Goal: Information Seeking & Learning: Learn about a topic

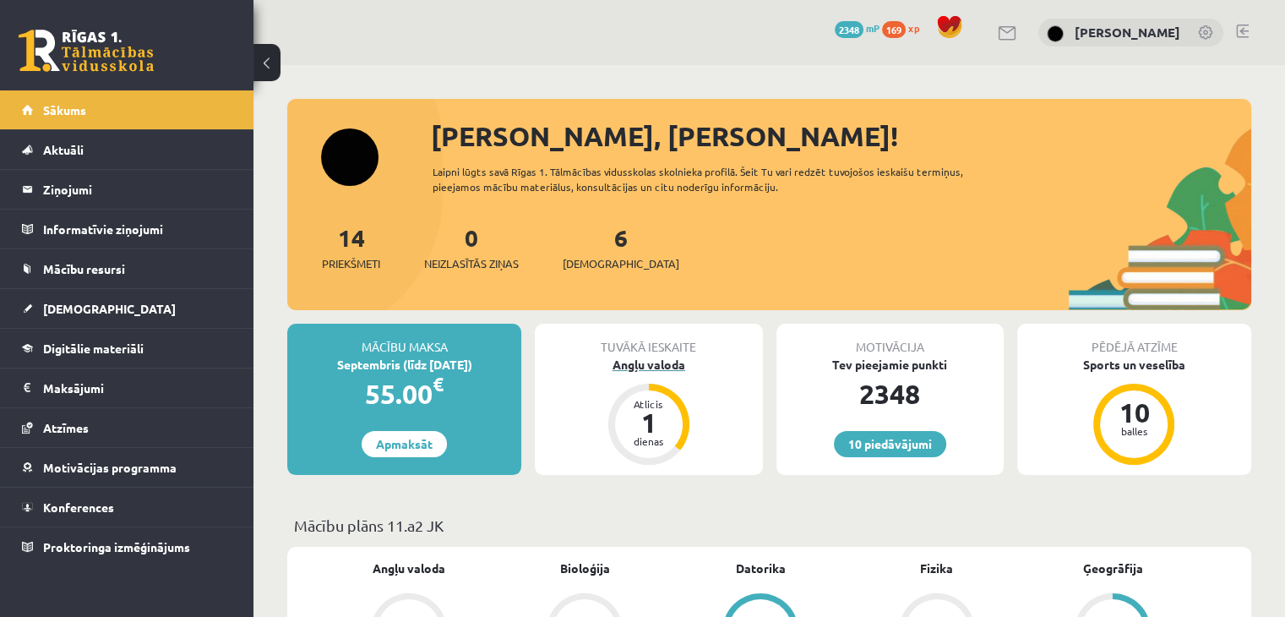
click at [650, 366] on div "Angļu valoda" at bounding box center [648, 365] width 227 height 18
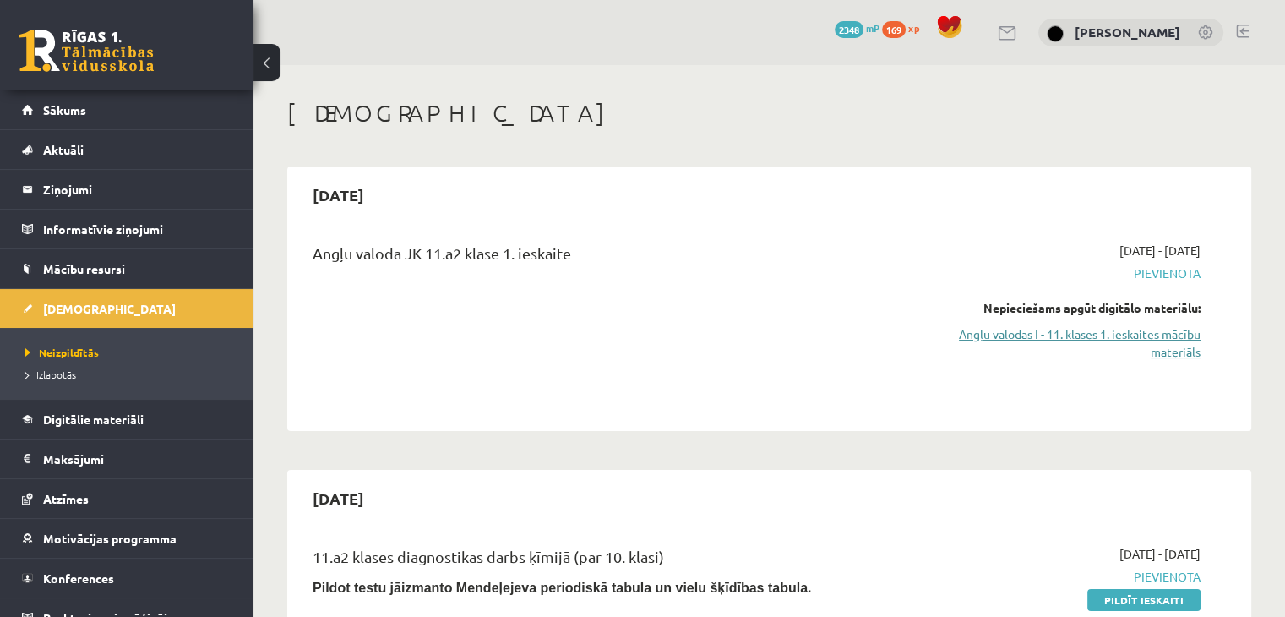
click at [1130, 332] on link "Angļu valodas I - 11. klases 1. ieskaites mācību materiāls" at bounding box center [1061, 342] width 279 height 35
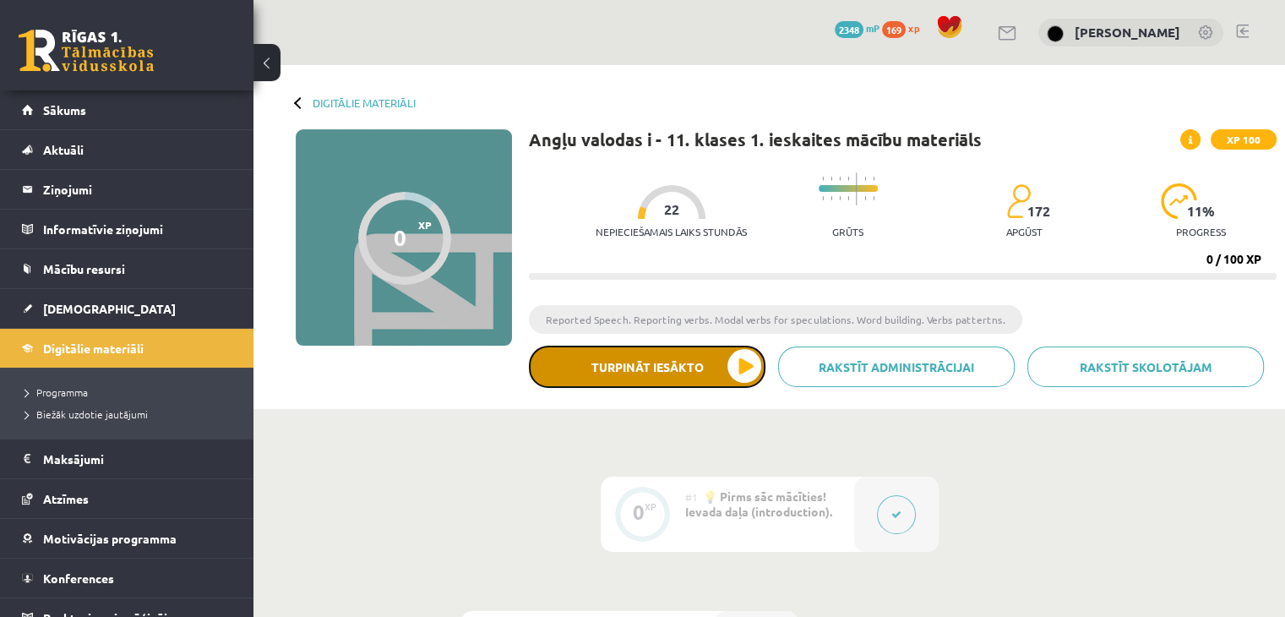
click at [624, 361] on button "Turpināt iesākto" at bounding box center [647, 367] width 237 height 42
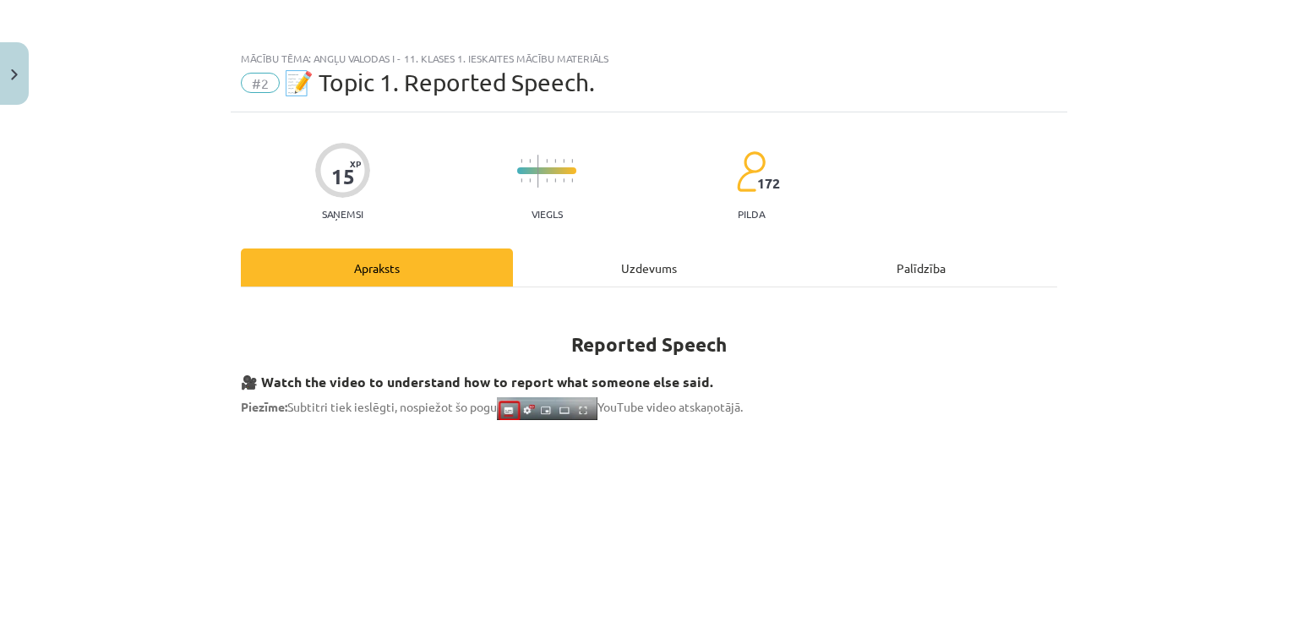
click at [629, 280] on div "Uzdevums" at bounding box center [649, 267] width 272 height 38
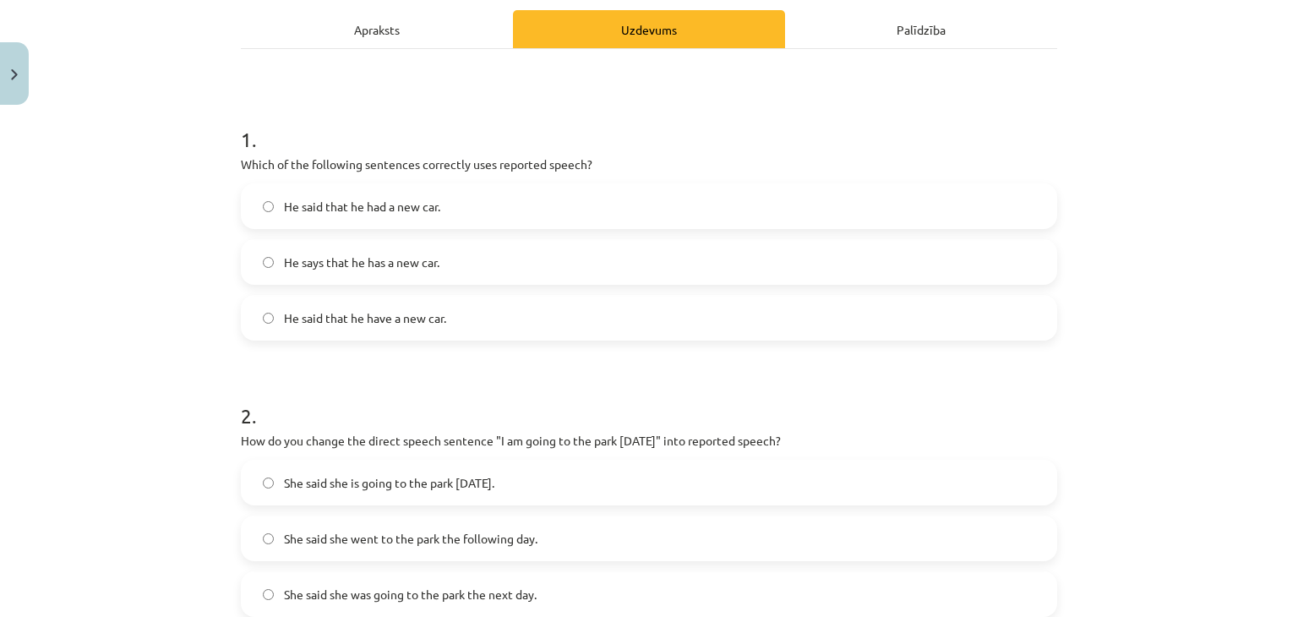
scroll to position [258, 0]
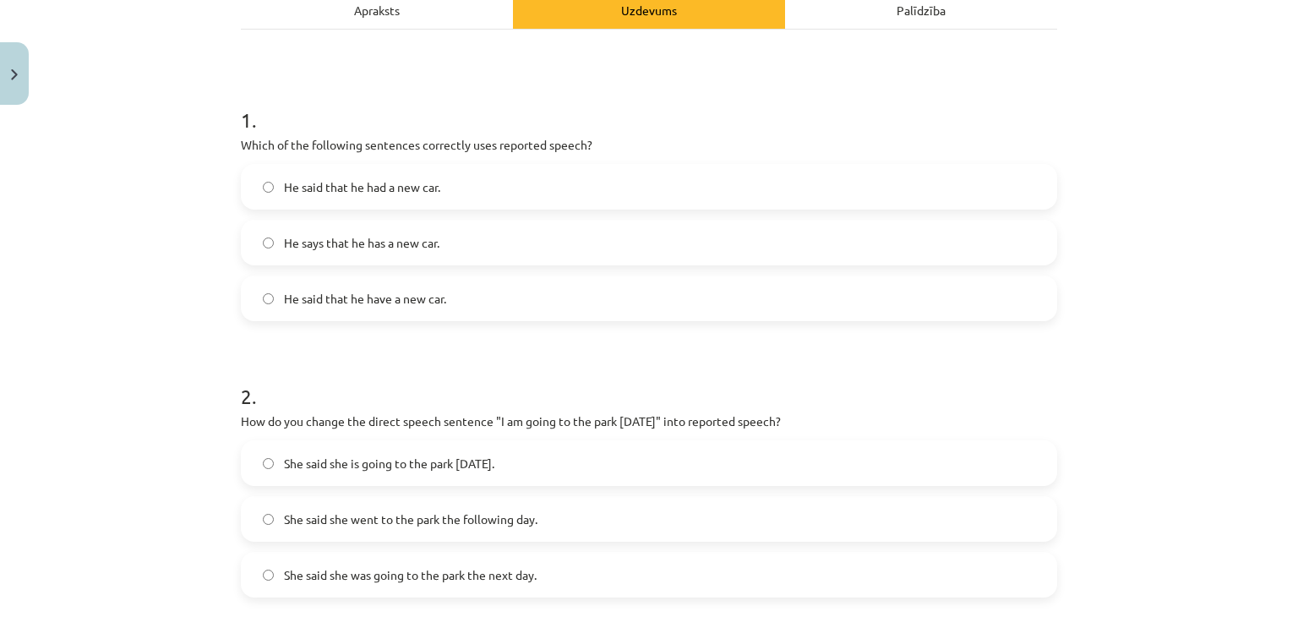
click at [325, 14] on div "Apraksts" at bounding box center [377, 10] width 272 height 38
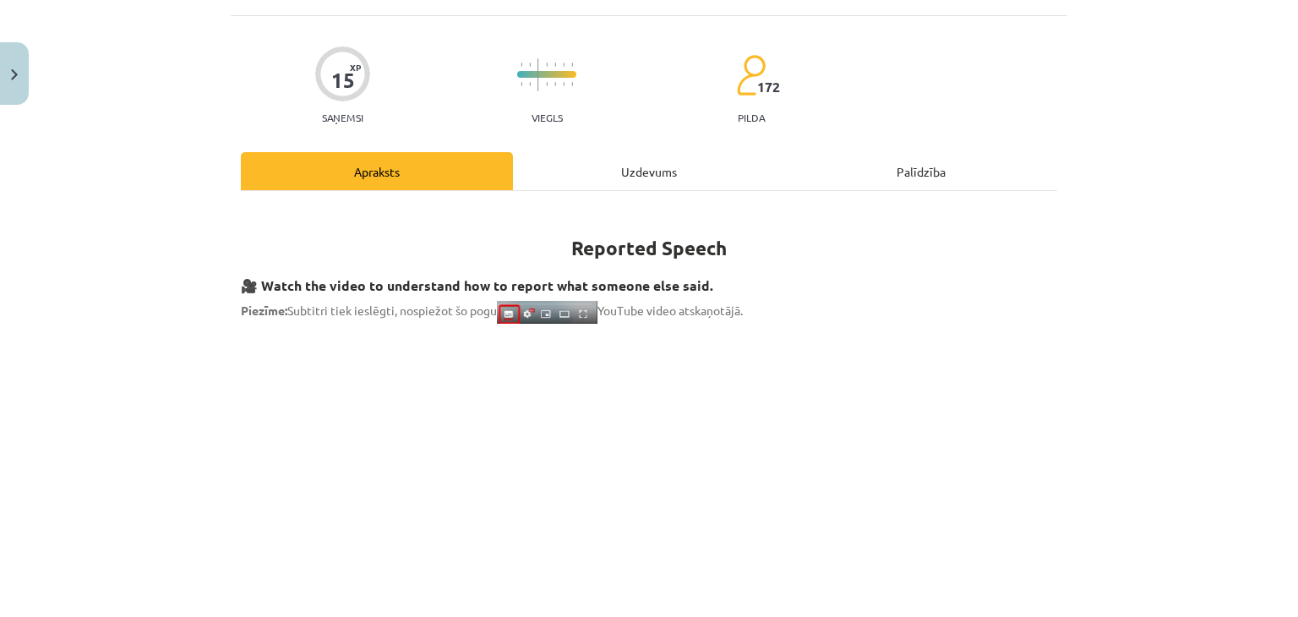
click at [325, 14] on div "Mācību tēma: Angļu valodas i - 11. klases 1. ieskaites mācību materiāls #2 📝 To…" at bounding box center [649, 308] width 1298 height 617
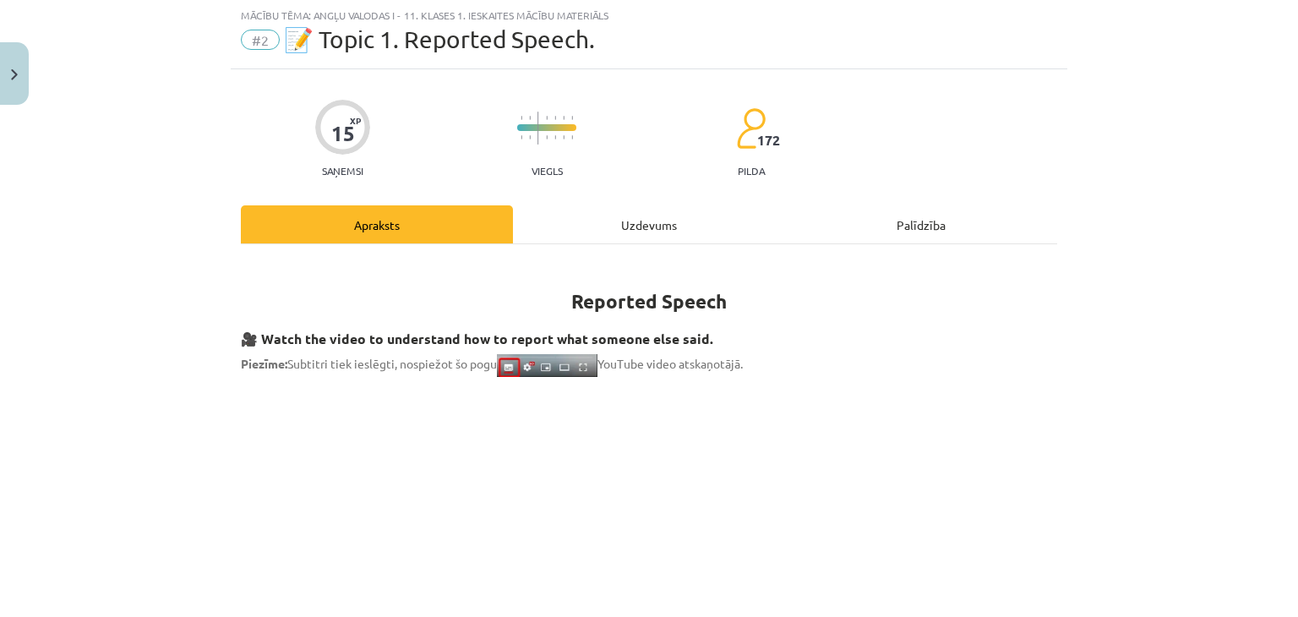
scroll to position [42, 0]
click at [645, 227] on div "Uzdevums" at bounding box center [649, 225] width 272 height 38
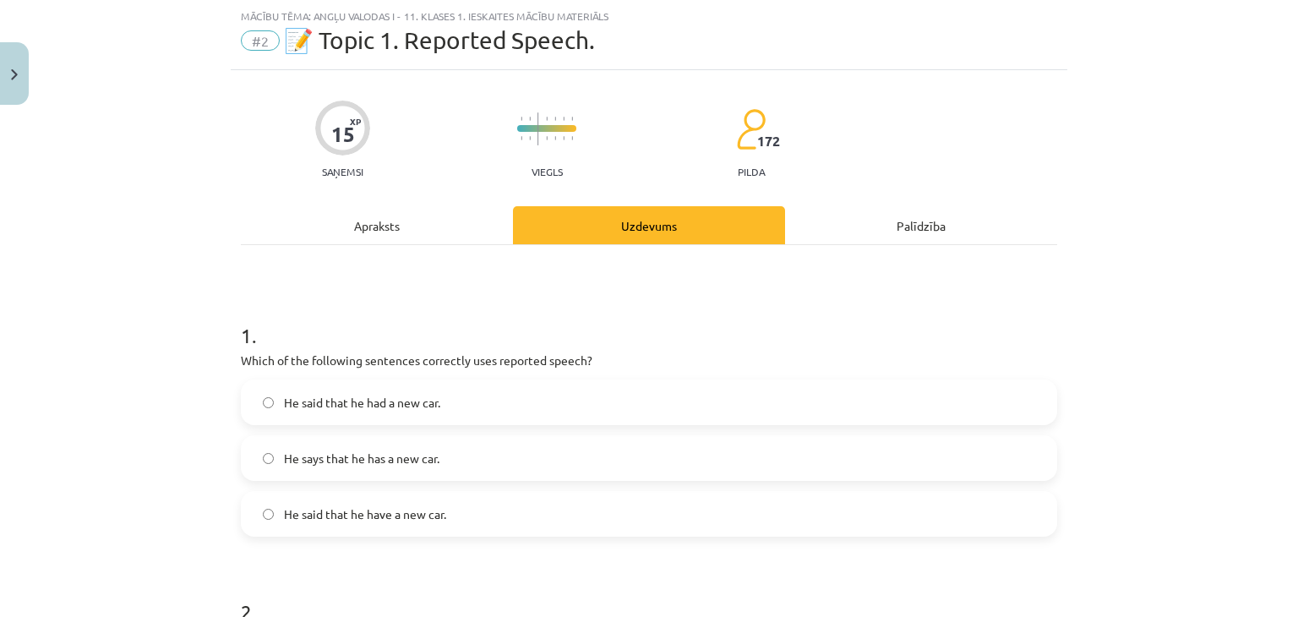
click at [525, 400] on label "He said that he had a new car." at bounding box center [648, 402] width 813 height 42
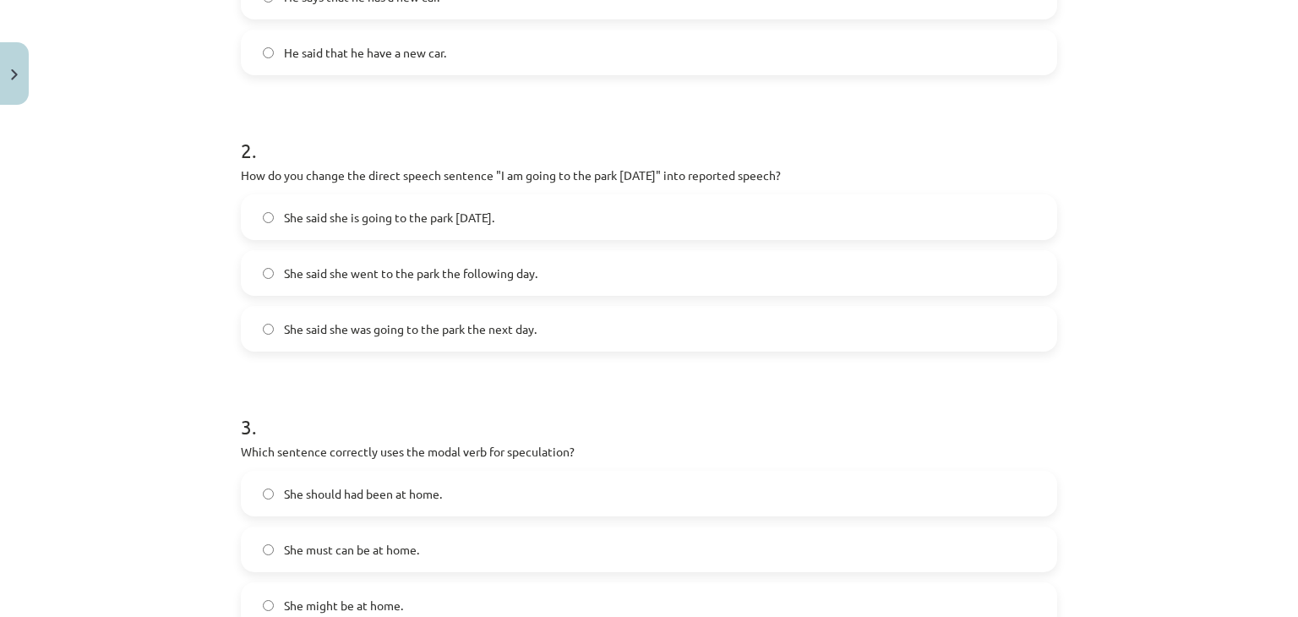
scroll to position [514, 0]
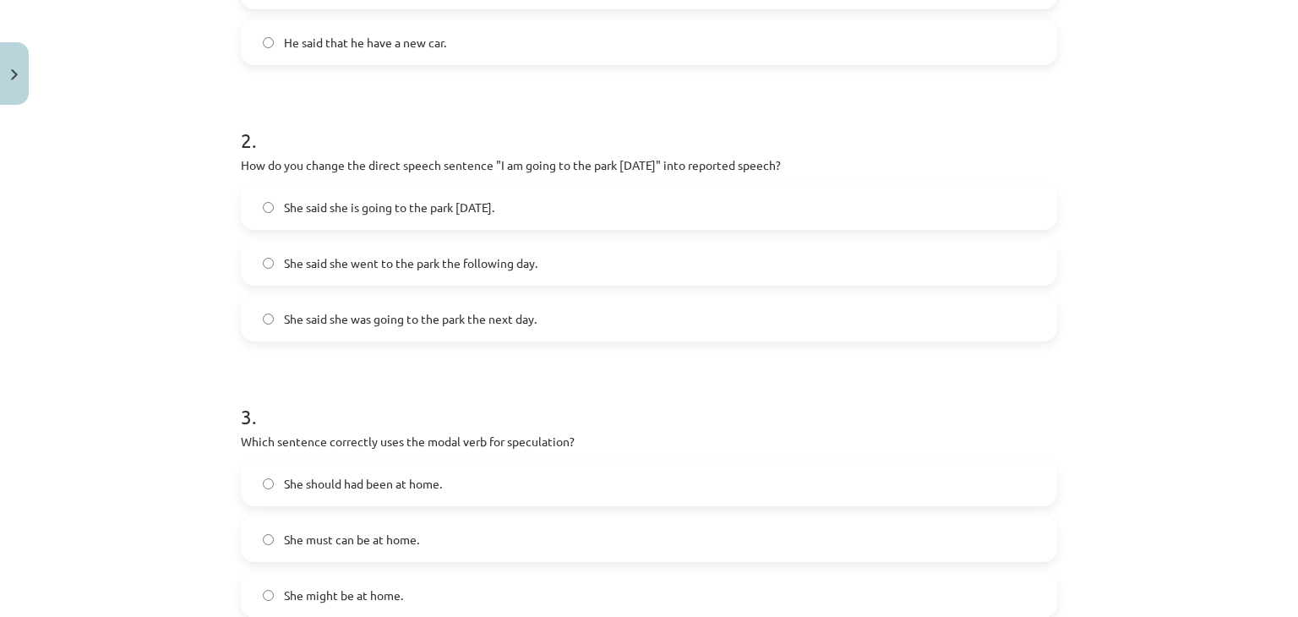
click at [459, 206] on span "She said she is going to the park tomorrow." at bounding box center [389, 208] width 210 height 18
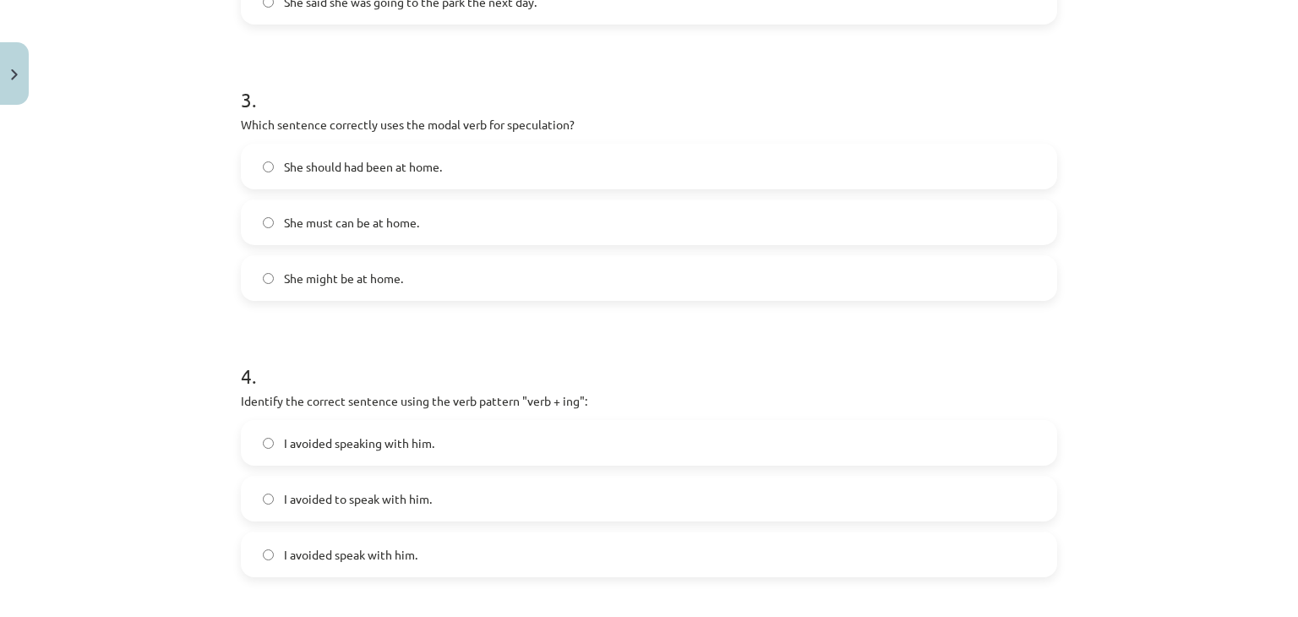
scroll to position [839, 0]
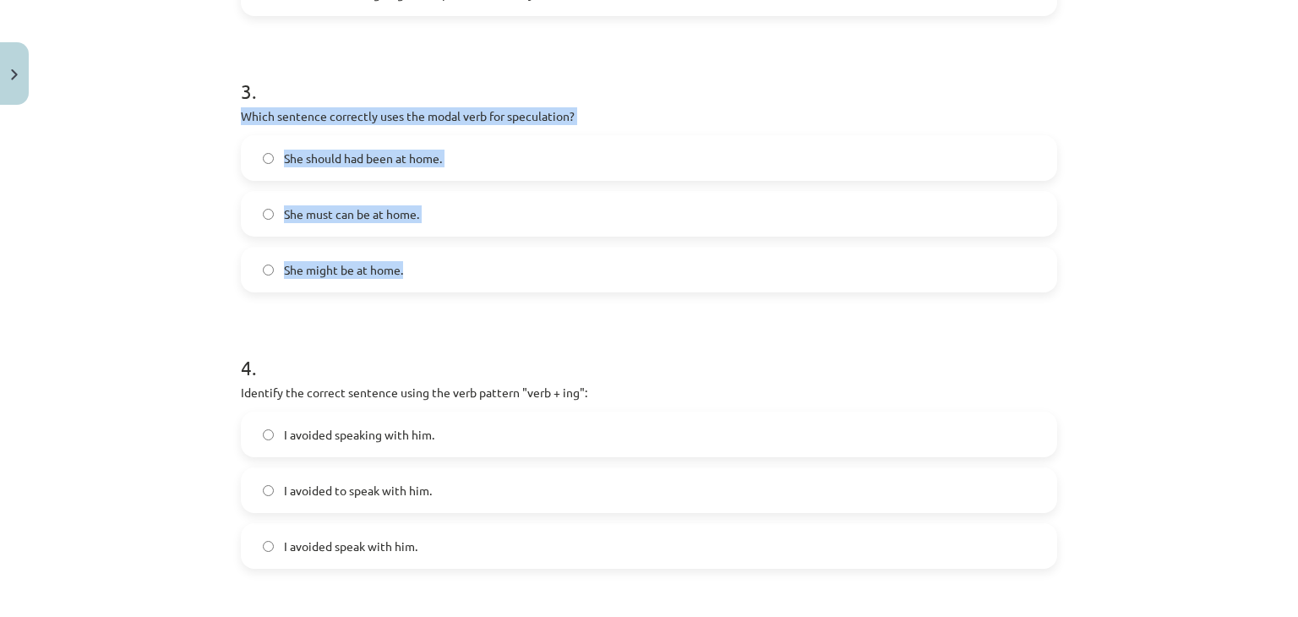
drag, startPoint x: 226, startPoint y: 106, endPoint x: 469, endPoint y: 274, distance: 295.0
click at [469, 274] on div "15 XP Saņemsi Viegls 172 pilda Apraksts Uzdevums Palīdzība 1 . Which of the fol…" at bounding box center [649, 135] width 836 height 1725
copy div "Which sentence correctly uses the modal verb for speculation? She should had be…"
click at [373, 257] on label "She might be at home." at bounding box center [648, 269] width 813 height 42
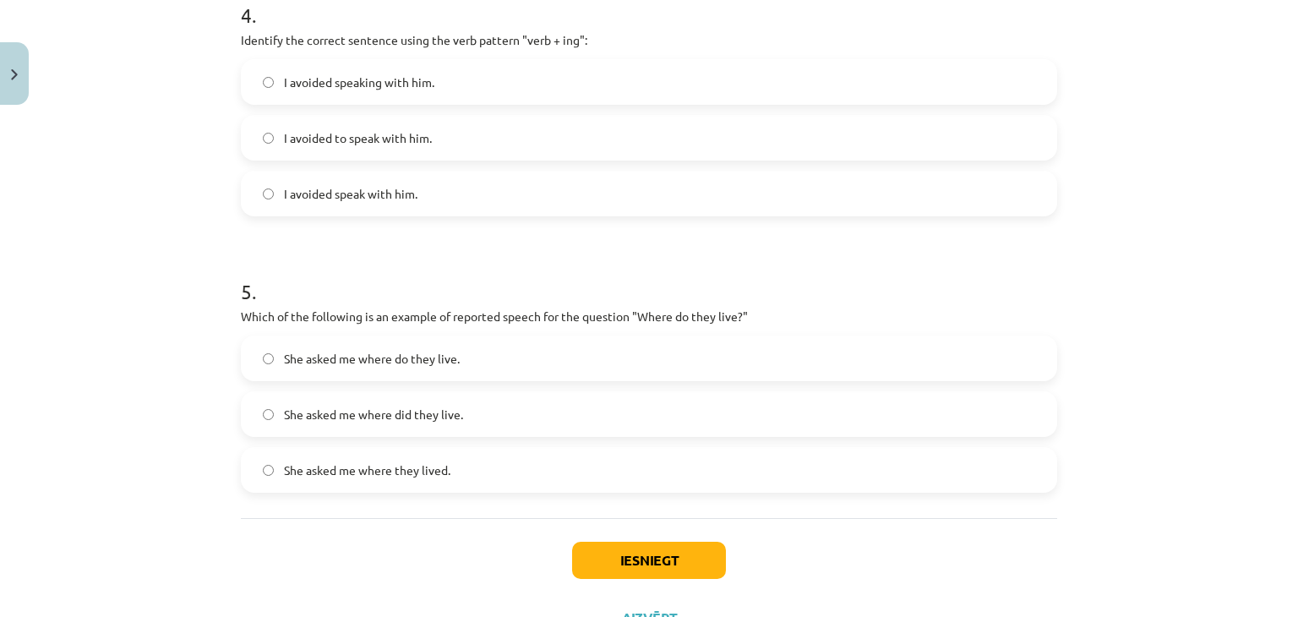
scroll to position [1198, 0]
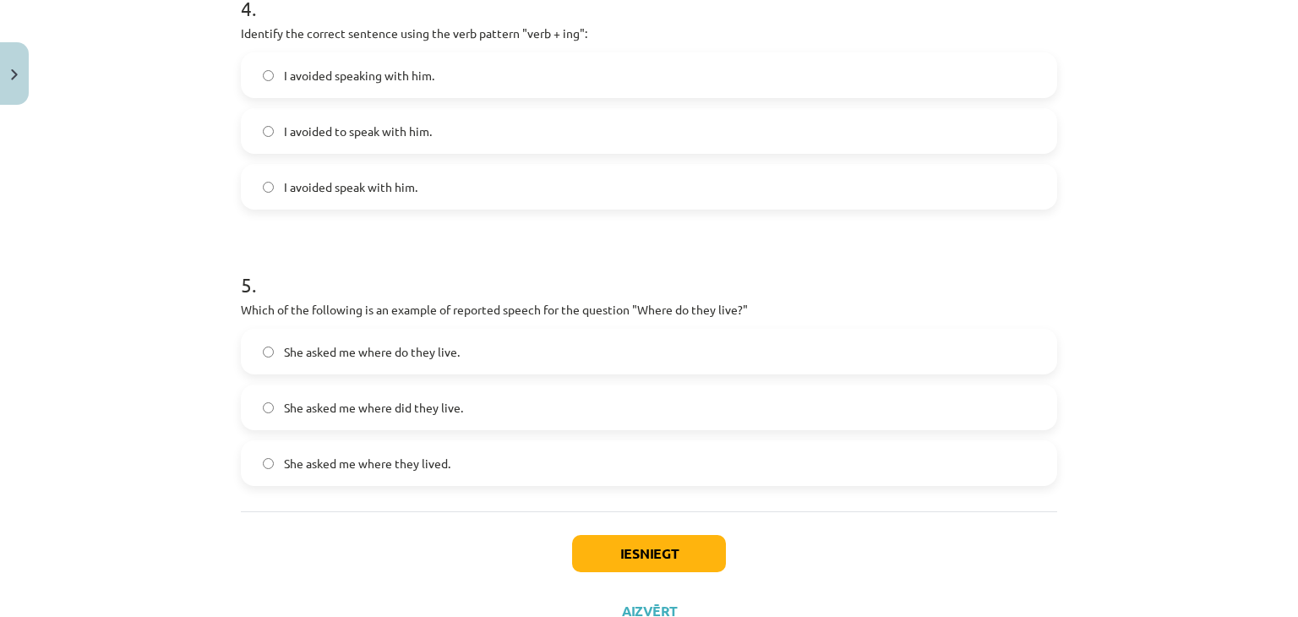
click at [443, 63] on label "I avoided speaking with him." at bounding box center [648, 75] width 813 height 42
click at [437, 351] on span "She asked me where do they live." at bounding box center [372, 352] width 176 height 18
click at [672, 538] on button "Iesniegt" at bounding box center [649, 553] width 154 height 37
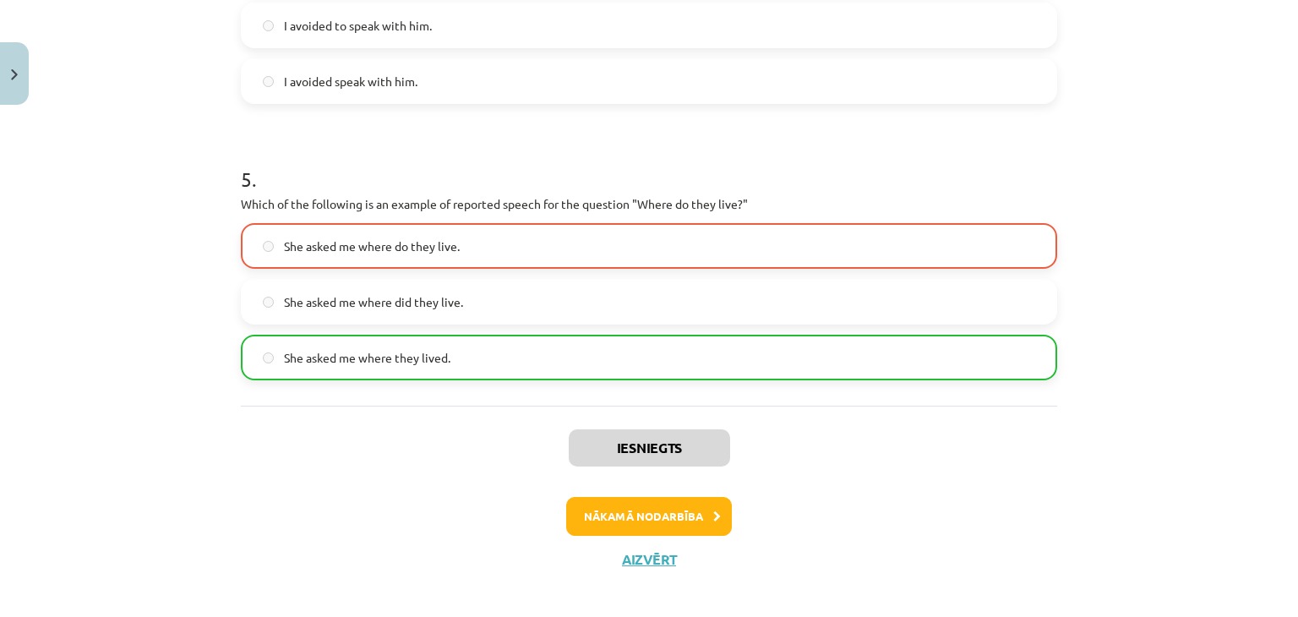
scroll to position [1315, 0]
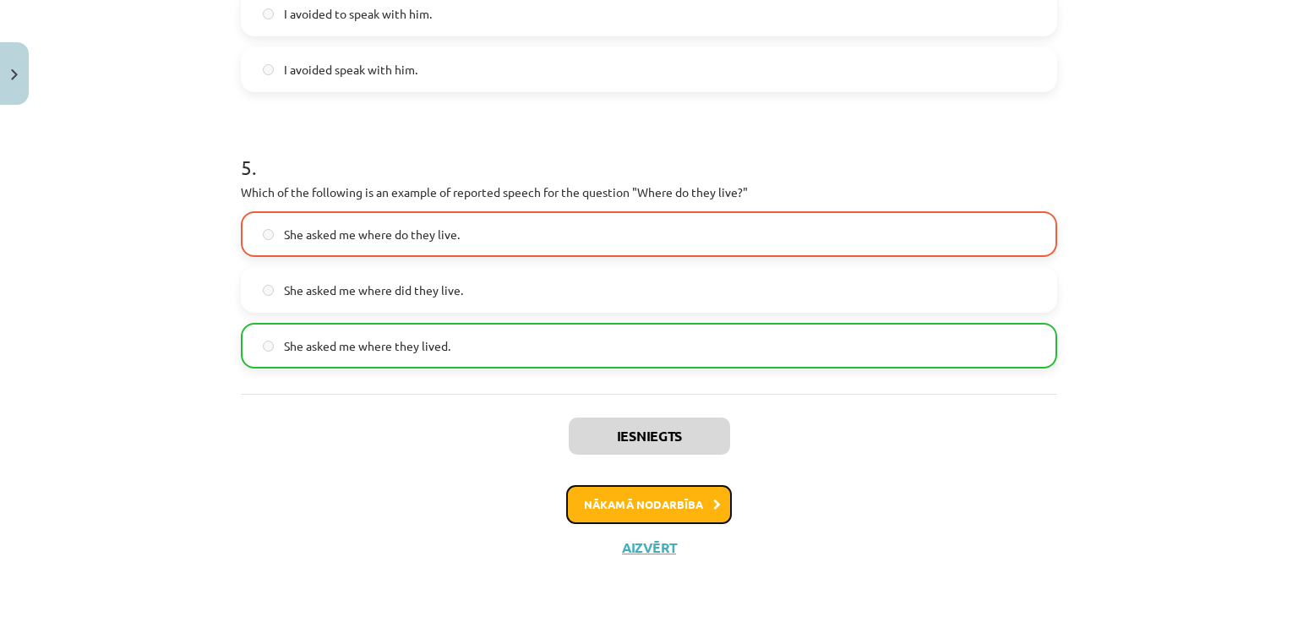
click at [694, 506] on button "Nākamā nodarbība" at bounding box center [649, 504] width 166 height 39
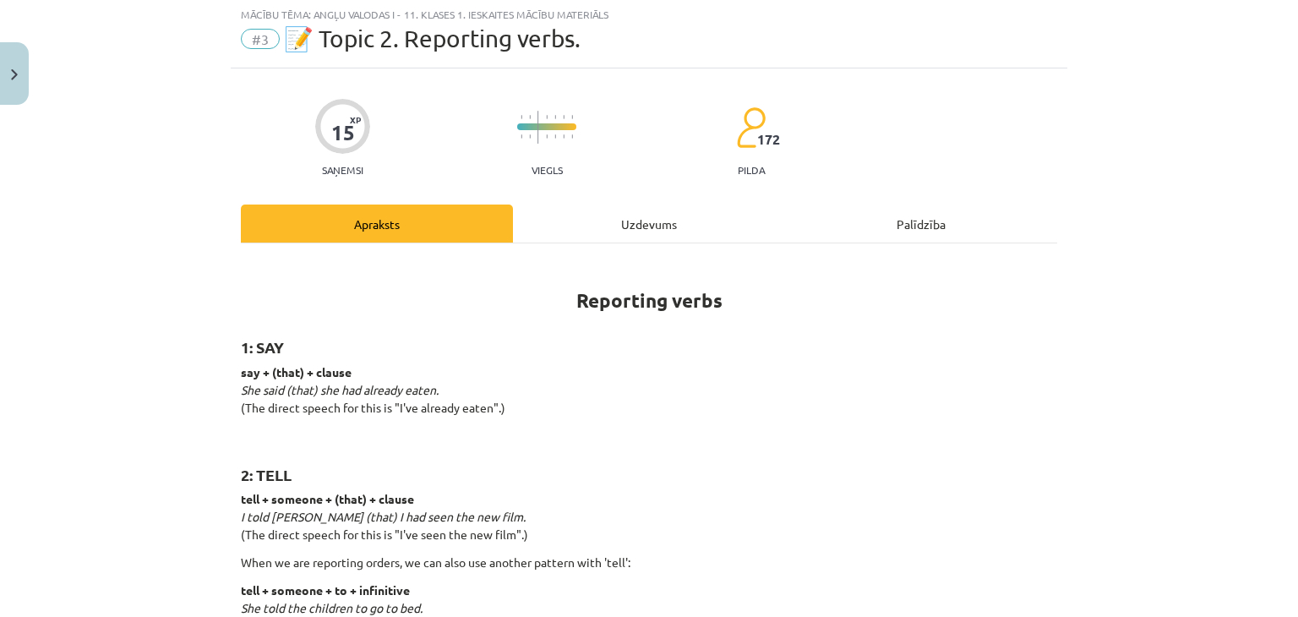
scroll to position [42, 0]
click at [619, 224] on div "Uzdevums" at bounding box center [649, 225] width 272 height 38
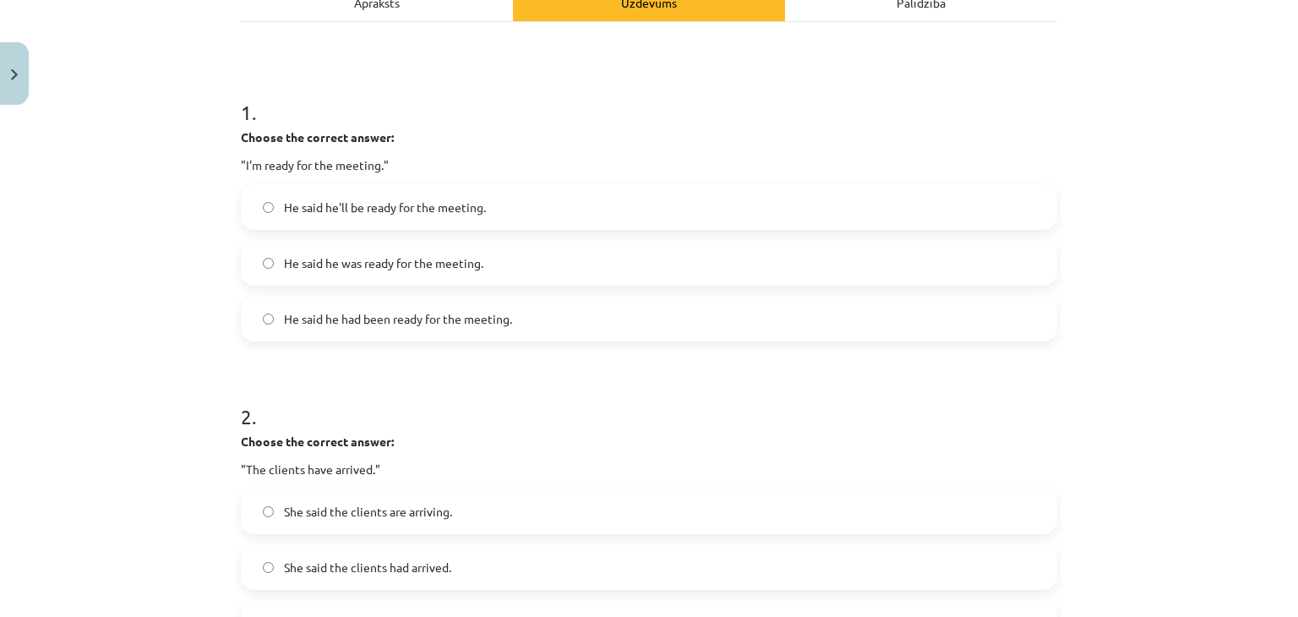
scroll to position [267, 0]
click at [532, 259] on label "He said he was ready for the meeting." at bounding box center [648, 261] width 813 height 42
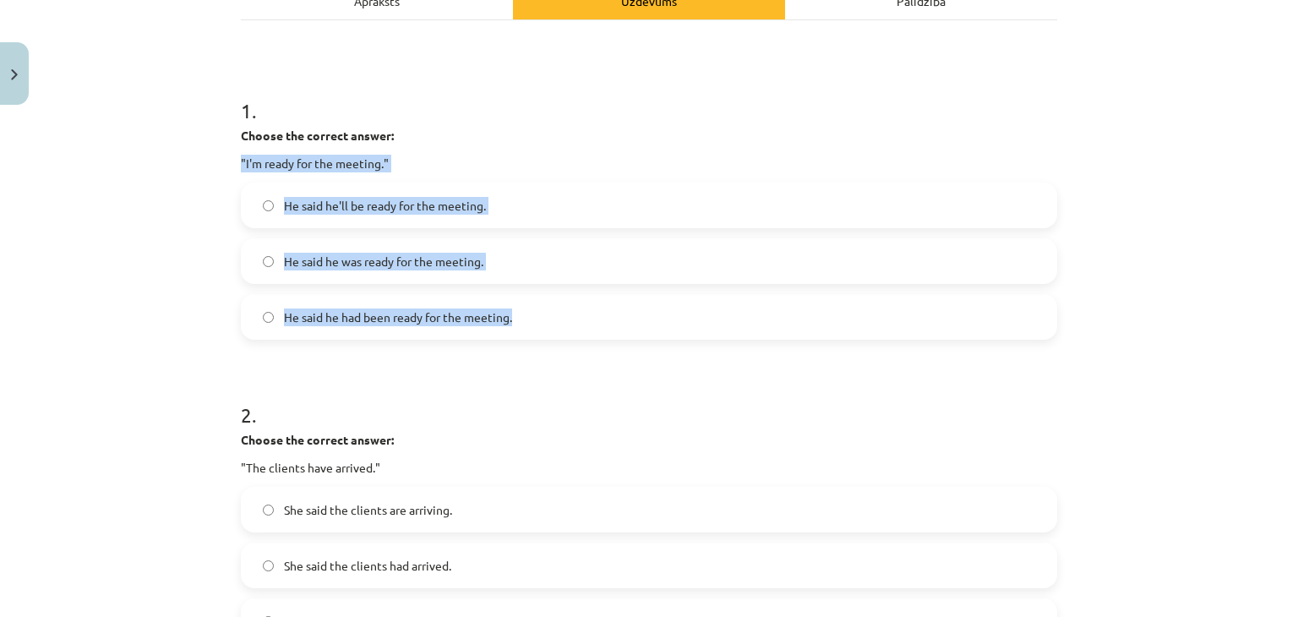
drag, startPoint x: 230, startPoint y: 165, endPoint x: 517, endPoint y: 302, distance: 318.5
copy div ""I'm ready for the meeting." He said he'll be ready for the meeting. He said he…"
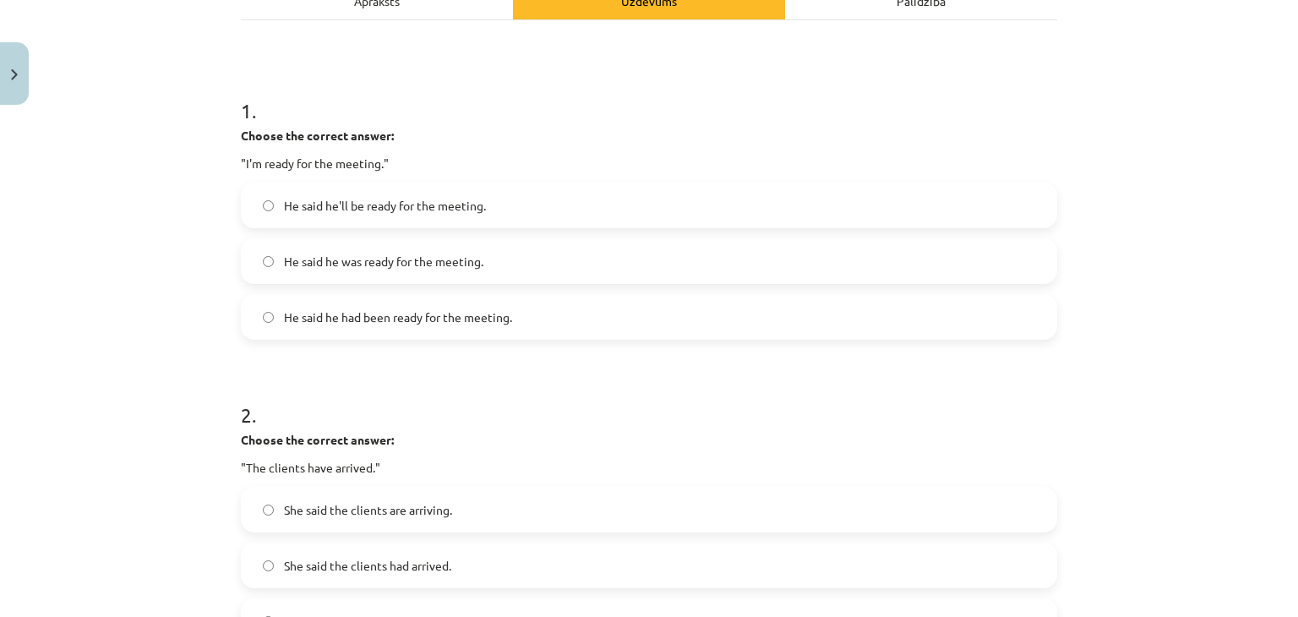
click at [672, 110] on h1 "1 ." at bounding box center [649, 95] width 816 height 52
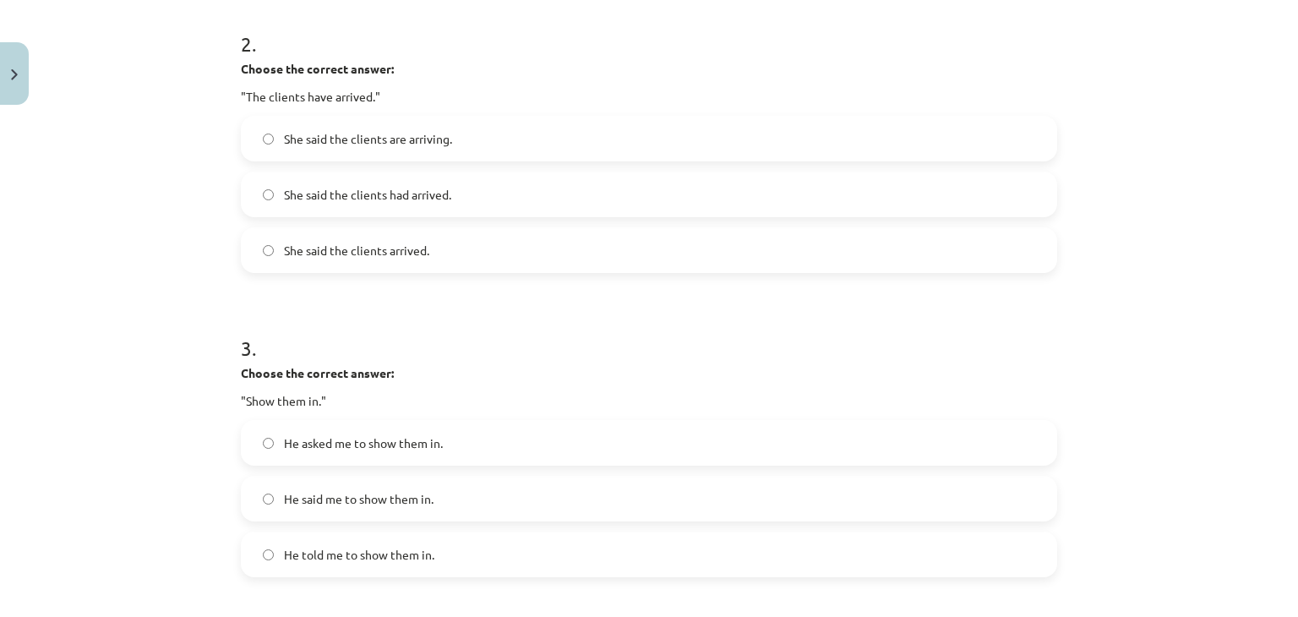
scroll to position [640, 0]
click at [442, 196] on span "She said the clients had arrived." at bounding box center [367, 193] width 167 height 18
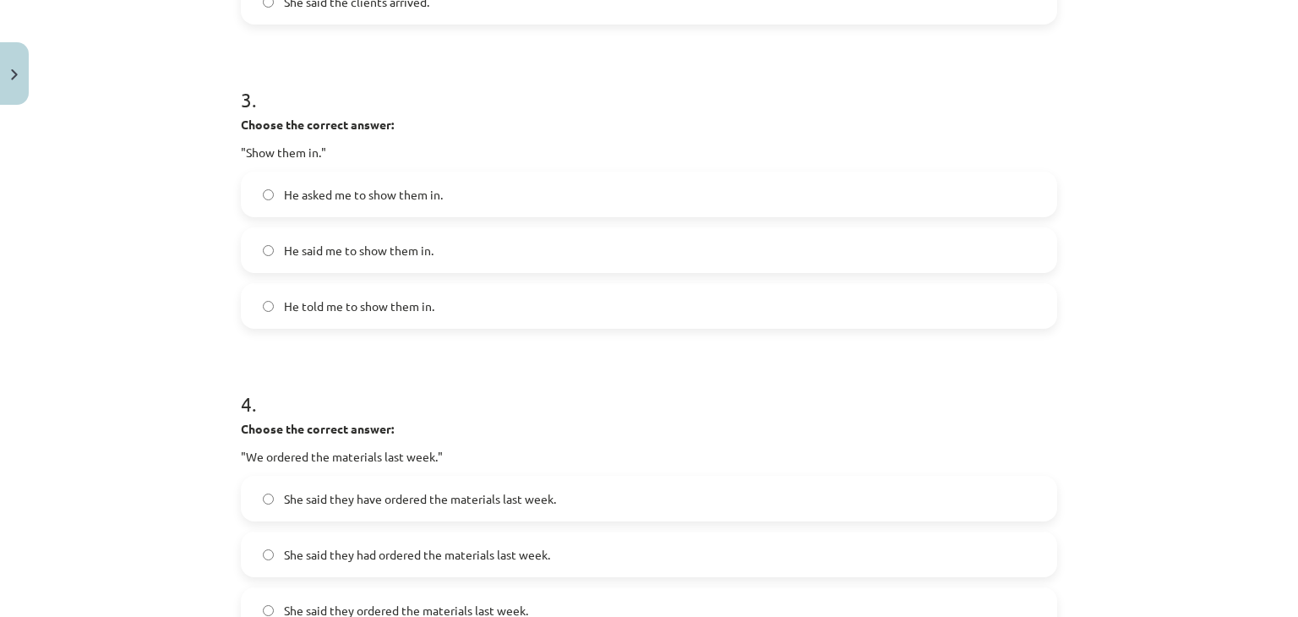
scroll to position [907, 0]
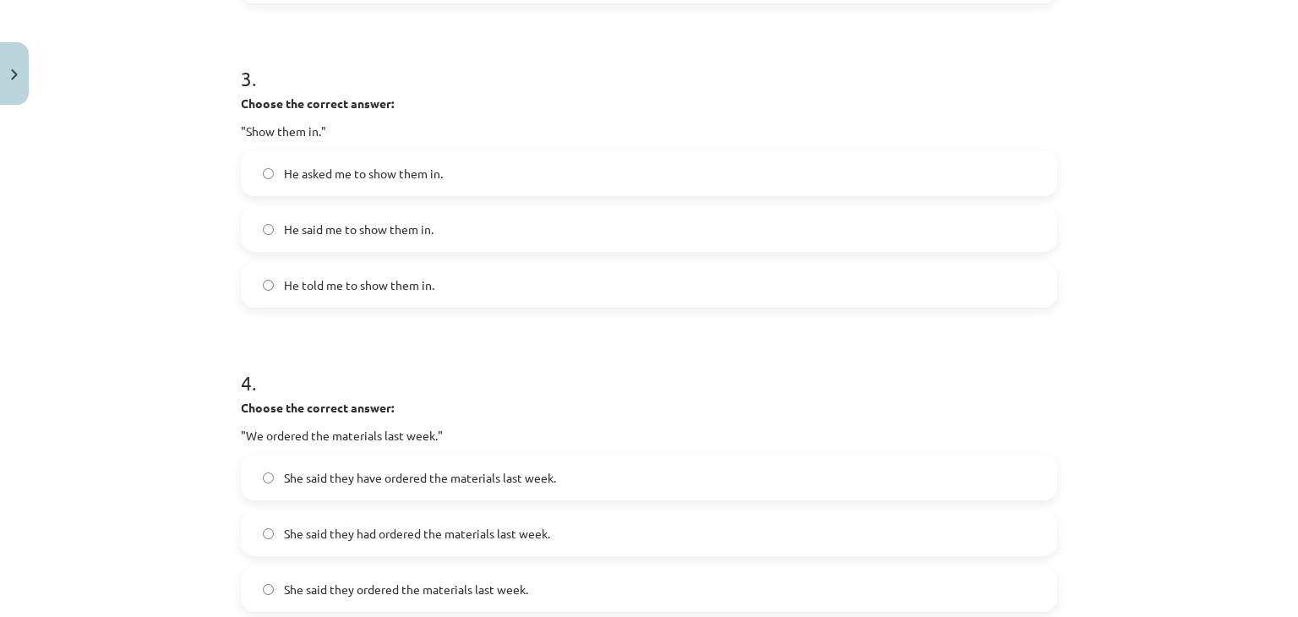
click at [395, 286] on span "He told me to show them in." at bounding box center [359, 285] width 150 height 18
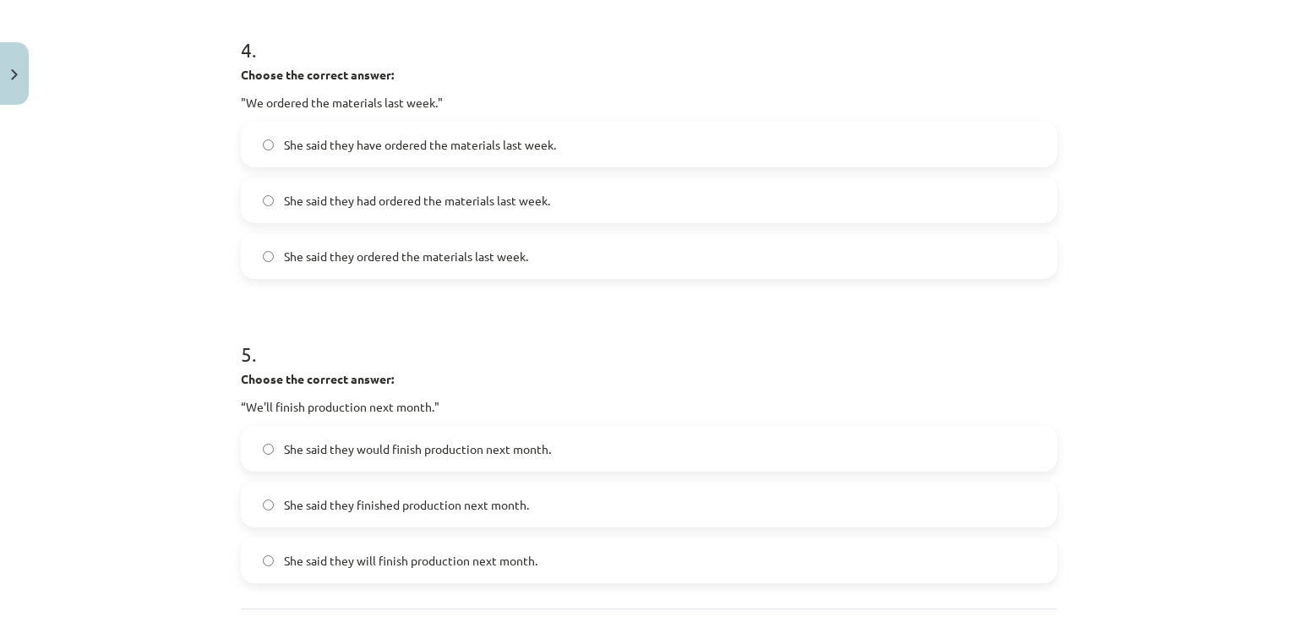
scroll to position [1266, 0]
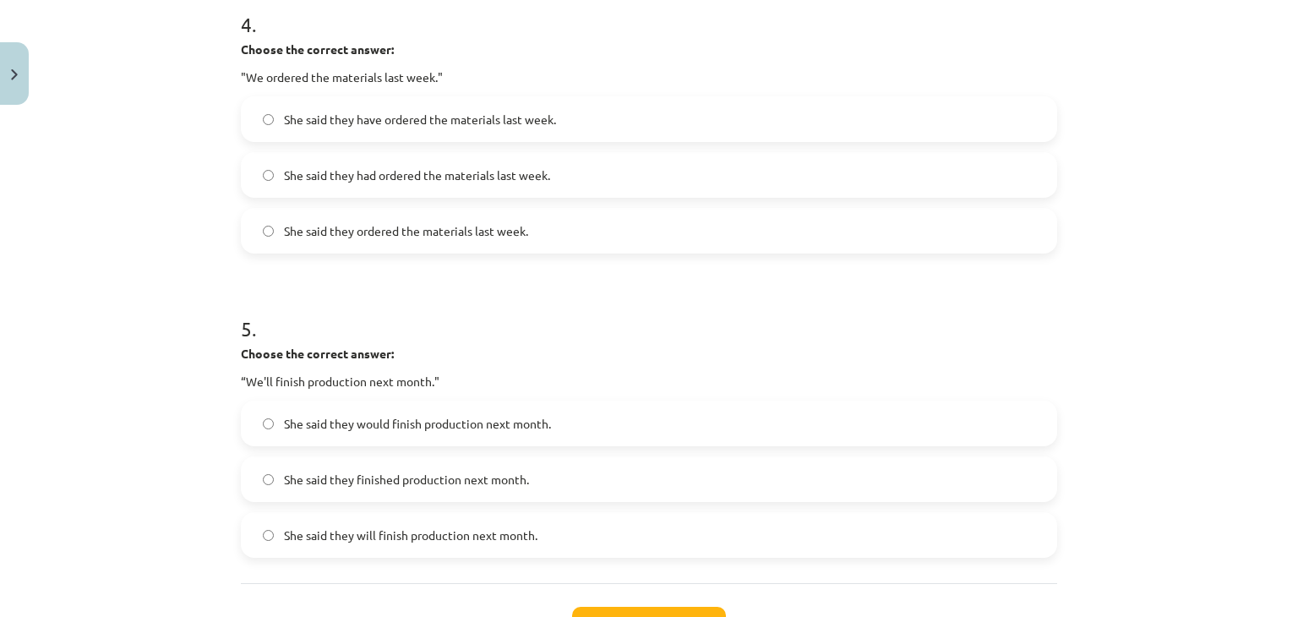
click at [392, 156] on label "She said they had ordered the materials last week." at bounding box center [648, 175] width 813 height 42
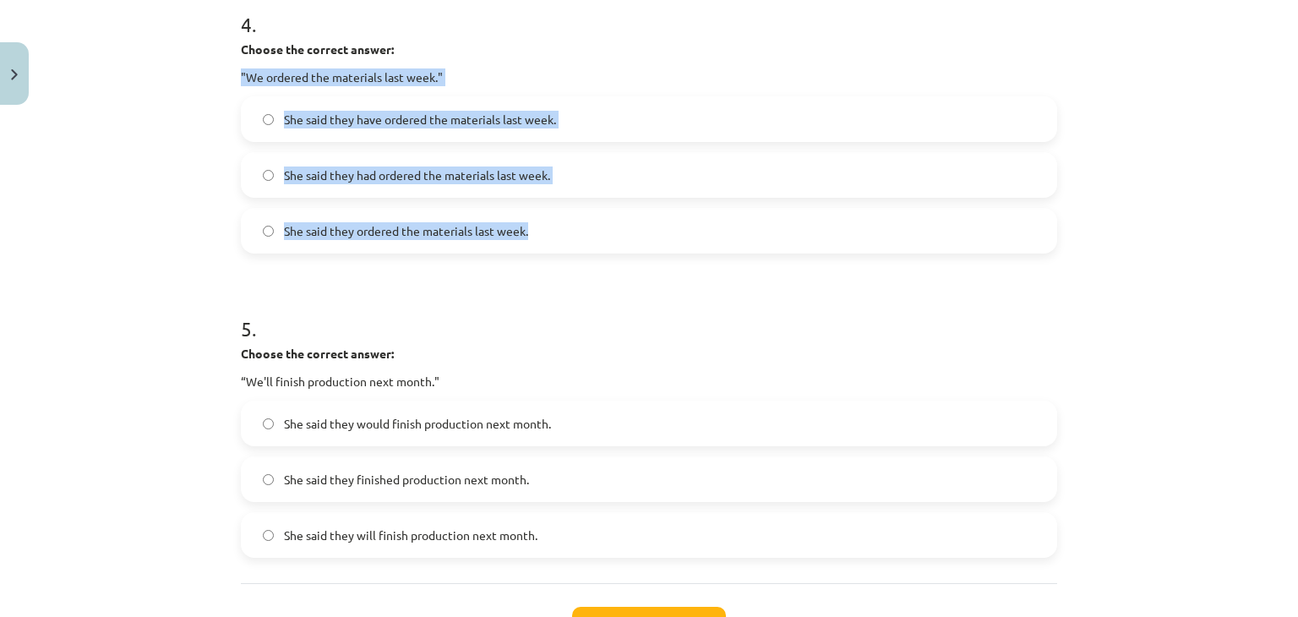
drag, startPoint x: 229, startPoint y: 72, endPoint x: 537, endPoint y: 219, distance: 341.6
copy div ""We ordered the materials last week." She said they have ordered the materials …"
click at [180, 156] on div "Mācību tēma: Angļu valodas i - 11. klases 1. ieskaites mācību materiāls #3 📝 To…" at bounding box center [649, 308] width 1298 height 617
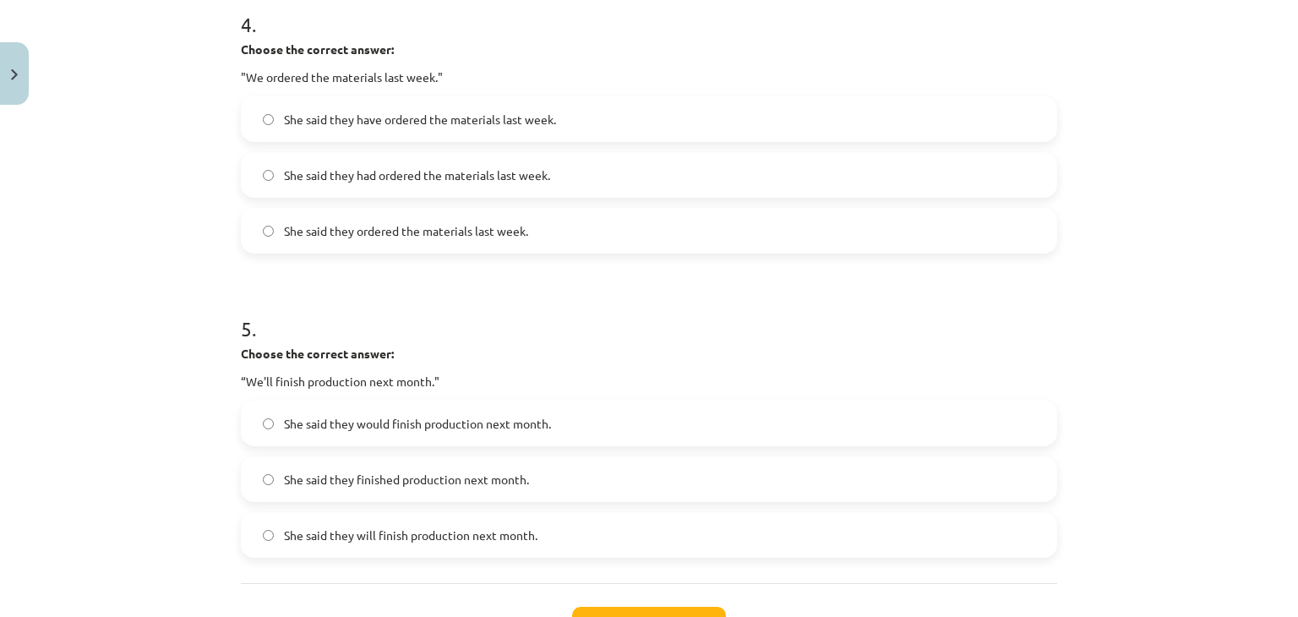
click at [500, 222] on span "She said they ordered the materials last week." at bounding box center [406, 231] width 244 height 18
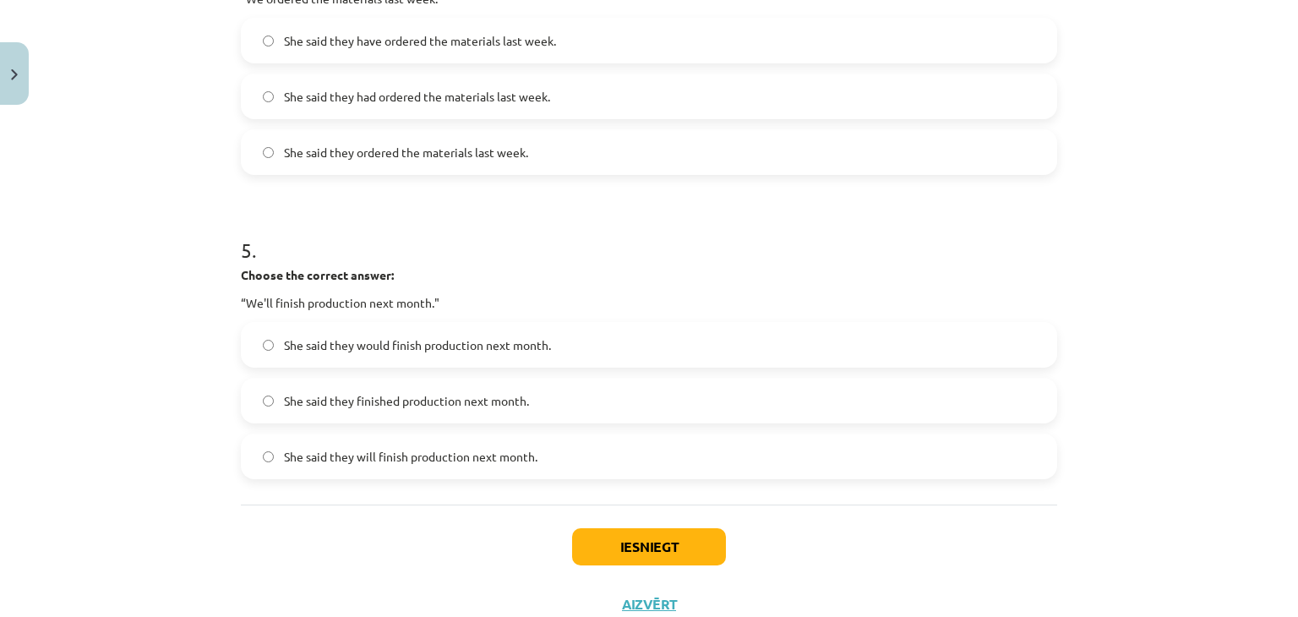
scroll to position [1402, 0]
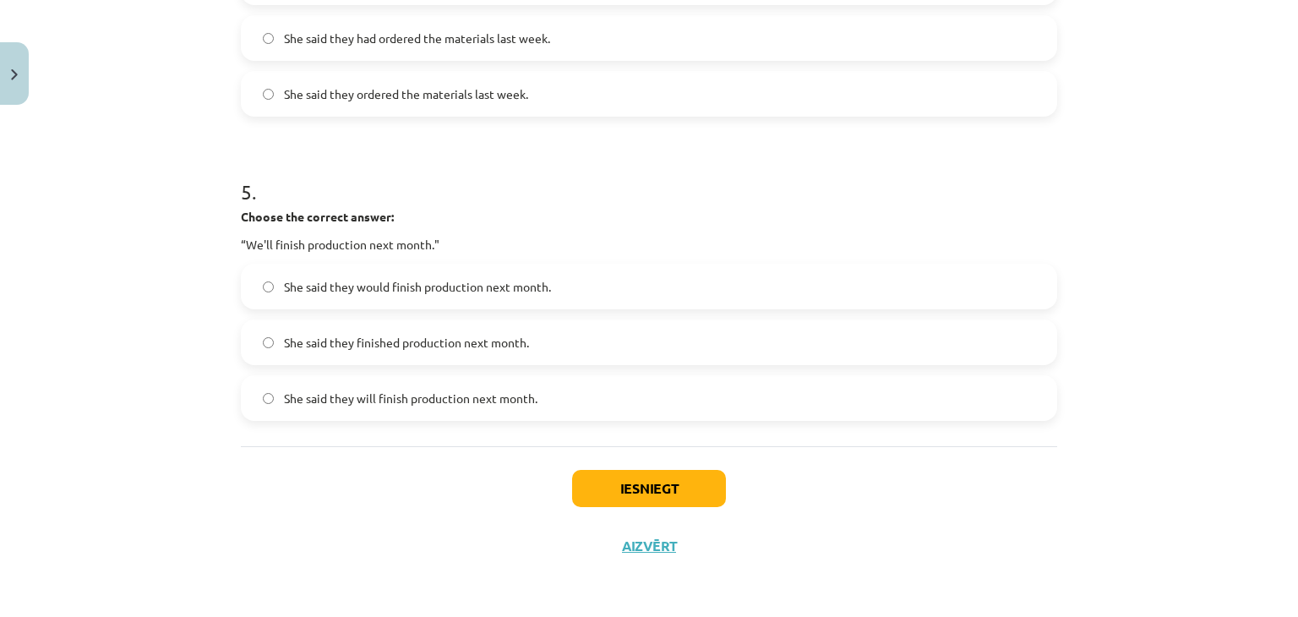
click at [437, 404] on span "She said they will finish production next month." at bounding box center [410, 398] width 253 height 18
click at [642, 489] on button "Iesniegt" at bounding box center [649, 488] width 154 height 37
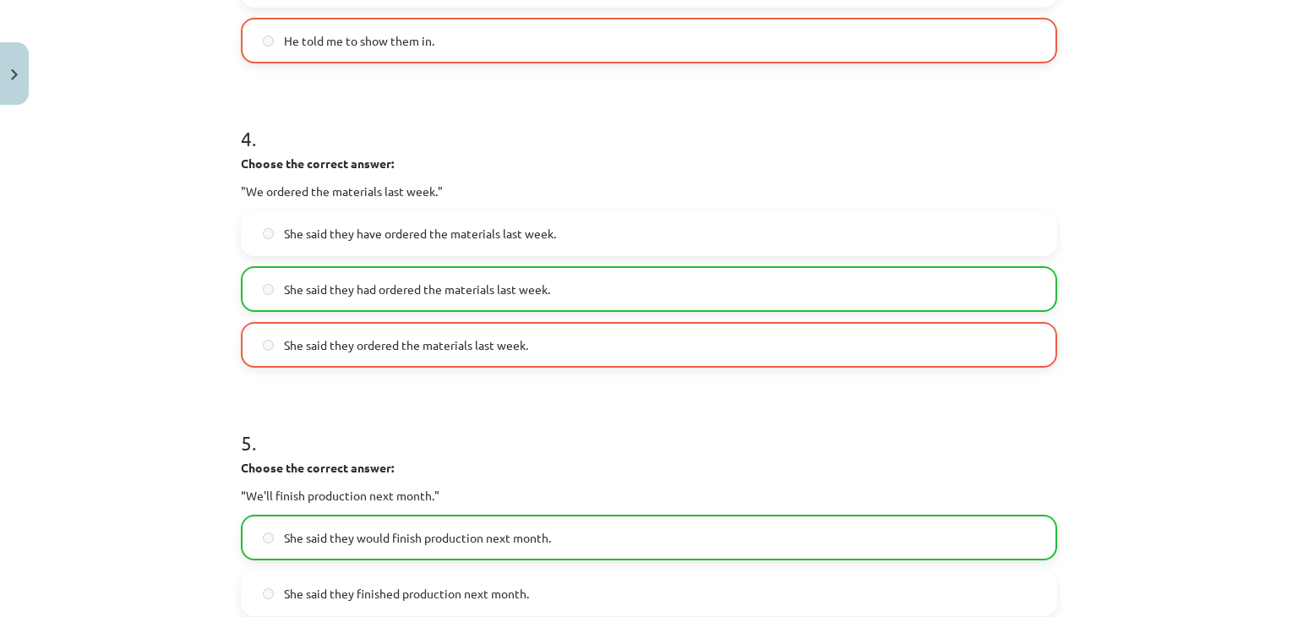
scroll to position [1456, 0]
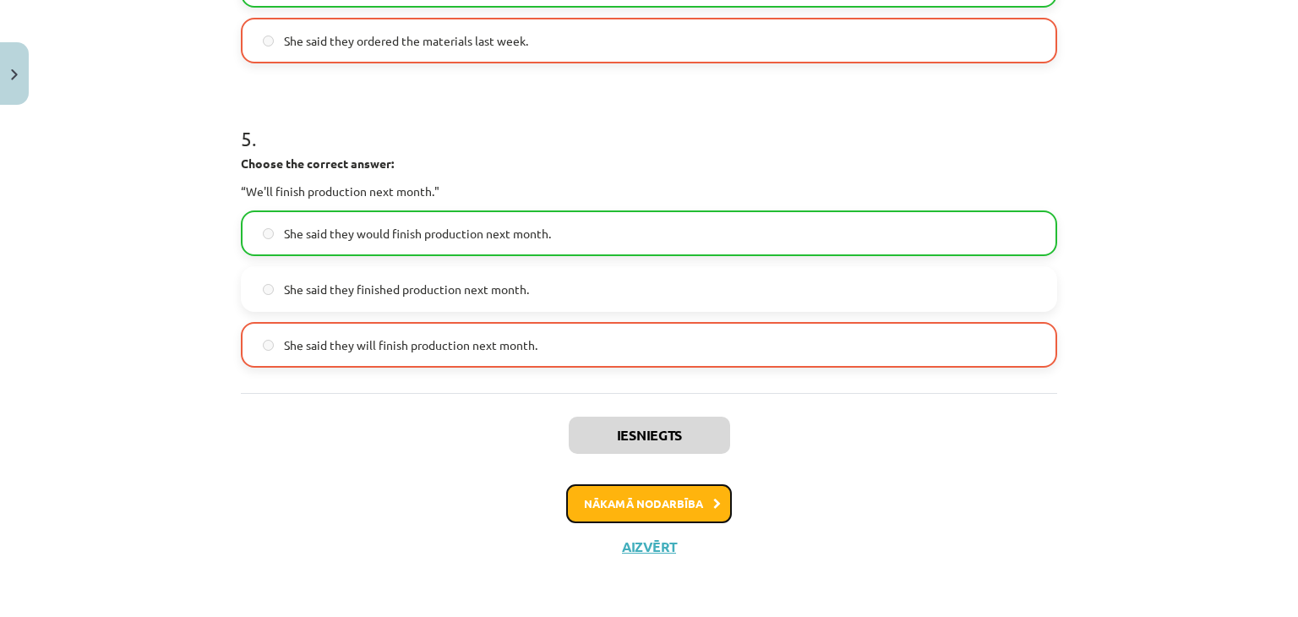
click at [696, 504] on button "Nākamā nodarbība" at bounding box center [649, 503] width 166 height 39
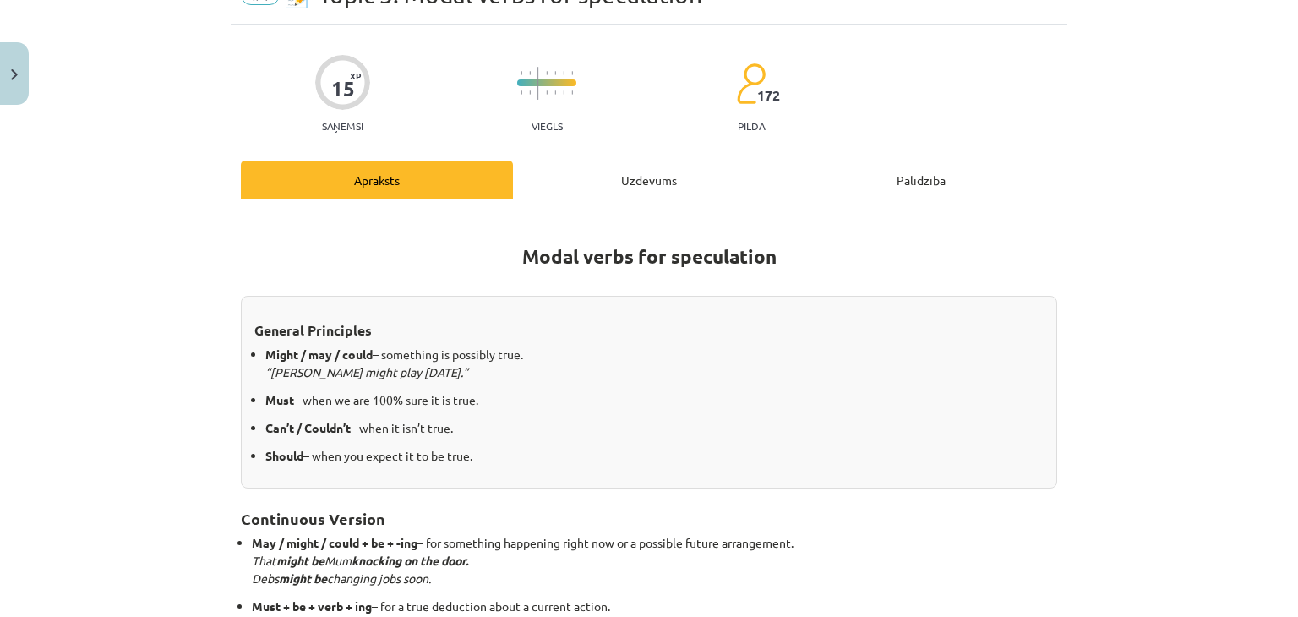
scroll to position [42, 0]
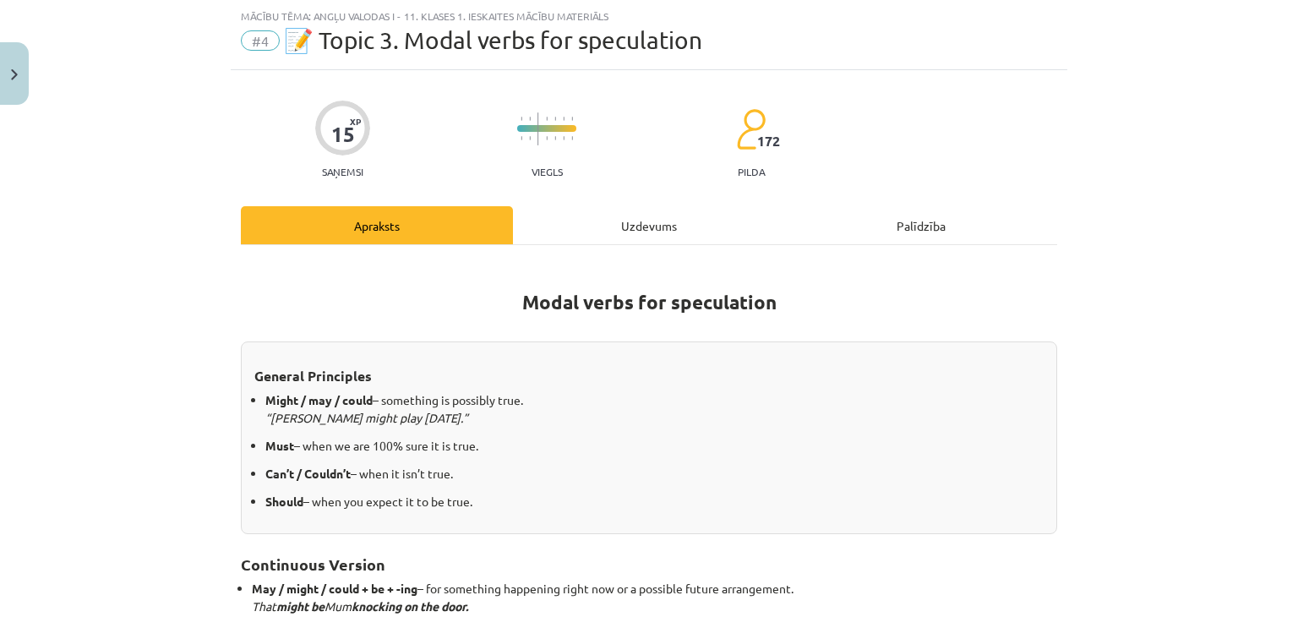
click at [645, 226] on div "Uzdevums" at bounding box center [649, 225] width 272 height 38
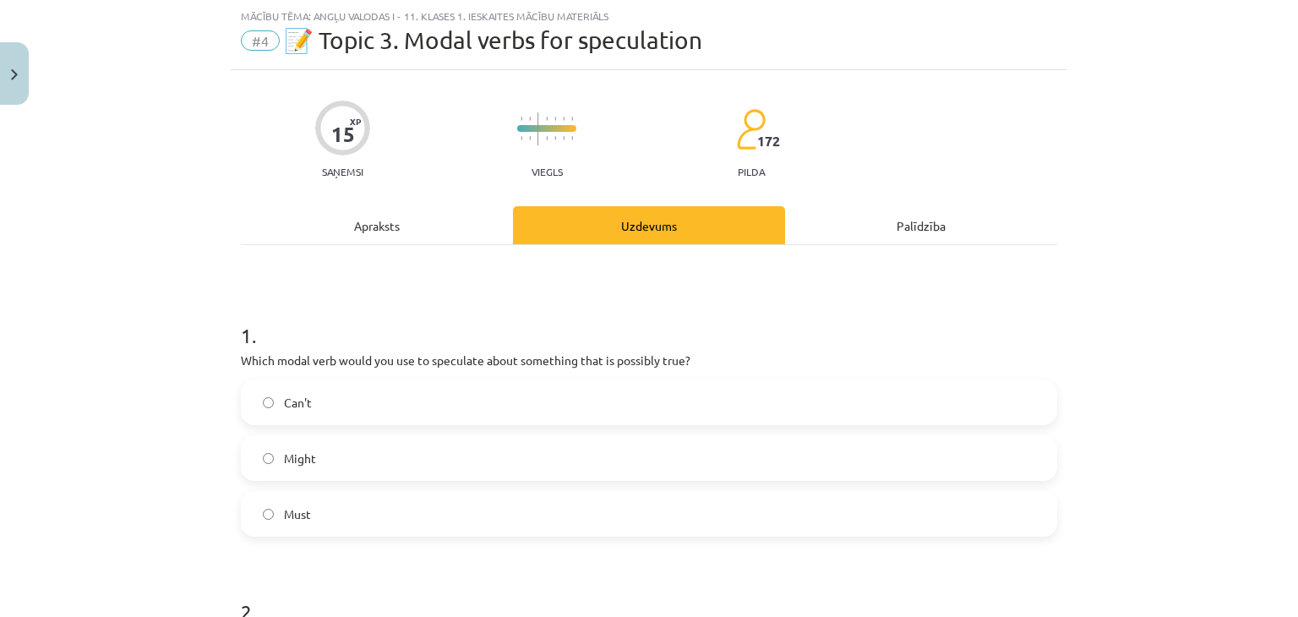
click at [392, 217] on div "Apraksts" at bounding box center [377, 225] width 272 height 38
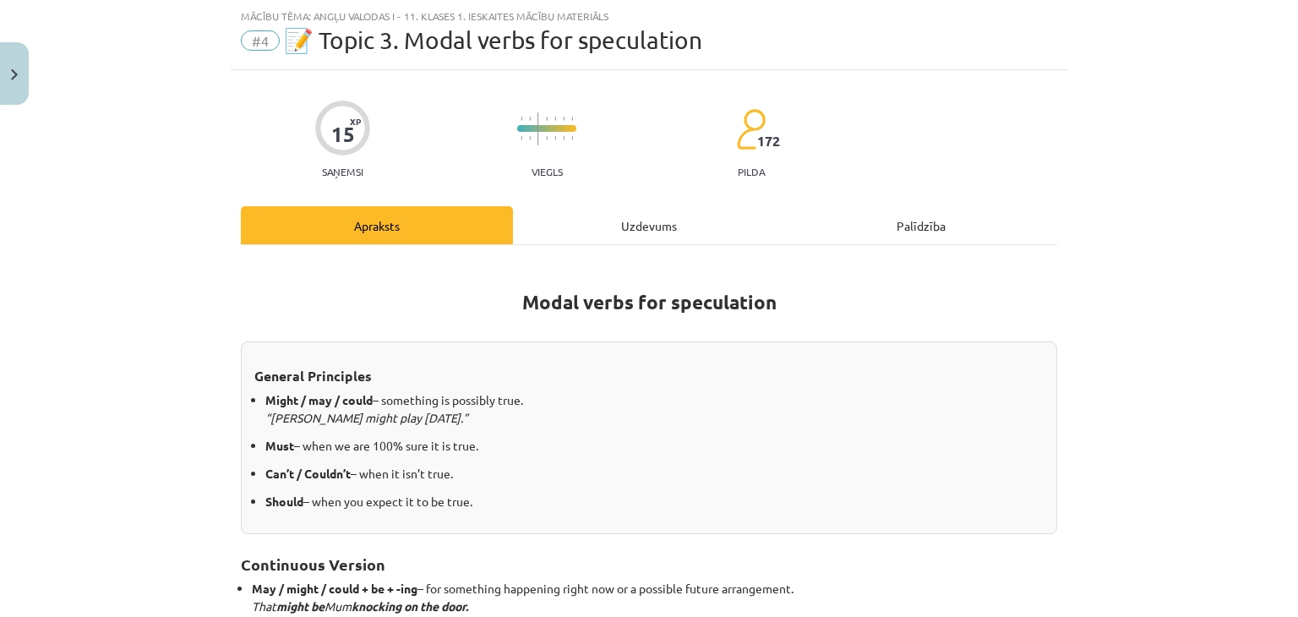
click at [620, 209] on div "Uzdevums" at bounding box center [649, 225] width 272 height 38
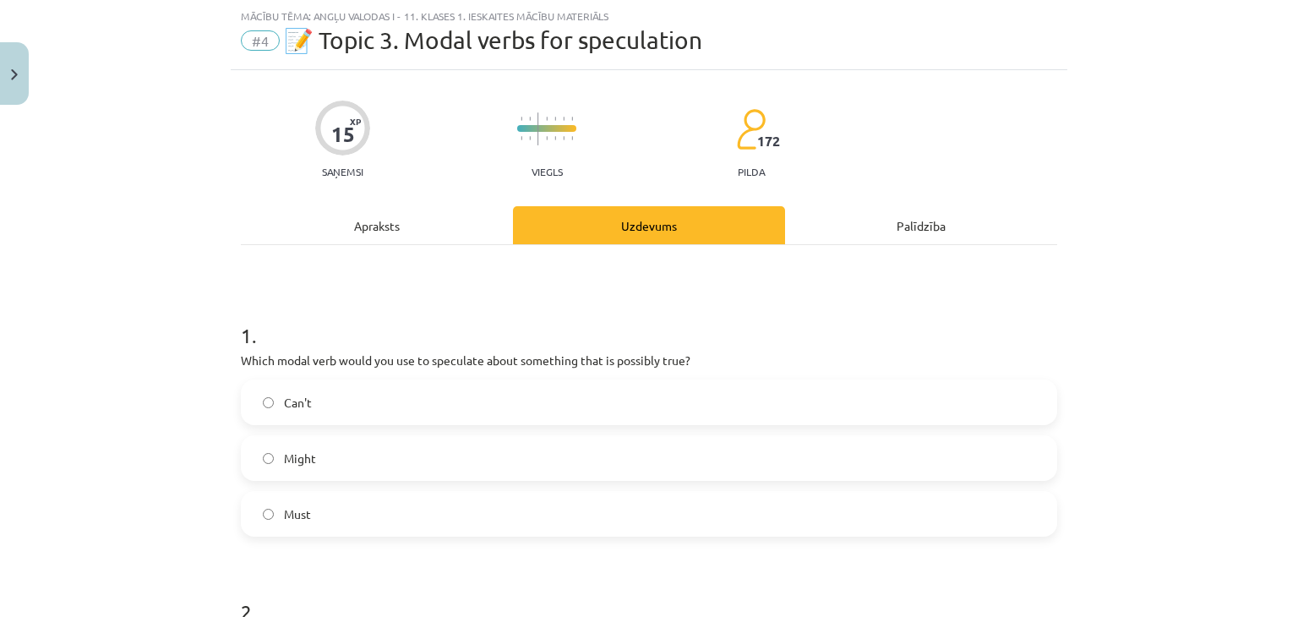
click at [435, 225] on div "Apraksts" at bounding box center [377, 225] width 272 height 38
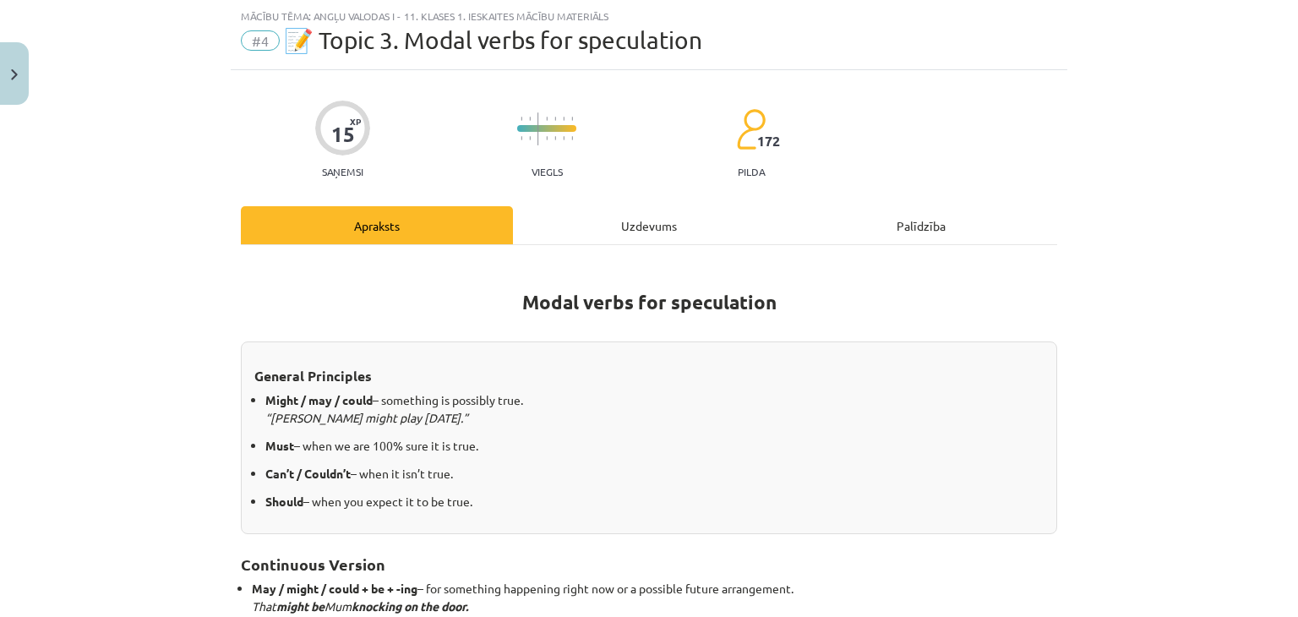
click at [576, 210] on div "Uzdevums" at bounding box center [649, 225] width 272 height 38
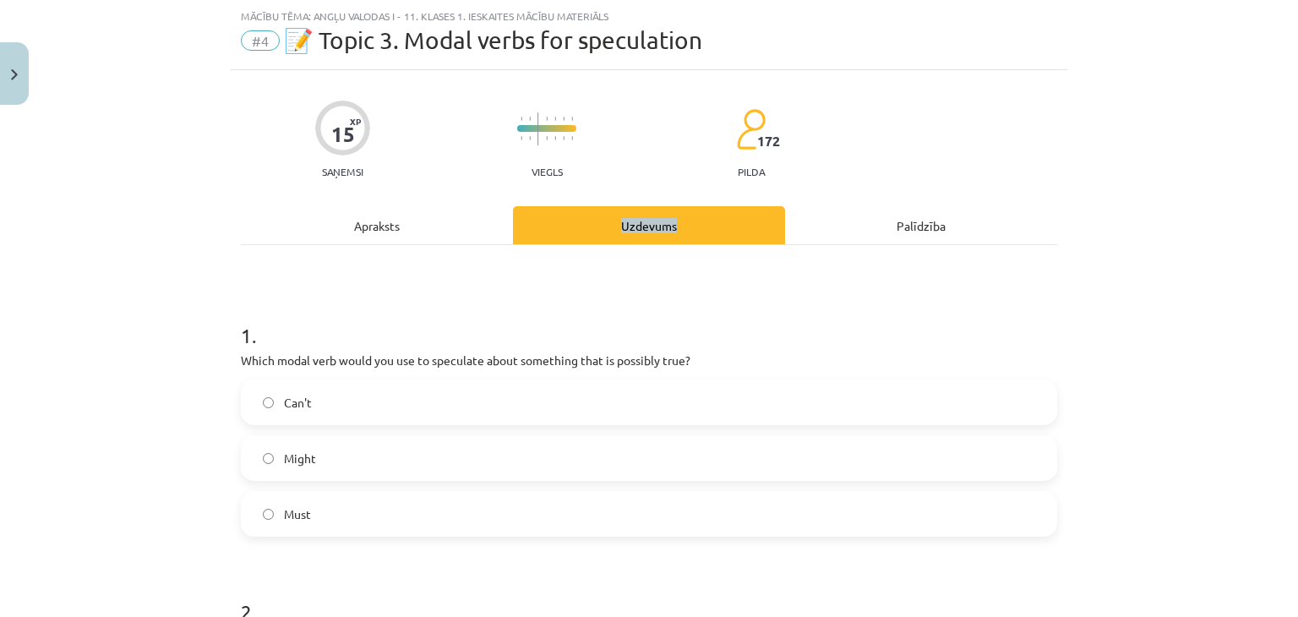
click at [576, 210] on div "Uzdevums" at bounding box center [649, 225] width 272 height 38
click at [388, 465] on label "Might" at bounding box center [648, 458] width 813 height 42
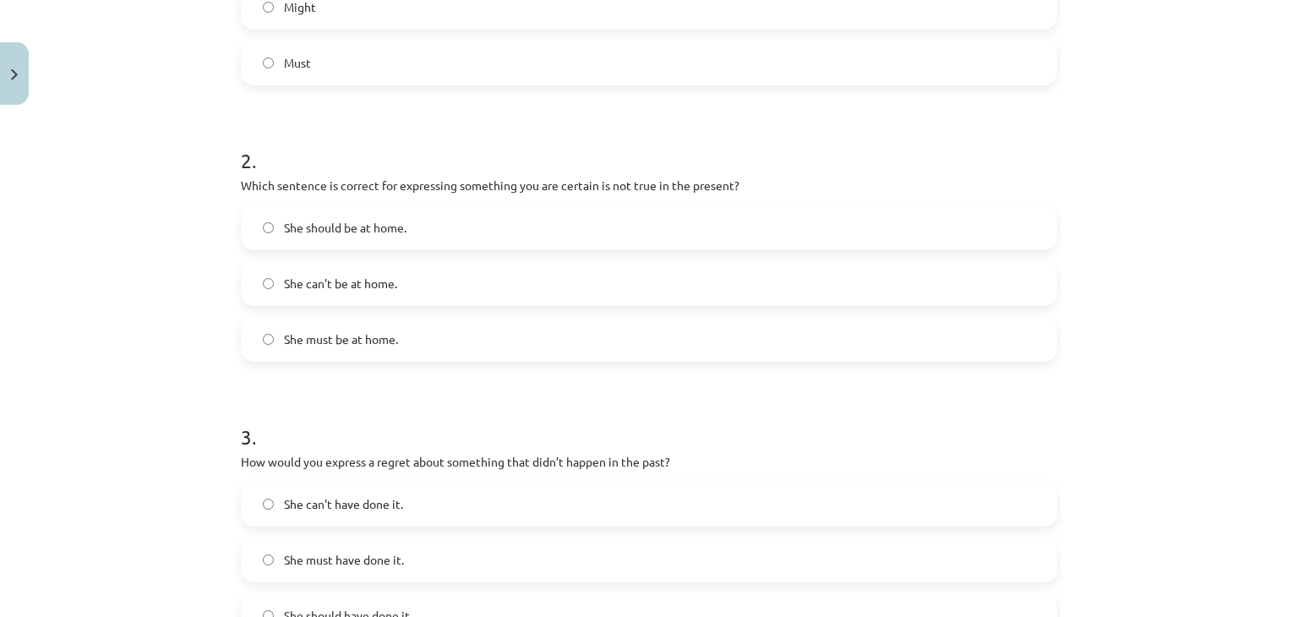
scroll to position [524, 0]
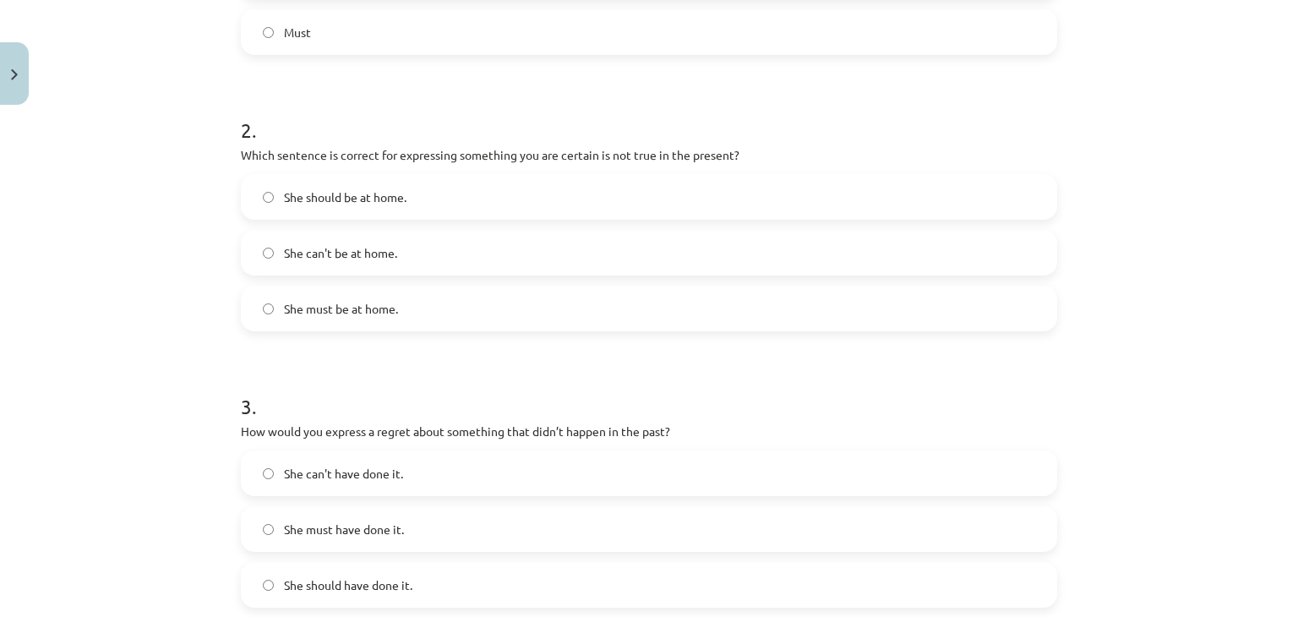
click at [546, 251] on label "She can't be at home." at bounding box center [648, 252] width 813 height 42
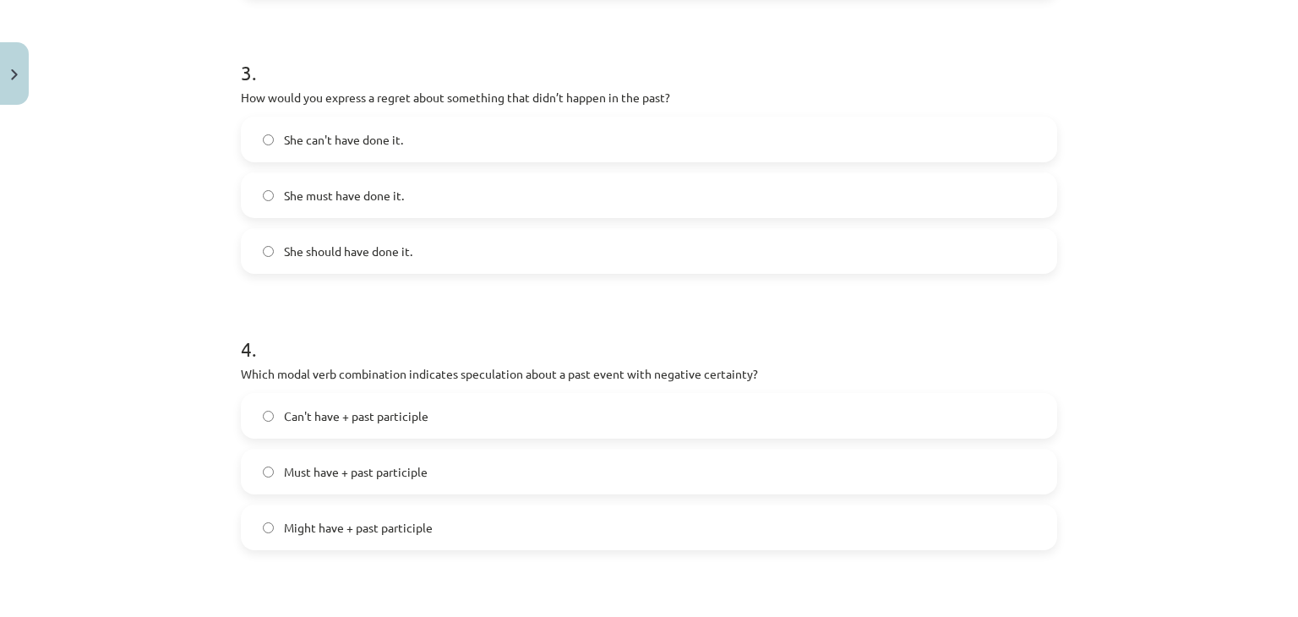
scroll to position [870, 0]
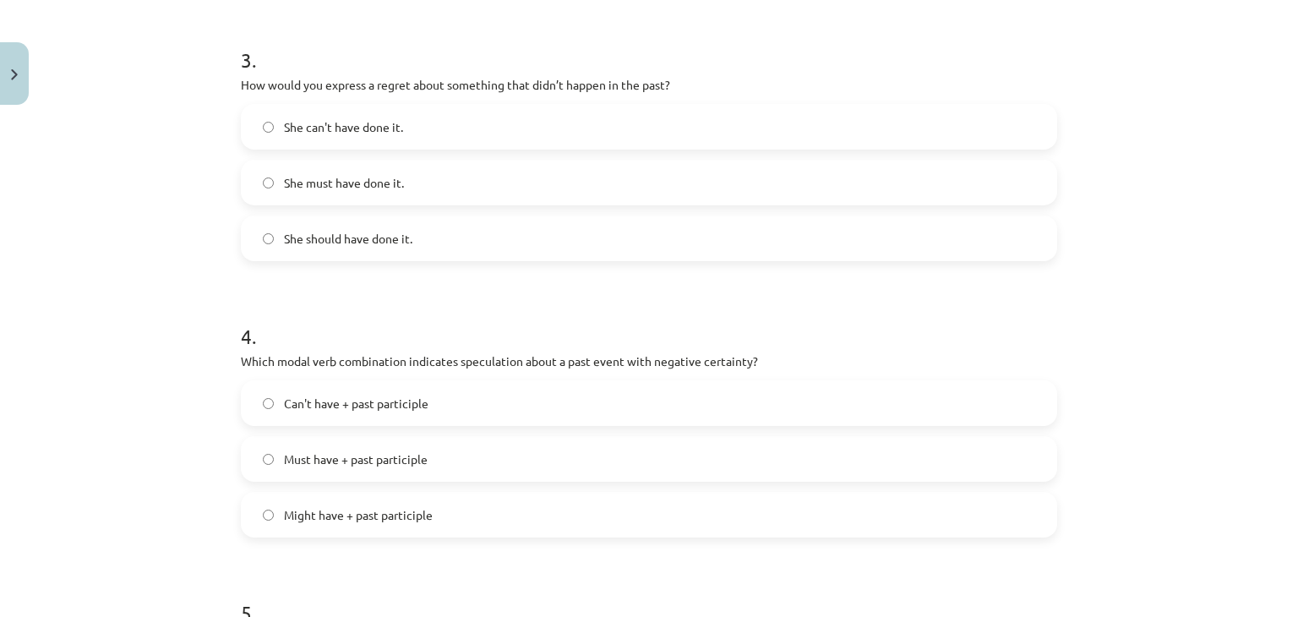
click at [469, 134] on label "She can't have done it." at bounding box center [648, 127] width 813 height 42
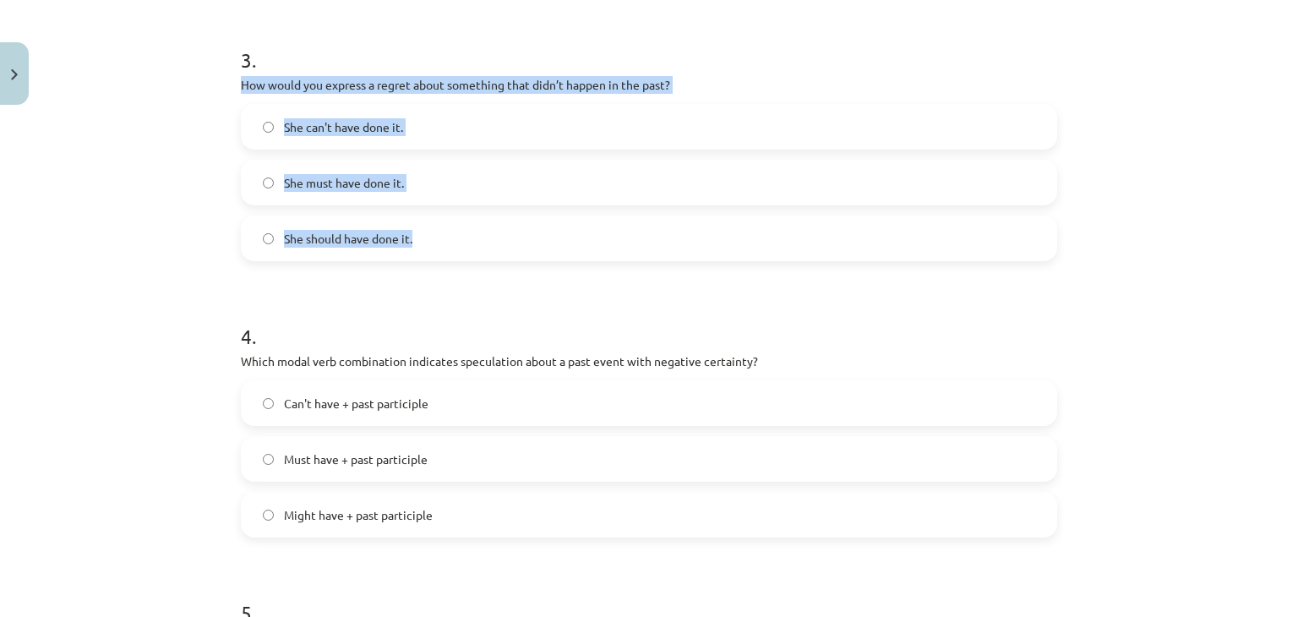
drag, startPoint x: 230, startPoint y: 86, endPoint x: 443, endPoint y: 255, distance: 271.8
click at [443, 255] on div "15 XP Saņemsi Viegls 172 pilda Apraksts Uzdevums Palīdzība 1 . Which modal verb…" at bounding box center [649, 104] width 836 height 1725
copy div "How would you express a regret about something that didn’t happen in the past? …"
click at [344, 239] on span "She should have done it." at bounding box center [348, 239] width 128 height 18
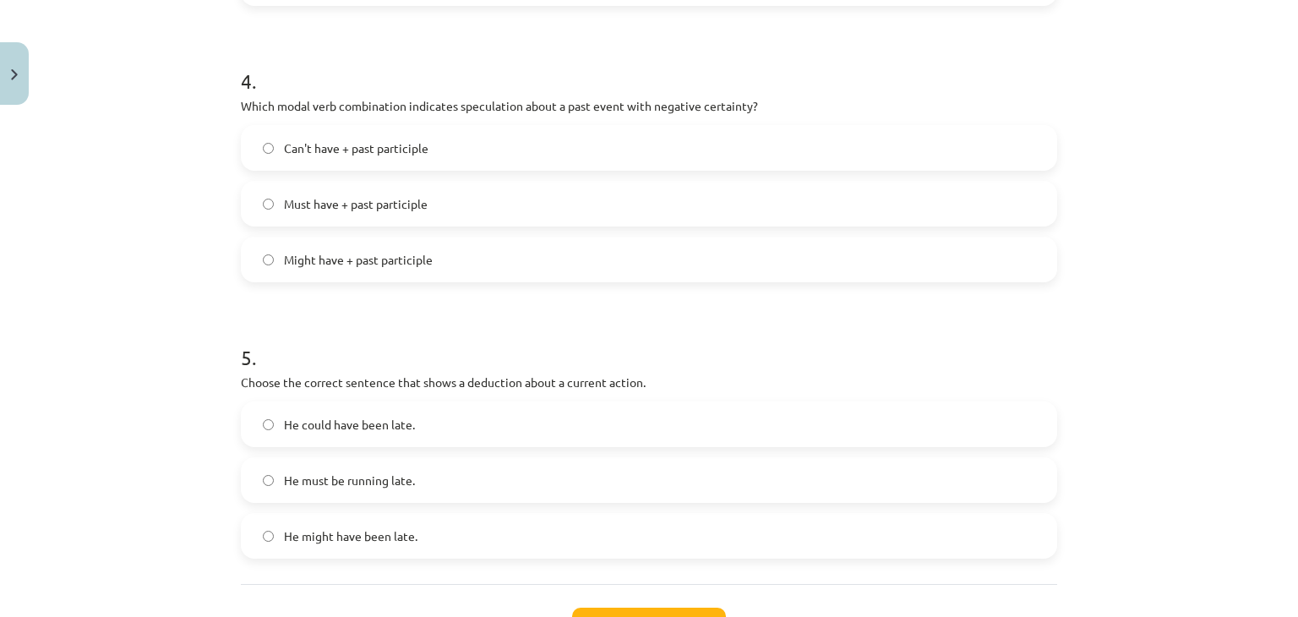
scroll to position [1172, 0]
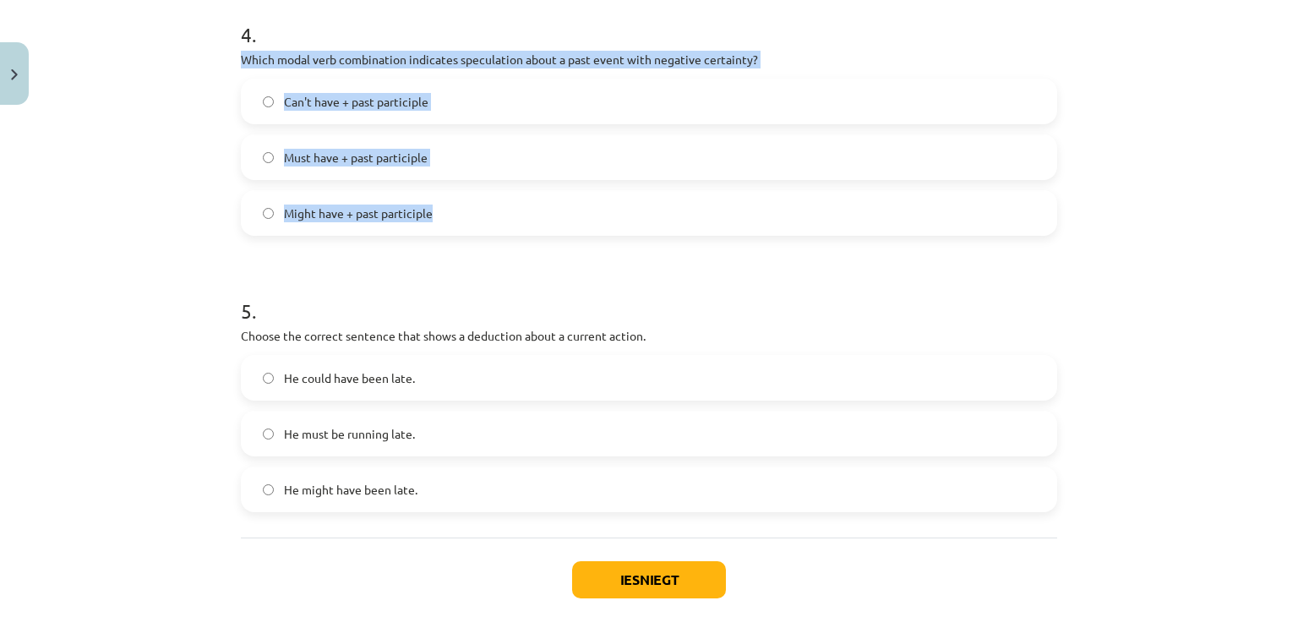
drag, startPoint x: 226, startPoint y: 58, endPoint x: 453, endPoint y: 213, distance: 274.2
copy div "Which modal verb combination indicates speculation about a past event with nega…"
click at [345, 89] on label "Can't have + past participle" at bounding box center [648, 101] width 813 height 42
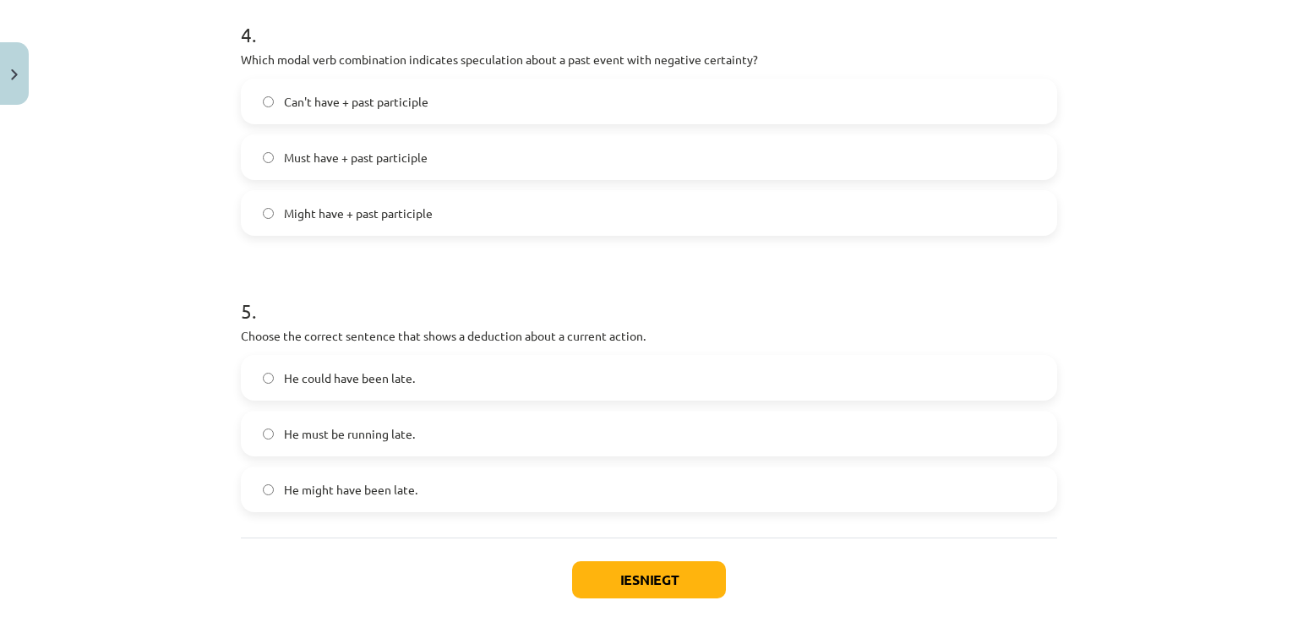
scroll to position [1263, 0]
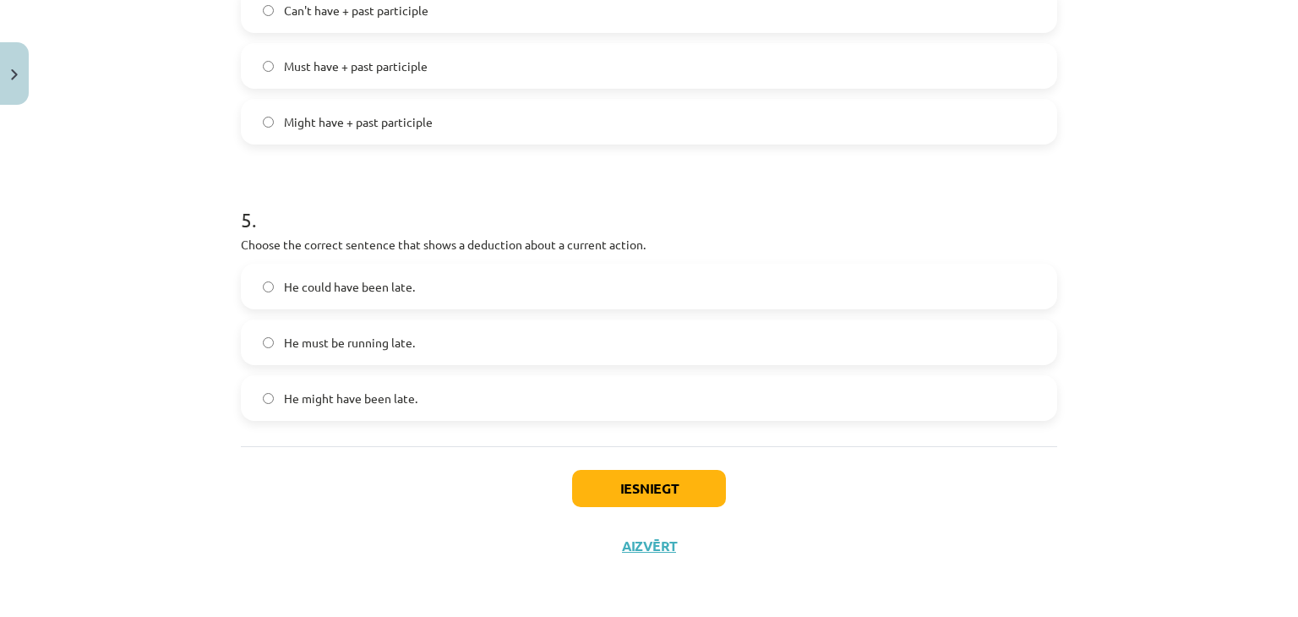
click at [422, 342] on label "He must be running late." at bounding box center [648, 342] width 813 height 42
click at [591, 487] on button "Iesniegt" at bounding box center [649, 488] width 154 height 37
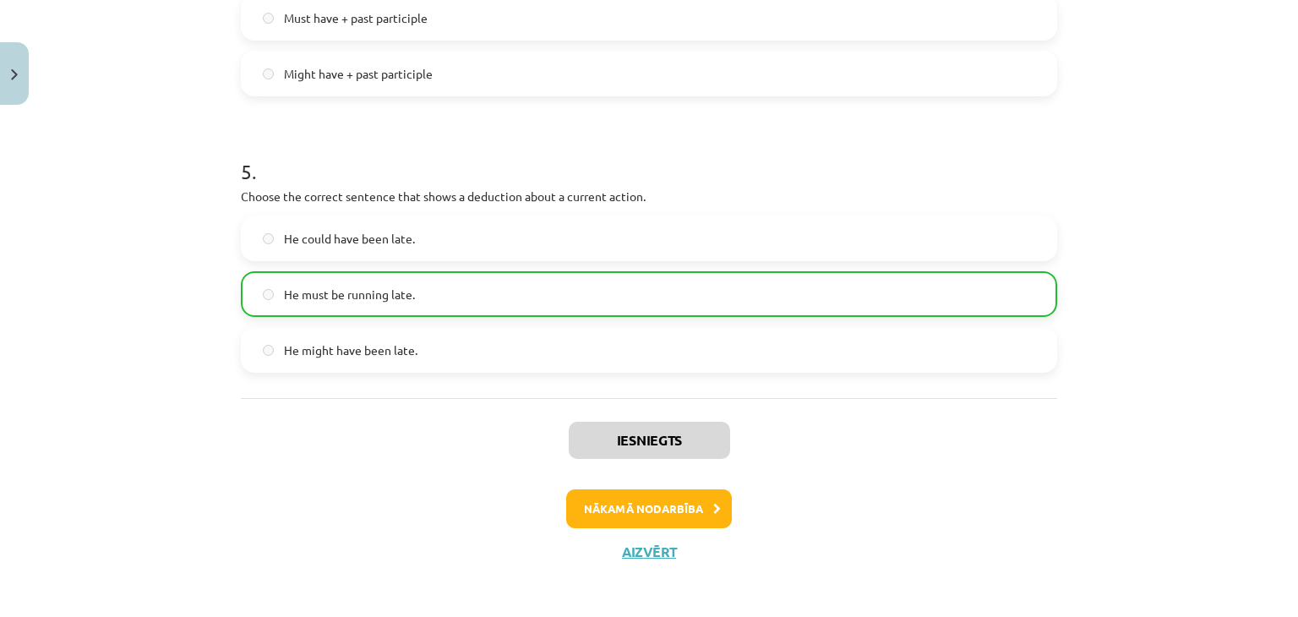
scroll to position [1315, 0]
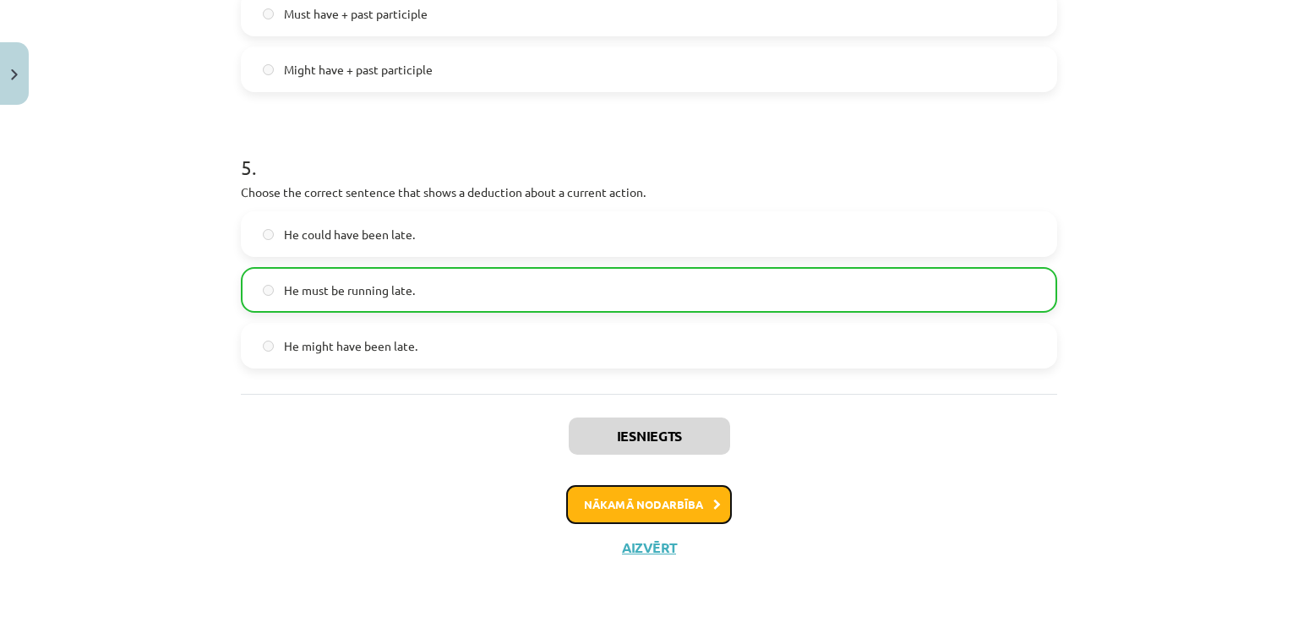
click at [720, 511] on button "Nākamā nodarbība" at bounding box center [649, 504] width 166 height 39
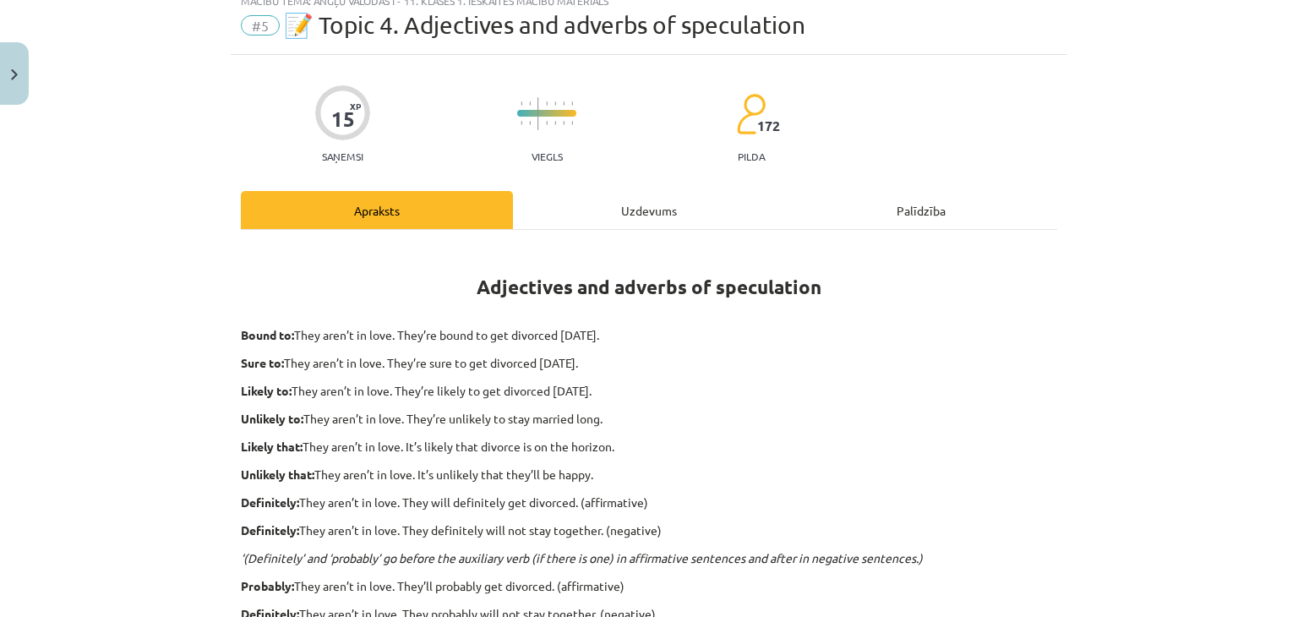
scroll to position [42, 0]
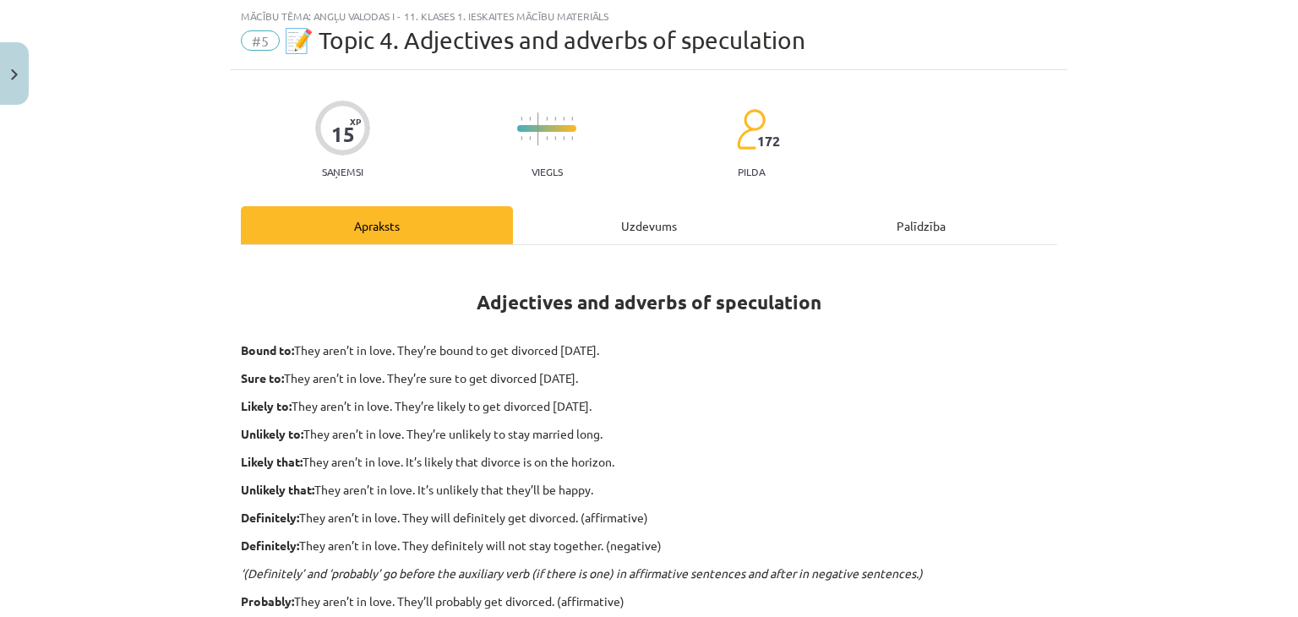
click at [642, 230] on div "Uzdevums" at bounding box center [649, 225] width 272 height 38
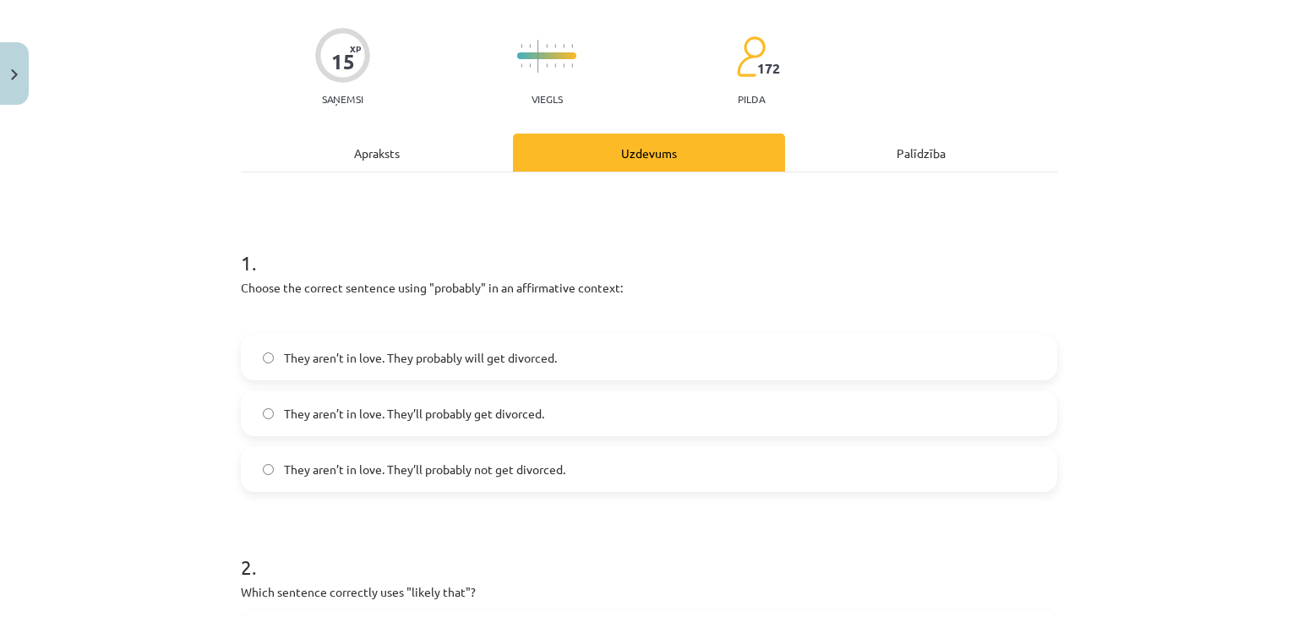
scroll to position [211, 0]
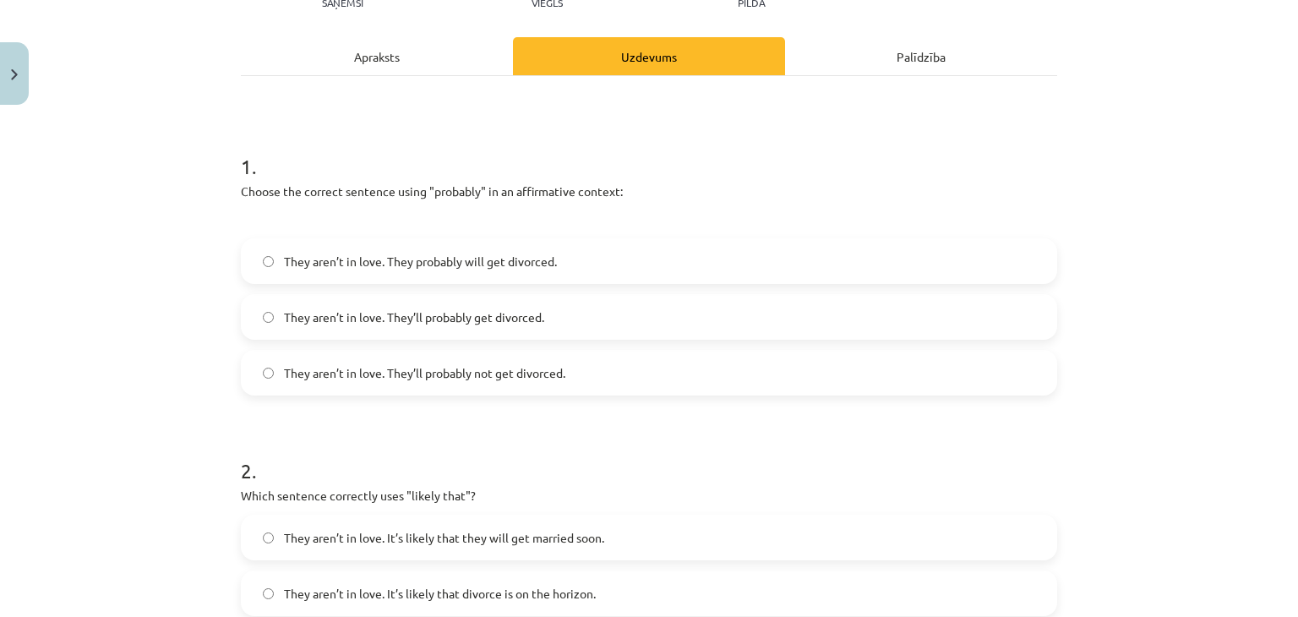
click at [455, 68] on div "Apraksts" at bounding box center [377, 56] width 272 height 38
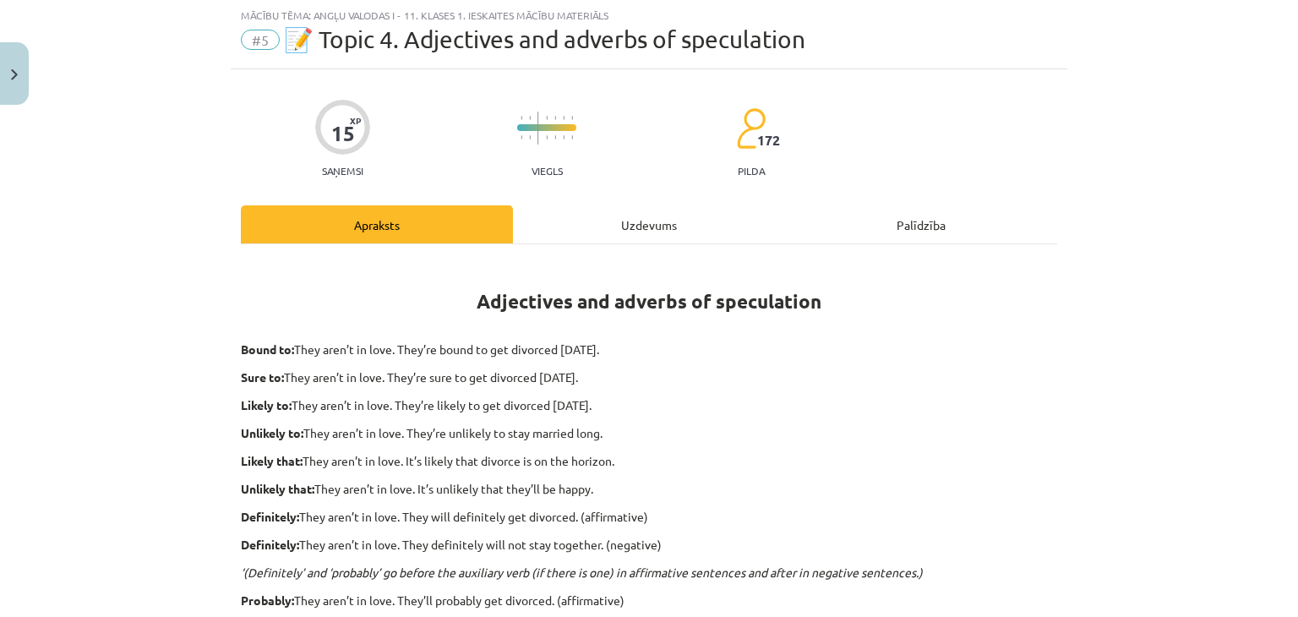
scroll to position [42, 0]
click at [627, 215] on div "Uzdevums" at bounding box center [649, 225] width 272 height 38
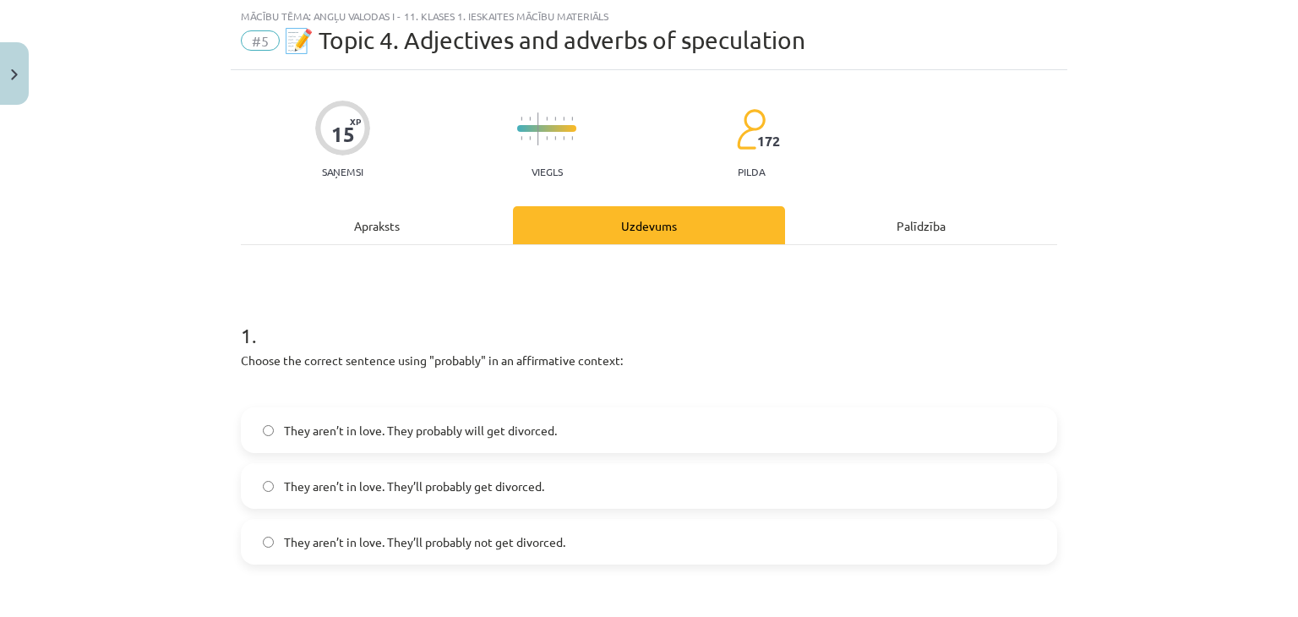
click at [430, 229] on div "Apraksts" at bounding box center [377, 225] width 272 height 38
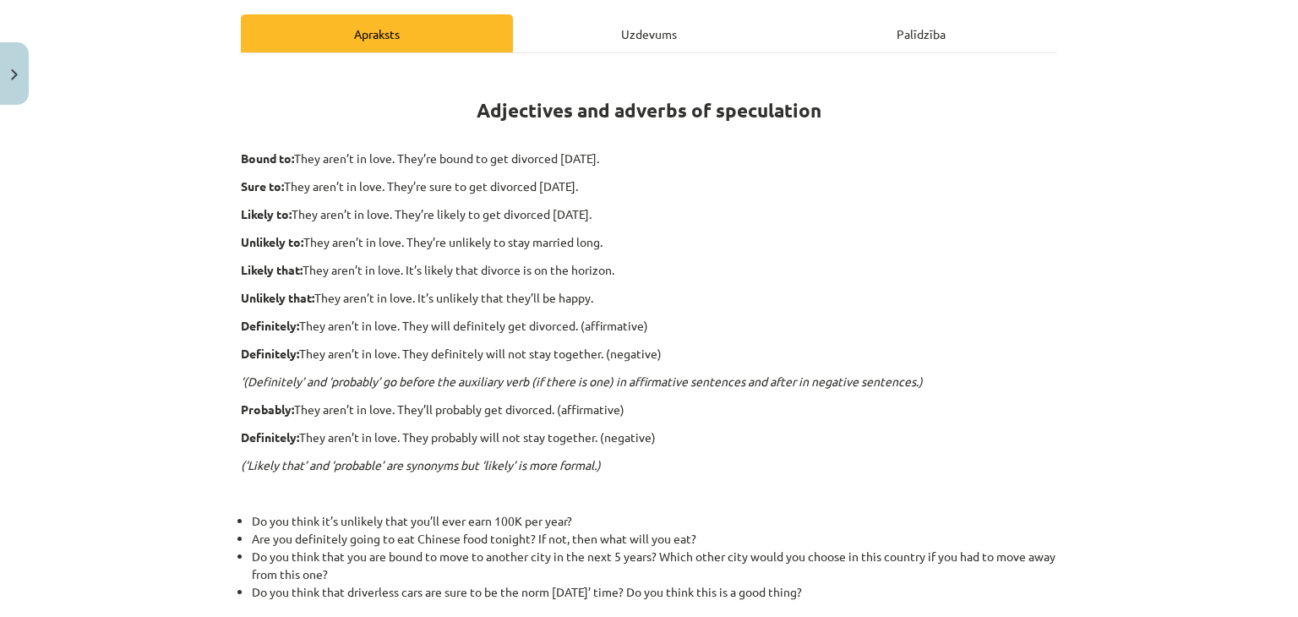
scroll to position [254, 0]
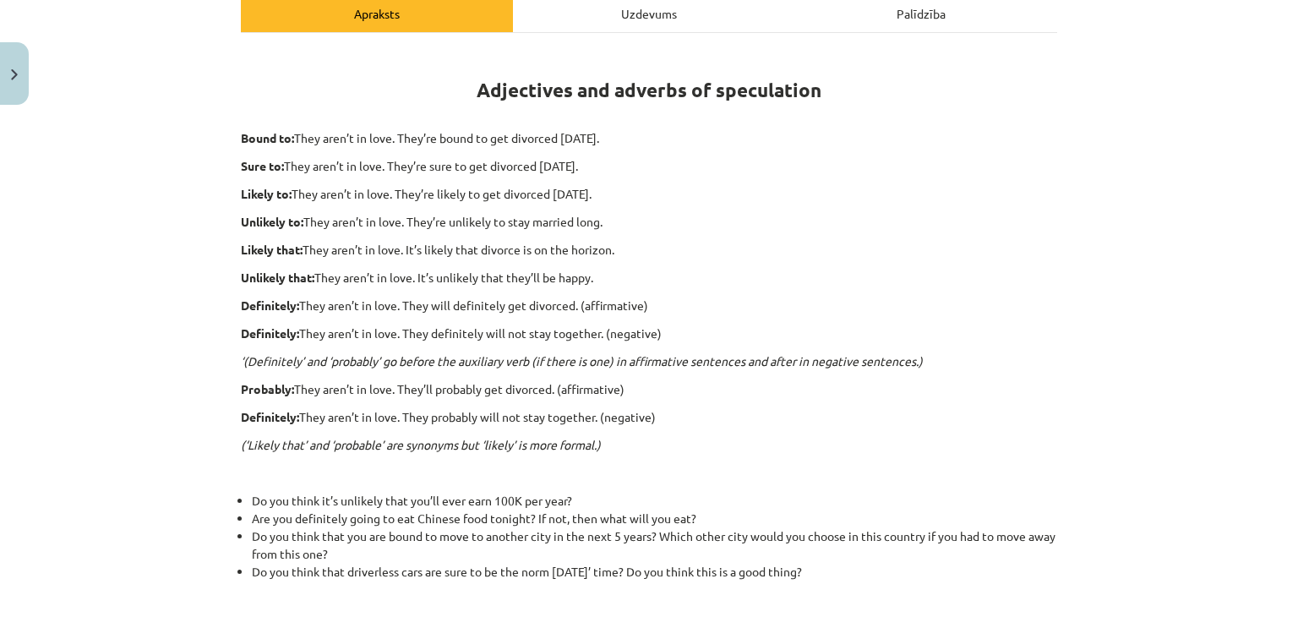
click at [659, 18] on div "Uzdevums" at bounding box center [649, 13] width 272 height 38
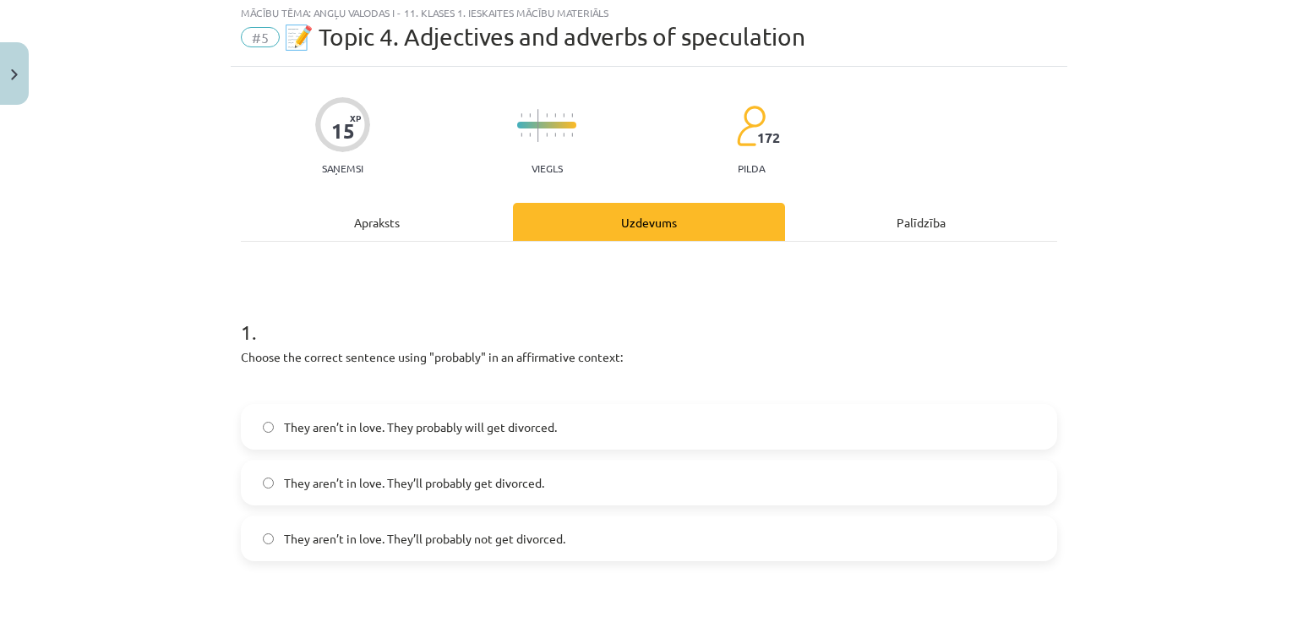
scroll to position [42, 0]
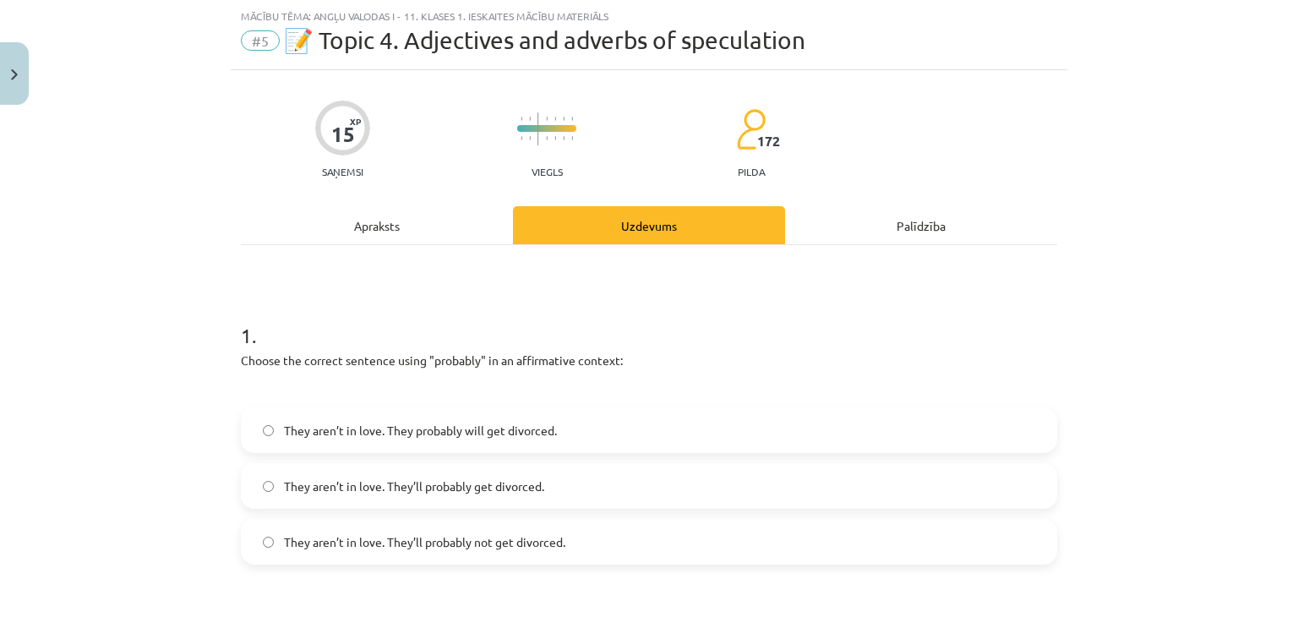
click at [368, 493] on span "They aren’t in love. They’ll probably get divorced." at bounding box center [414, 486] width 260 height 18
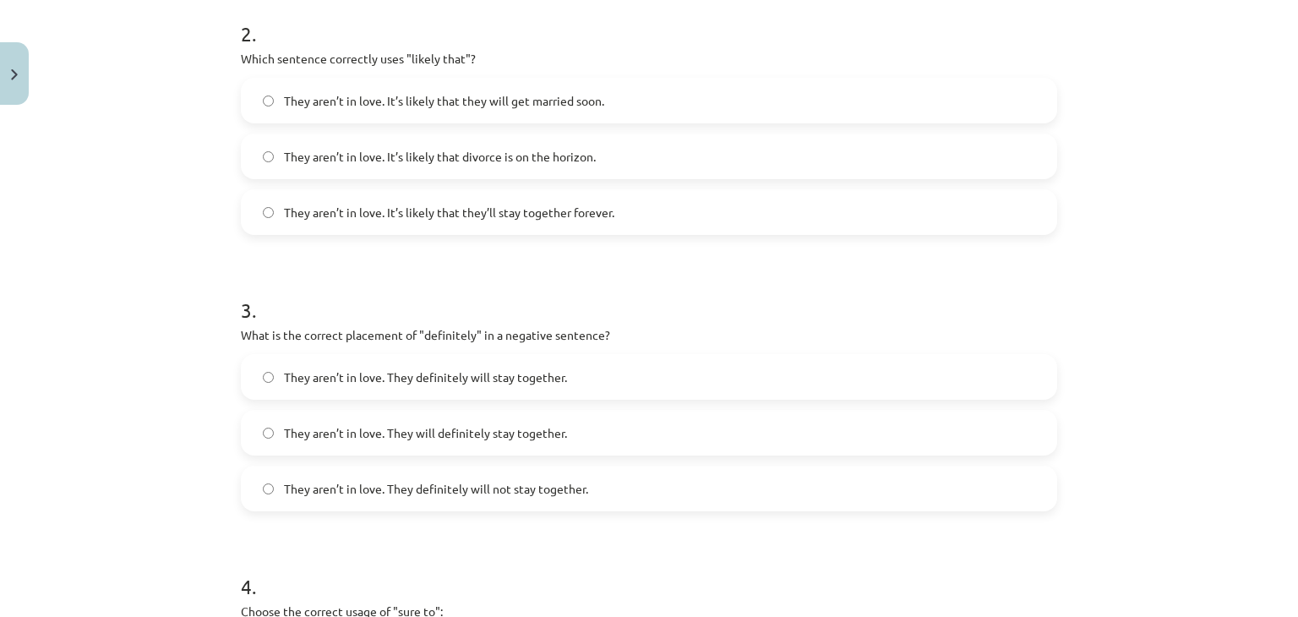
scroll to position [645, 0]
click at [495, 160] on span "They aren’t in love. It’s likely that divorce is on the horizon." at bounding box center [440, 159] width 312 height 18
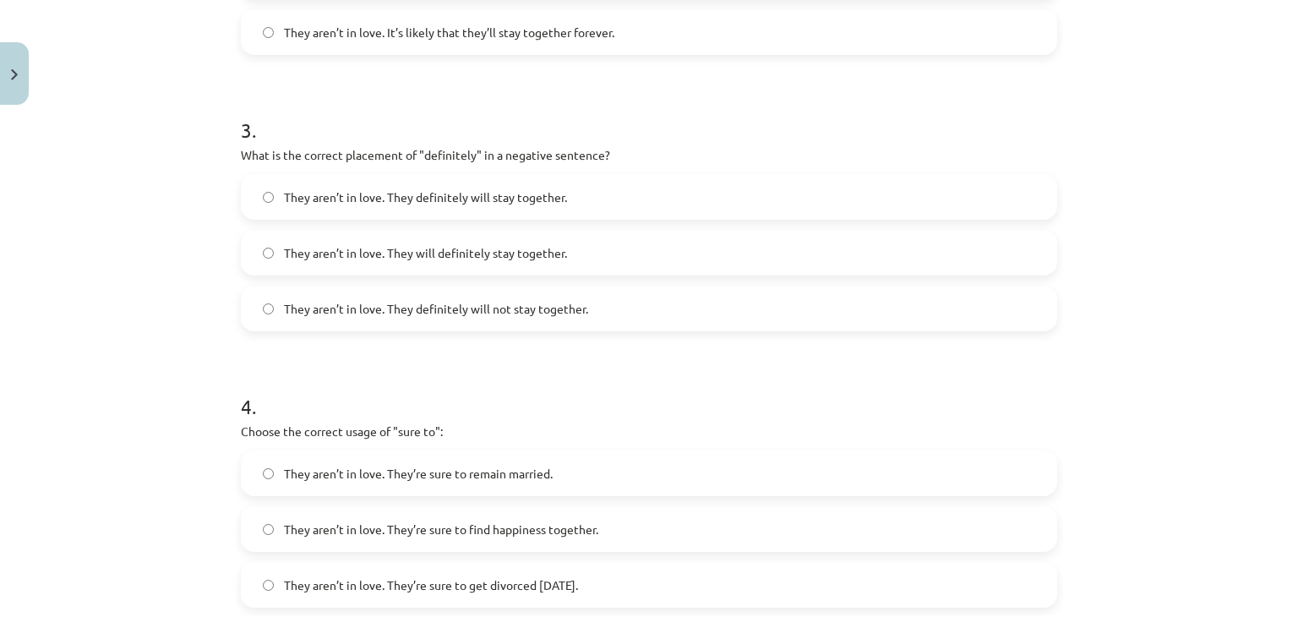
scroll to position [942, 0]
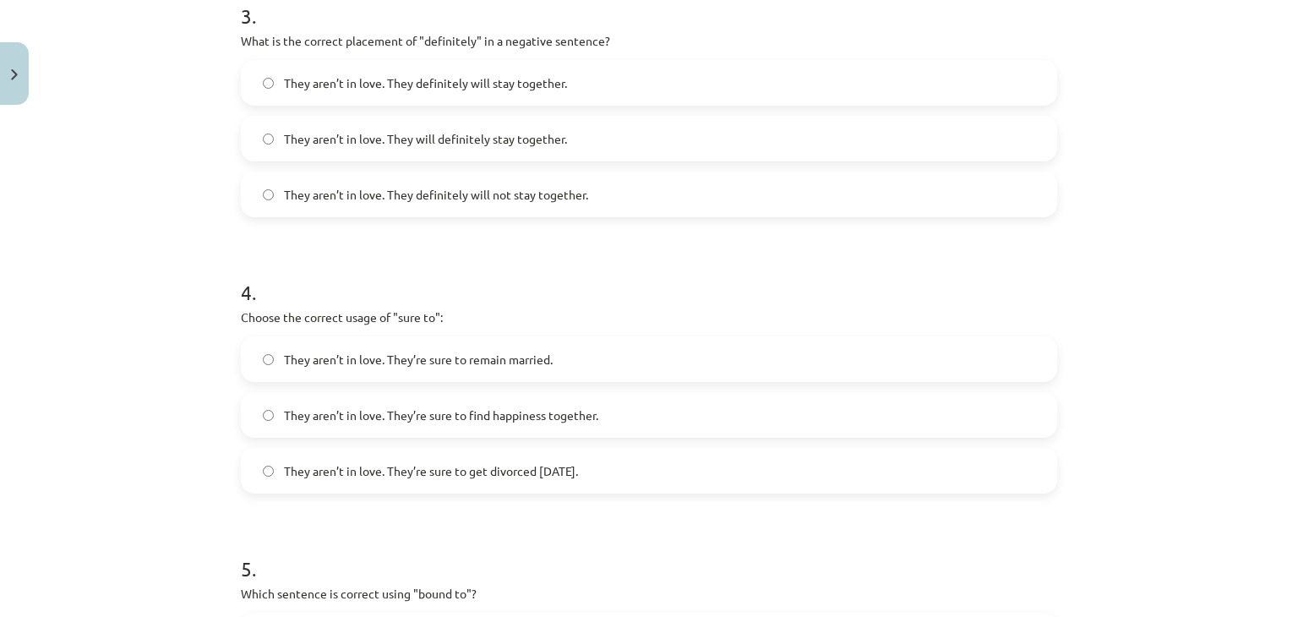
click at [600, 219] on form "1 . Choose the correct sentence using "probably" in an affirmative context: The…" at bounding box center [649, 81] width 816 height 1375
click at [596, 206] on label "They aren’t in love. They definitely will not stay together." at bounding box center [648, 194] width 813 height 42
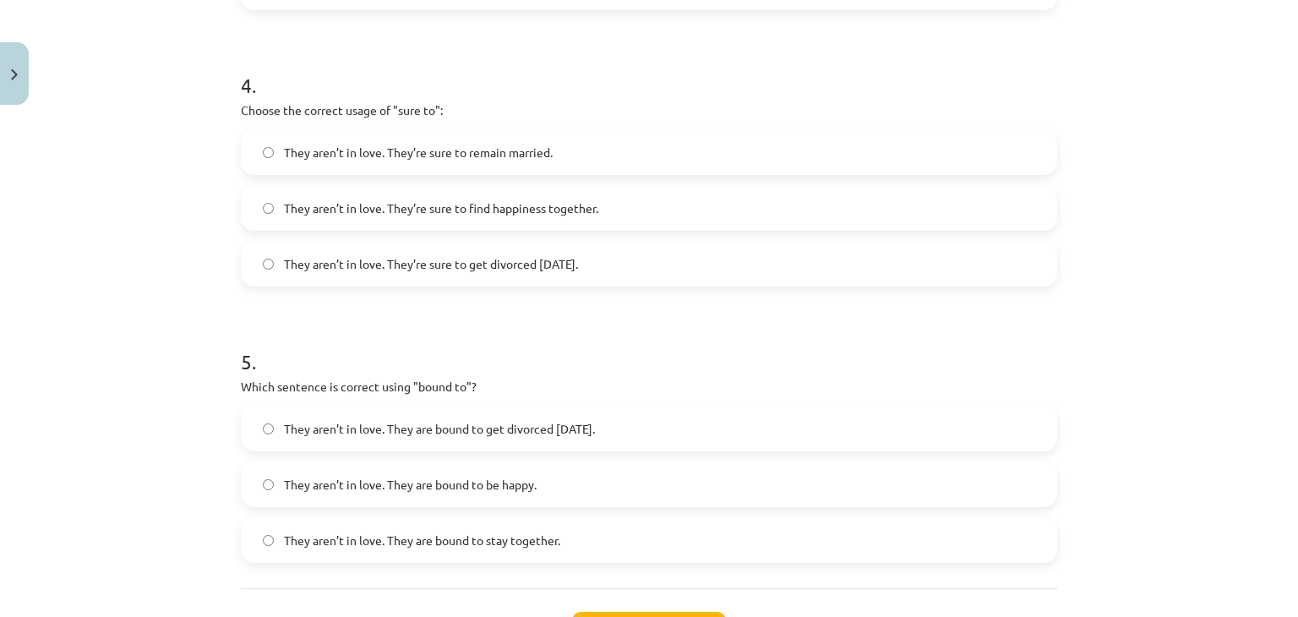
scroll to position [1208, 0]
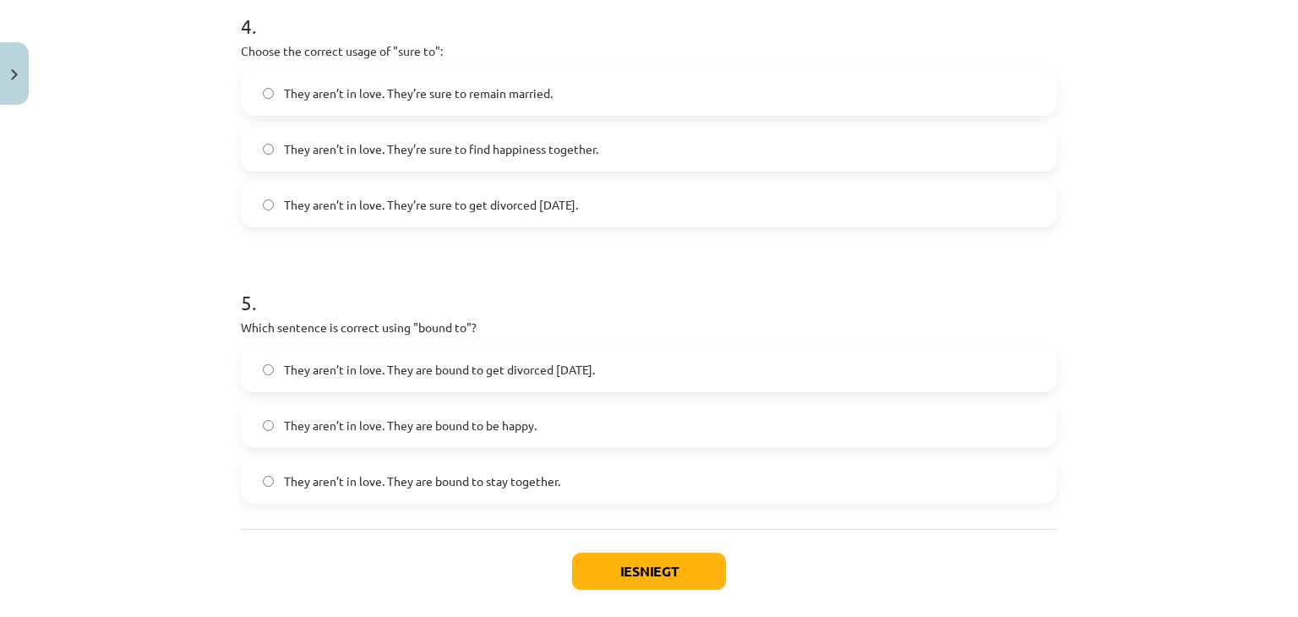
click at [516, 193] on label "They aren’t in love. They’re sure to get divorced within six months." at bounding box center [648, 204] width 813 height 42
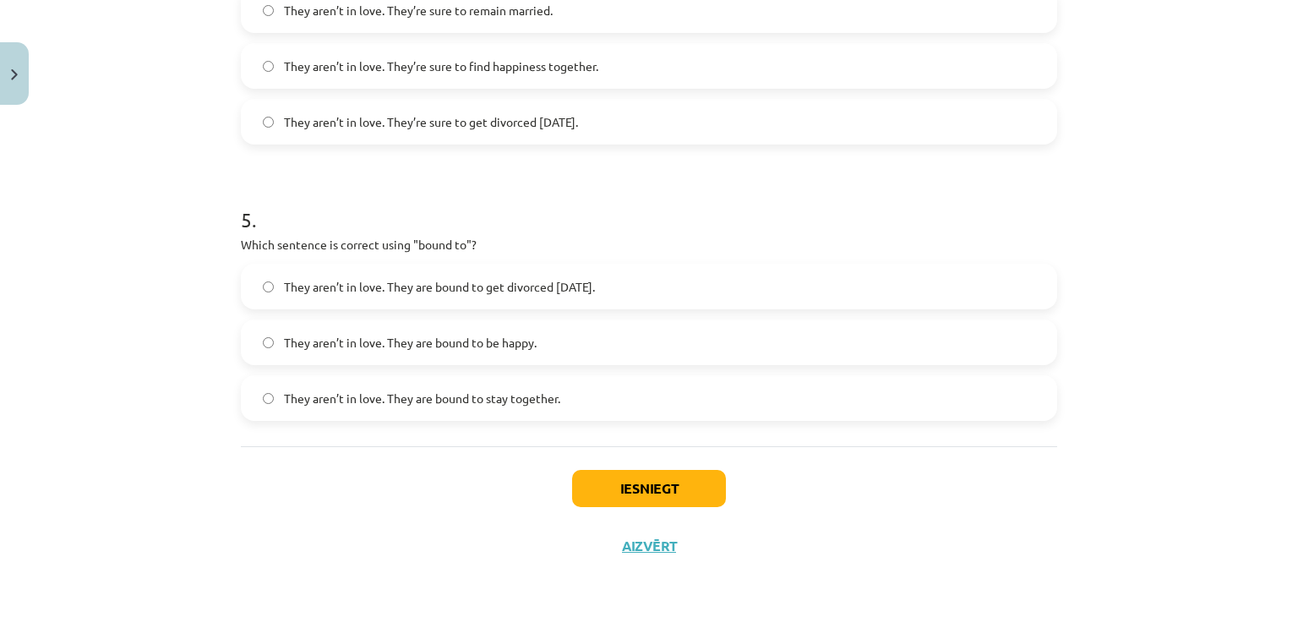
click at [461, 299] on label "They aren’t in love. They are bound to get divorced within six months." at bounding box center [648, 286] width 813 height 42
click at [633, 476] on button "Iesniegt" at bounding box center [649, 488] width 154 height 37
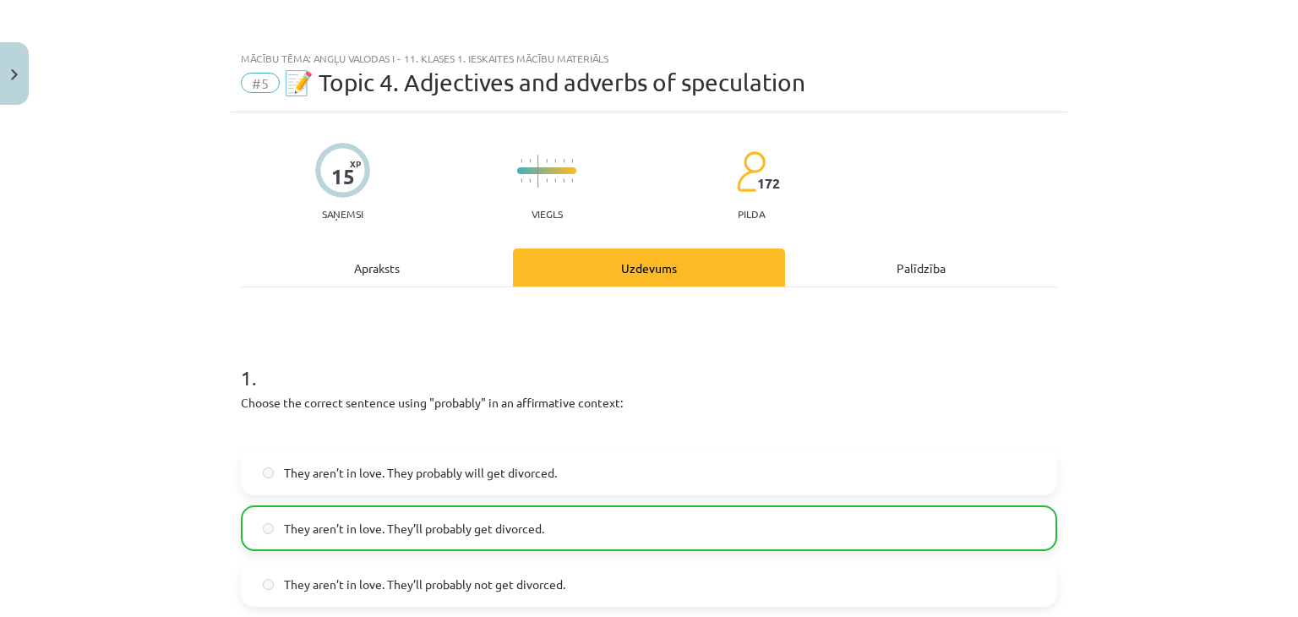
scroll to position [1344, 0]
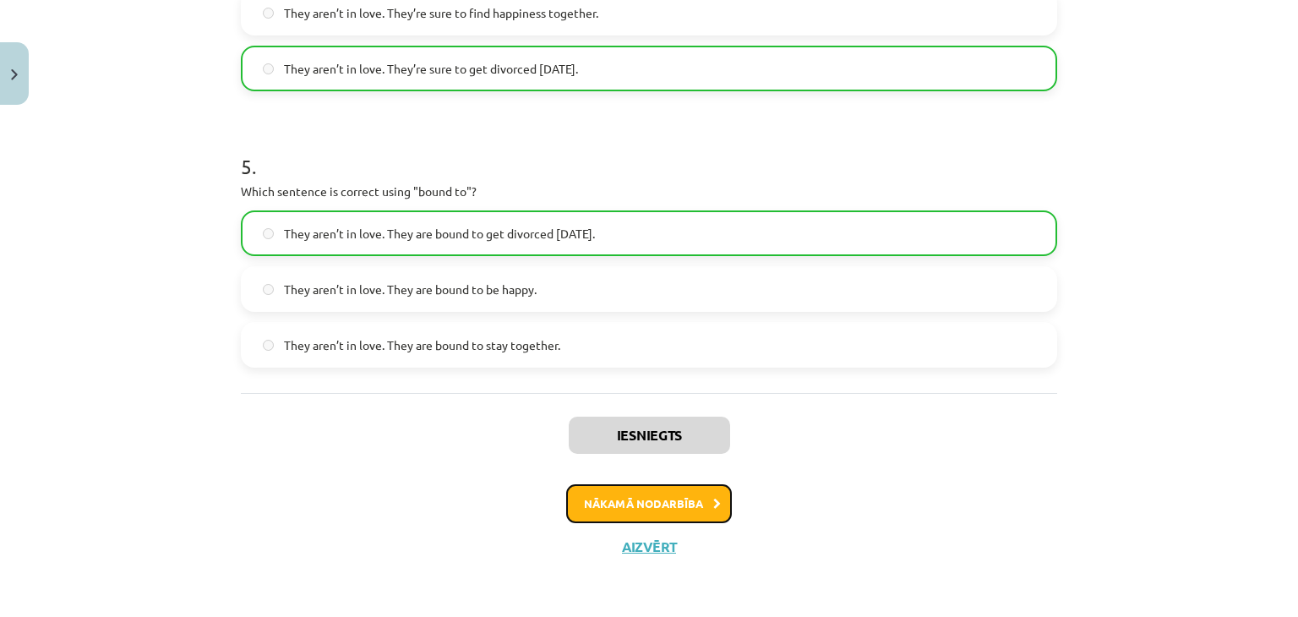
click at [699, 501] on button "Nākamā nodarbība" at bounding box center [649, 503] width 166 height 39
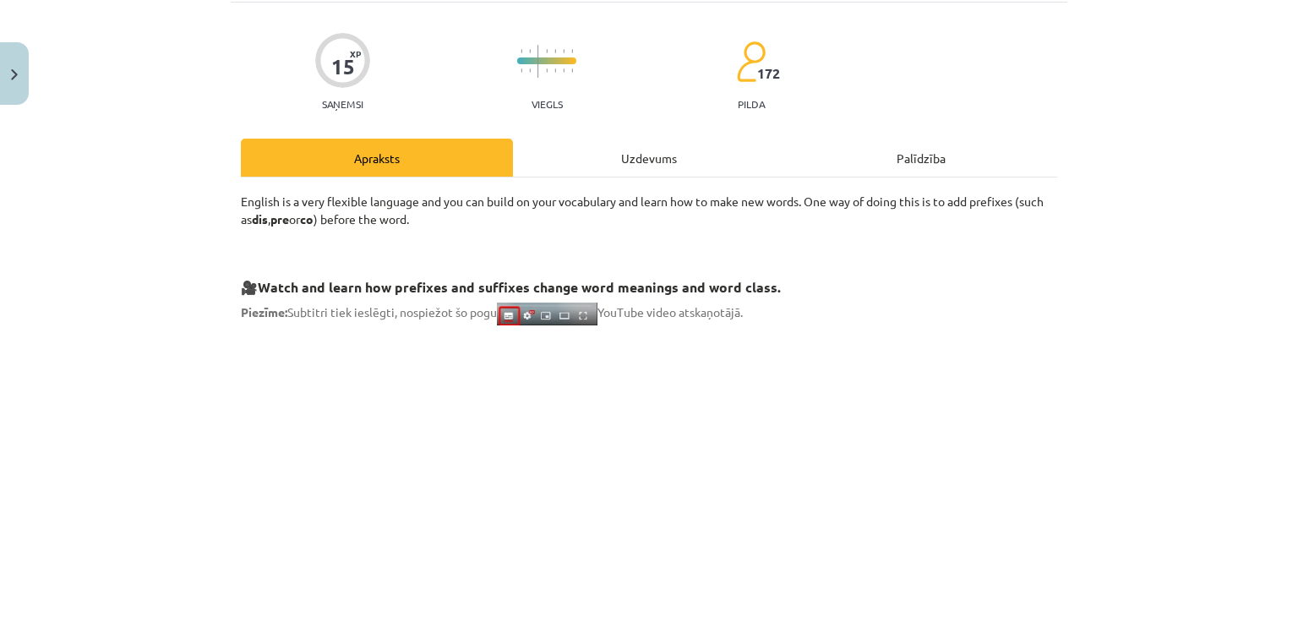
scroll to position [42, 0]
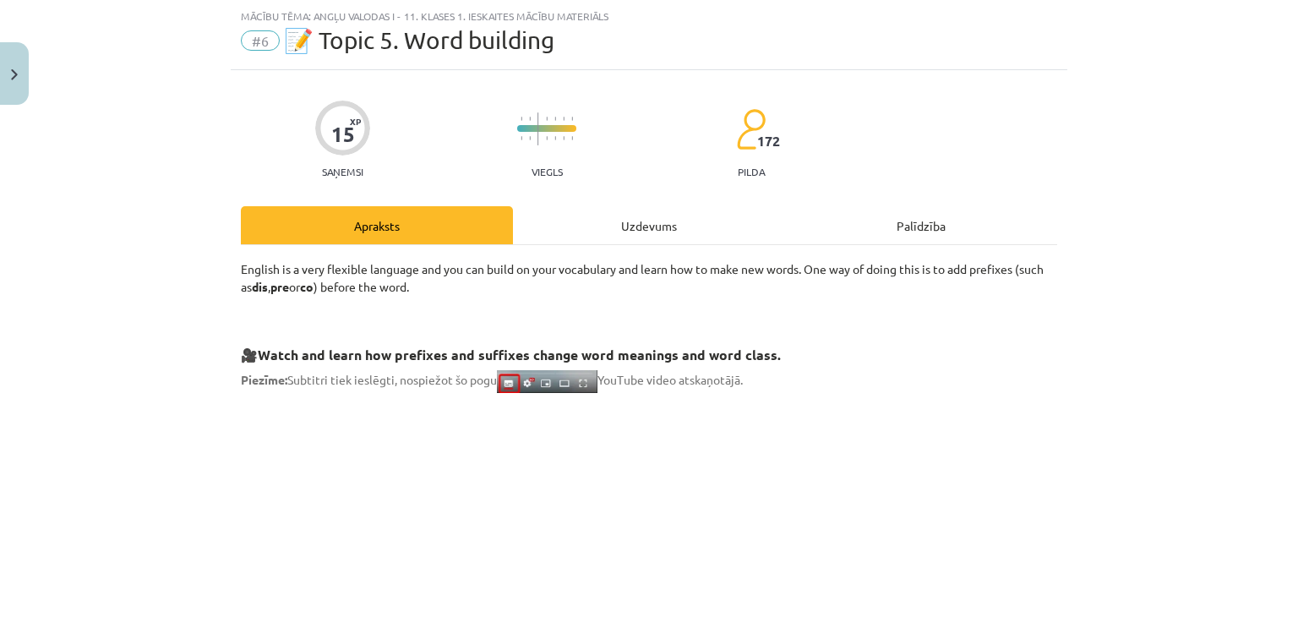
click at [640, 233] on div "Uzdevums" at bounding box center [649, 225] width 272 height 38
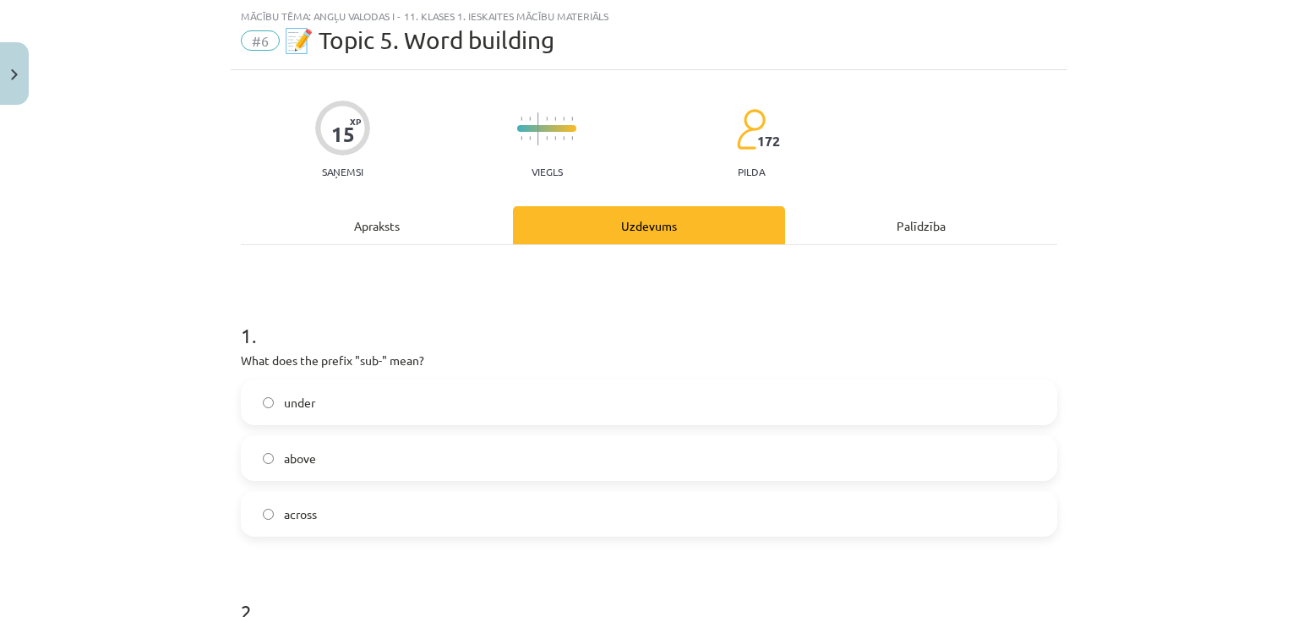
click at [448, 220] on div "Apraksts" at bounding box center [377, 225] width 272 height 38
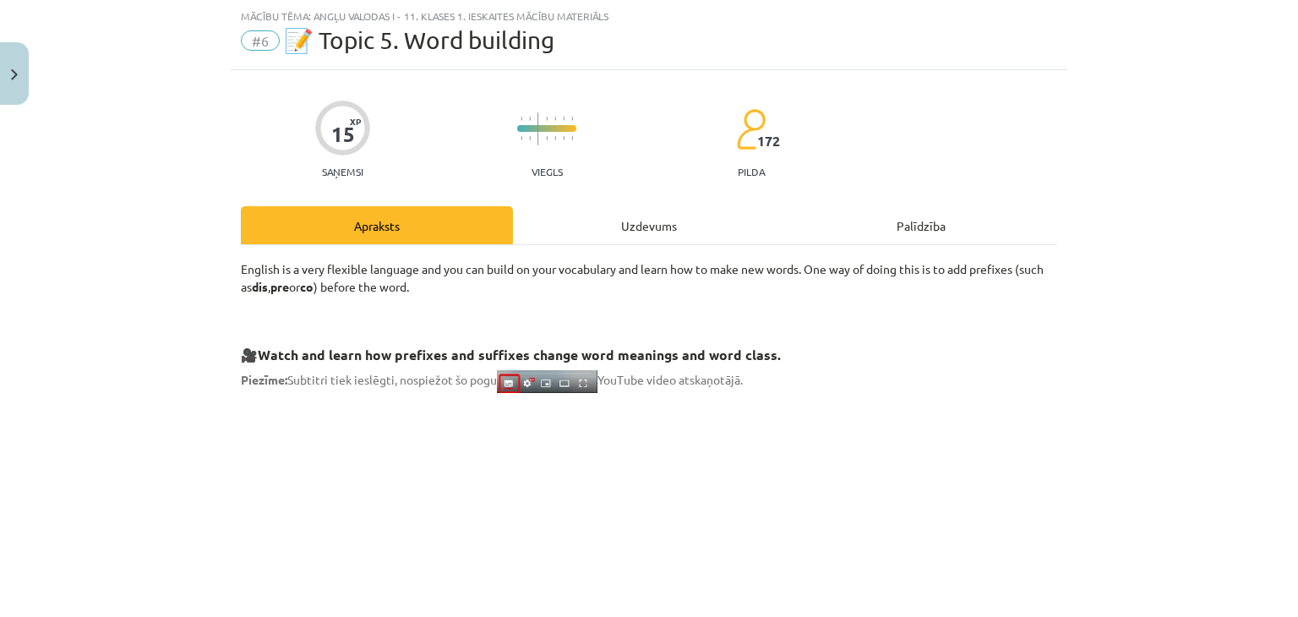
click at [709, 233] on div "Uzdevums" at bounding box center [649, 225] width 272 height 38
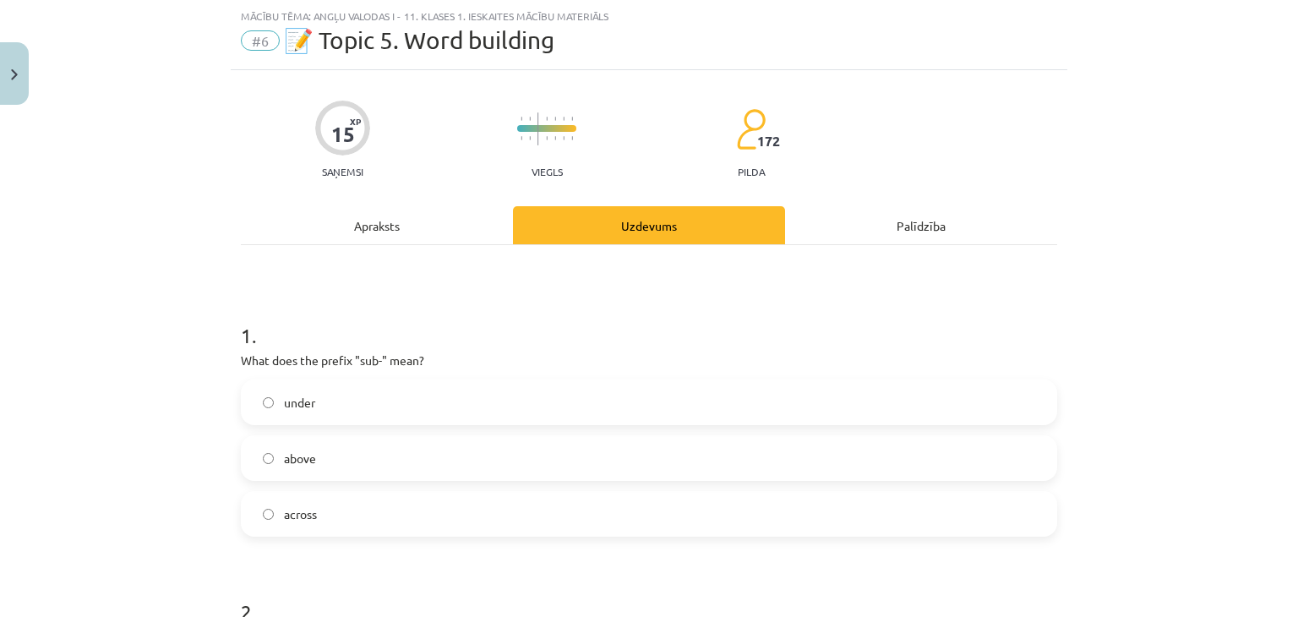
click at [417, 220] on div "Apraksts" at bounding box center [377, 225] width 272 height 38
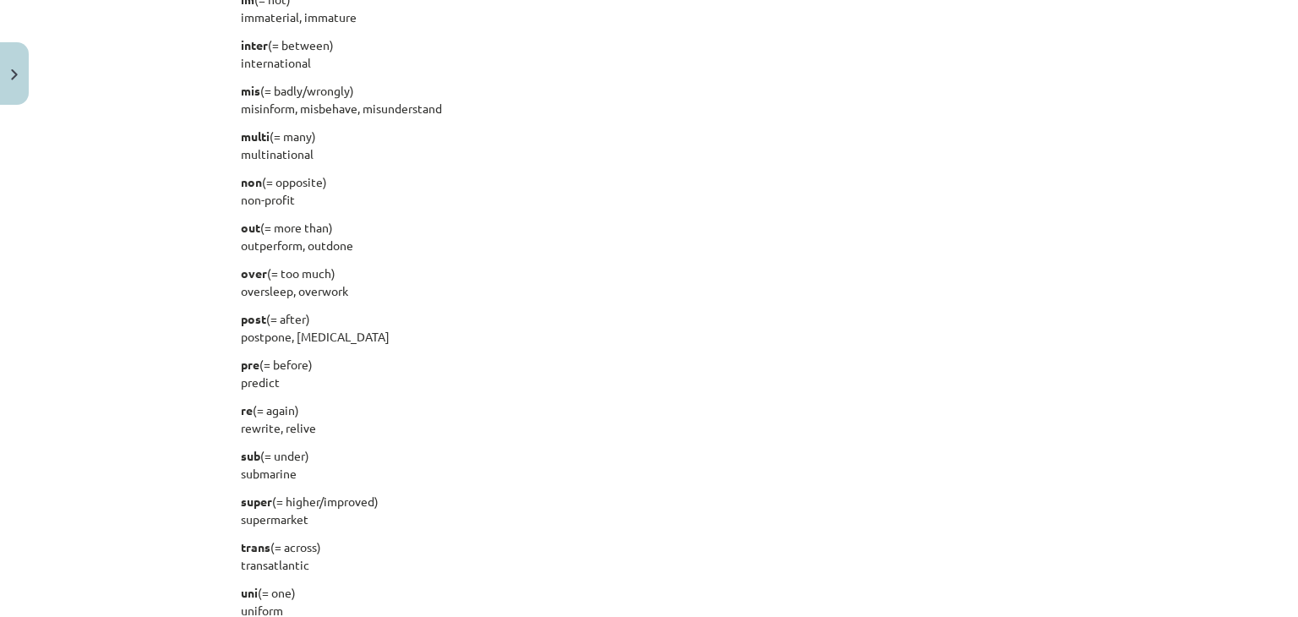
scroll to position [2140, 0]
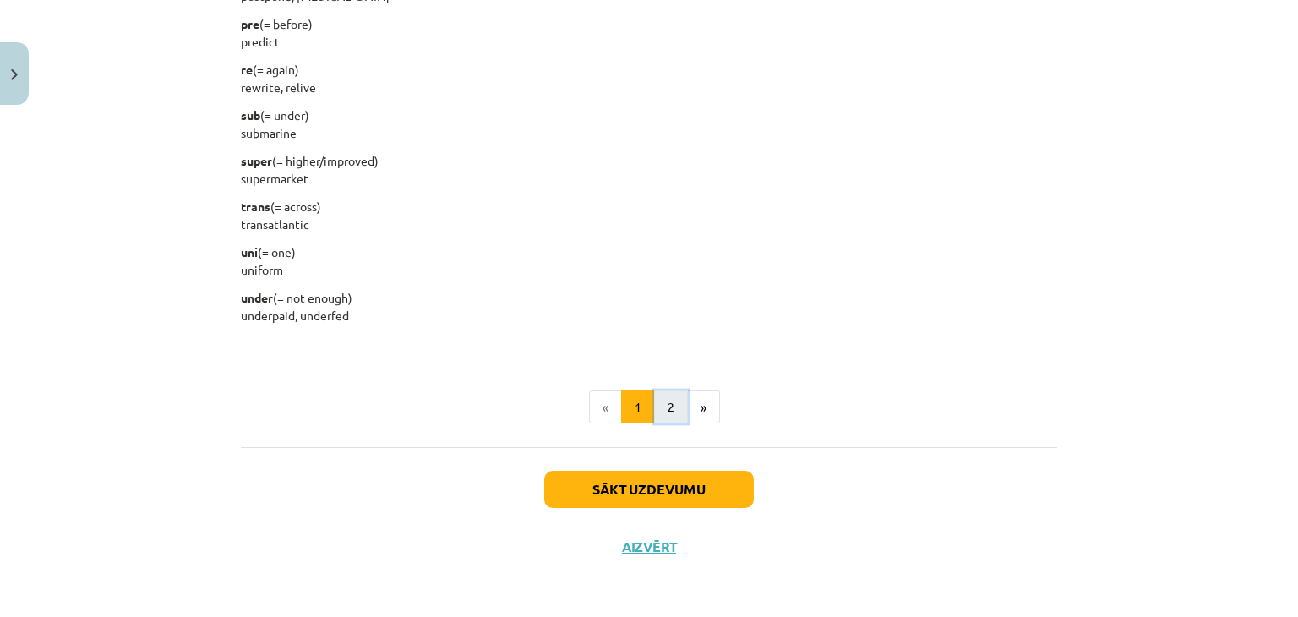
click at [670, 401] on button "2" at bounding box center [671, 407] width 34 height 34
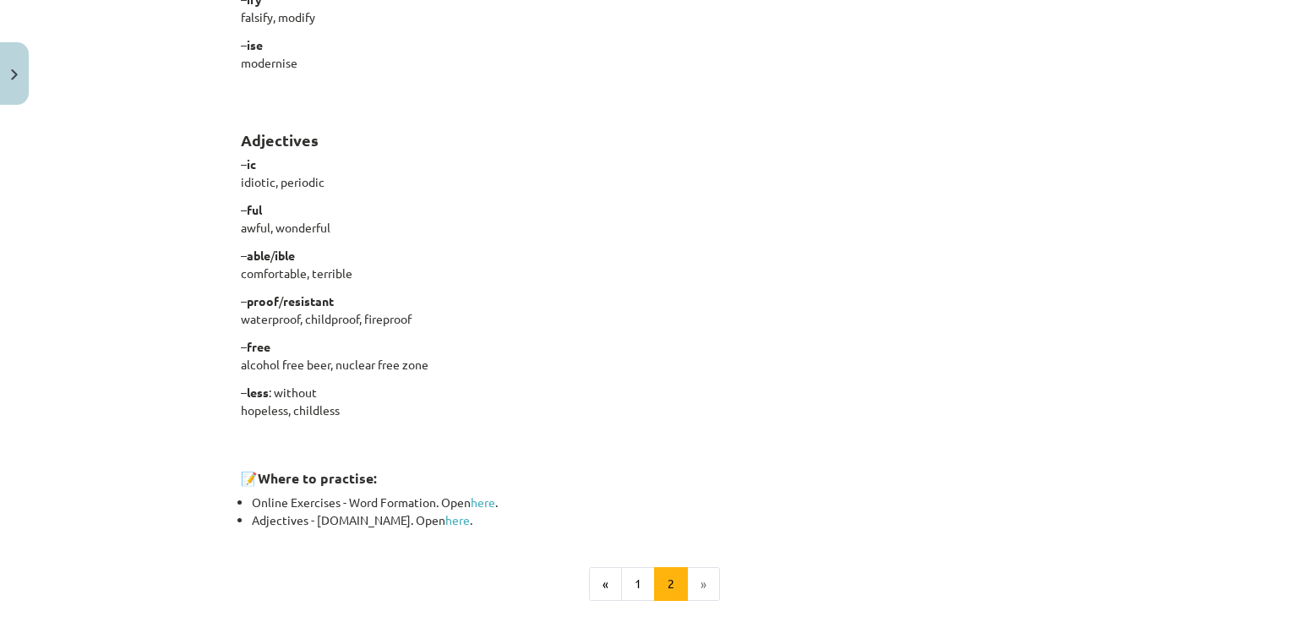
scroll to position [0, 0]
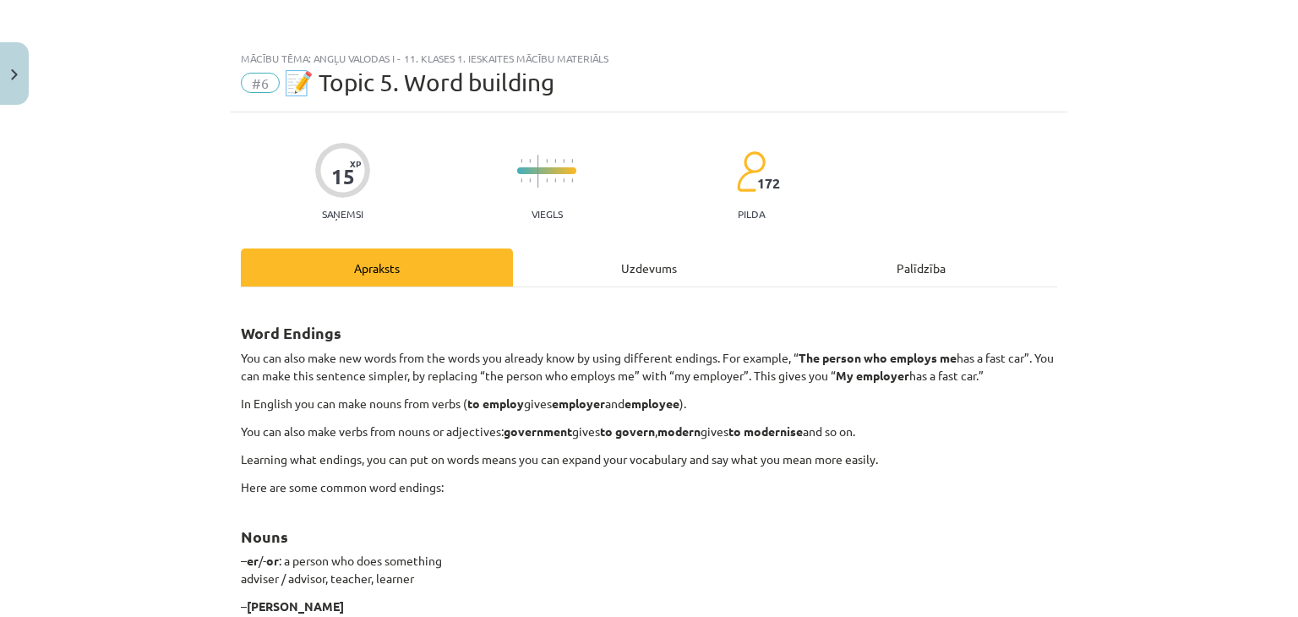
click at [685, 255] on div "Uzdevums" at bounding box center [649, 267] width 272 height 38
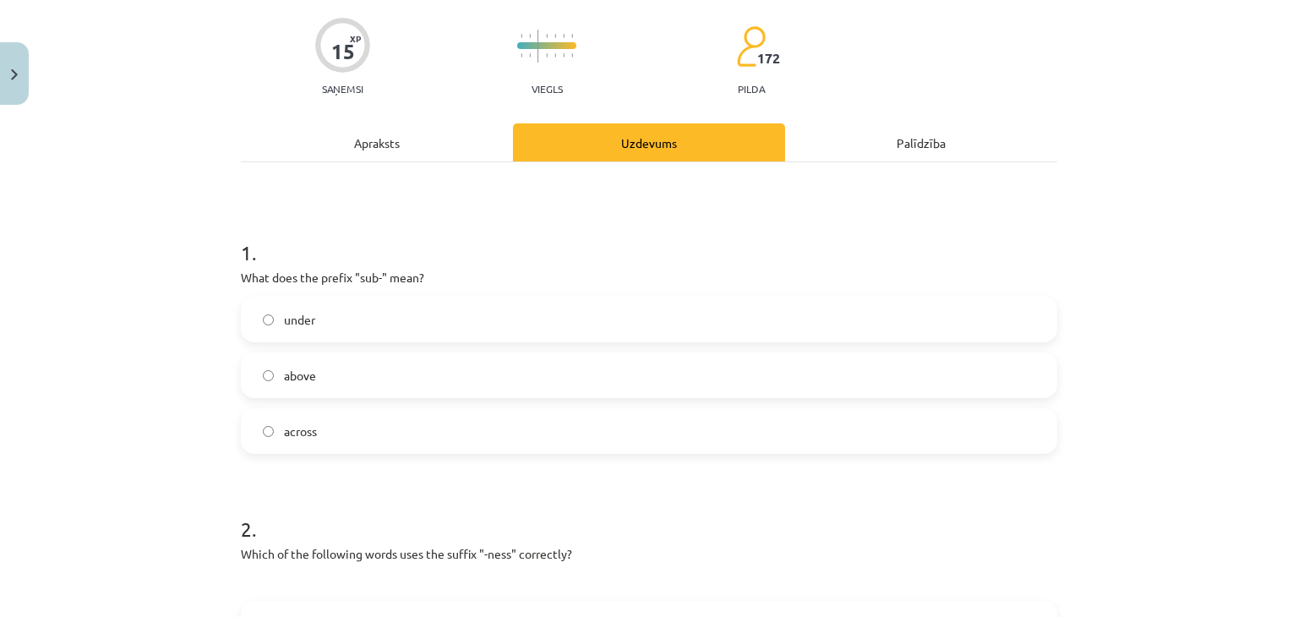
scroll to position [185, 0]
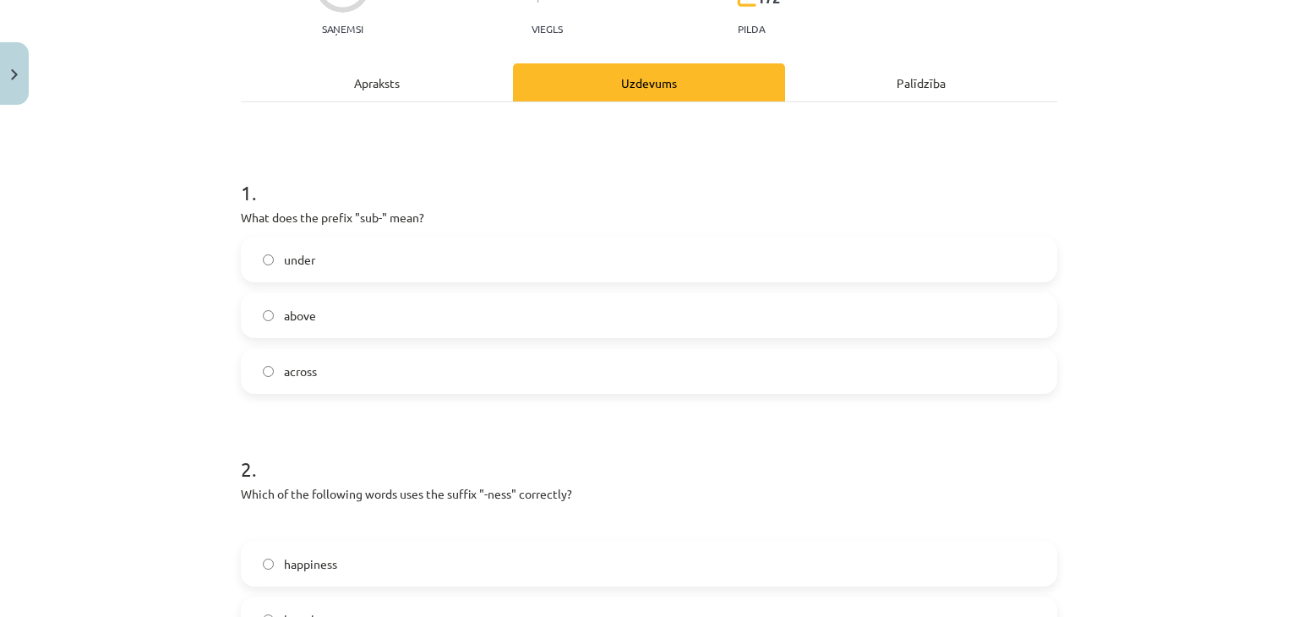
click at [693, 241] on label "under" at bounding box center [648, 259] width 813 height 42
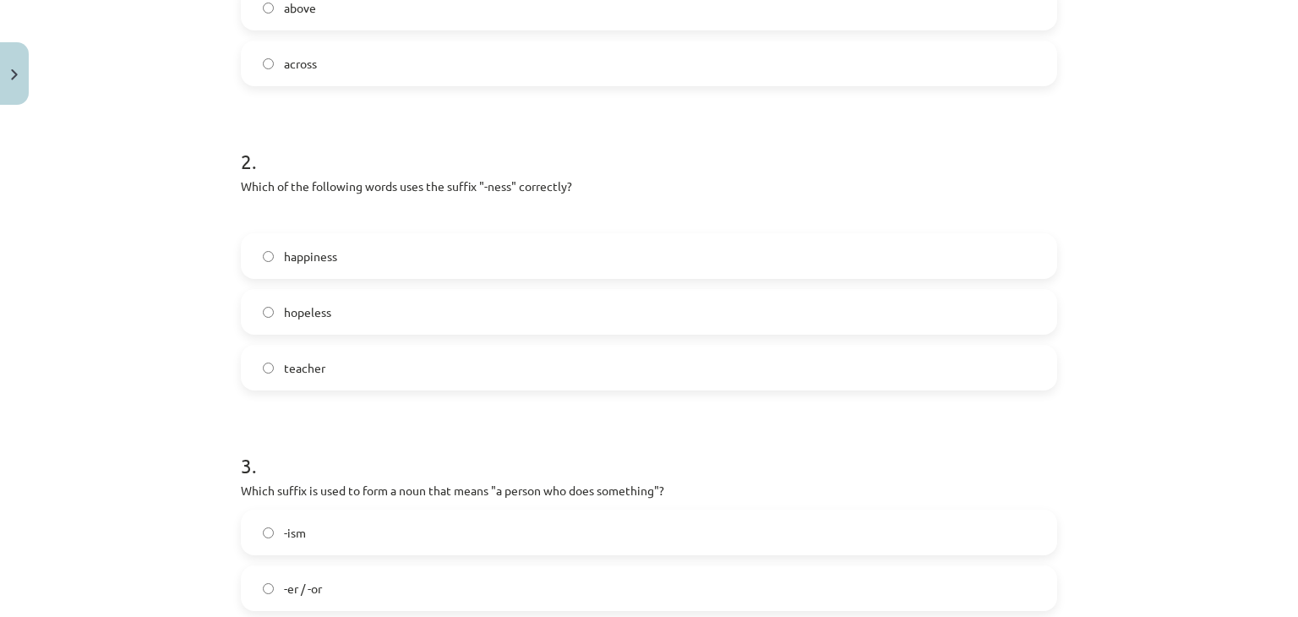
scroll to position [512, 0]
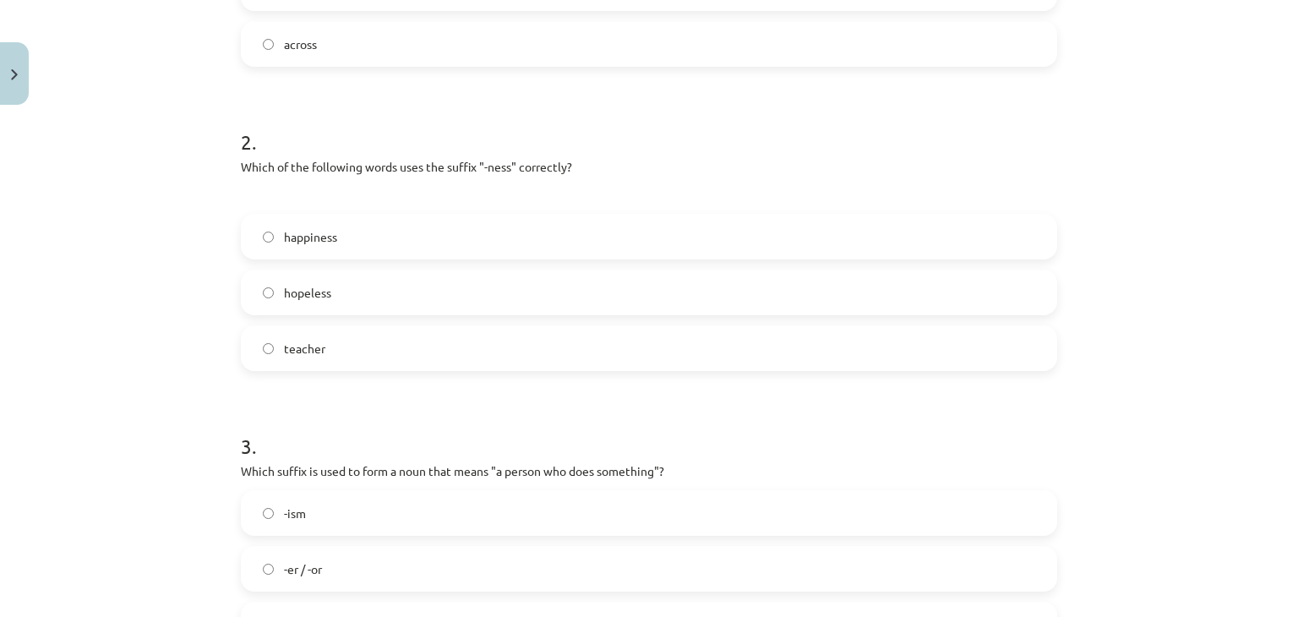
click at [578, 233] on label "happiness" at bounding box center [648, 236] width 813 height 42
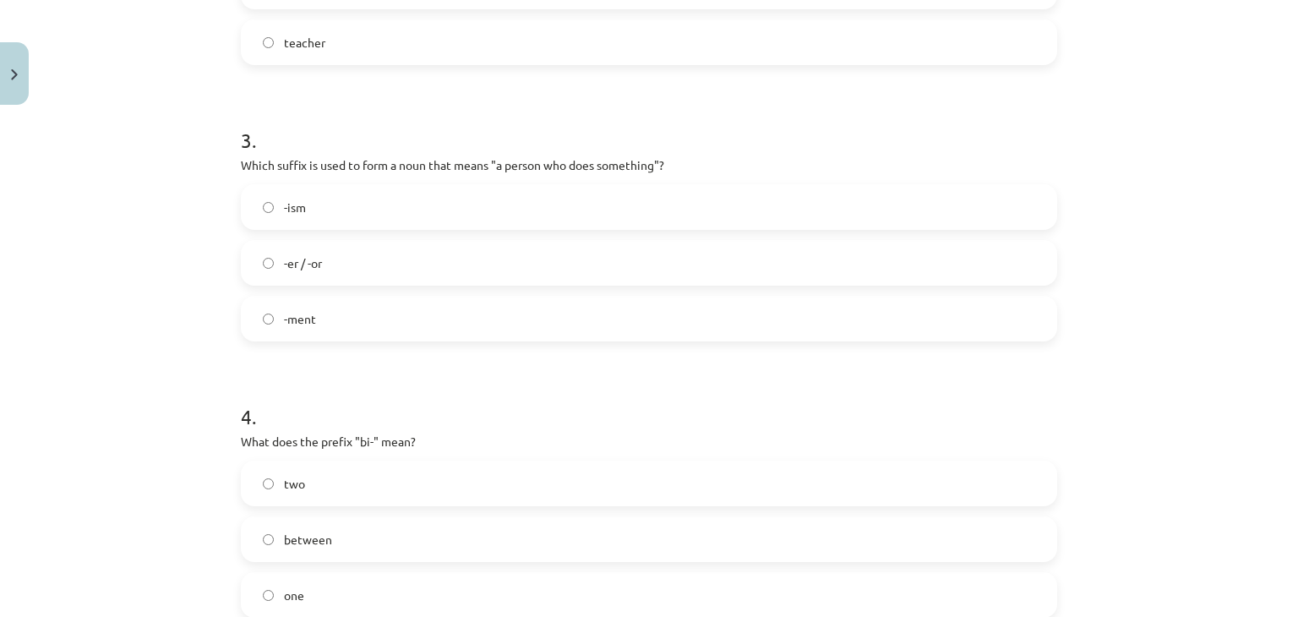
scroll to position [826, 0]
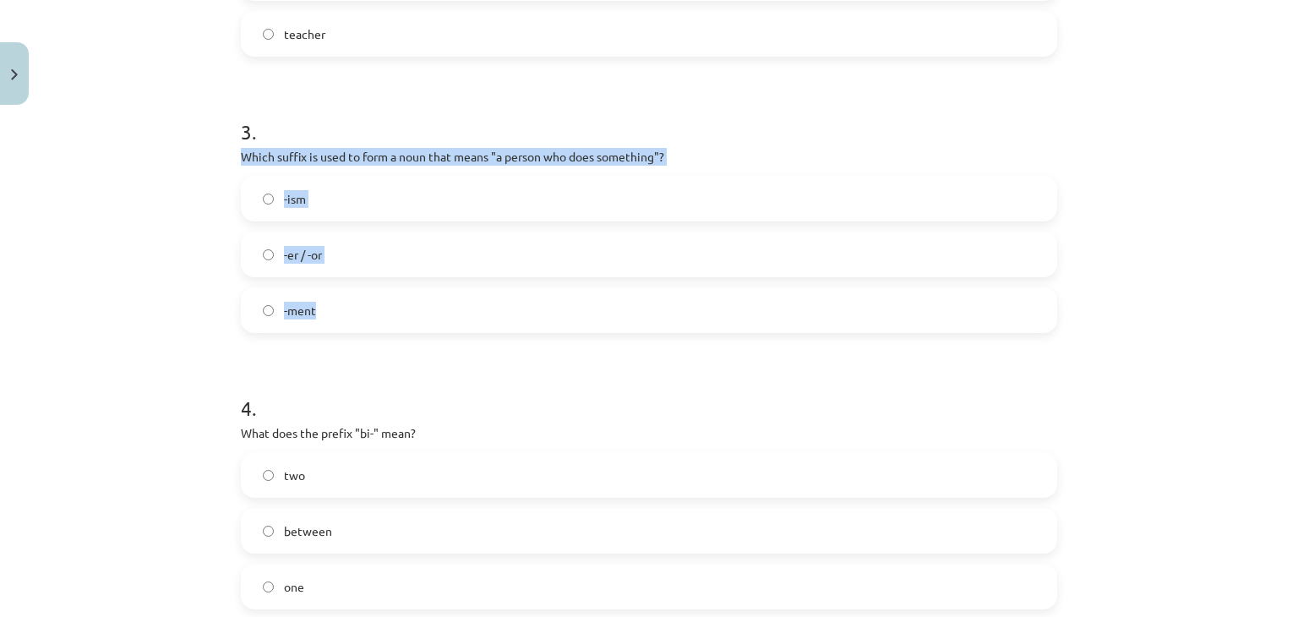
drag, startPoint x: 230, startPoint y: 151, endPoint x: 356, endPoint y: 315, distance: 206.7
click at [356, 315] on div "15 XP Saņemsi Viegls 172 pilda Apraksts Uzdevums Palīdzība 1 . What does the pr…" at bounding box center [649, 162] width 836 height 1753
copy div "Which suffix is used to form a noun that means "a person who does something"? -…"
click at [291, 224] on div "-ism -er / -or -ment" at bounding box center [649, 254] width 816 height 157
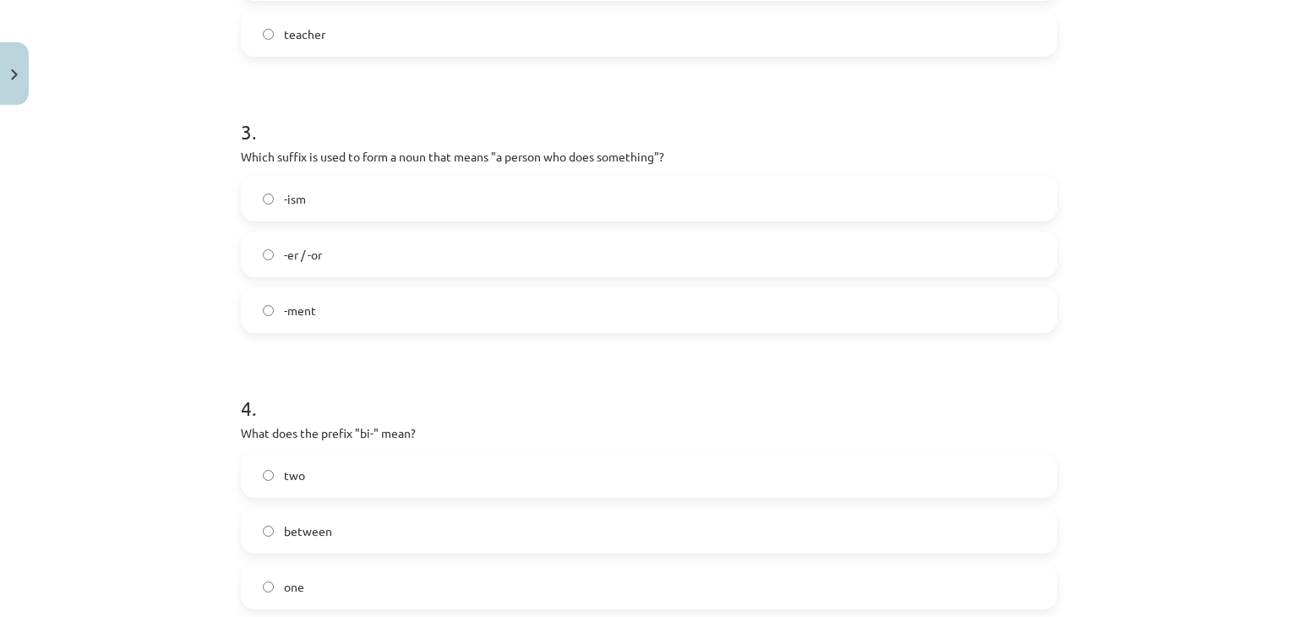
click at [315, 267] on label "-er / -or" at bounding box center [648, 254] width 813 height 42
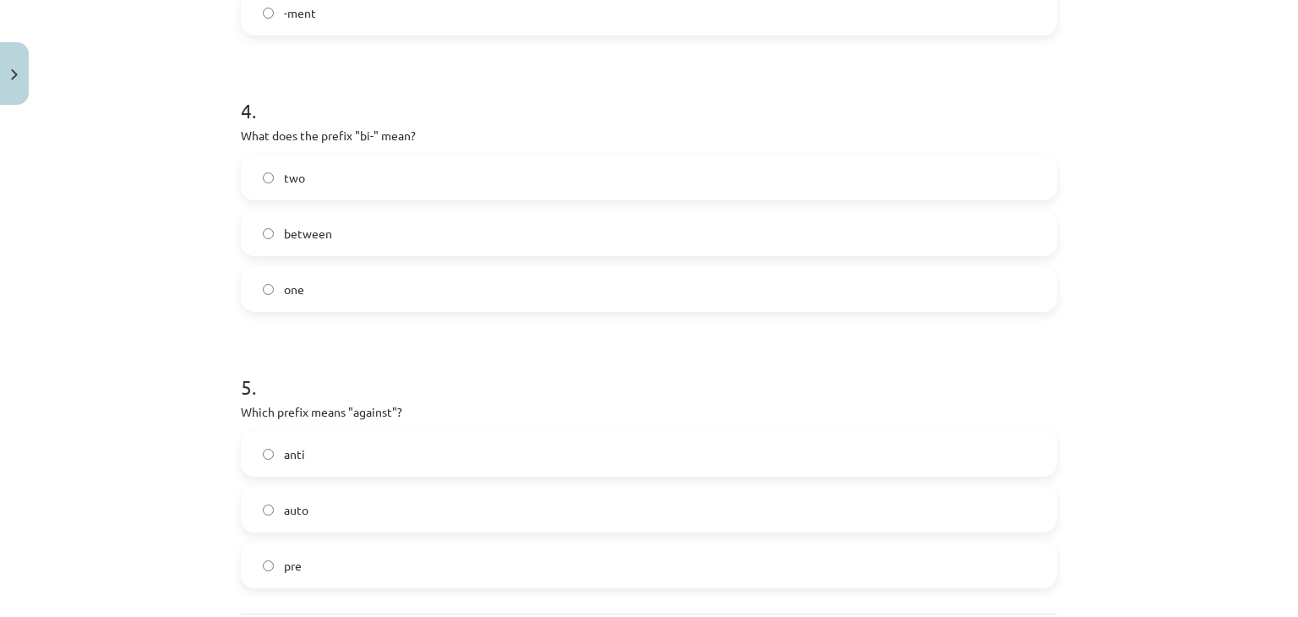
scroll to position [1139, 0]
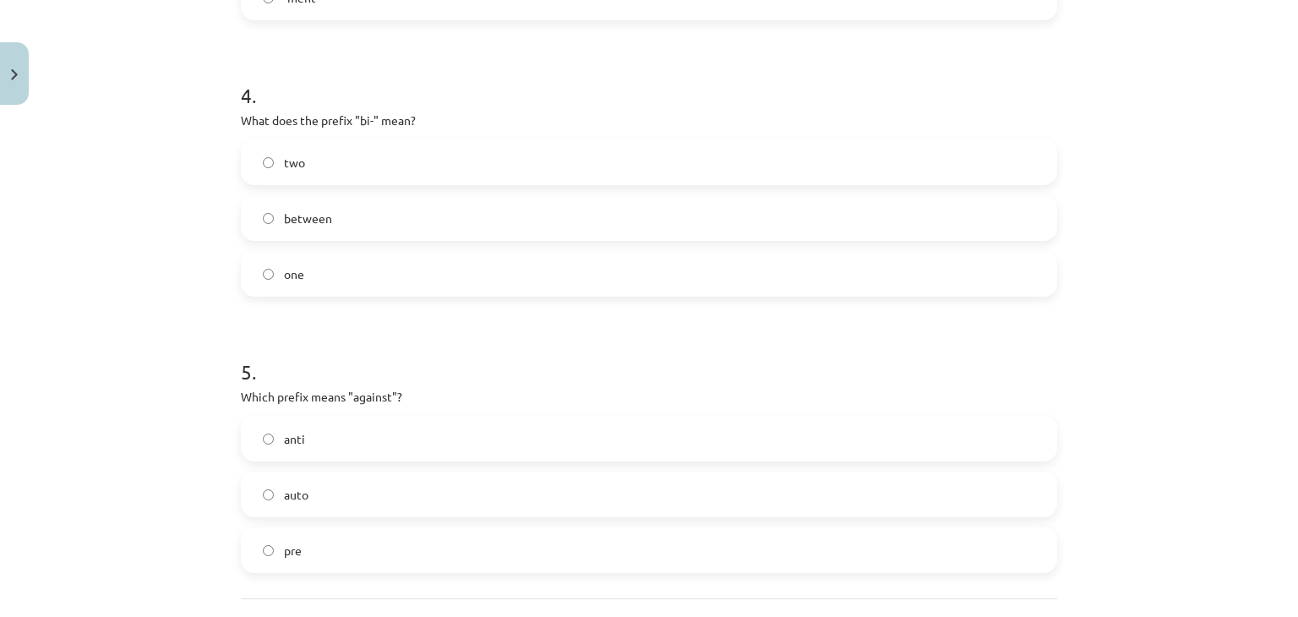
click at [666, 156] on label "two" at bounding box center [648, 162] width 813 height 42
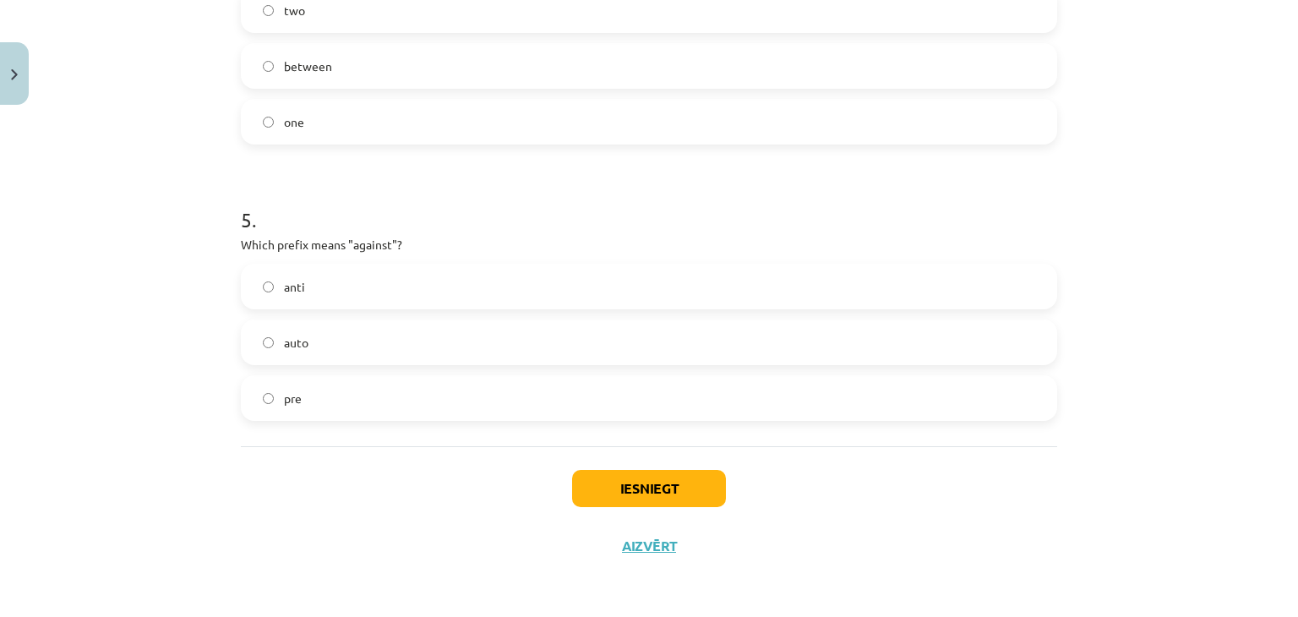
click at [489, 272] on label "anti" at bounding box center [648, 286] width 813 height 42
click at [659, 494] on button "Iesniegt" at bounding box center [649, 488] width 154 height 37
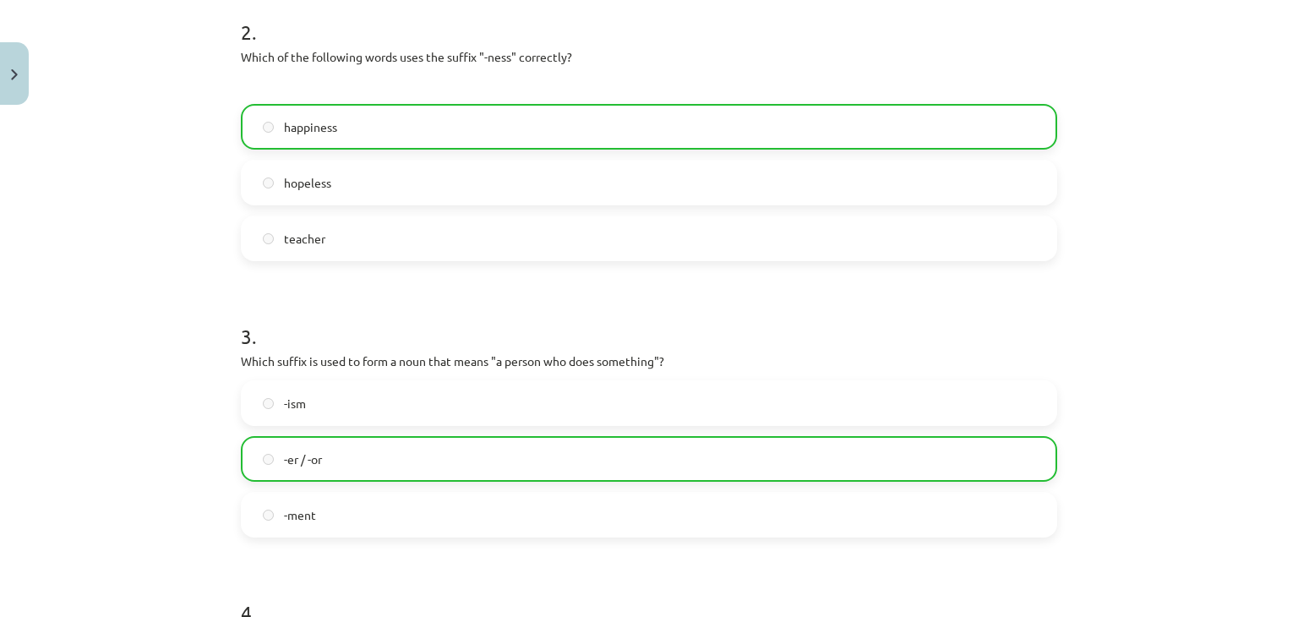
scroll to position [1344, 0]
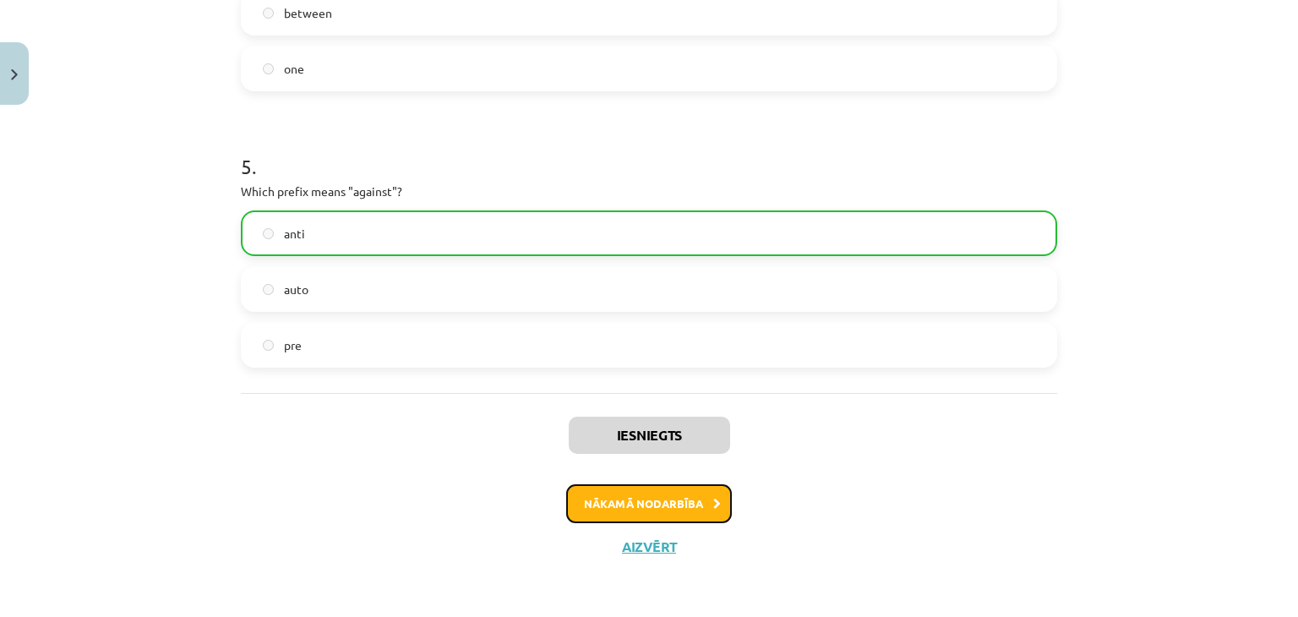
click at [697, 511] on button "Nākamā nodarbība" at bounding box center [649, 503] width 166 height 39
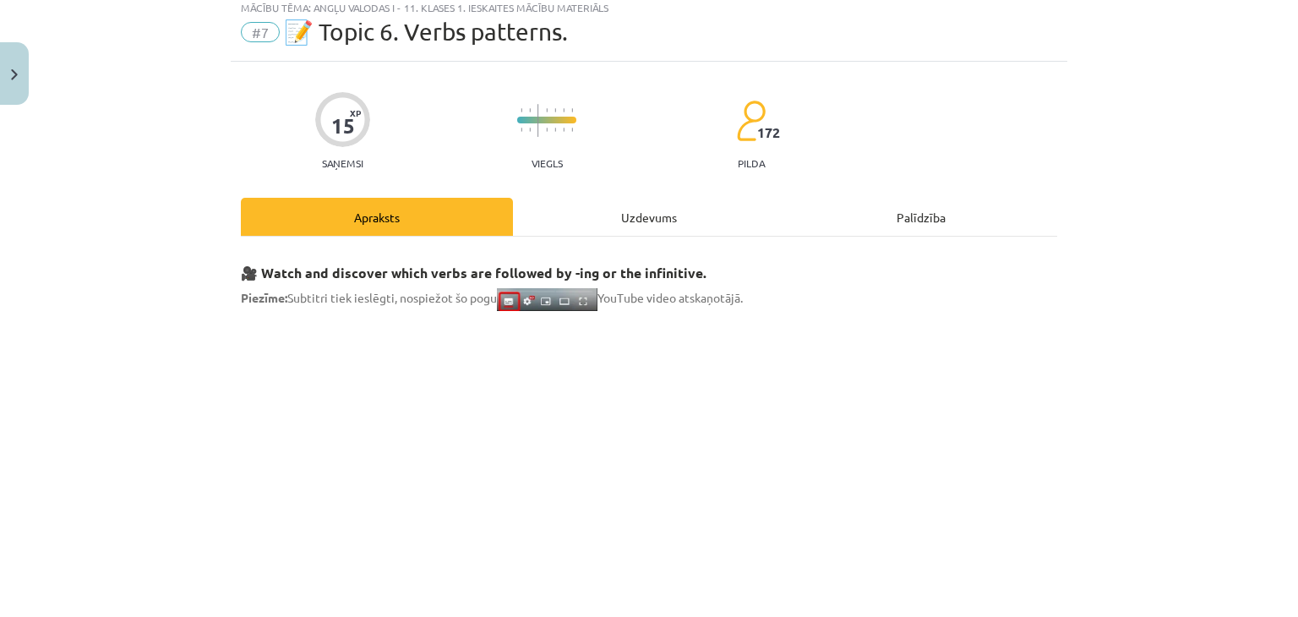
scroll to position [42, 0]
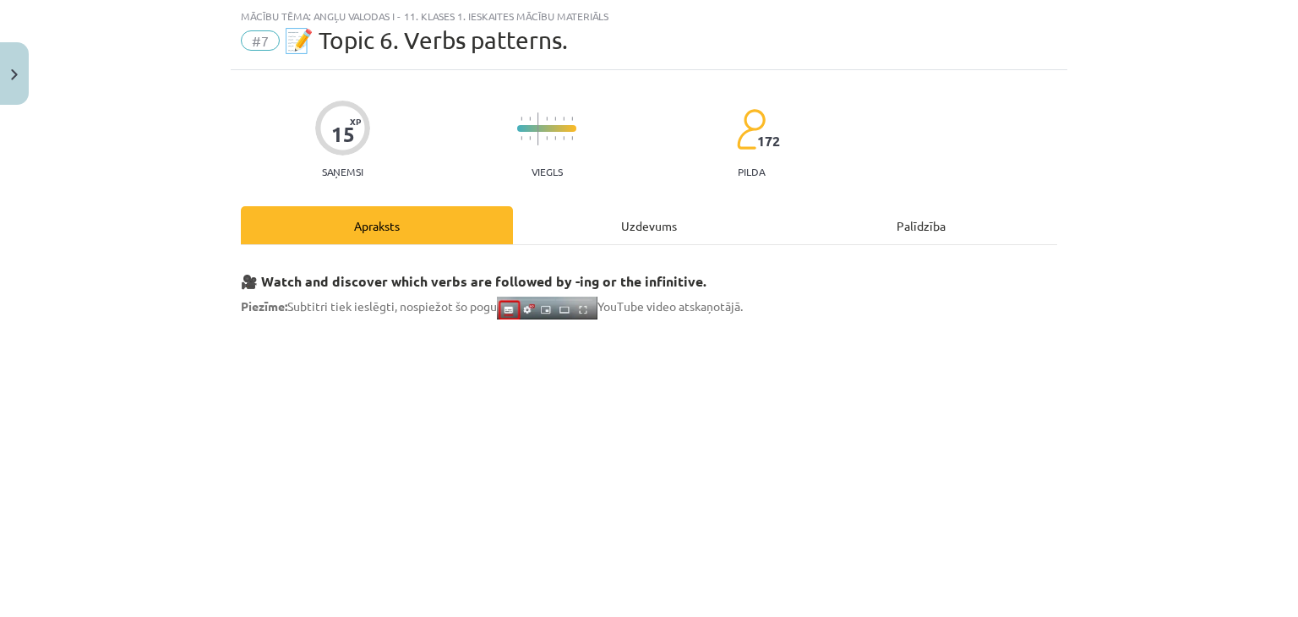
click at [620, 220] on div "Uzdevums" at bounding box center [649, 225] width 272 height 38
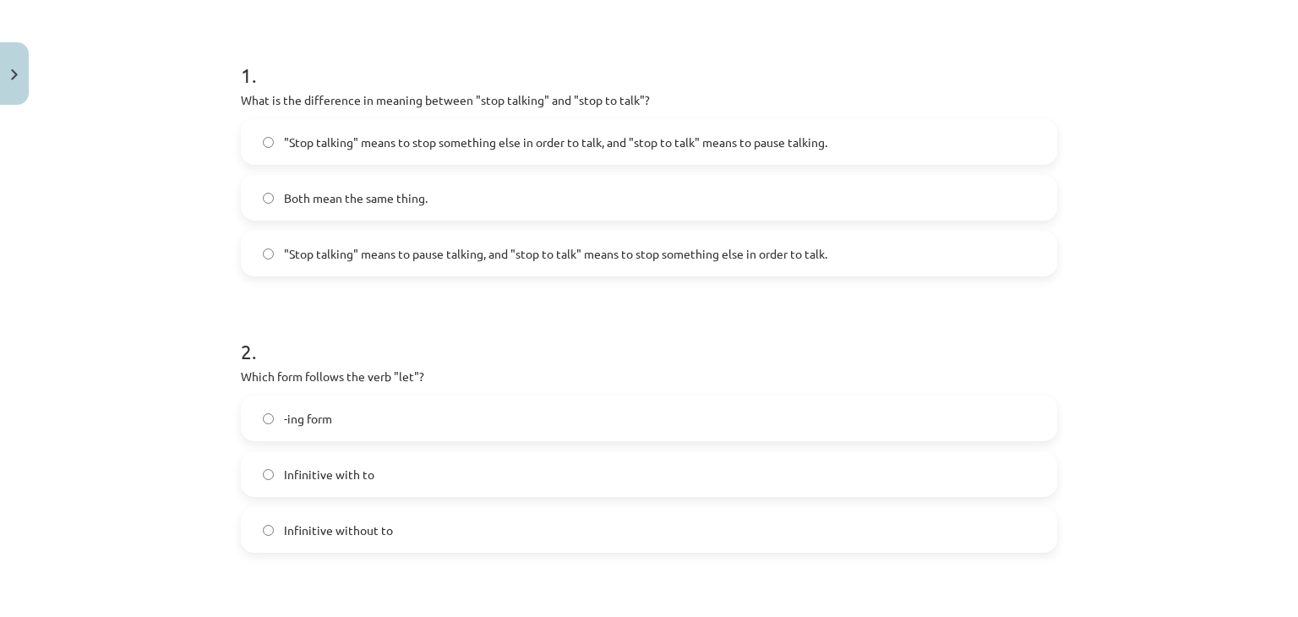
scroll to position [304, 0]
click at [521, 262] on label ""Stop talking" means to pause talking, and "stop to talk" means to stop somethi…" at bounding box center [648, 252] width 813 height 42
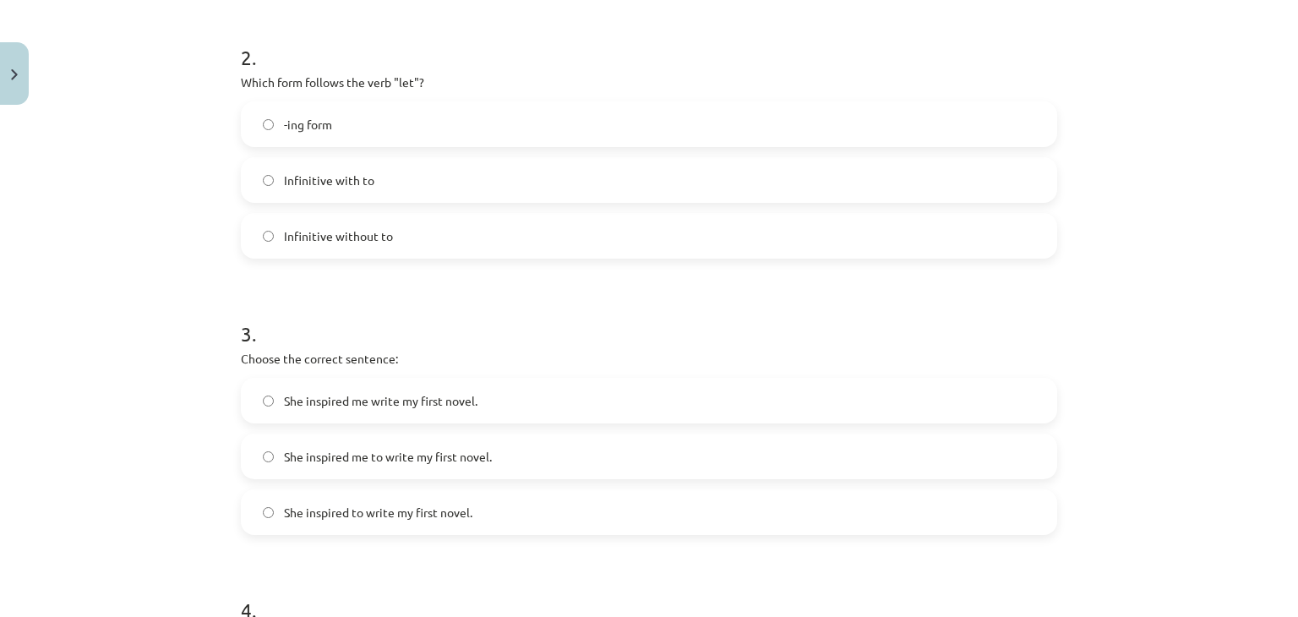
scroll to position [605, 0]
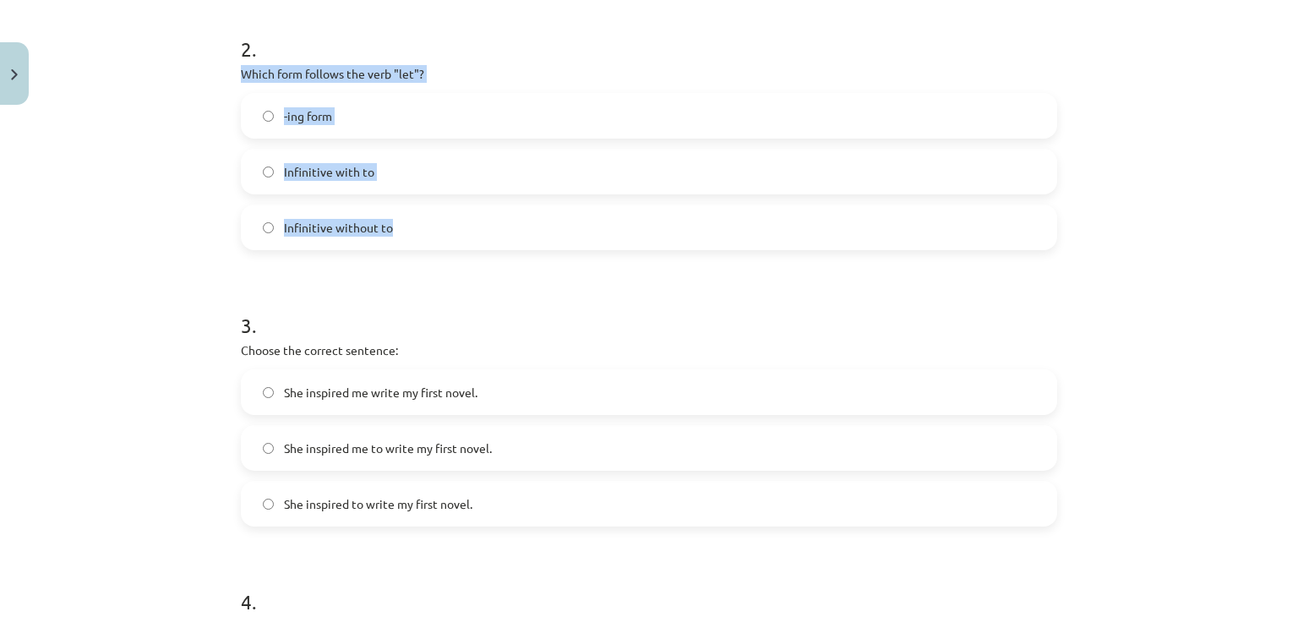
drag, startPoint x: 234, startPoint y: 74, endPoint x: 429, endPoint y: 229, distance: 249.0
click at [429, 229] on div "2 . Which form follows the verb "let"? -ing form Infinitive with to Infinitive …" at bounding box center [649, 129] width 816 height 242
copy div "Which form follows the verb "let"? -ing form Infinitive with to Infinitive with…"
click at [394, 173] on label "Infinitive with to" at bounding box center [648, 171] width 813 height 42
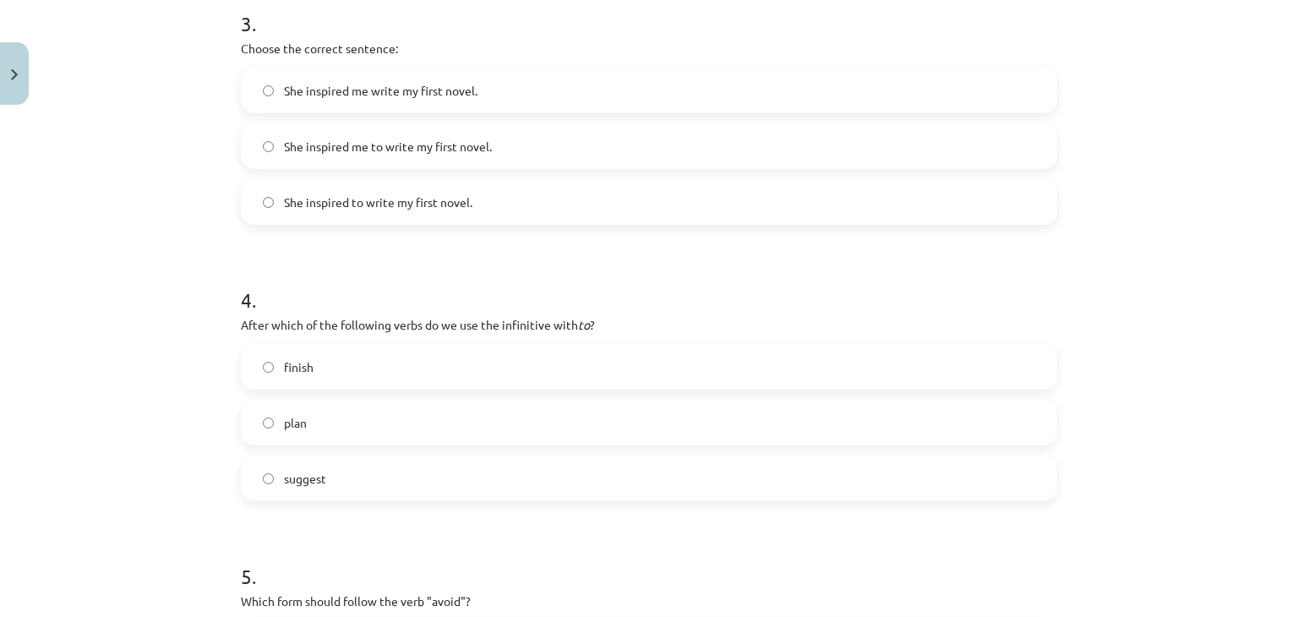
scroll to position [911, 0]
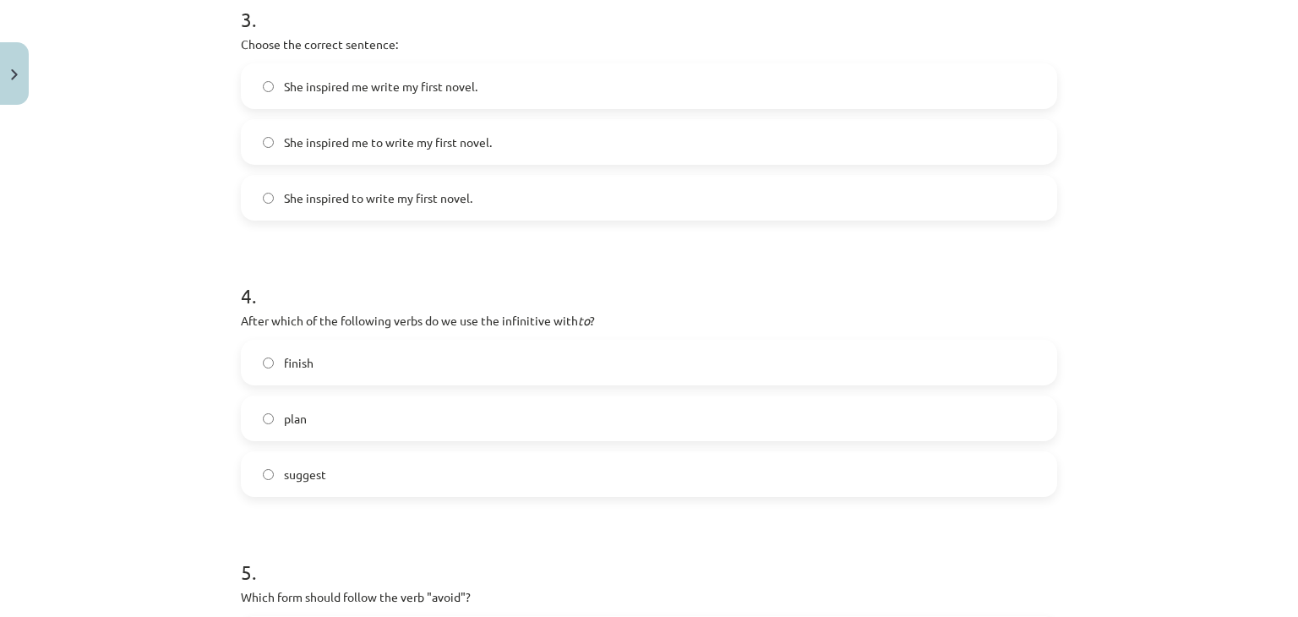
click at [354, 144] on span "She inspired me to write my first novel." at bounding box center [388, 142] width 208 height 18
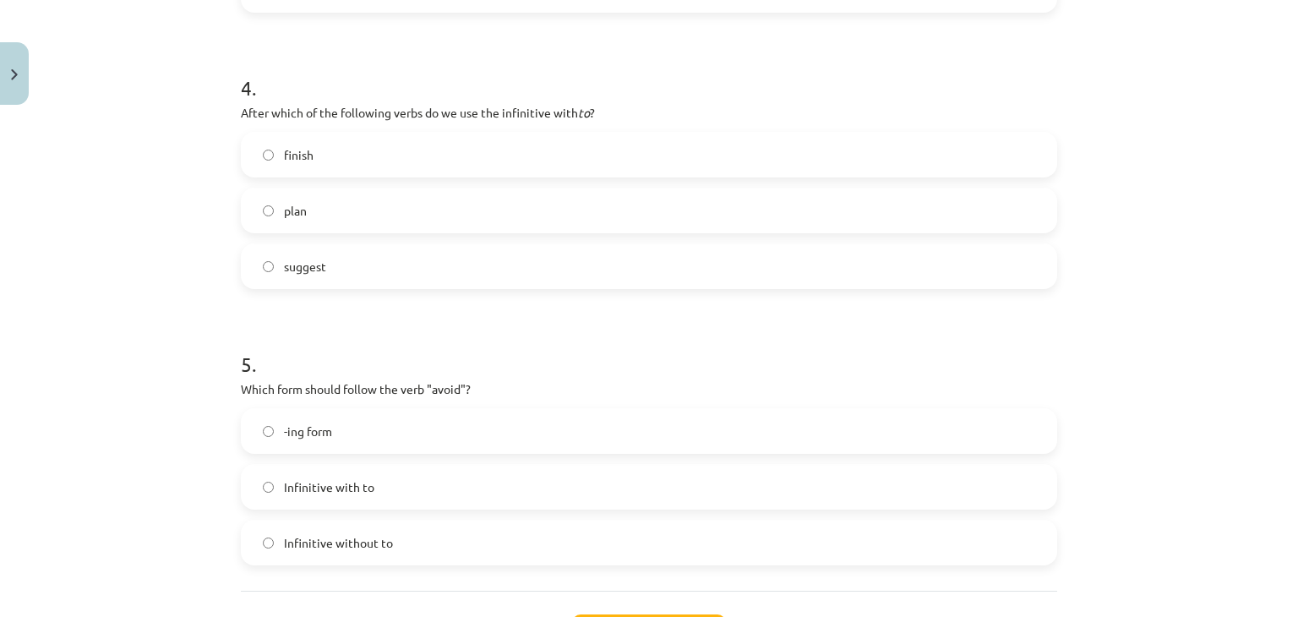
scroll to position [1147, 0]
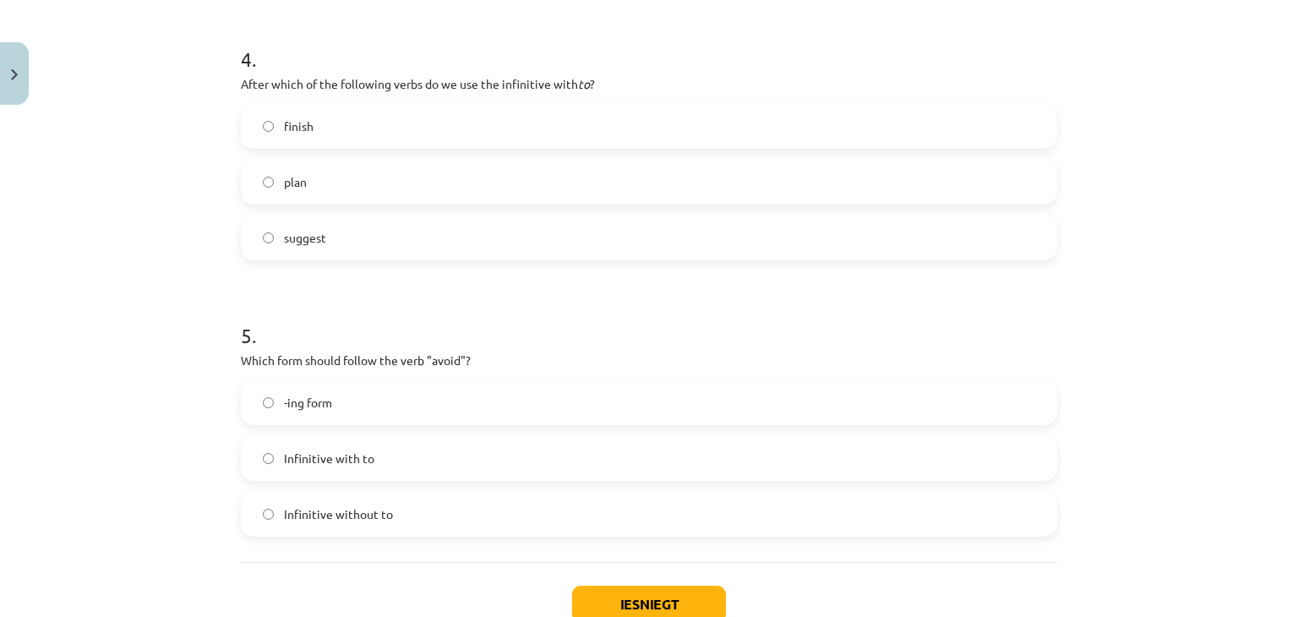
click at [216, 99] on div "Mācību tēma: Angļu valodas i - 11. klases 1. ieskaites mācību materiāls #7 📝 To…" at bounding box center [649, 308] width 1298 height 617
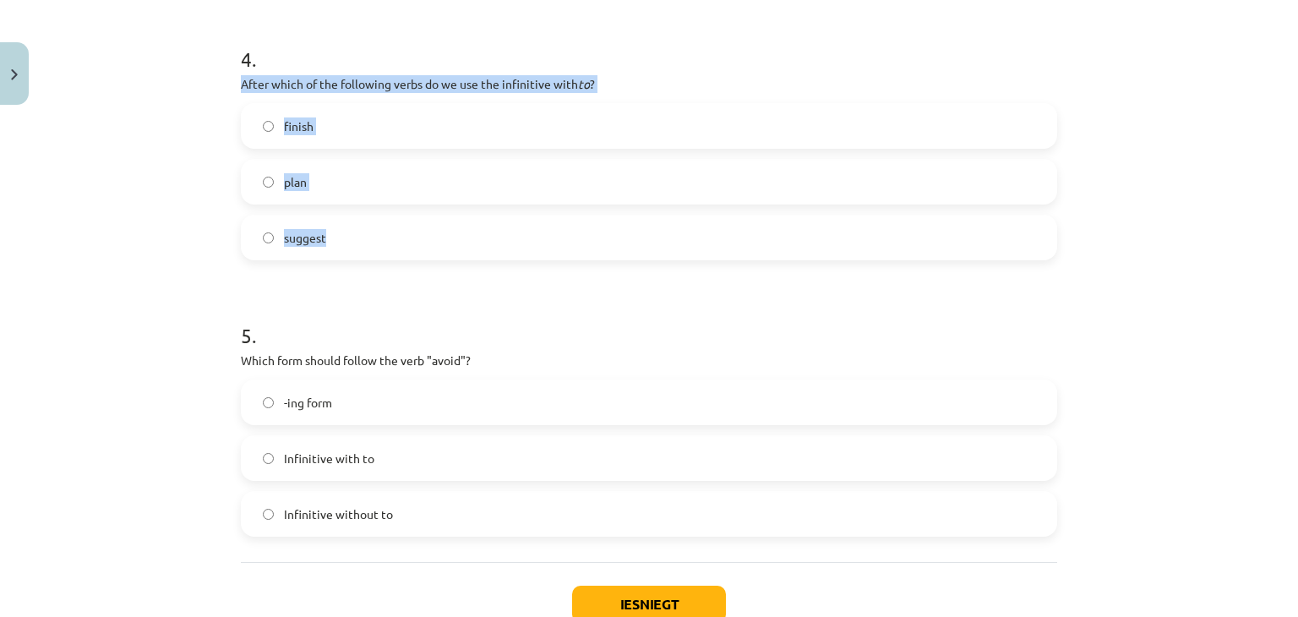
drag, startPoint x: 226, startPoint y: 81, endPoint x: 377, endPoint y: 249, distance: 225.6
copy div "After which of the following verbs do we use the infinitive with to ? finish pl…"
click at [357, 205] on div "finish plan suggest" at bounding box center [649, 181] width 816 height 157
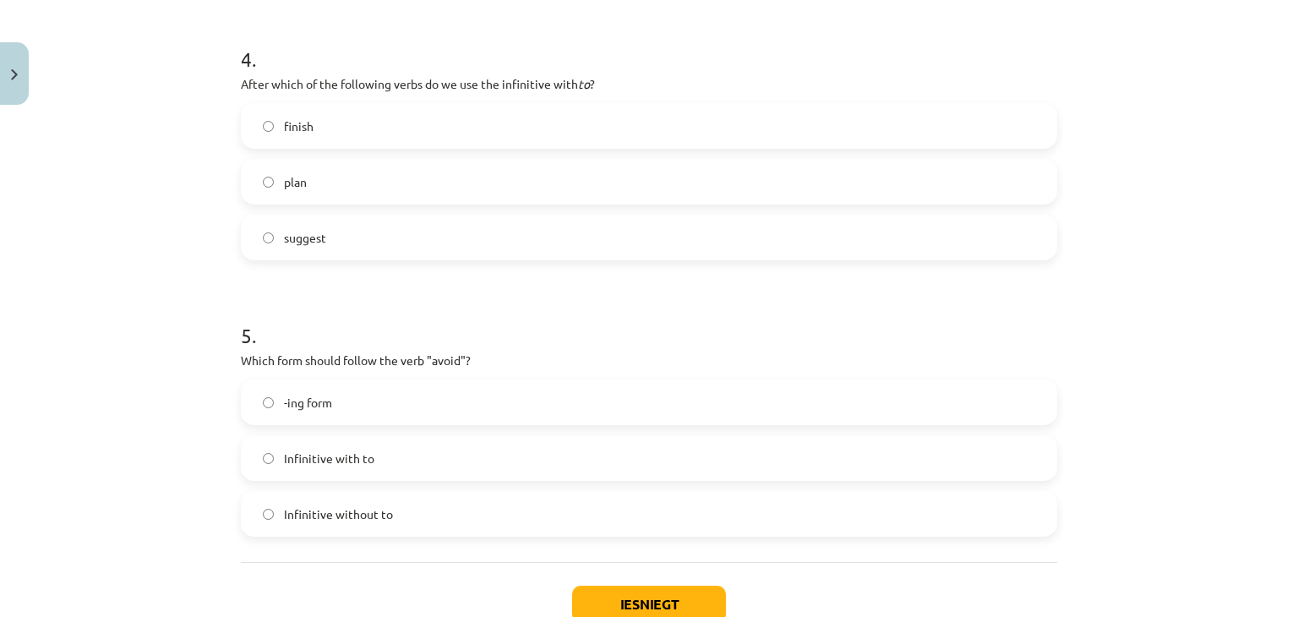
click at [534, 191] on label "plan" at bounding box center [648, 182] width 813 height 42
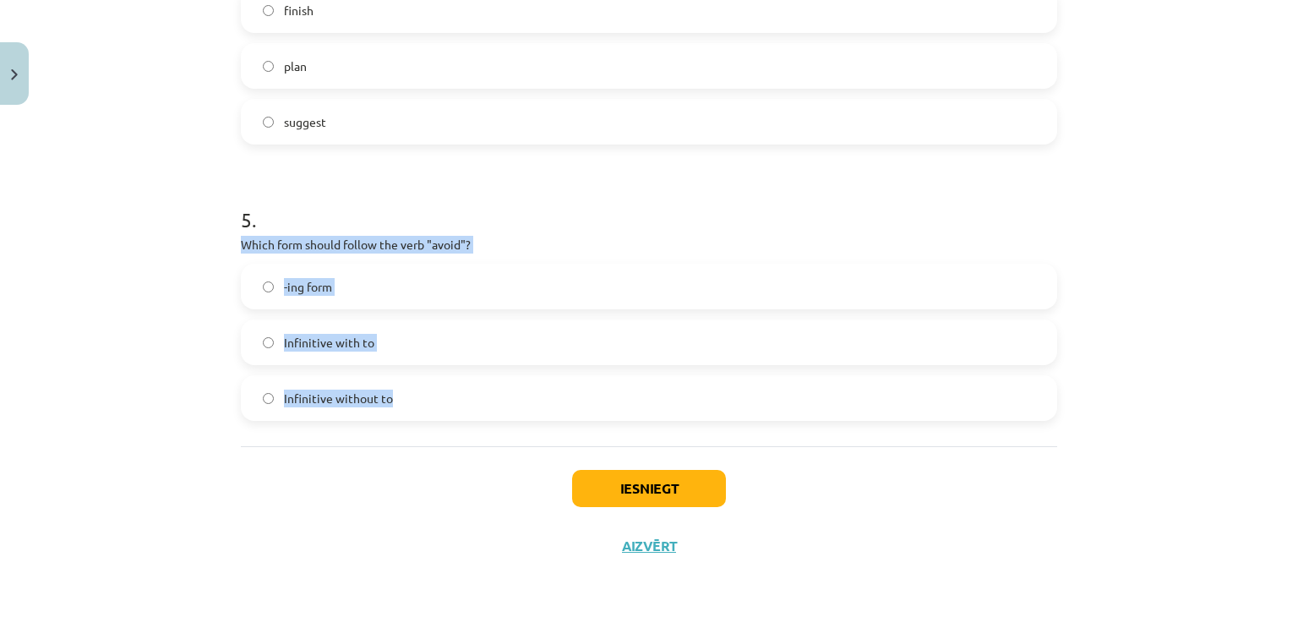
drag, startPoint x: 236, startPoint y: 248, endPoint x: 409, endPoint y: 419, distance: 243.7
click at [409, 419] on div "5 . Which form should follow the verb "avoid"? -ing form Infinitive with to Inf…" at bounding box center [649, 299] width 816 height 242
copy div "Which form should follow the verb "avoid"? -ing form Infinitive with to Infinit…"
click at [358, 266] on label "-ing form" at bounding box center [648, 286] width 813 height 42
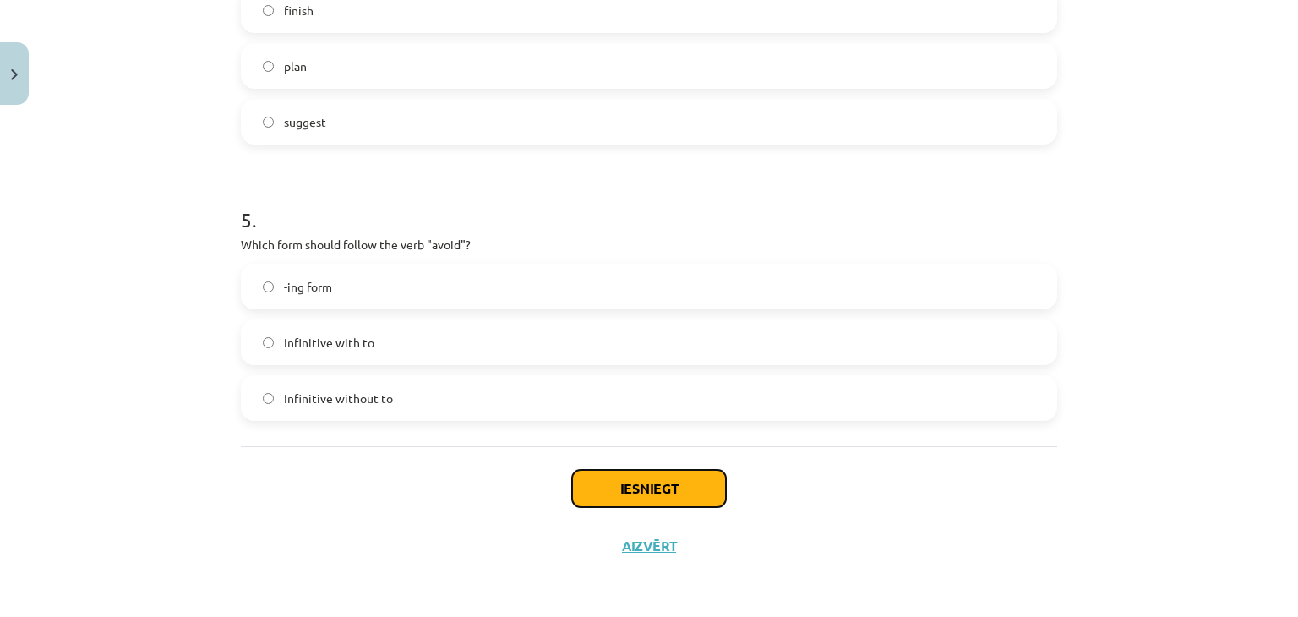
click at [684, 499] on button "Iesniegt" at bounding box center [649, 488] width 154 height 37
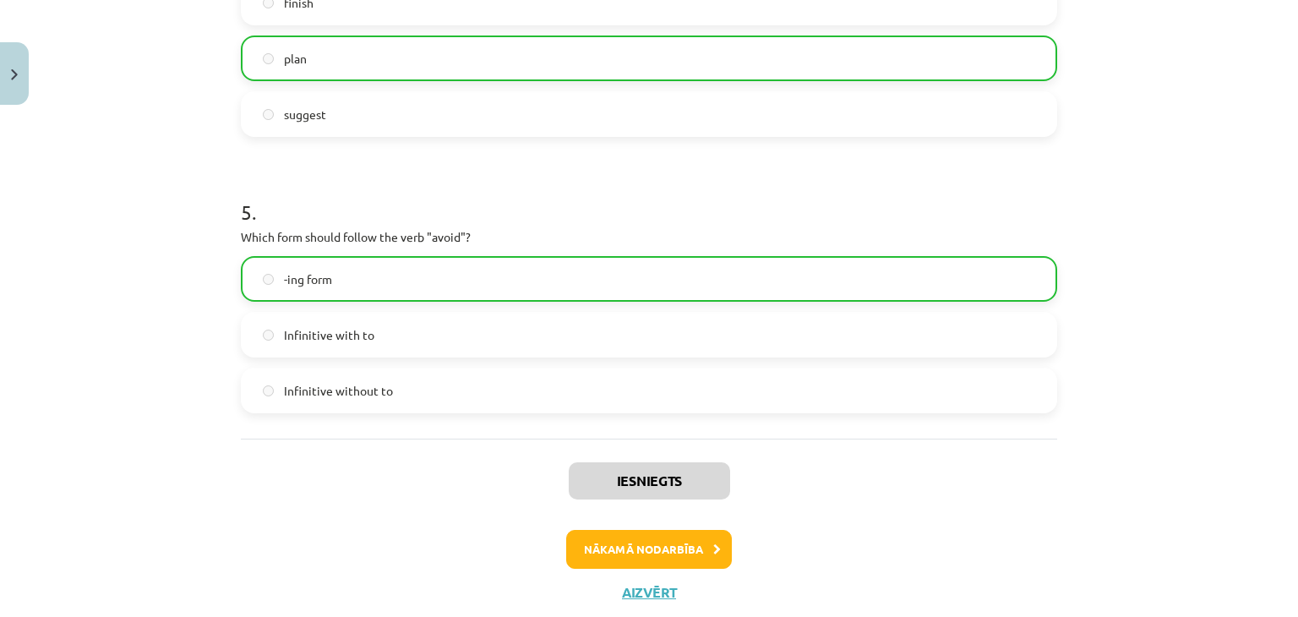
scroll to position [1315, 0]
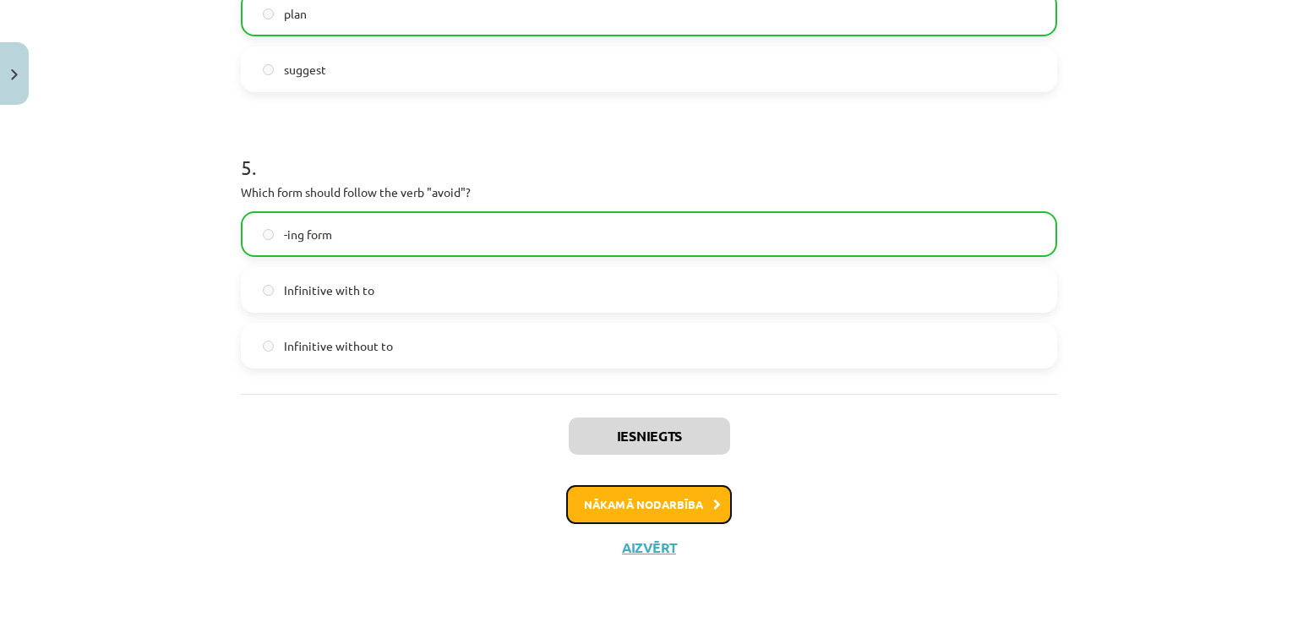
click at [645, 491] on button "Nākamā nodarbība" at bounding box center [649, 504] width 166 height 39
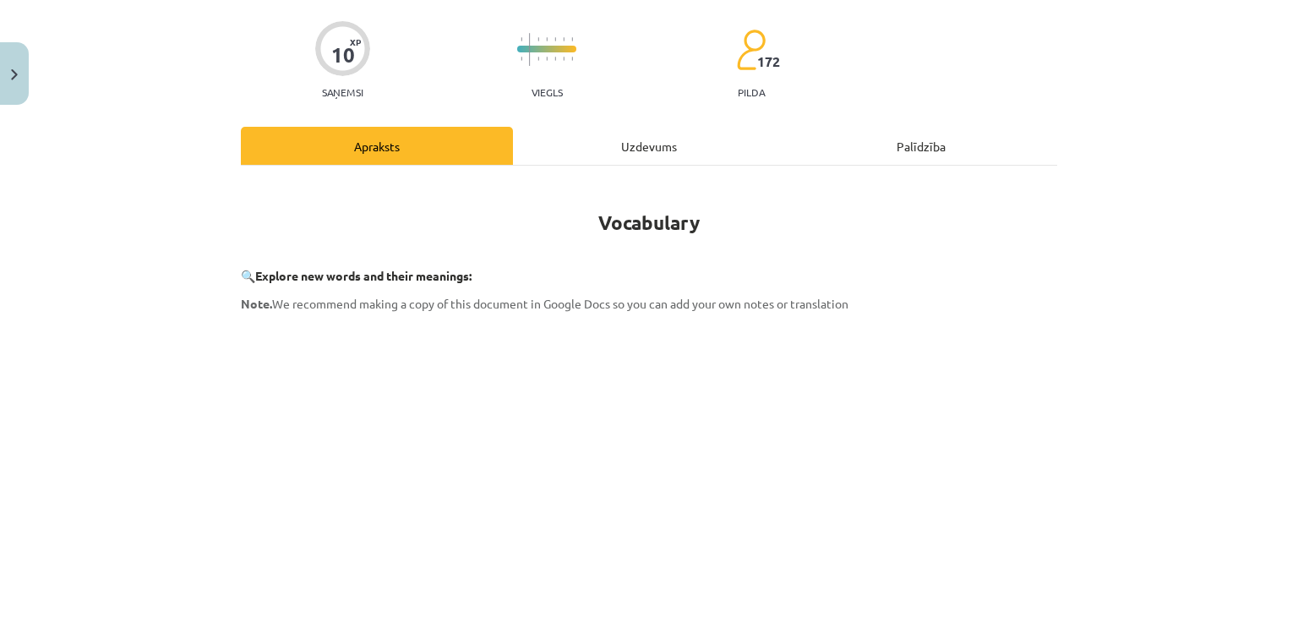
scroll to position [0, 0]
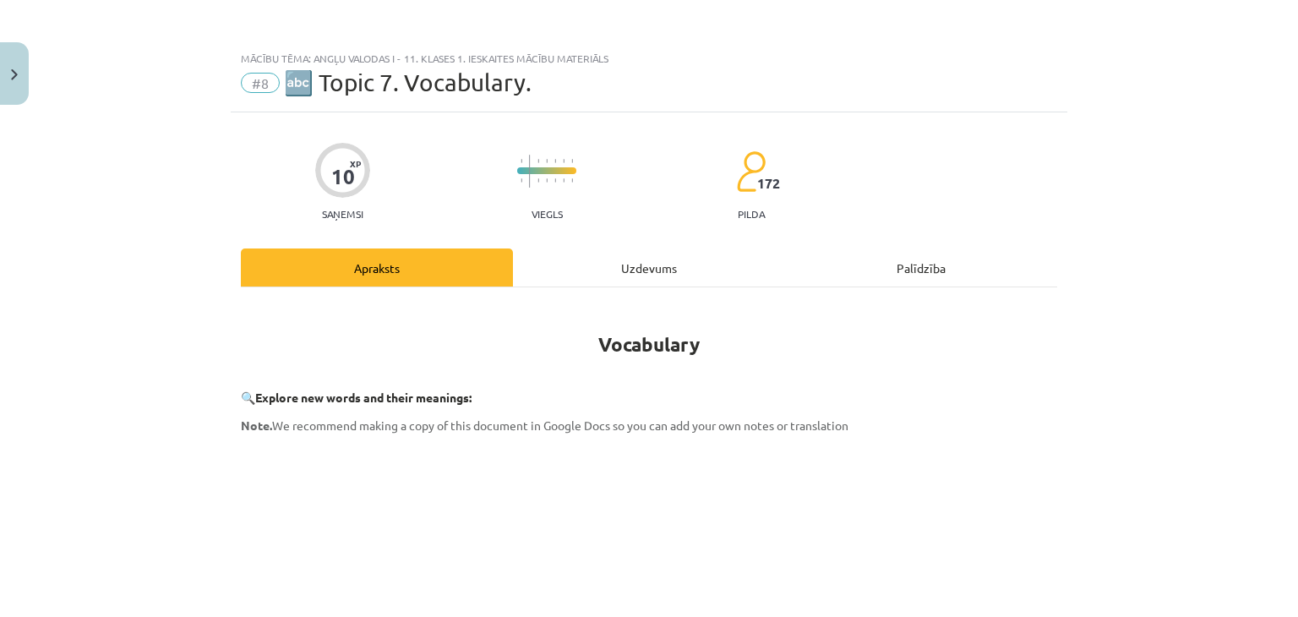
click at [672, 283] on div "Uzdevums" at bounding box center [649, 267] width 272 height 38
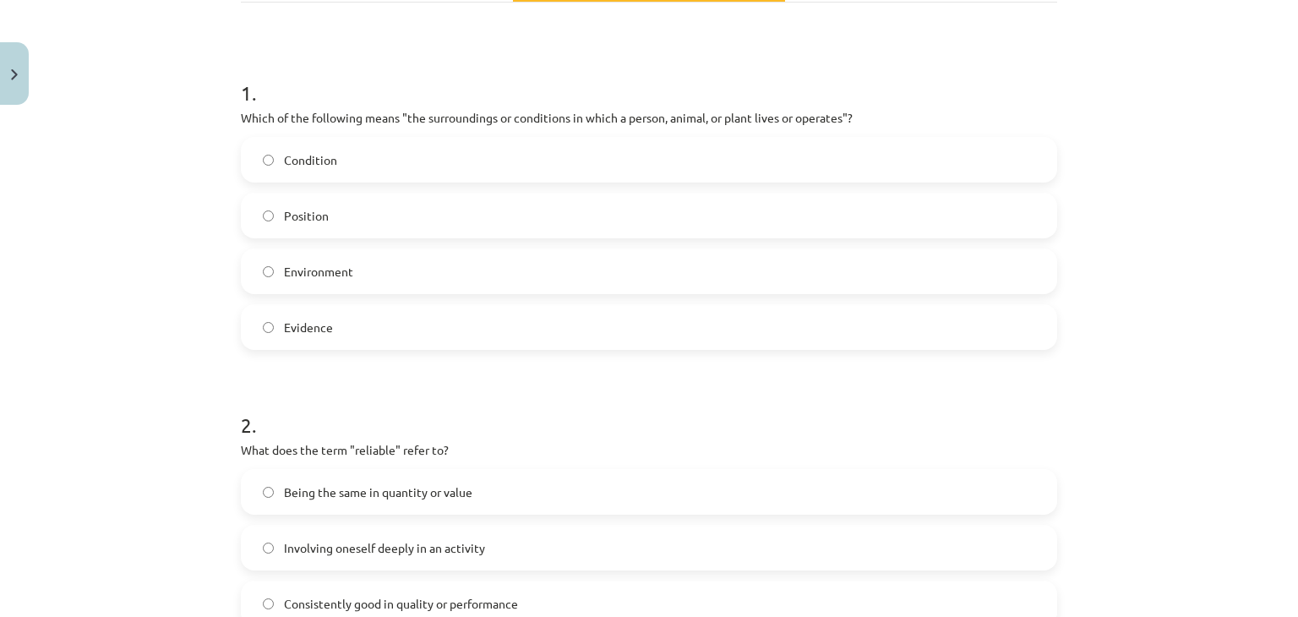
scroll to position [282, 0]
click at [313, 256] on label "Environment" at bounding box center [648, 274] width 813 height 42
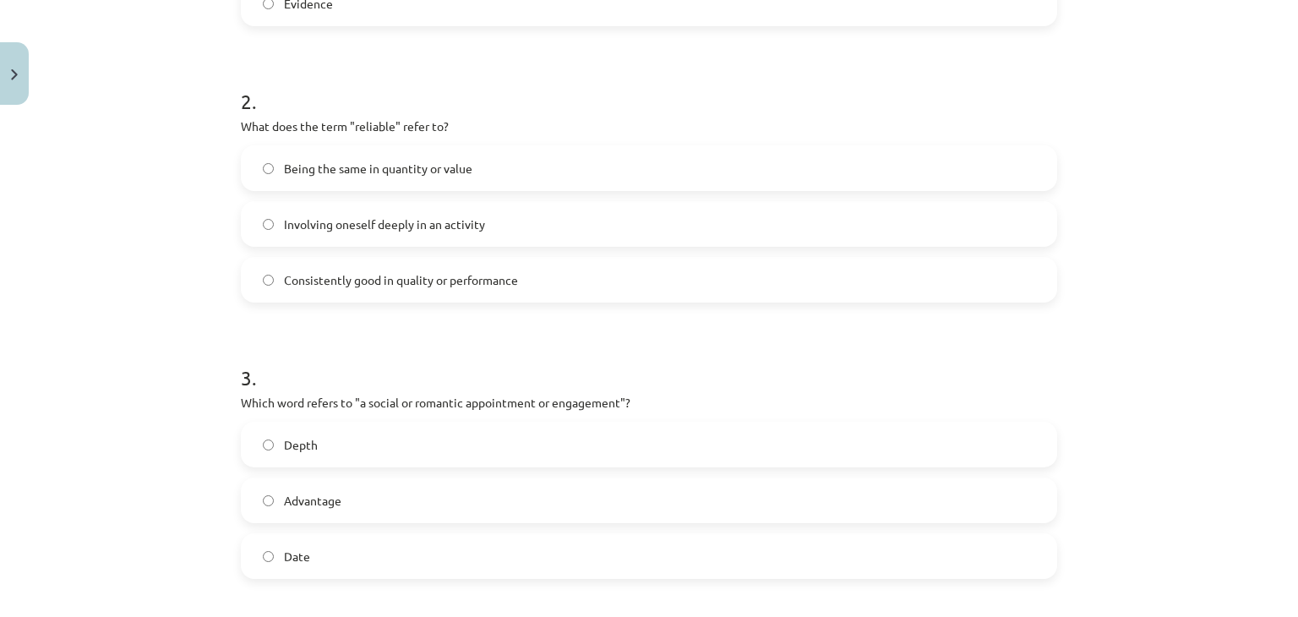
scroll to position [604, 0]
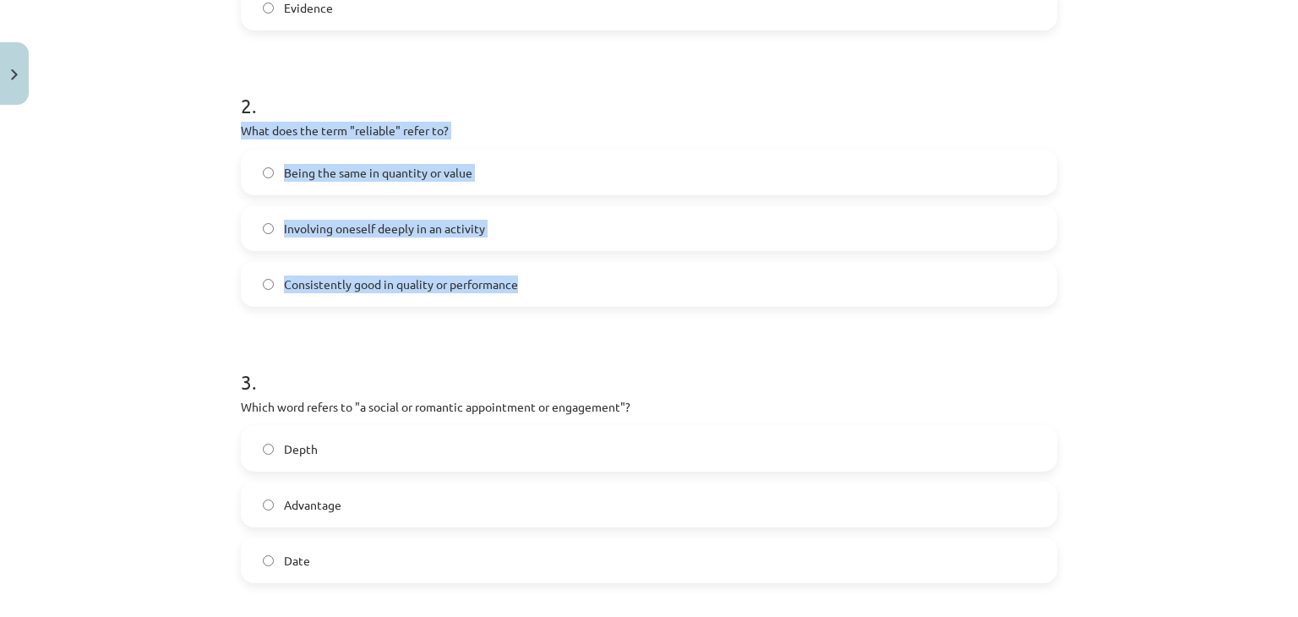
drag, startPoint x: 233, startPoint y: 133, endPoint x: 510, endPoint y: 298, distance: 322.4
click at [510, 298] on div "10 XP Saņemsi Viegls 172 pilda Apraksts Uzdevums Palīdzība 1 . Which of the fol…" at bounding box center [649, 398] width 836 height 1781
copy div "What does the term "reliable" refer to? Being the same in quantity or value Inv…"
click at [411, 291] on span "Consistently good in quality or performance" at bounding box center [401, 284] width 234 height 18
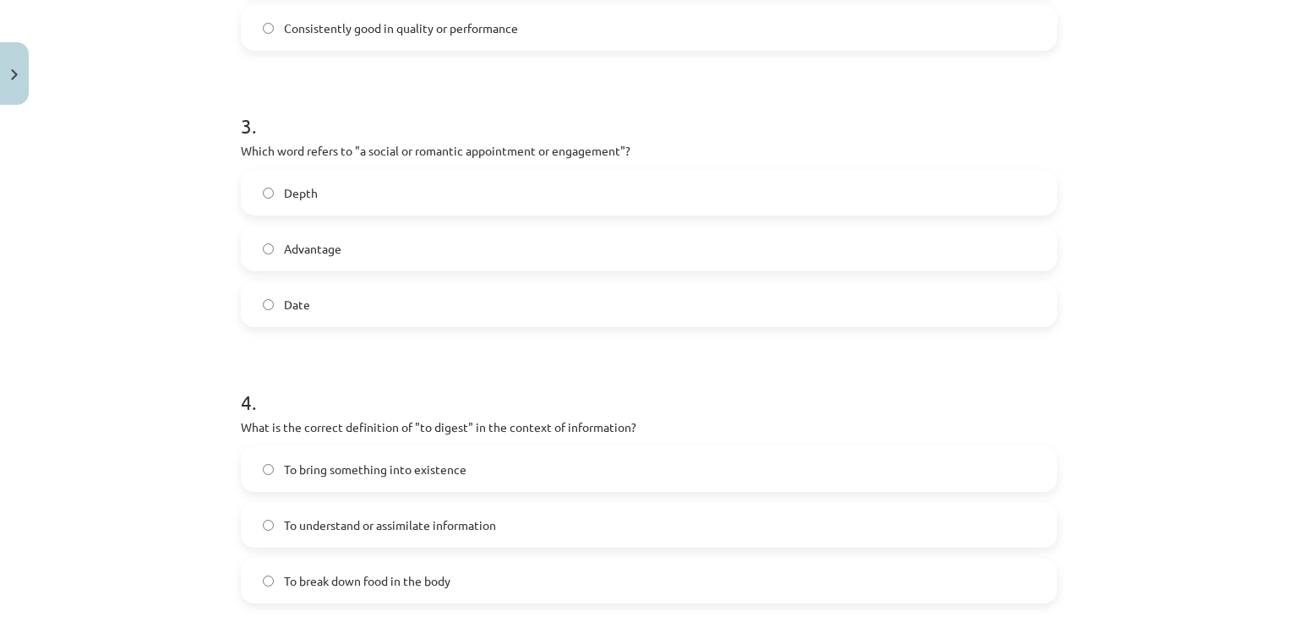
scroll to position [863, 0]
click at [452, 309] on label "Date" at bounding box center [648, 301] width 813 height 42
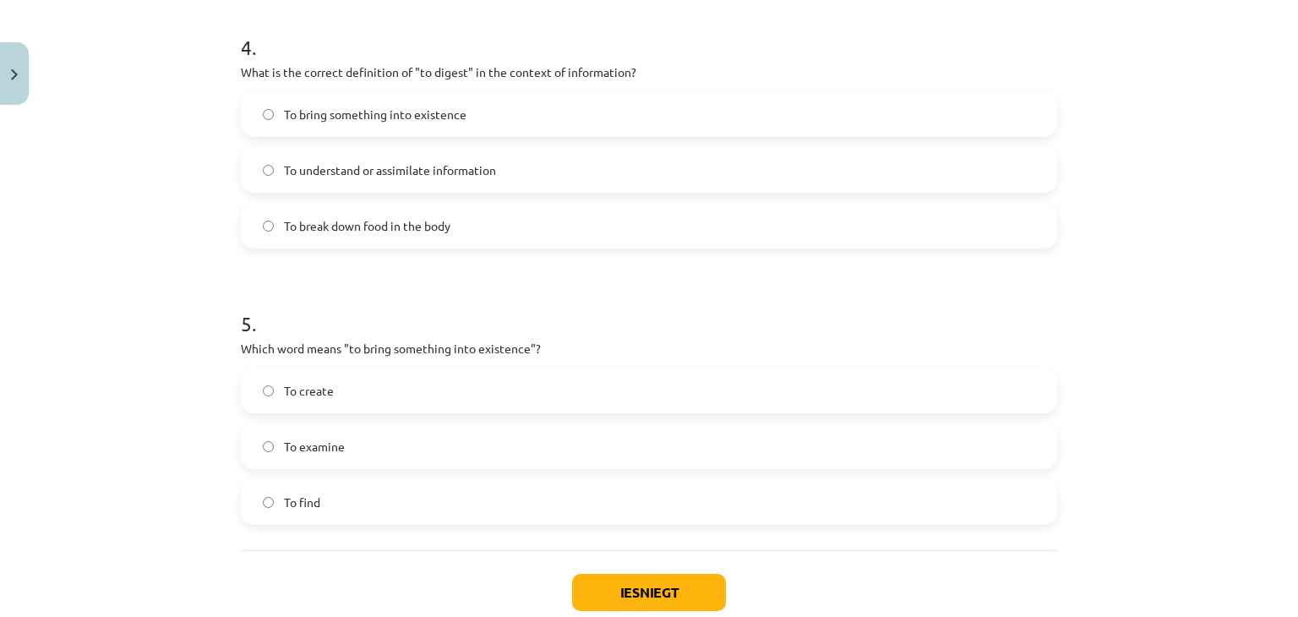
scroll to position [1208, 0]
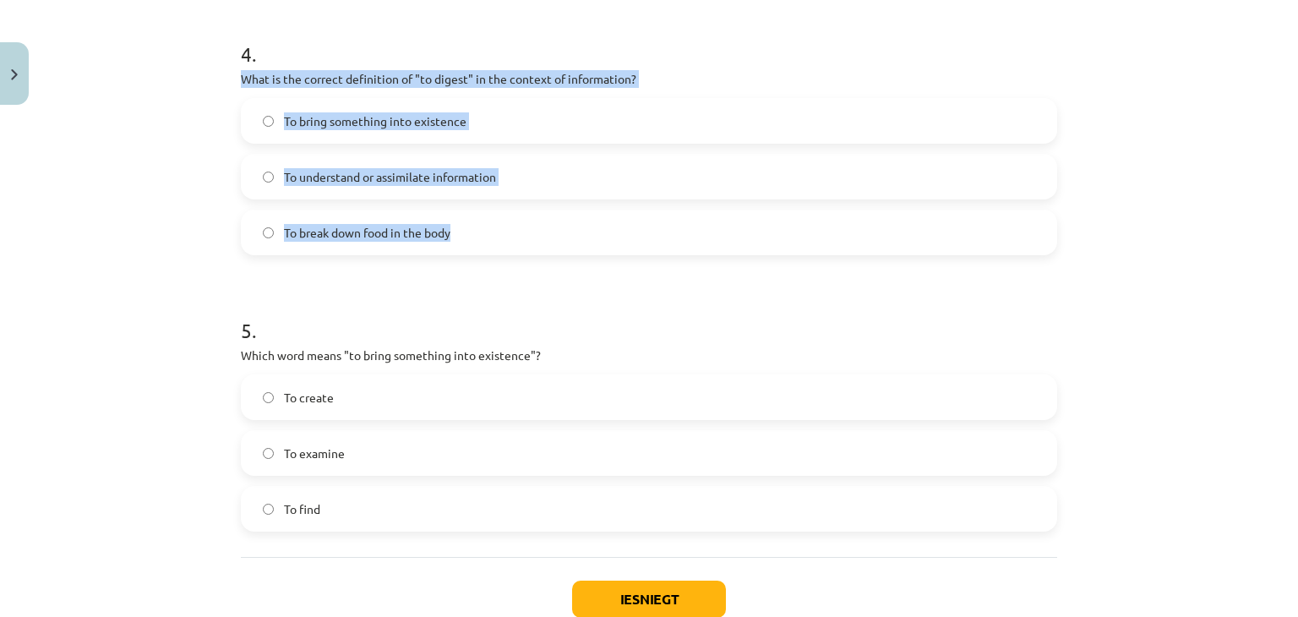
drag, startPoint x: 222, startPoint y: 78, endPoint x: 524, endPoint y: 230, distance: 337.8
click at [524, 230] on div "Mācību tēma: Angļu valodas i - 11. klases 1. ieskaites mācību materiāls #8 🔤 To…" at bounding box center [649, 308] width 1298 height 617
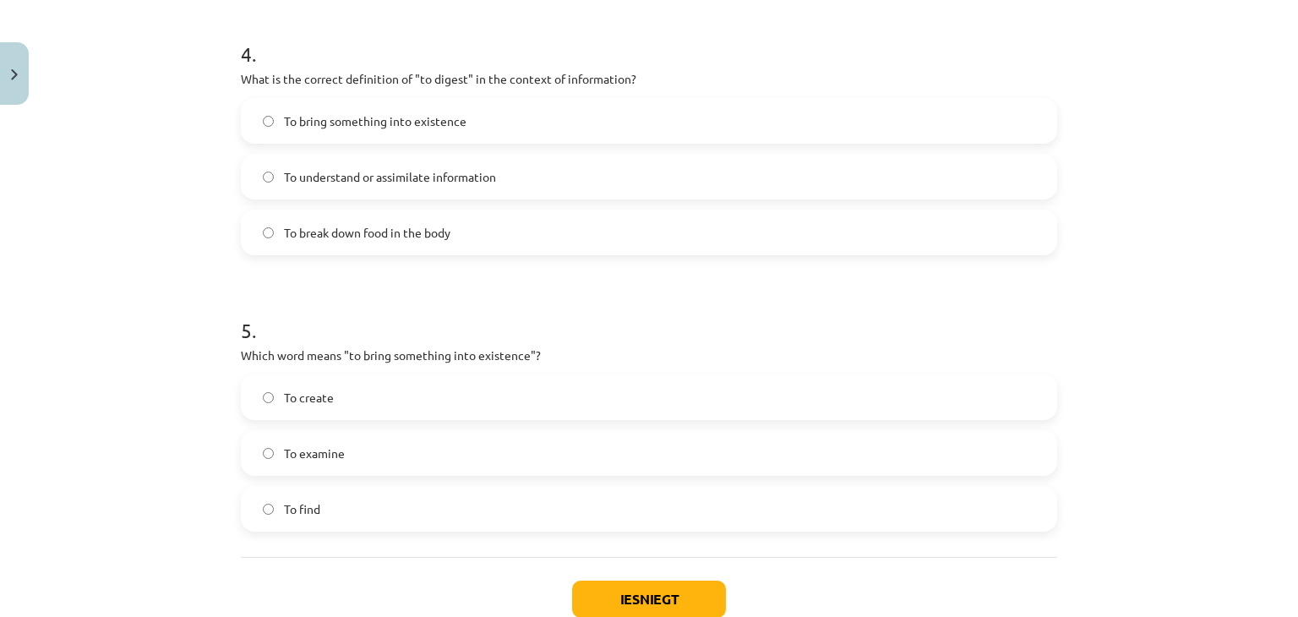
drag, startPoint x: 412, startPoint y: 77, endPoint x: 460, endPoint y: 83, distance: 47.7
click at [460, 83] on p "What is the correct definition of "to digest" in the context of information?" at bounding box center [649, 79] width 816 height 18
click at [373, 45] on h1 "4 ." at bounding box center [649, 39] width 816 height 52
click at [385, 231] on span "To break down food in the body" at bounding box center [367, 233] width 166 height 18
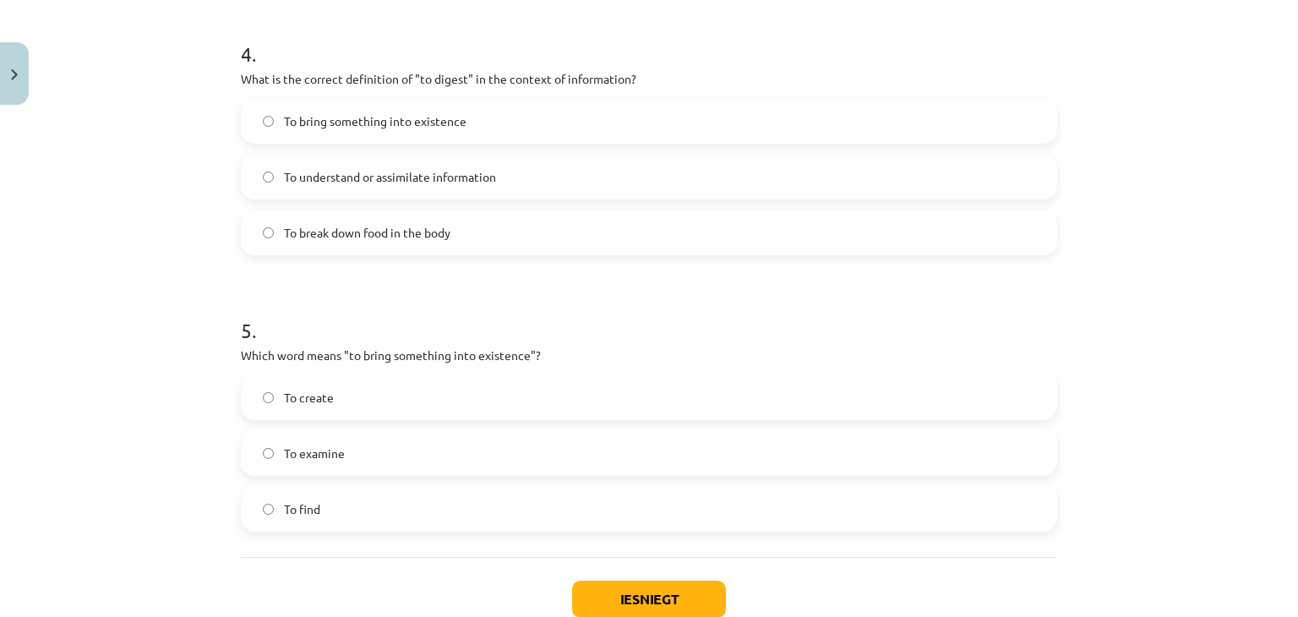
scroll to position [1318, 0]
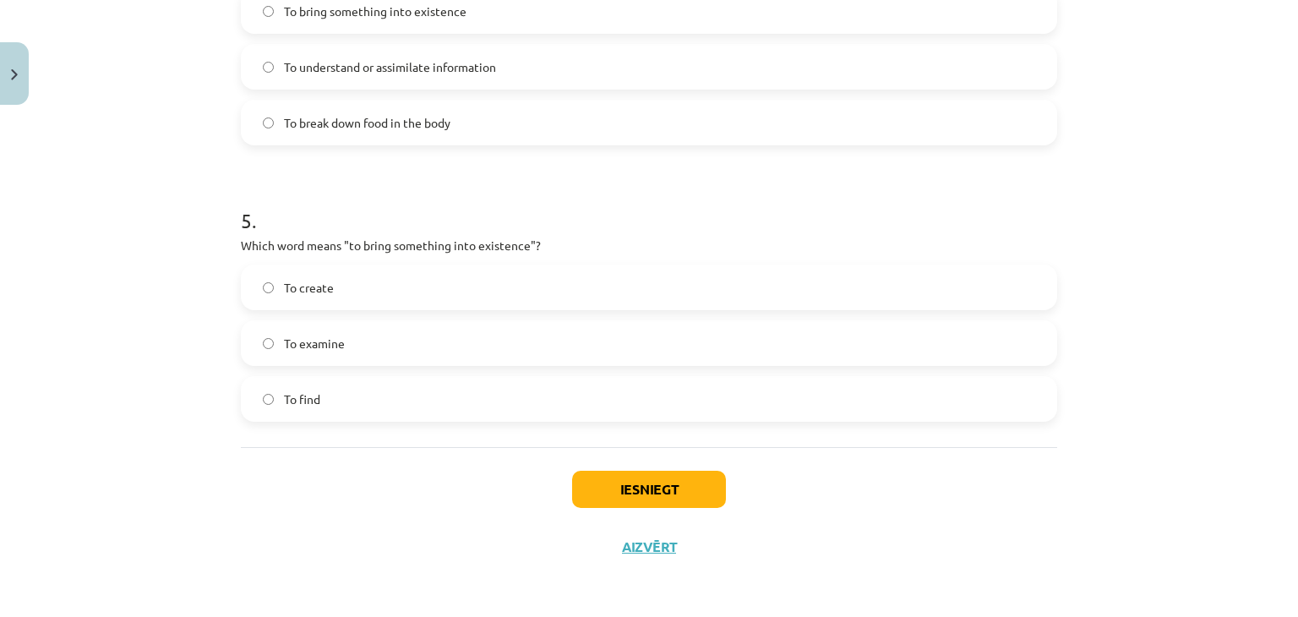
click at [433, 290] on label "To create" at bounding box center [648, 287] width 813 height 42
click at [636, 500] on button "Iesniegt" at bounding box center [649, 489] width 154 height 37
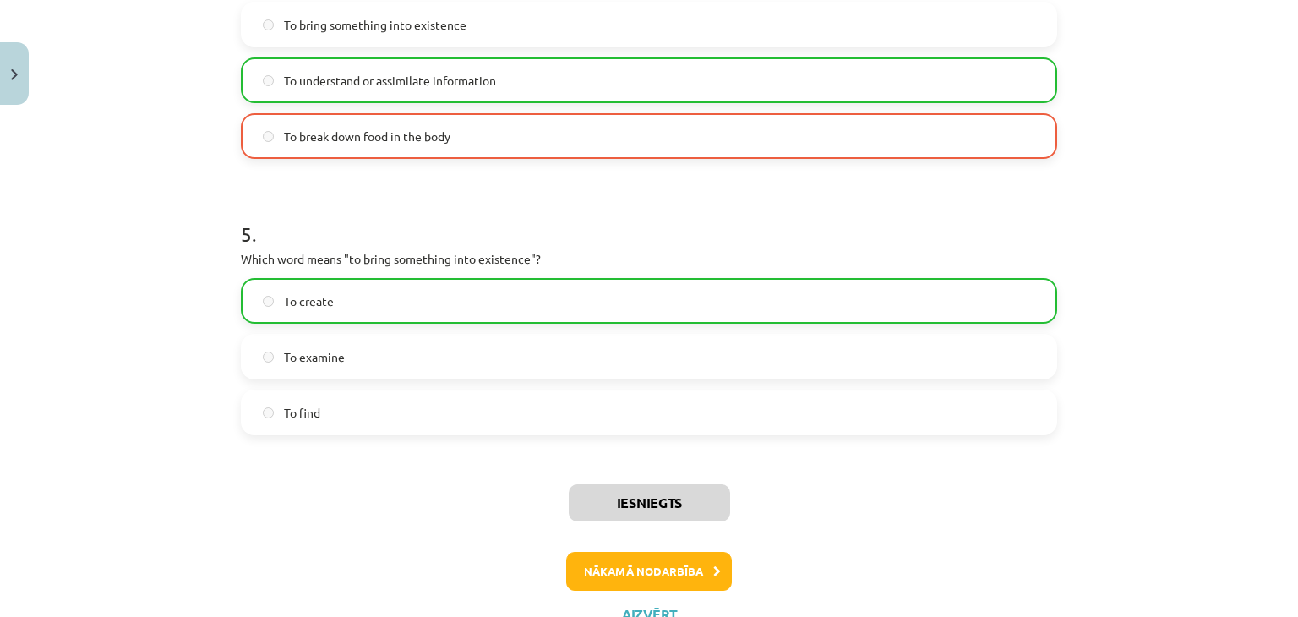
scroll to position [1339, 0]
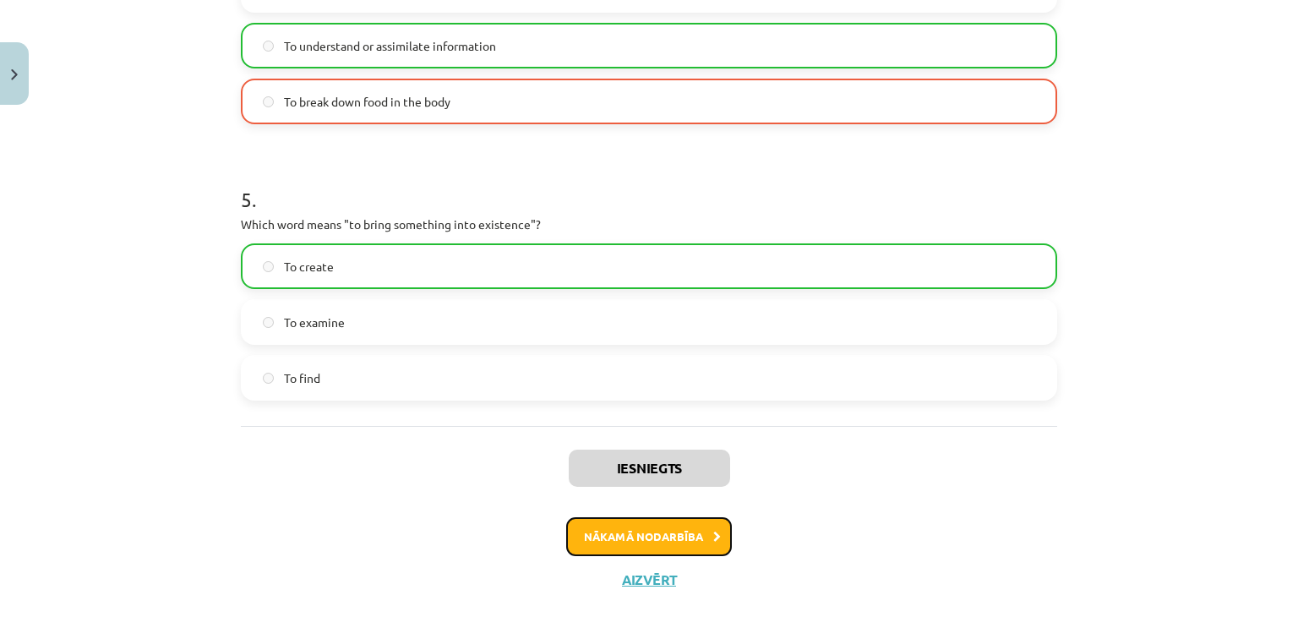
click at [720, 536] on button "Nākamā nodarbība" at bounding box center [649, 536] width 166 height 39
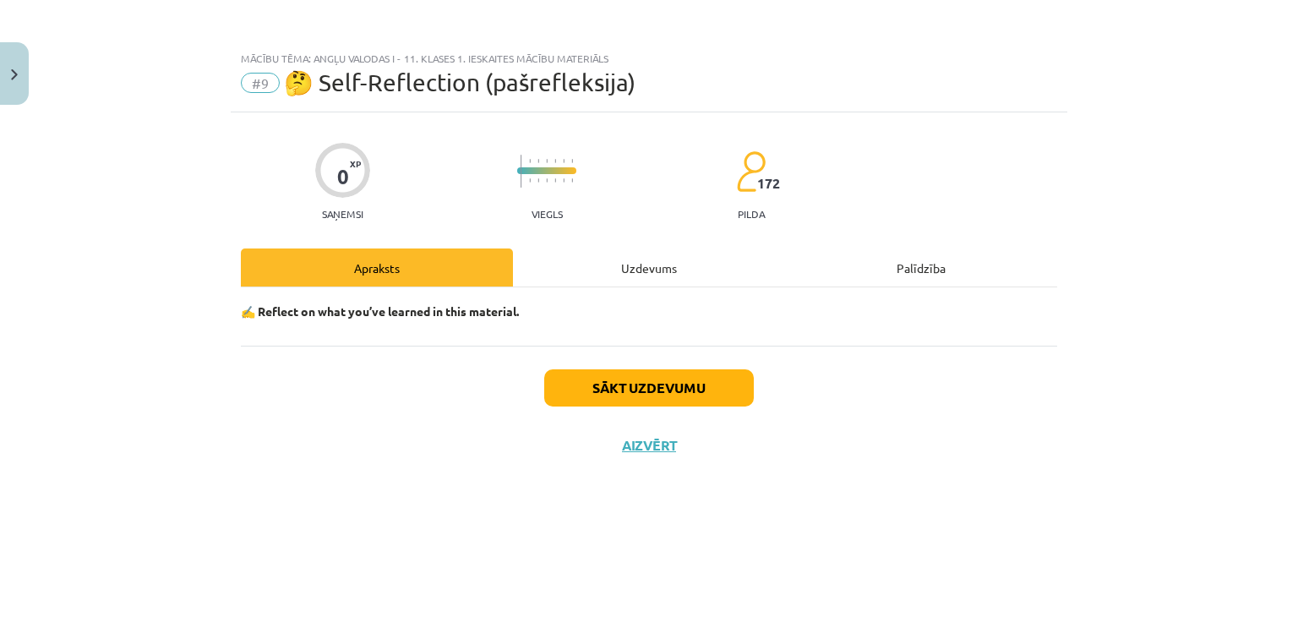
scroll to position [0, 0]
click at [688, 384] on button "Sākt uzdevumu" at bounding box center [649, 387] width 210 height 37
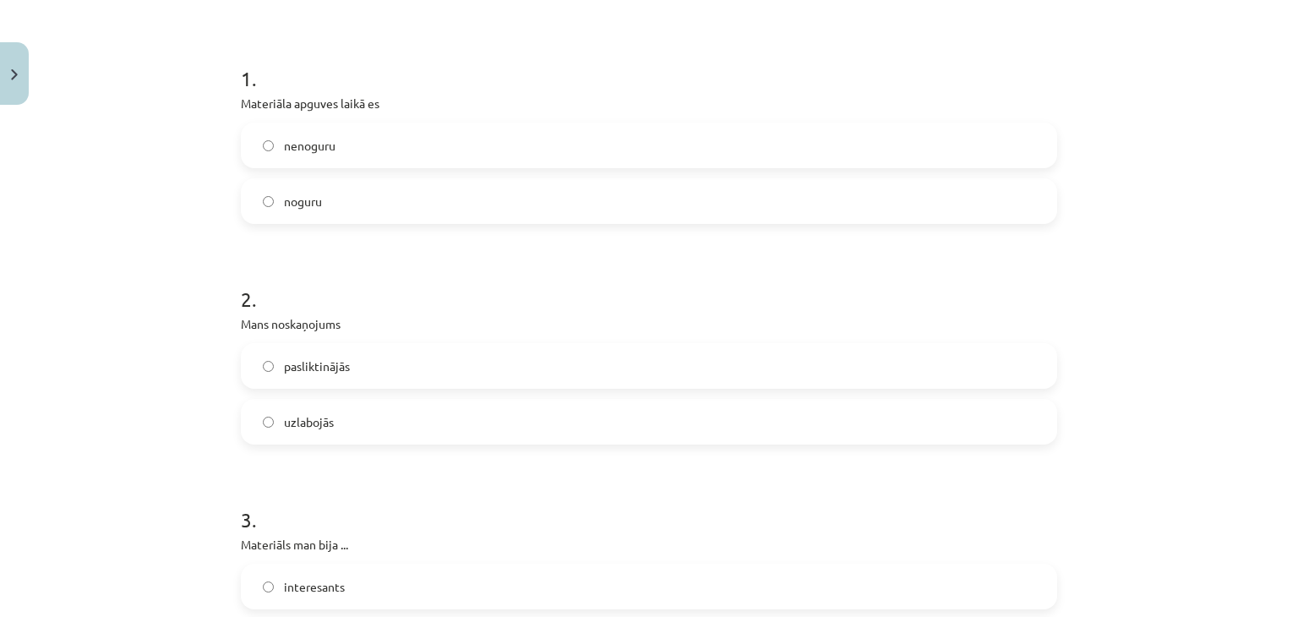
scroll to position [321, 0]
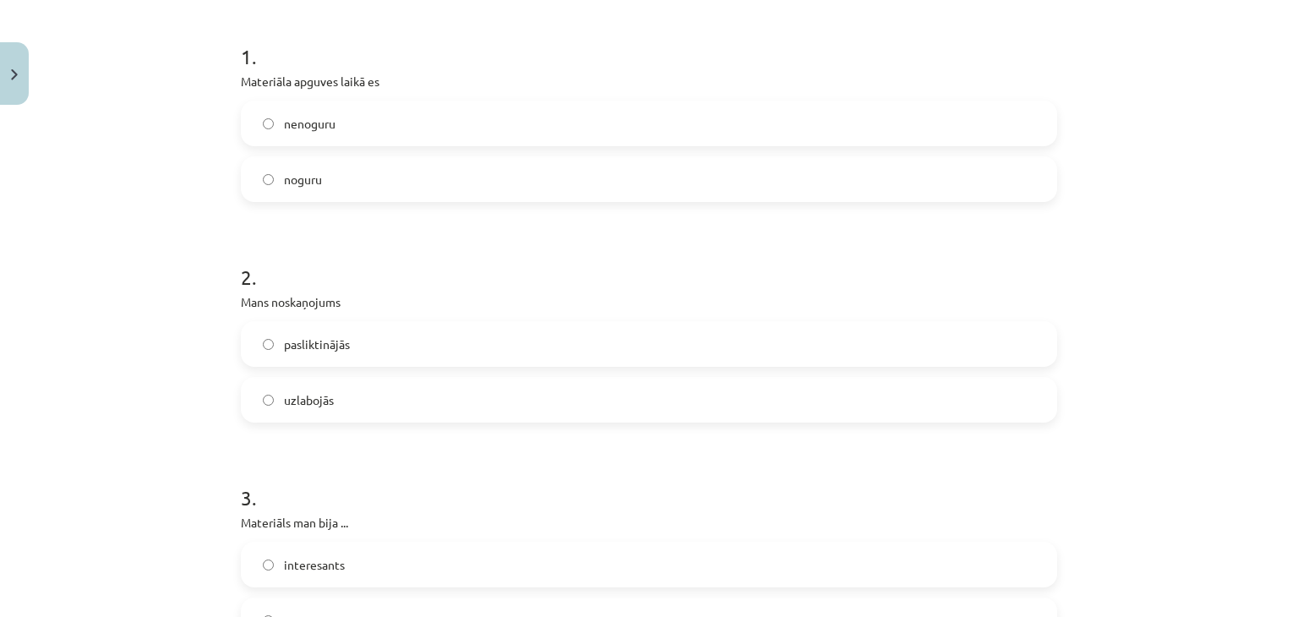
click at [465, 117] on label "nenoguru" at bounding box center [648, 123] width 813 height 42
click at [406, 391] on label "uzlabojās" at bounding box center [648, 399] width 813 height 42
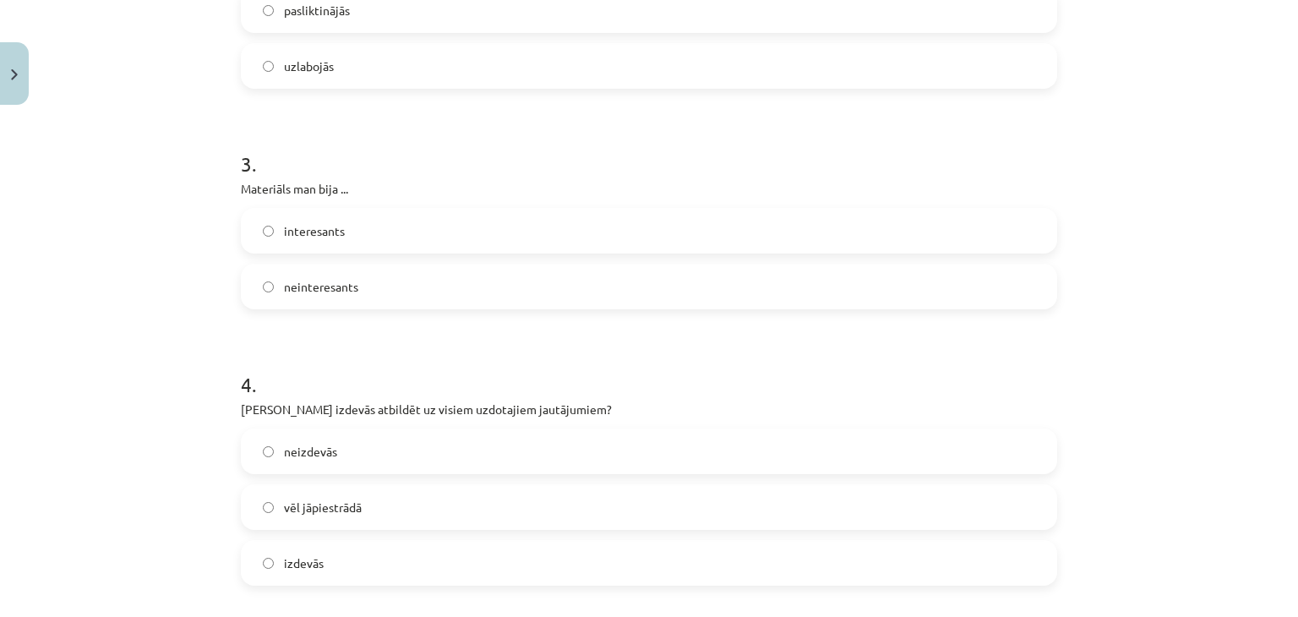
scroll to position [696, 0]
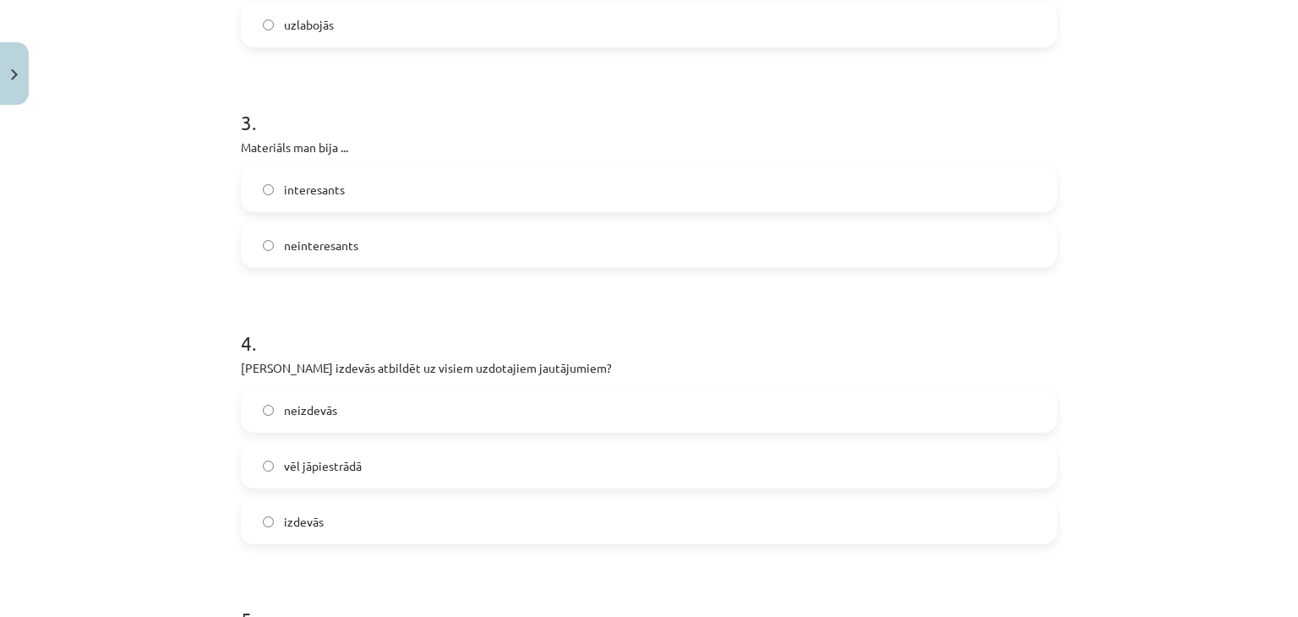
click at [838, 197] on label "interesants" at bounding box center [648, 189] width 813 height 42
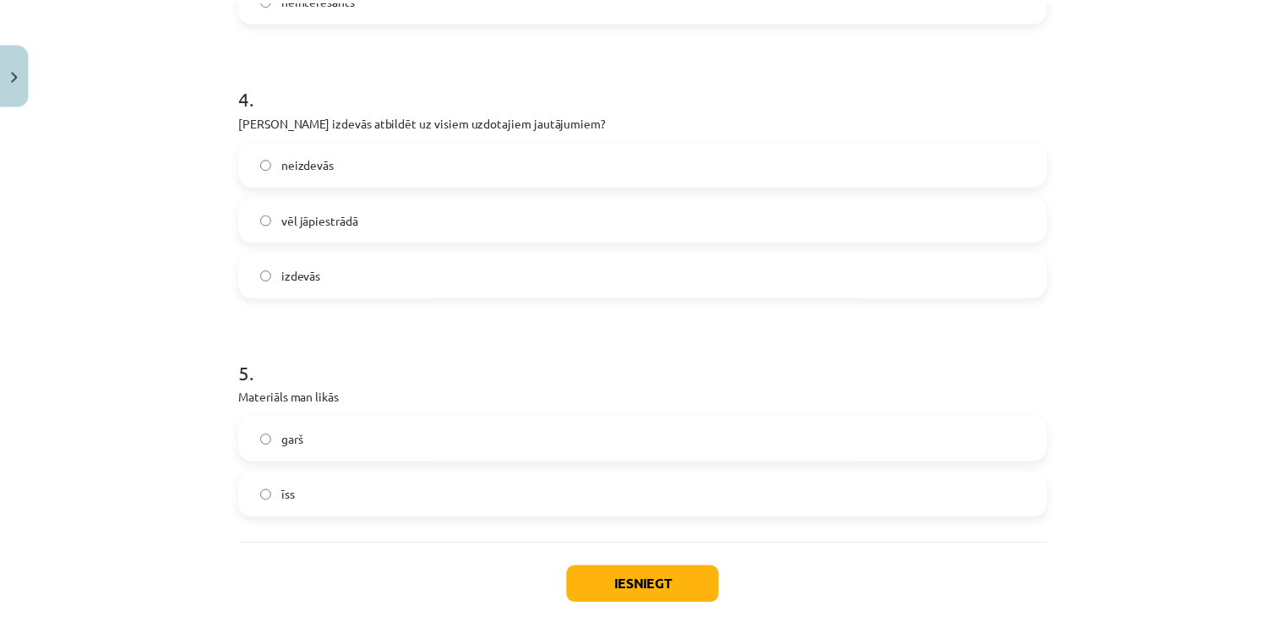
scroll to position [962, 0]
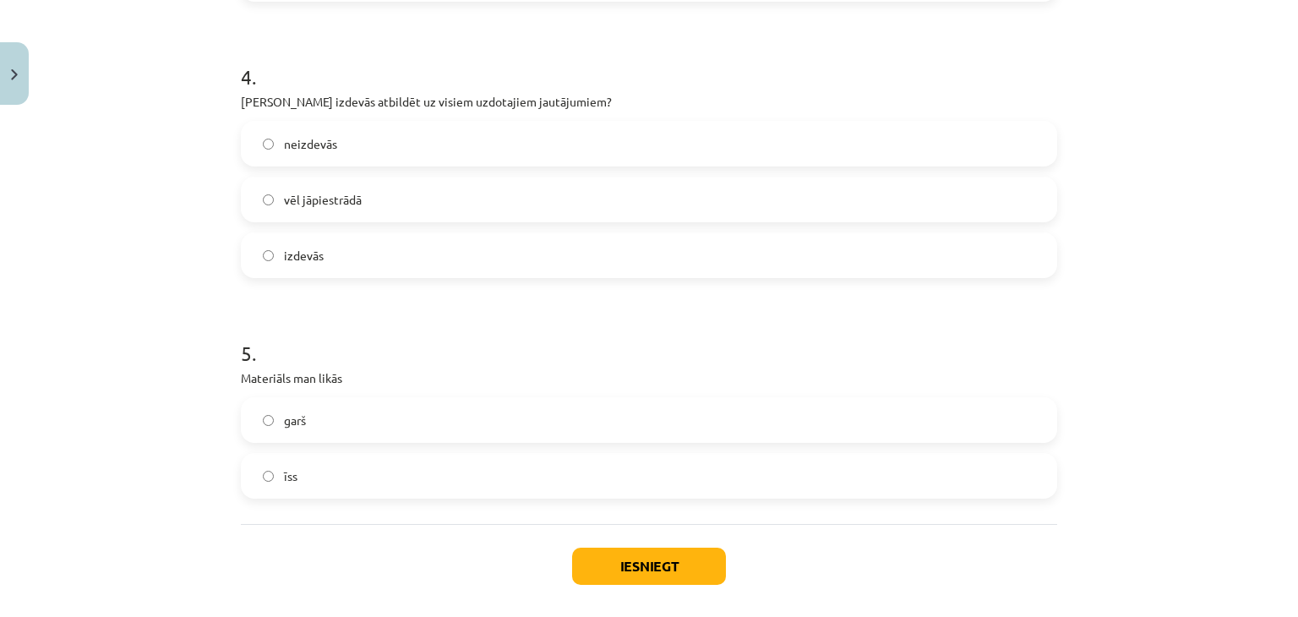
click at [461, 193] on label "vēl jāpiestrādā" at bounding box center [648, 199] width 813 height 42
click at [398, 427] on label "garš" at bounding box center [648, 420] width 813 height 42
click at [651, 547] on button "Iesniegt" at bounding box center [649, 565] width 154 height 37
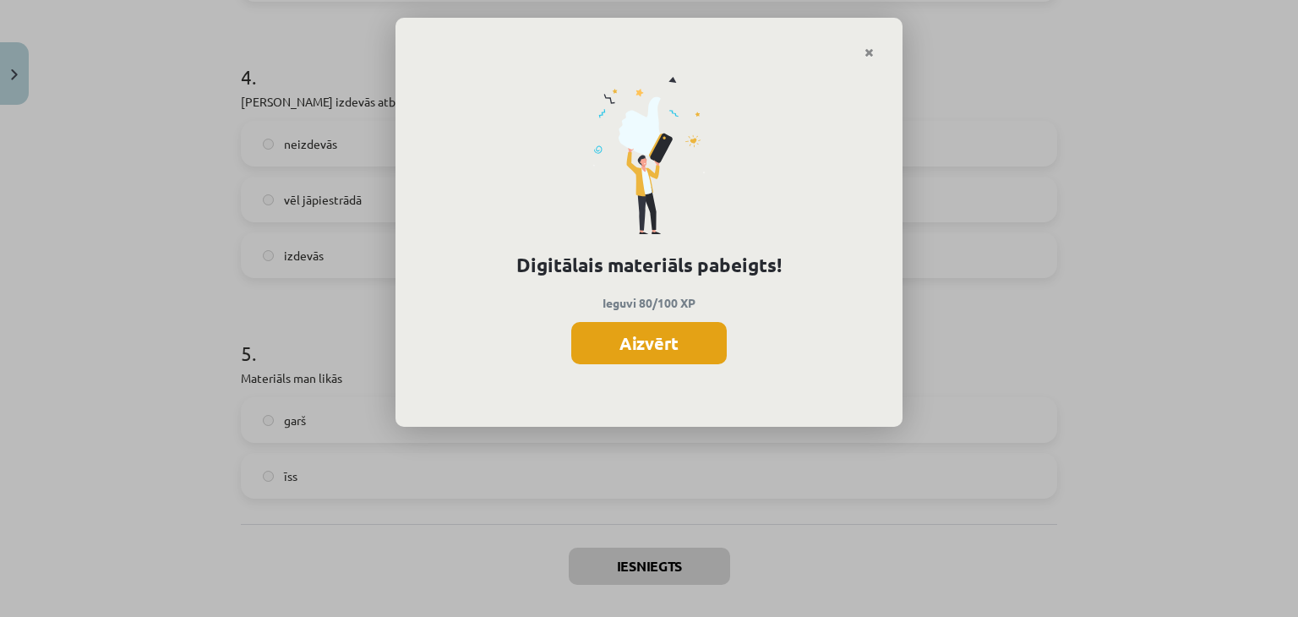
click at [619, 352] on button "Aizvērt" at bounding box center [648, 343] width 155 height 42
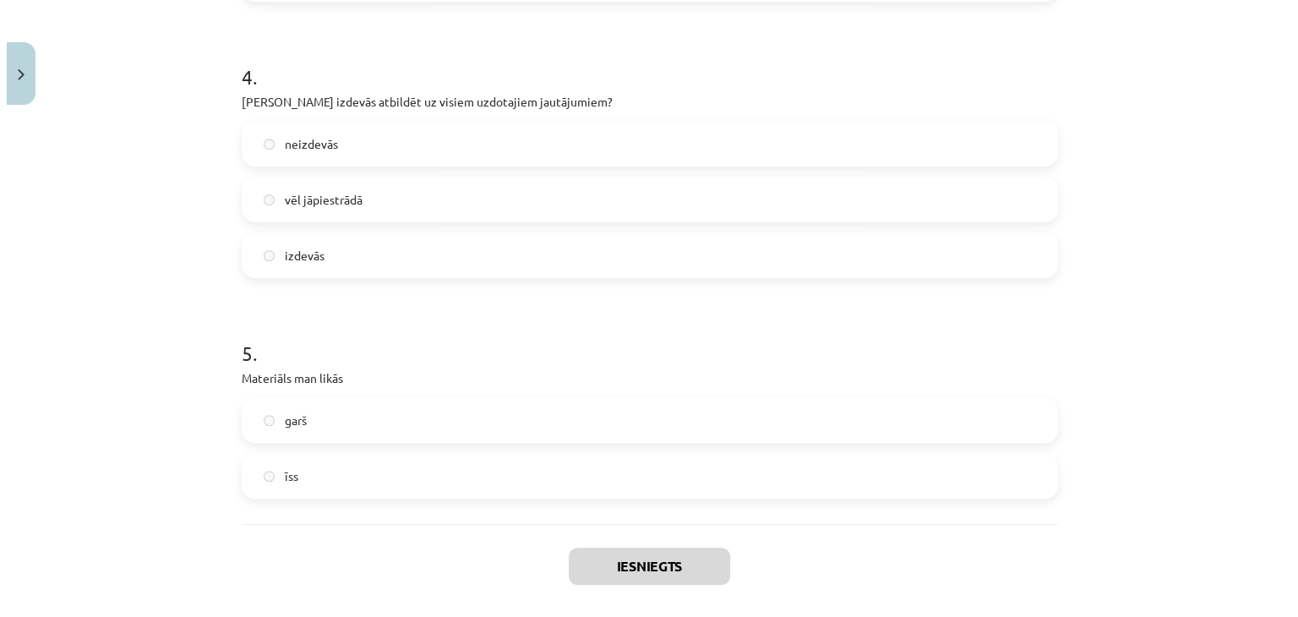
scroll to position [1040, 0]
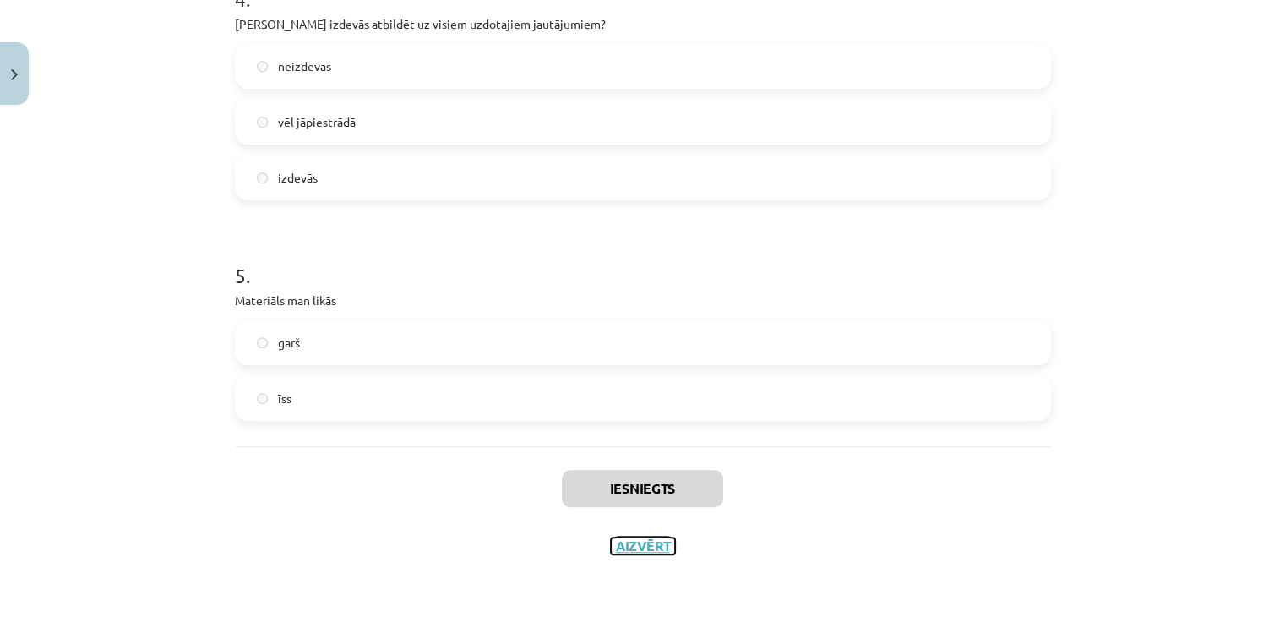
click at [639, 547] on button "Aizvērt" at bounding box center [643, 545] width 64 height 17
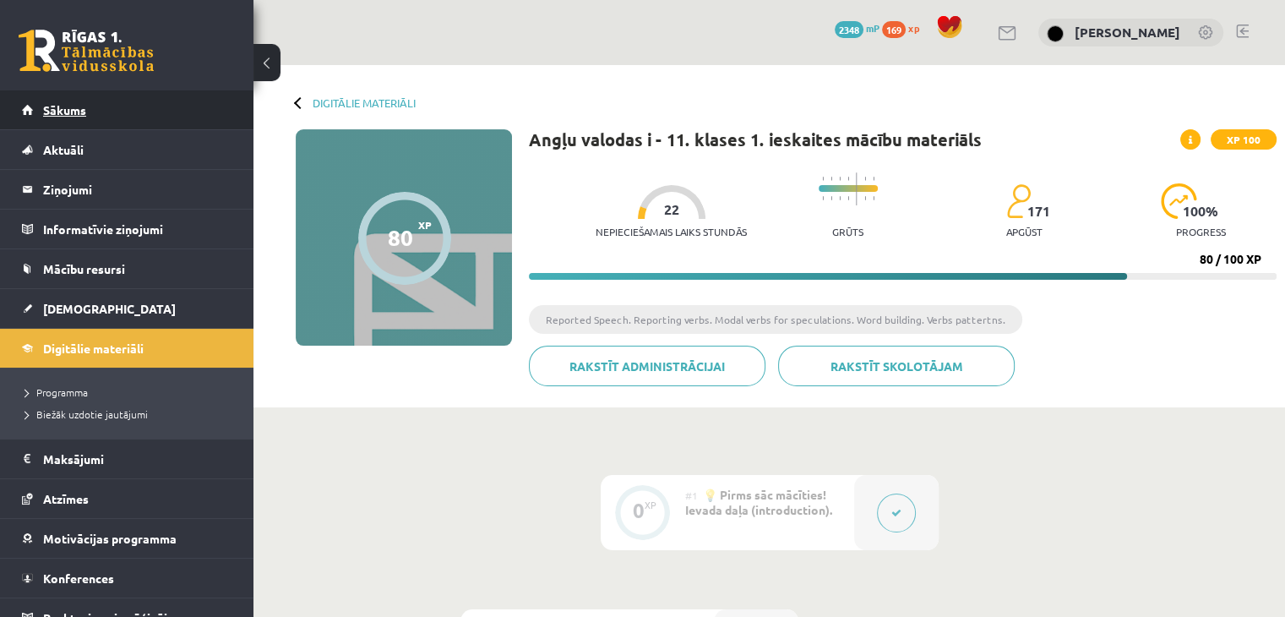
click at [182, 120] on link "Sākums" at bounding box center [127, 109] width 210 height 39
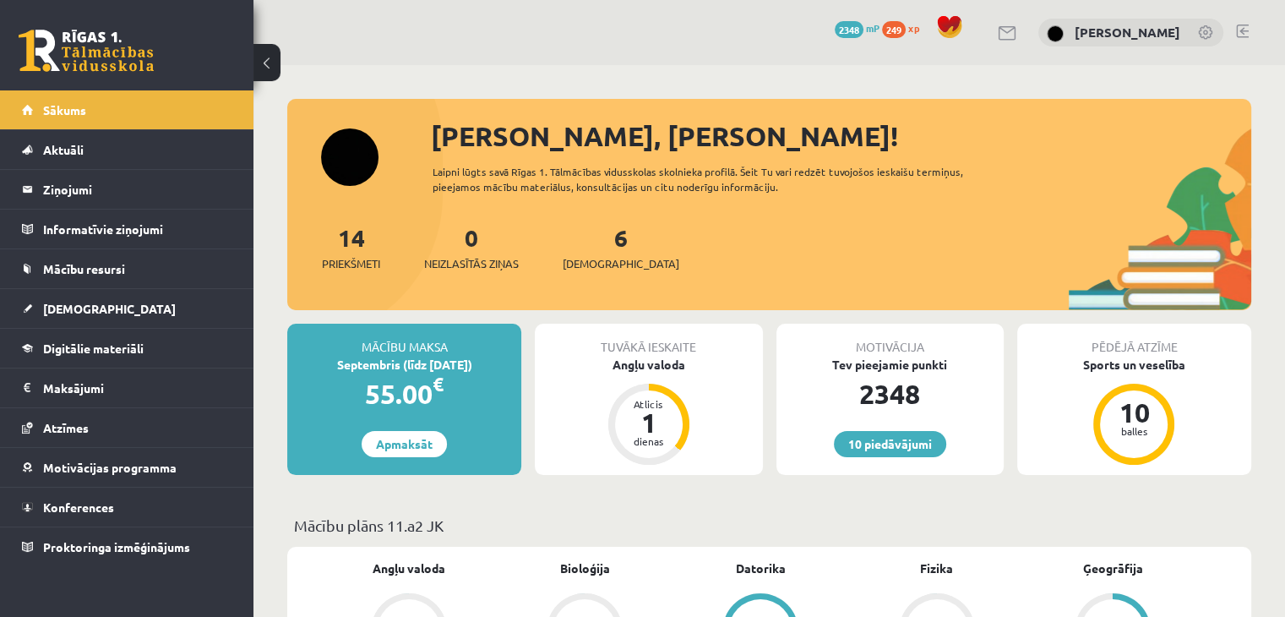
click at [586, 225] on div "6 Ieskaites" at bounding box center [621, 246] width 117 height 52
click at [589, 231] on link "6 Ieskaites" at bounding box center [621, 247] width 117 height 50
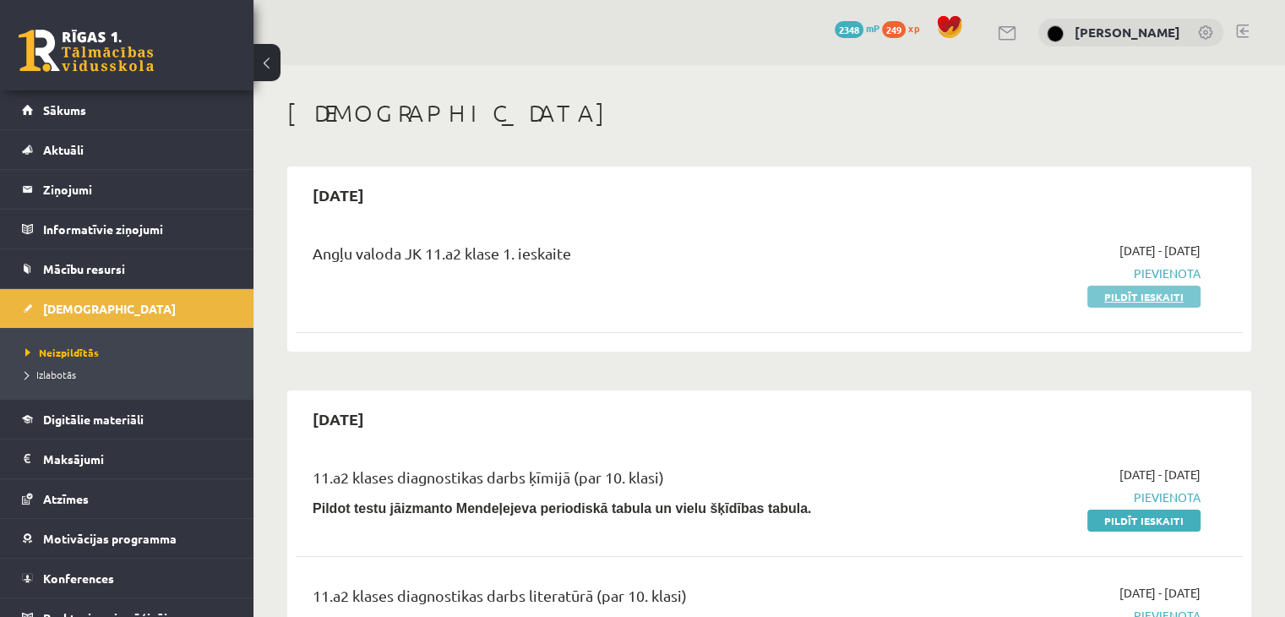
click at [1114, 295] on link "Pildīt ieskaiti" at bounding box center [1143, 297] width 113 height 22
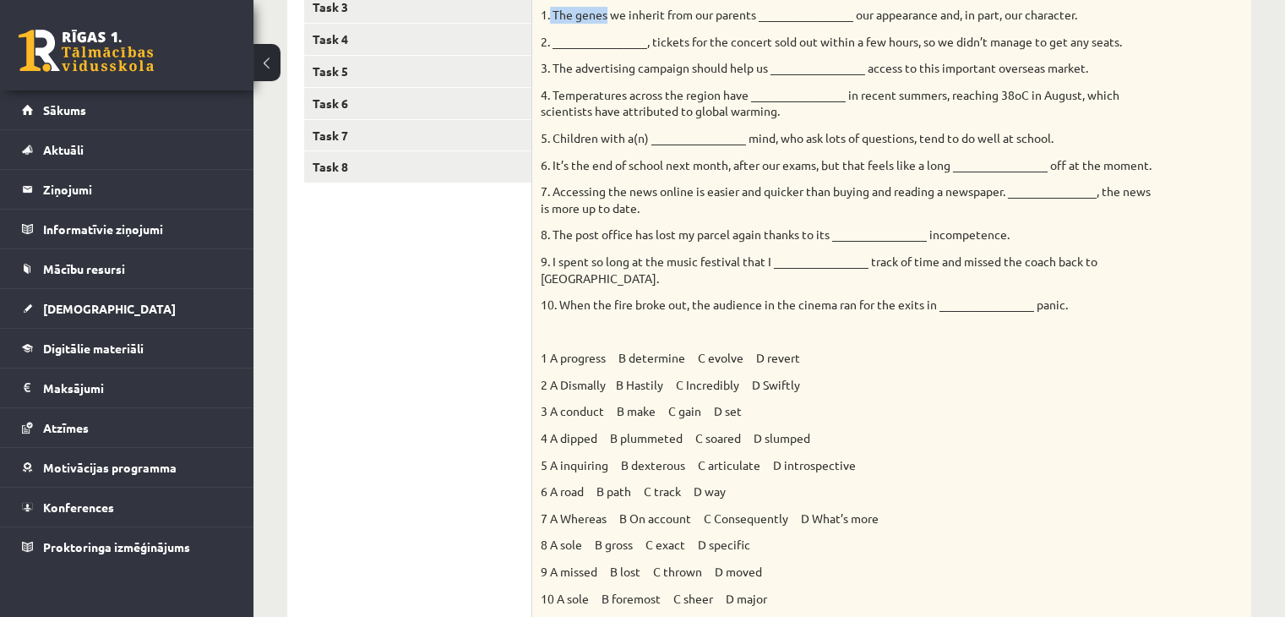
scroll to position [327, 0]
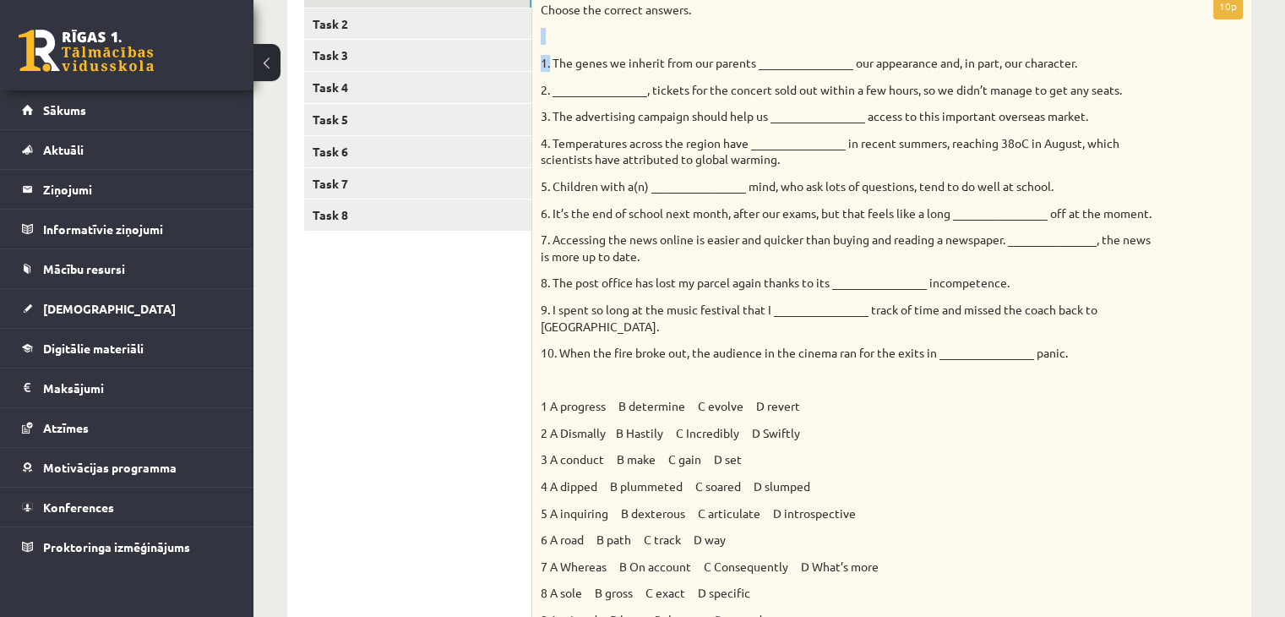
drag, startPoint x: 550, startPoint y: 15, endPoint x: 832, endPoint y: 15, distance: 282.2
click at [832, 15] on div "Choose the correct answers. 1. The genes we inherit from our parents __________…" at bounding box center [891, 333] width 719 height 680
click at [825, 31] on p at bounding box center [850, 36] width 618 height 17
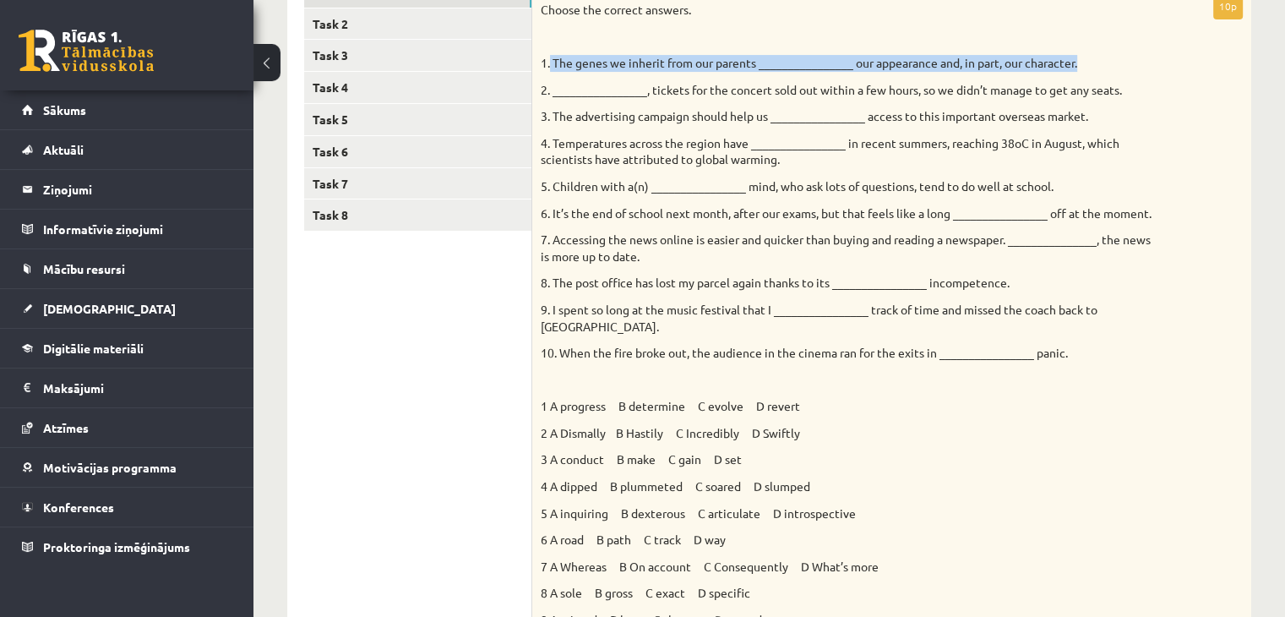
drag, startPoint x: 551, startPoint y: 61, endPoint x: 1129, endPoint y: 55, distance: 577.9
click at [1129, 55] on p "1. The genes we inherit from our parents ________________ our appearance and, i…" at bounding box center [850, 63] width 618 height 17
copy p "The genes we inherit from our parents ________________ our appearance and, in p…"
drag, startPoint x: 550, startPoint y: 391, endPoint x: 811, endPoint y: 377, distance: 261.4
click at [811, 377] on div "Choose the correct answers. 1. The genes we inherit from our parents __________…" at bounding box center [891, 333] width 719 height 680
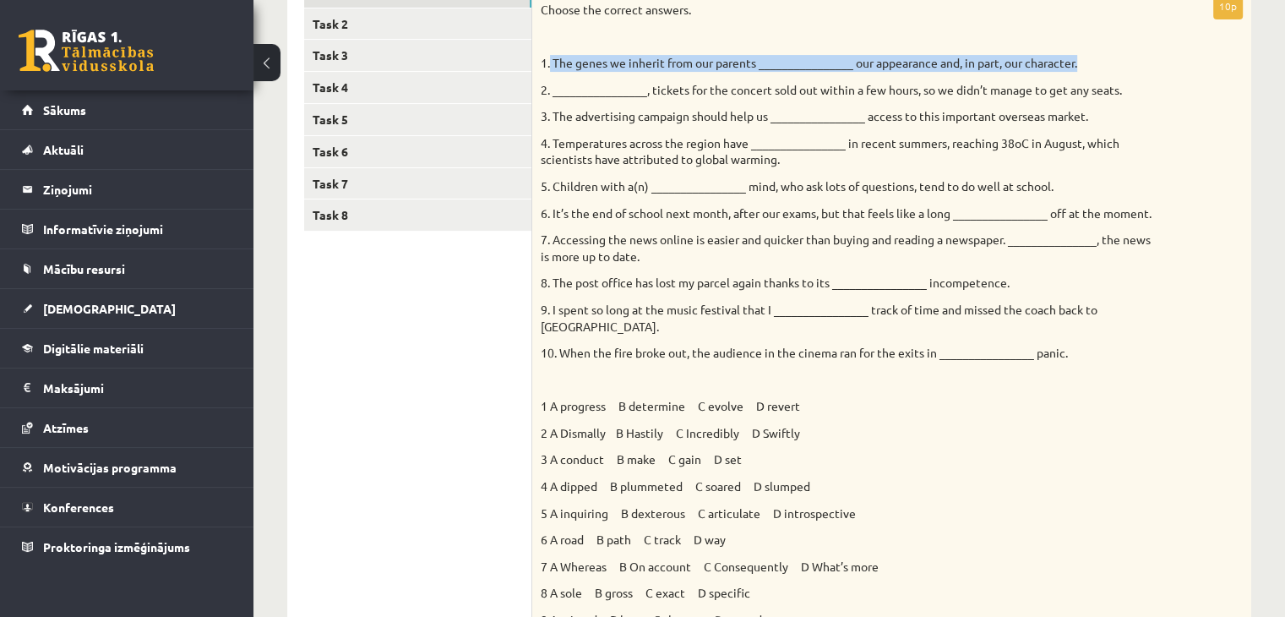
copy p "A progress B determine C evolve D revert"
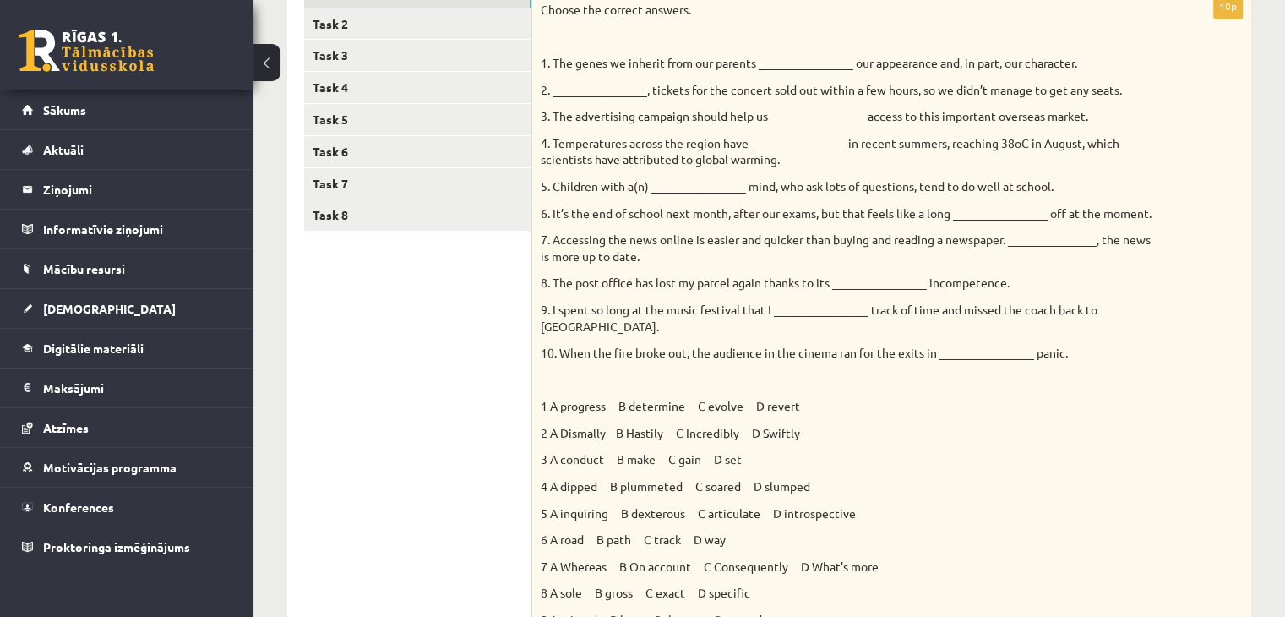
click at [811, 425] on p "2 A Dismally B Hastily C Incredibly D Swiftly" at bounding box center [850, 433] width 618 height 17
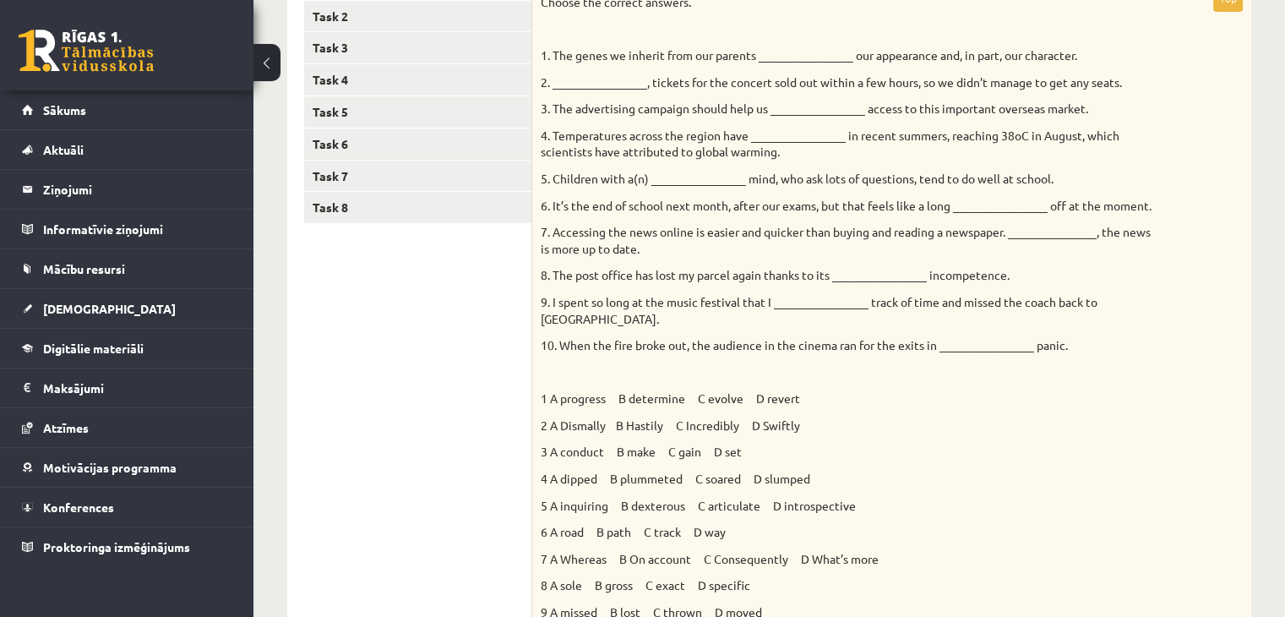
scroll to position [334, 0]
drag, startPoint x: 558, startPoint y: 408, endPoint x: 835, endPoint y: 400, distance: 277.2
click at [835, 400] on div "Choose the correct answers. 1. The genes we inherit from our parents __________…" at bounding box center [891, 326] width 719 height 680
copy p "Dismally B Hastily C Incredibly D Swiftly"
click at [993, 164] on div "Choose the correct answers. 1. The genes we inherit from our parents __________…" at bounding box center [891, 326] width 719 height 680
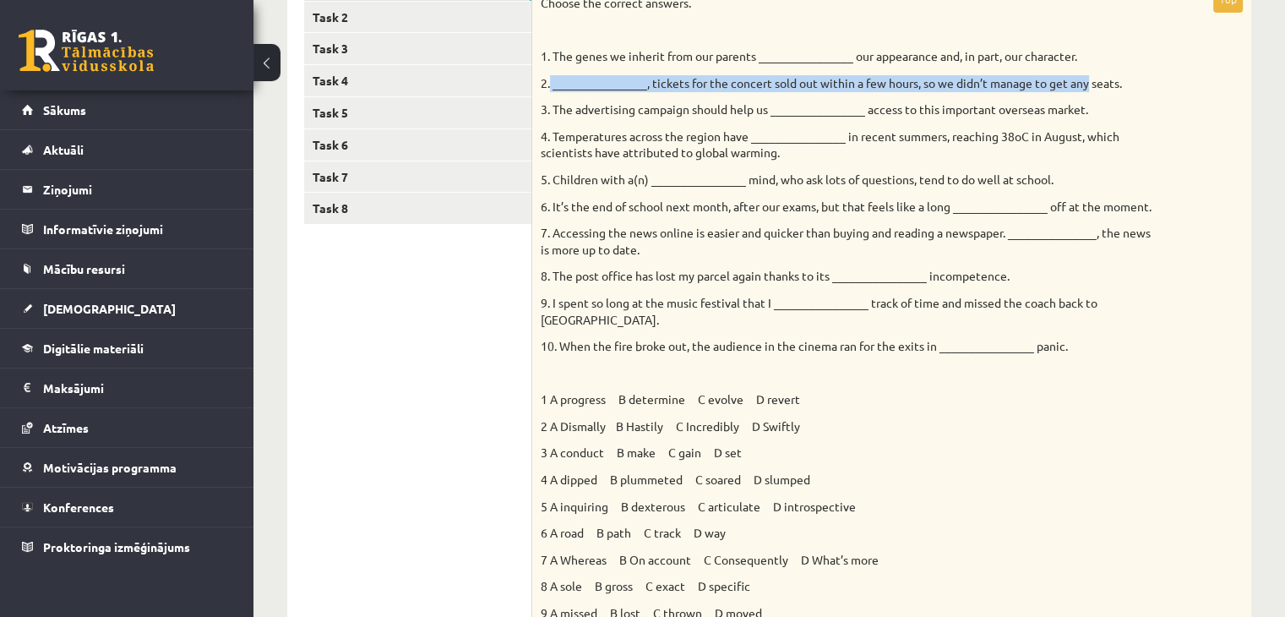
drag, startPoint x: 550, startPoint y: 83, endPoint x: 1091, endPoint y: 84, distance: 541.5
click at [1091, 84] on p "2. ________________, tickets for the concert sold out within a few hours, so we…" at bounding box center [850, 83] width 618 height 17
drag, startPoint x: 1140, startPoint y: 84, endPoint x: 548, endPoint y: 84, distance: 591.4
click at [548, 84] on p "2. ________________, tickets for the concert sold out within a few hours, so we…" at bounding box center [850, 83] width 618 height 17
copy p ". ________________, tickets for the concert sold out within a few hours, so we …"
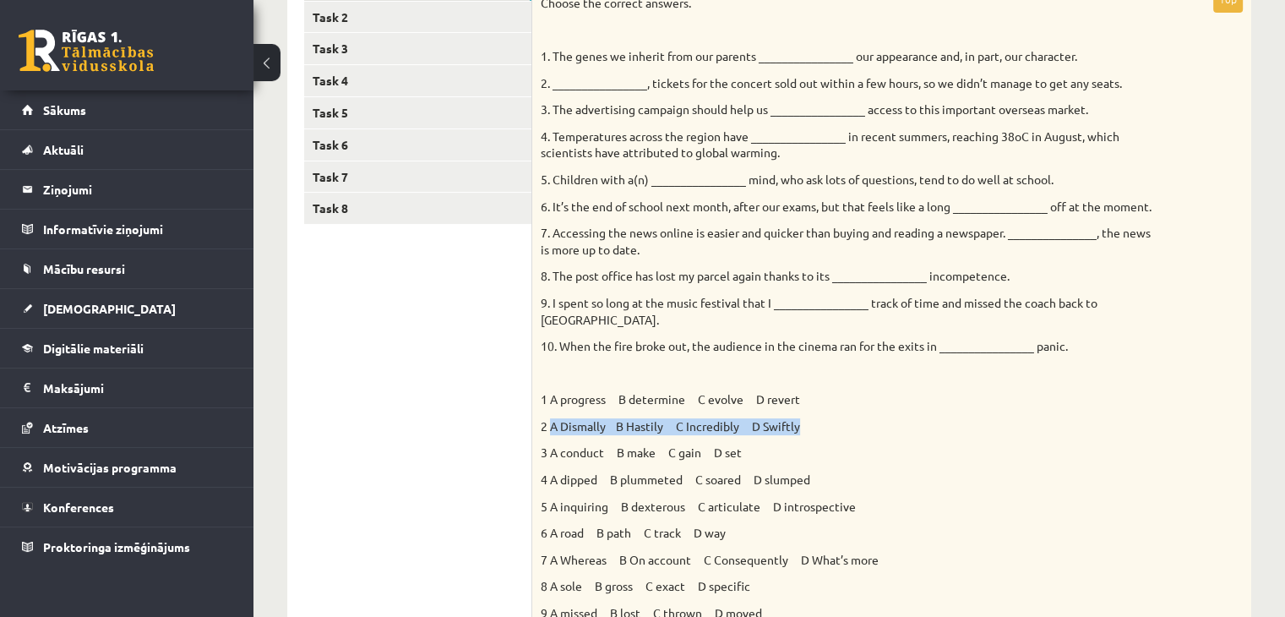
drag, startPoint x: 551, startPoint y: 409, endPoint x: 832, endPoint y: 416, distance: 281.4
click at [832, 418] on p "2 A Dismally B Hastily C Incredibly D Swiftly" at bounding box center [850, 426] width 618 height 17
copy p "A Dismally B Hastily C Incredibly D Swiftly"
click at [649, 391] on p "1 A progress B determine C evolve D revert" at bounding box center [850, 399] width 618 height 17
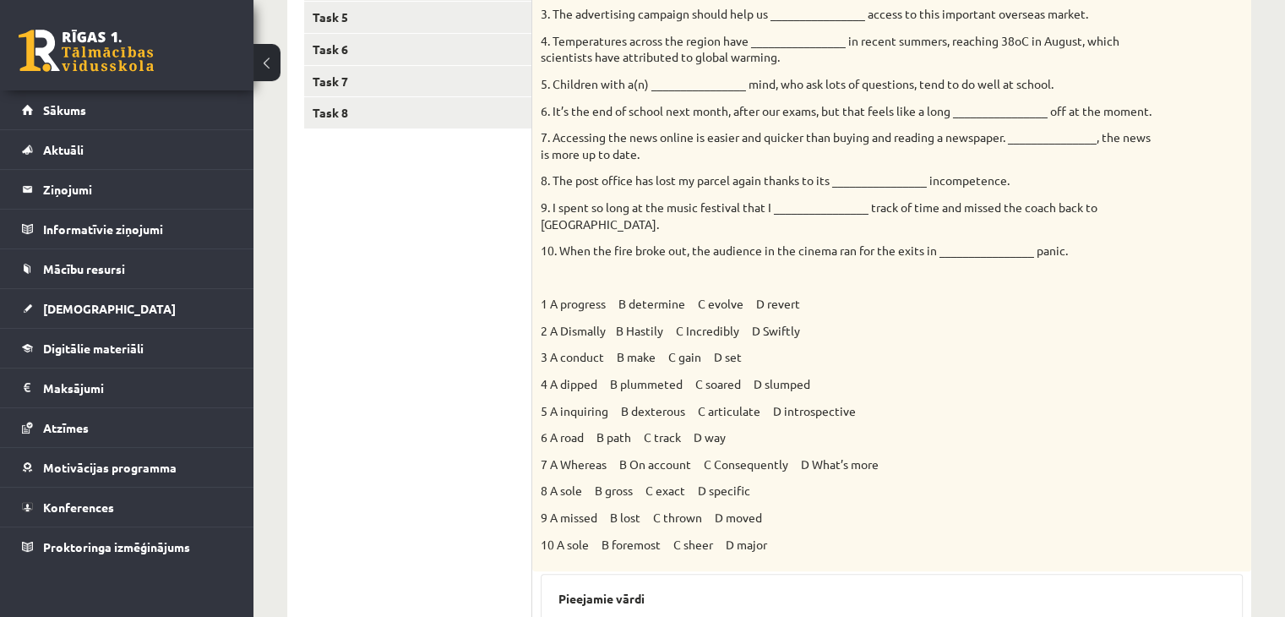
scroll to position [438, 0]
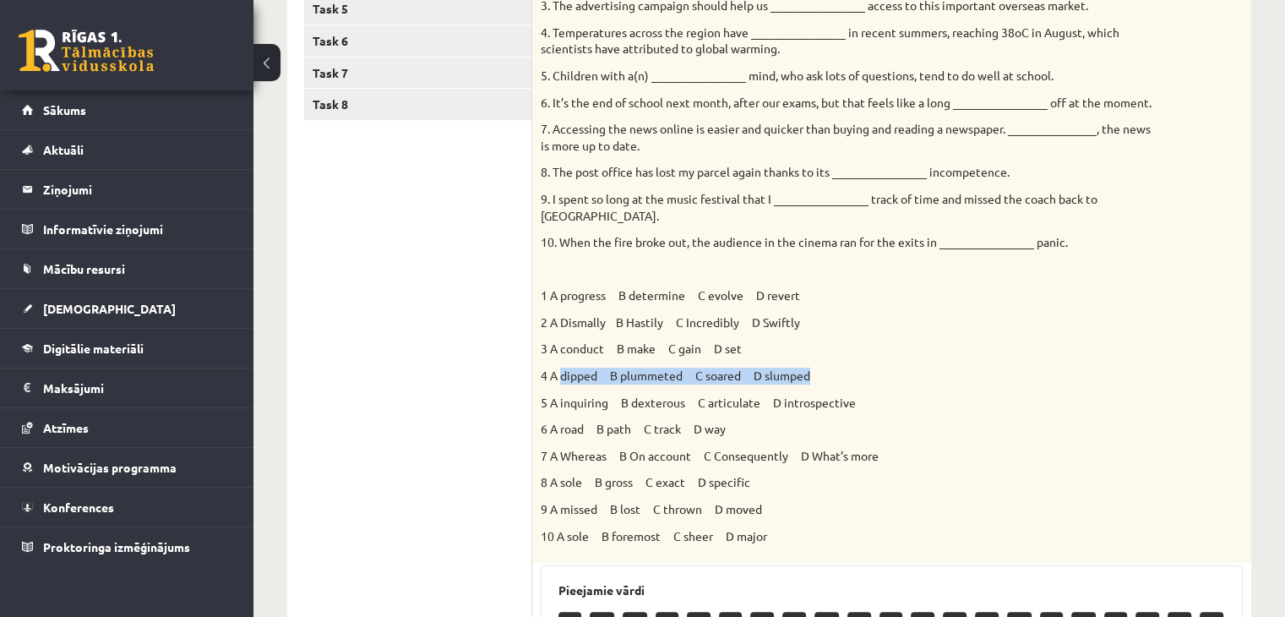
drag, startPoint x: 561, startPoint y: 358, endPoint x: 823, endPoint y: 357, distance: 261.9
click at [823, 367] on p "4 A dipped B plummeted C soared D slumped" at bounding box center [850, 375] width 618 height 17
copy p "dipped B plummeted C soared D slumped"
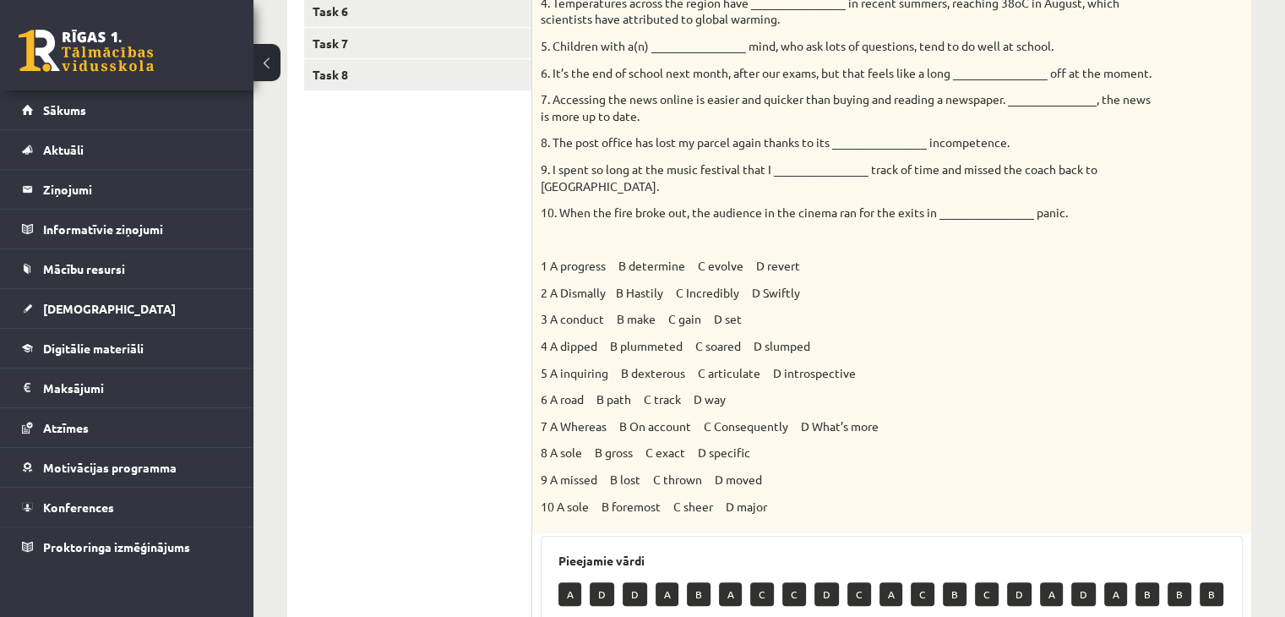
click at [1130, 424] on div "Choose the correct answers. 1. The genes we inherit from our parents __________…" at bounding box center [891, 193] width 719 height 680
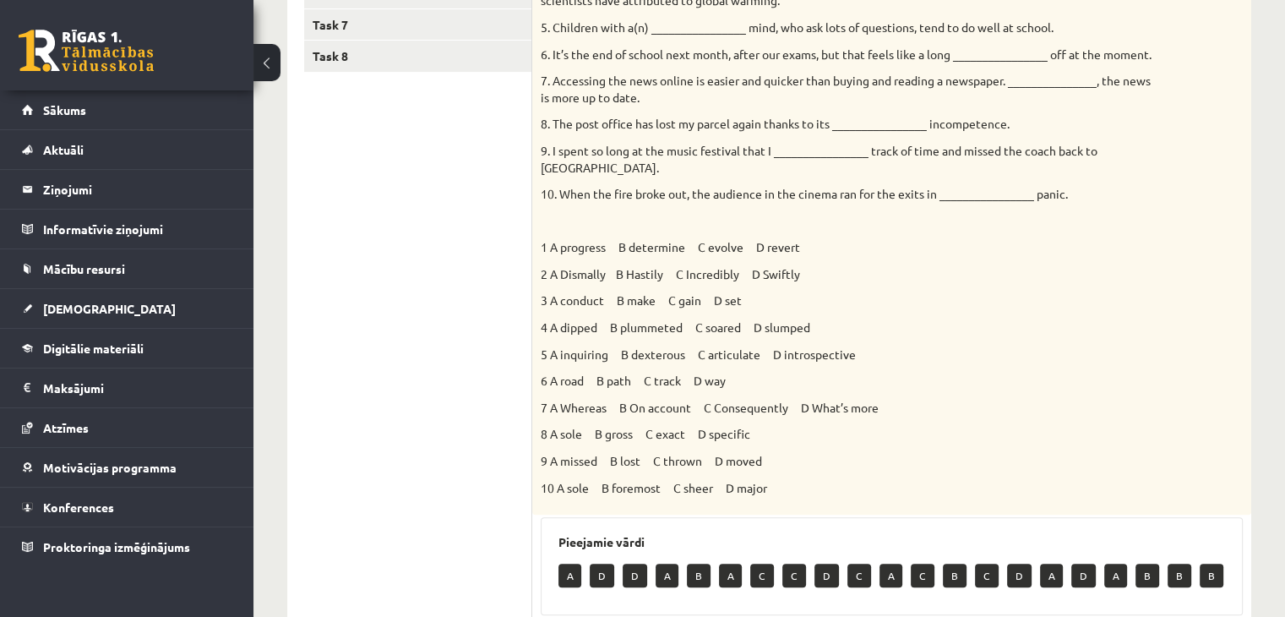
scroll to position [487, 0]
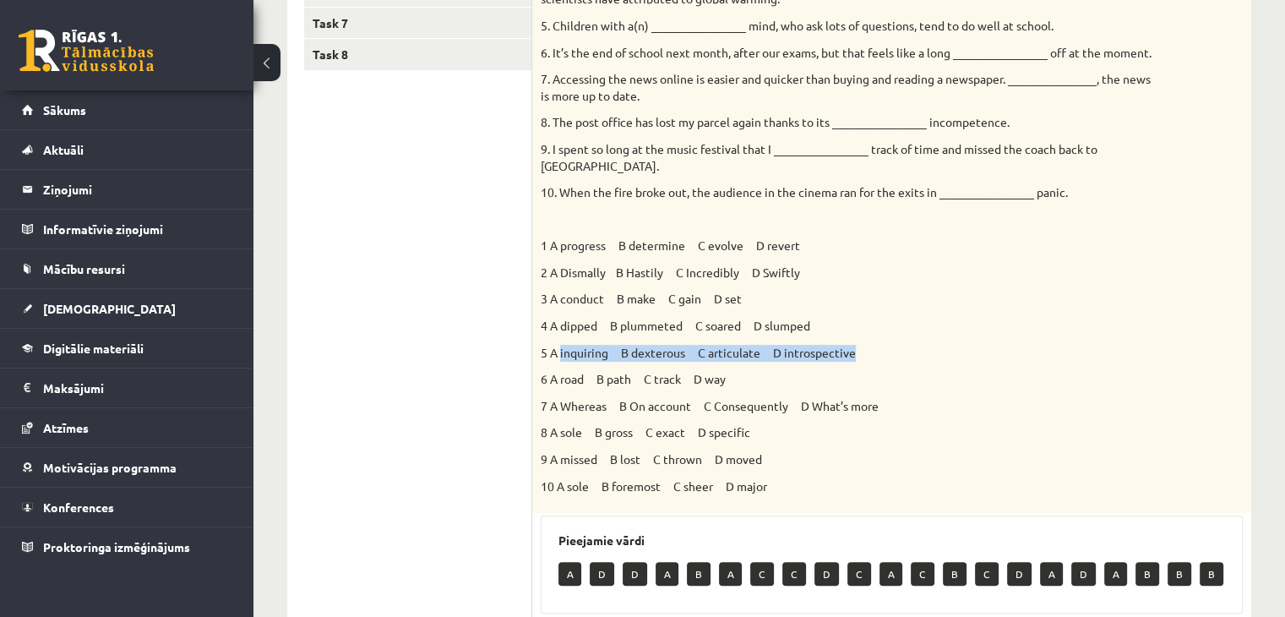
drag, startPoint x: 559, startPoint y: 337, endPoint x: 883, endPoint y: 324, distance: 323.8
click at [883, 324] on div "Choose the correct answers. 1. The genes we inherit from our parents __________…" at bounding box center [891, 173] width 719 height 680
copy p "inquiring B dexterous C articulate D introspective"
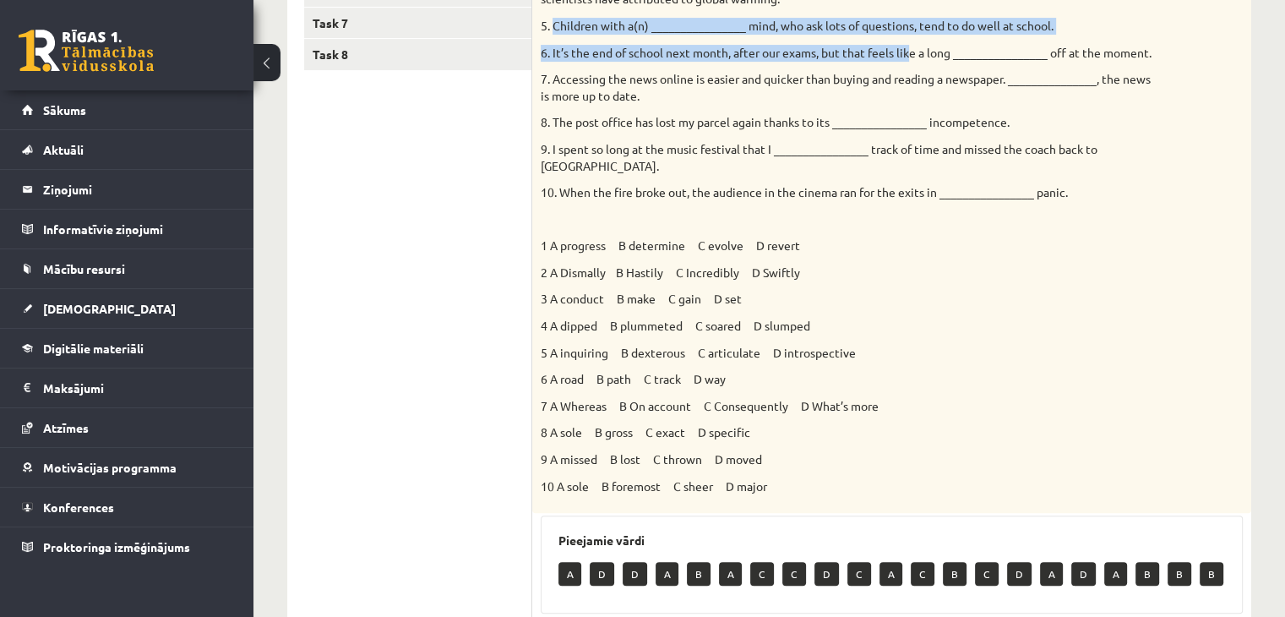
drag, startPoint x: 555, startPoint y: 25, endPoint x: 925, endPoint y: 41, distance: 370.4
click at [925, 41] on div "Choose the correct answers. 1. The genes we inherit from our parents __________…" at bounding box center [891, 173] width 719 height 680
click at [1021, 26] on p "5. Children with a(n) ________________ mind, who ask lots of questions, tend to…" at bounding box center [850, 26] width 618 height 17
drag, startPoint x: 1071, startPoint y: 26, endPoint x: 555, endPoint y: 21, distance: 516.2
click at [555, 21] on p "5. Children with a(n) ________________ mind, who ask lots of questions, tend to…" at bounding box center [850, 26] width 618 height 17
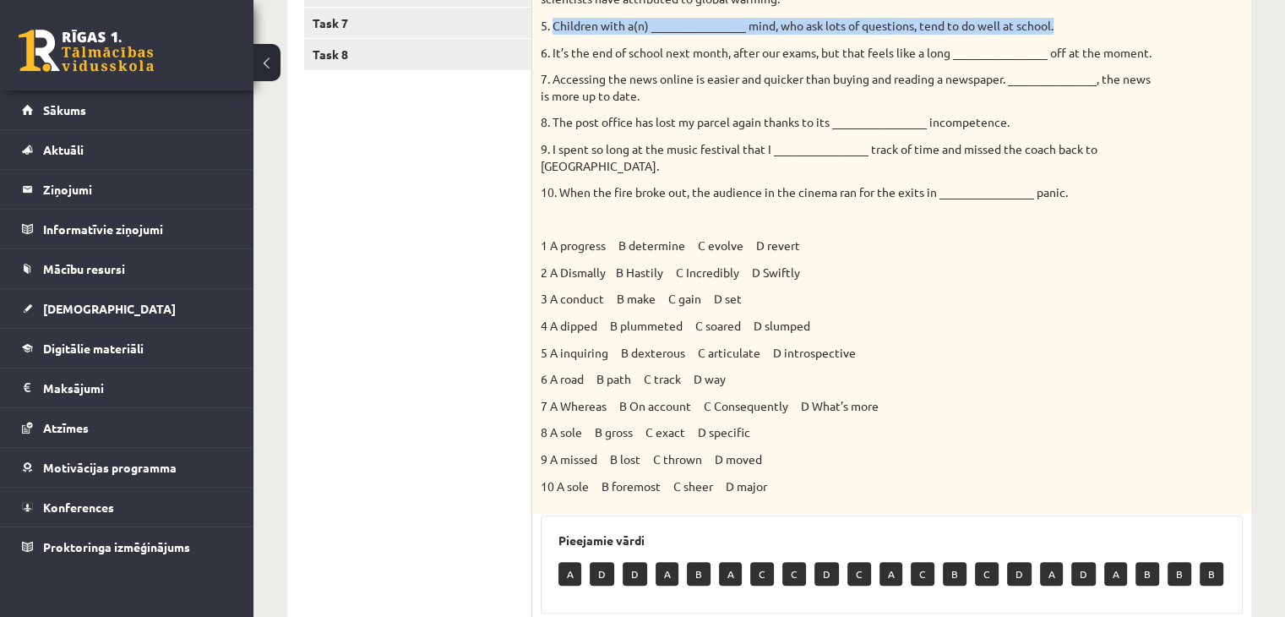
copy p "Children with a(n) ________________ mind, who ask lots of questions, tend to do…"
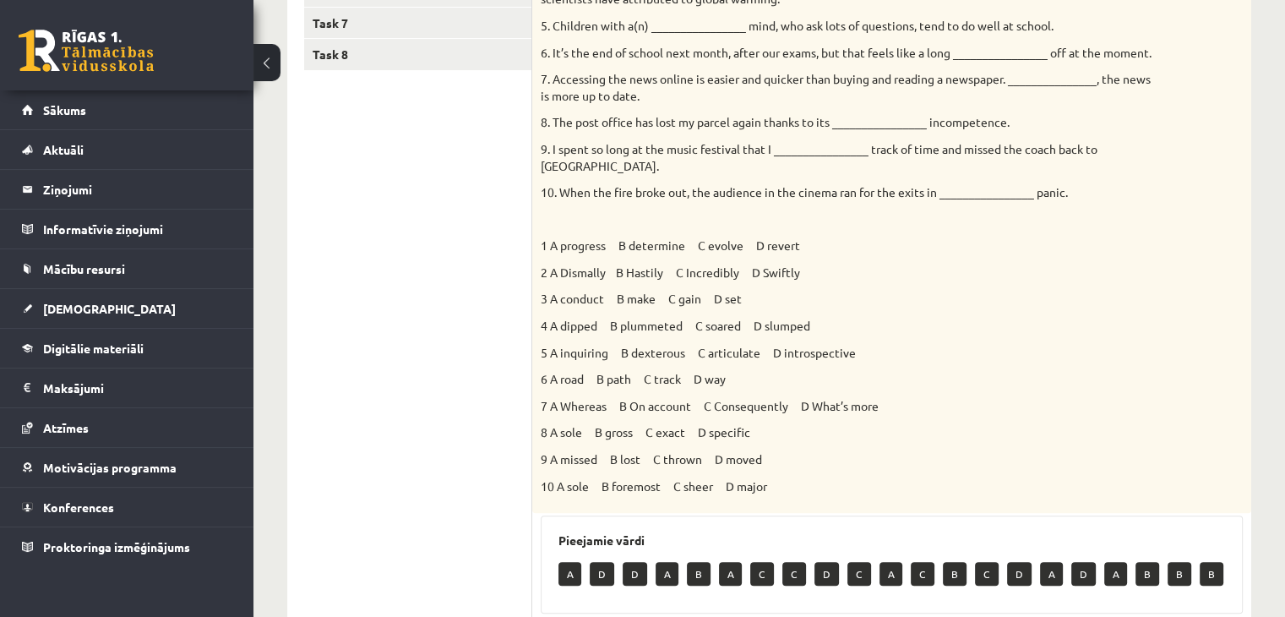
click at [890, 291] on p "3 A conduct B make C gain D set" at bounding box center [850, 299] width 618 height 17
drag, startPoint x: 550, startPoint y: 336, endPoint x: 895, endPoint y: 330, distance: 344.7
click at [895, 345] on p "5 A inquiring B dexterous C articulate D introspective" at bounding box center [850, 353] width 618 height 17
copy p "A inquiring B dexterous C articulate D introspective"
click at [931, 269] on div "Choose the correct answers. 1. The genes we inherit from our parents __________…" at bounding box center [891, 173] width 719 height 680
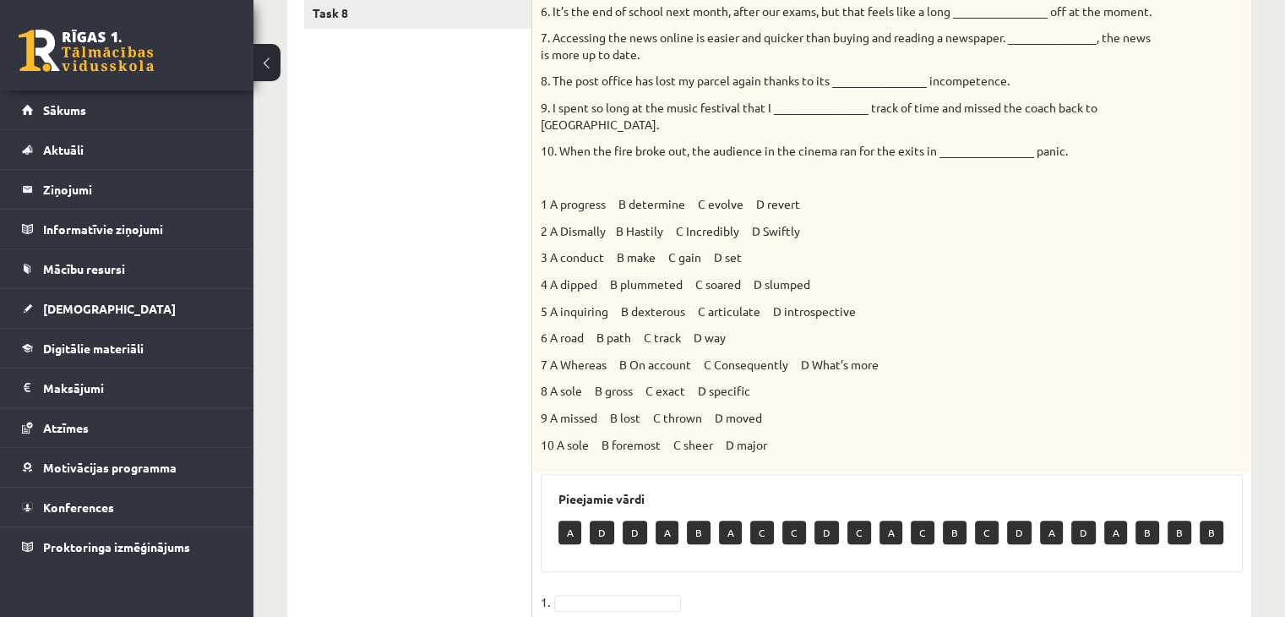
scroll to position [531, 0]
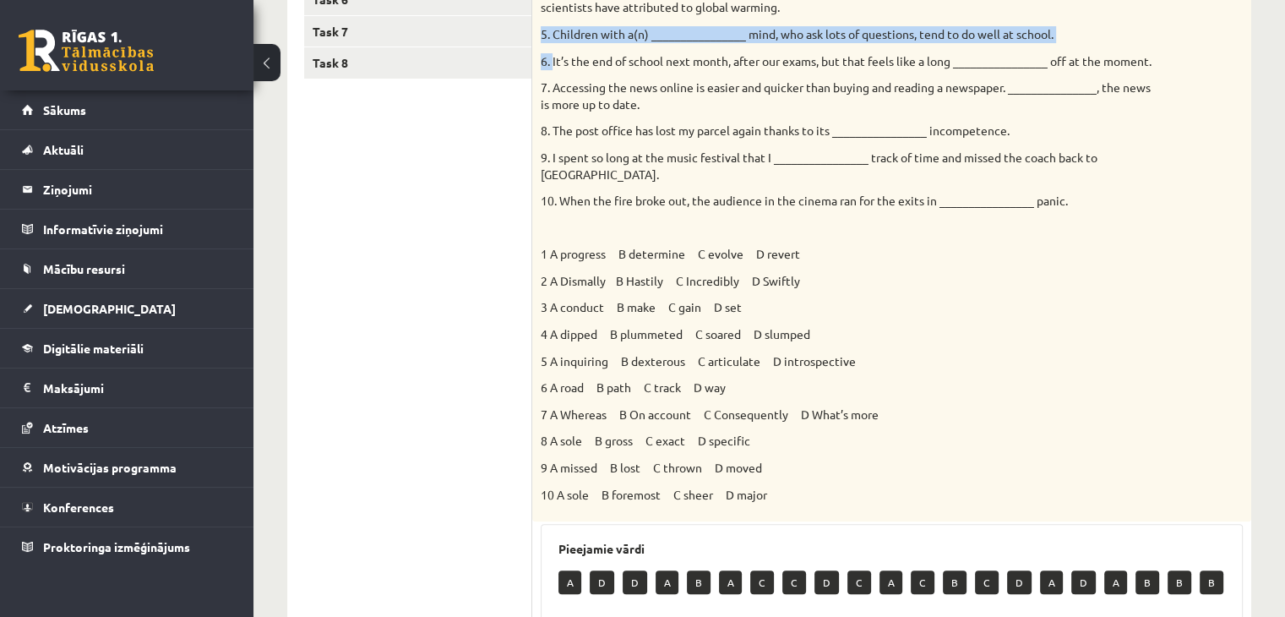
drag, startPoint x: 552, startPoint y: 10, endPoint x: 889, endPoint y: 16, distance: 337.1
click at [889, 16] on div "Choose the correct answers. 1. The genes we inherit from our parents __________…" at bounding box center [891, 181] width 719 height 680
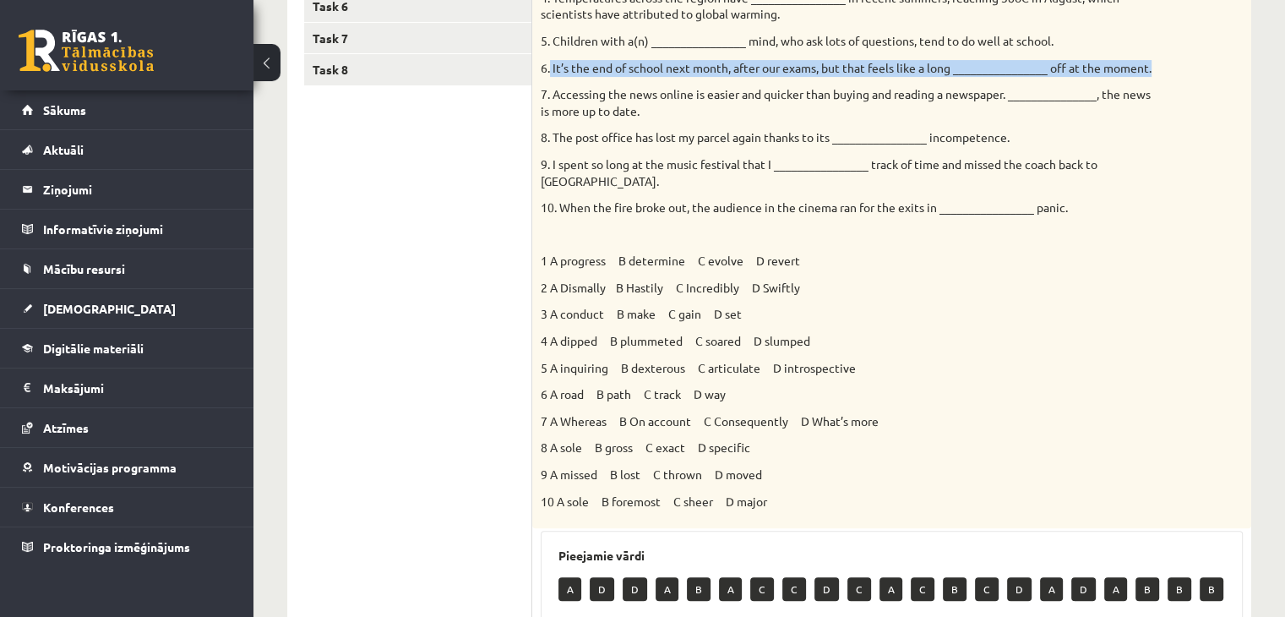
drag, startPoint x: 1164, startPoint y: 71, endPoint x: 551, endPoint y: 64, distance: 613.4
click at [551, 64] on div "Choose the correct answers. 1. The genes we inherit from our parents __________…" at bounding box center [891, 188] width 719 height 680
copy p "It’s the end of school next month, after our exams, but that feels like a long …"
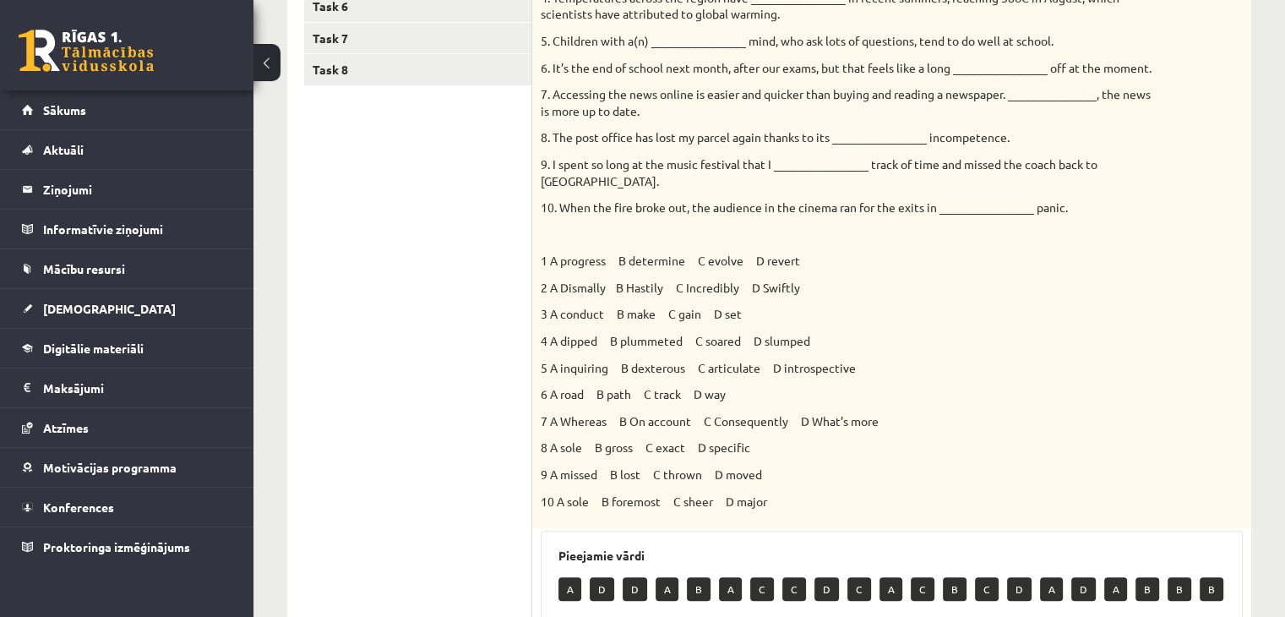
click at [1074, 390] on div "Choose the correct answers. 1. The genes we inherit from our parents __________…" at bounding box center [891, 188] width 719 height 680
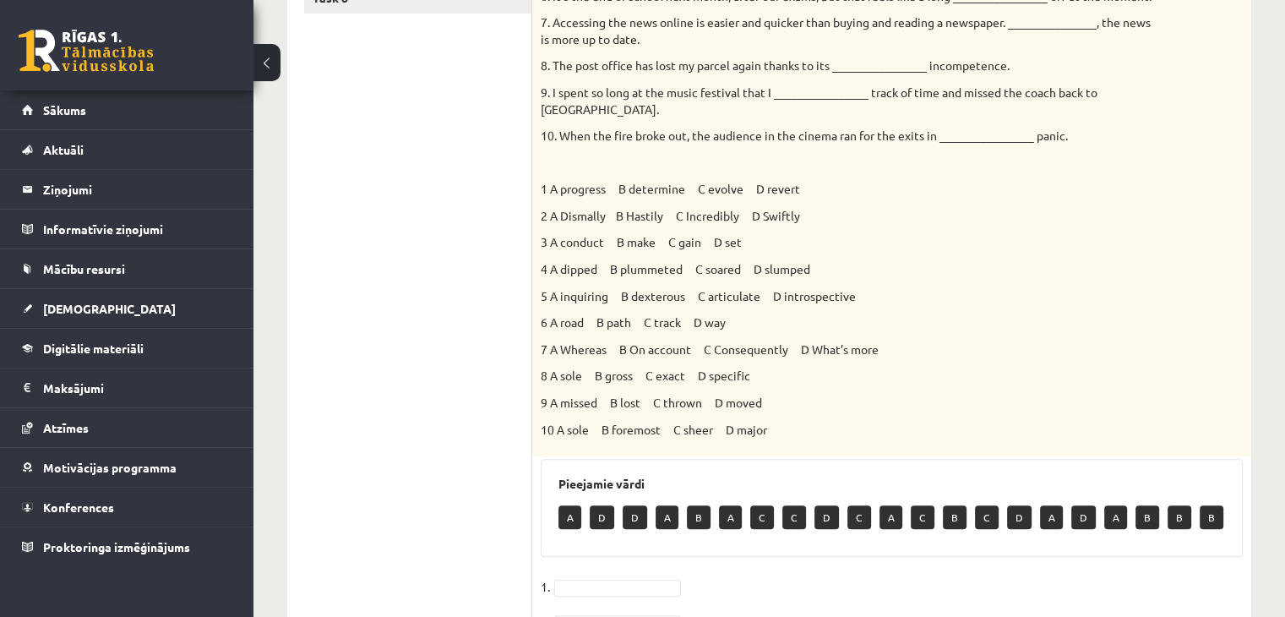
scroll to position [547, 0]
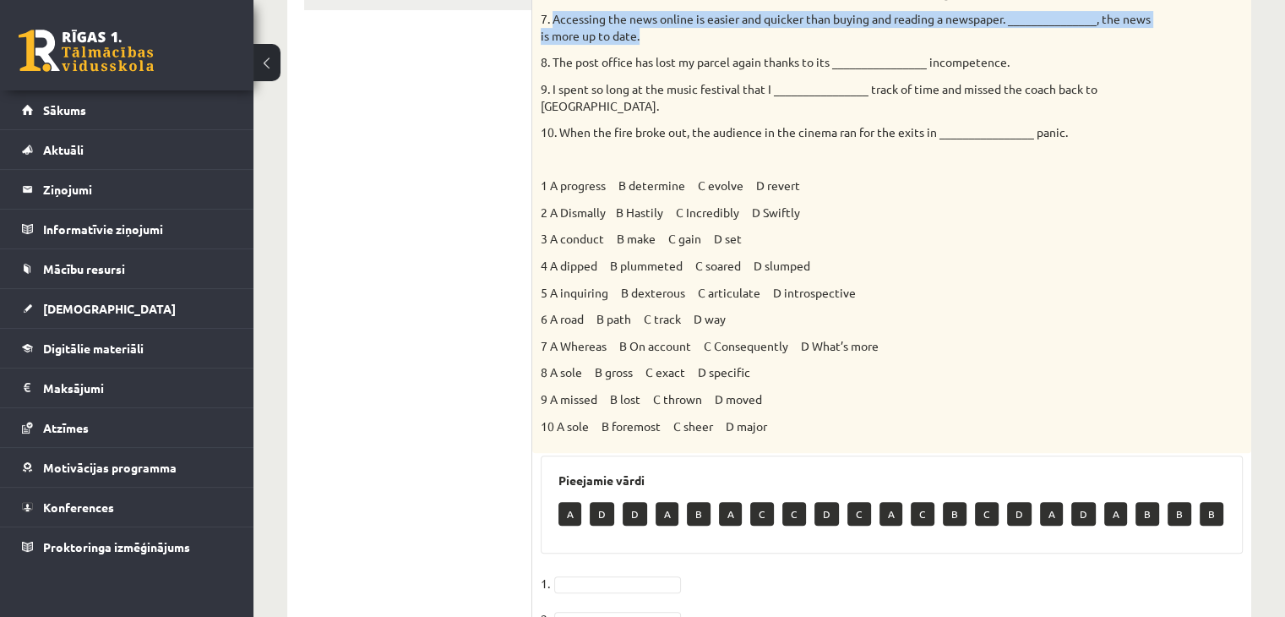
drag, startPoint x: 553, startPoint y: 19, endPoint x: 646, endPoint y: 33, distance: 94.0
click at [646, 33] on p "7. Accessing the news online is easier and quicker than buying and reading a ne…" at bounding box center [850, 27] width 618 height 33
click at [626, 28] on p "7. Accessing the news online is easier and quicker than buying and reading a ne…" at bounding box center [850, 27] width 618 height 33
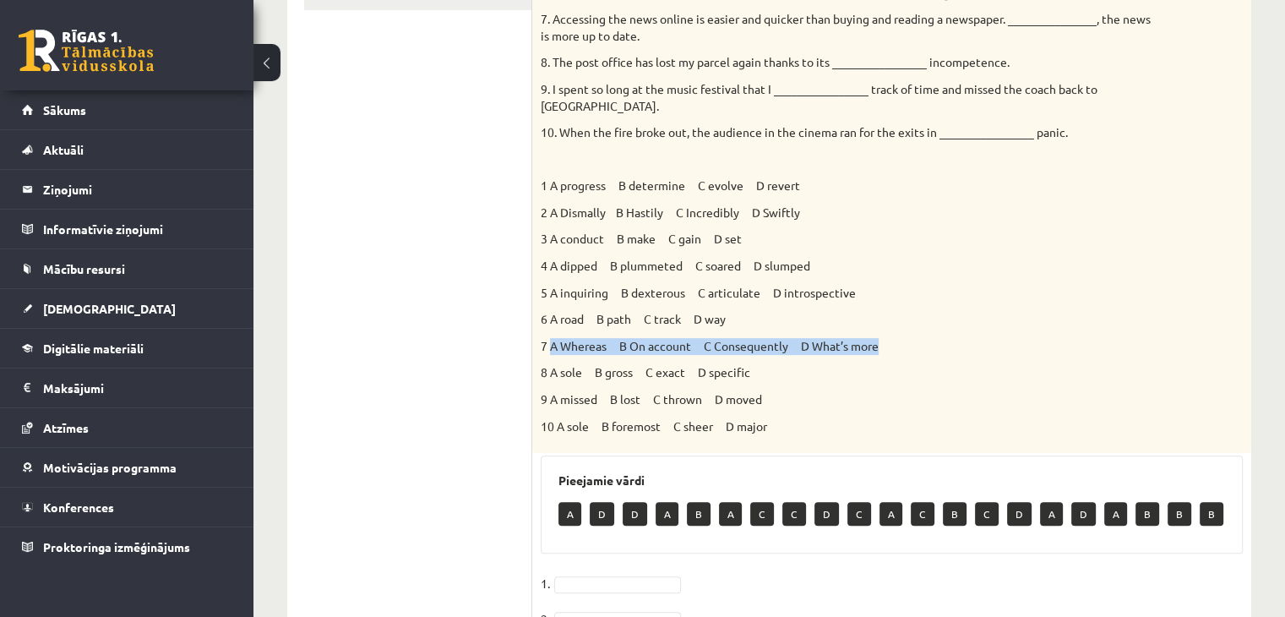
drag, startPoint x: 551, startPoint y: 331, endPoint x: 902, endPoint y: 316, distance: 351.8
click at [902, 316] on div "Choose the correct answers. 1. The genes we inherit from our parents __________…" at bounding box center [891, 113] width 719 height 680
click at [935, 232] on div "Choose the correct answers. 1. The genes we inherit from our parents __________…" at bounding box center [891, 113] width 719 height 680
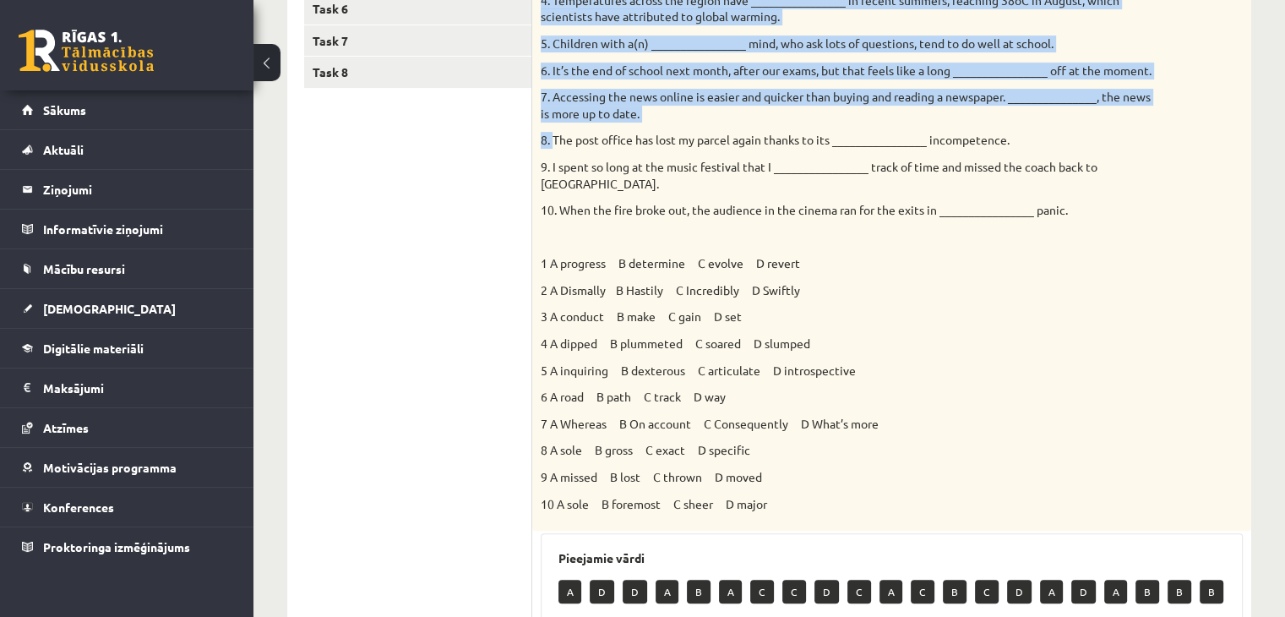
scroll to position [416, 0]
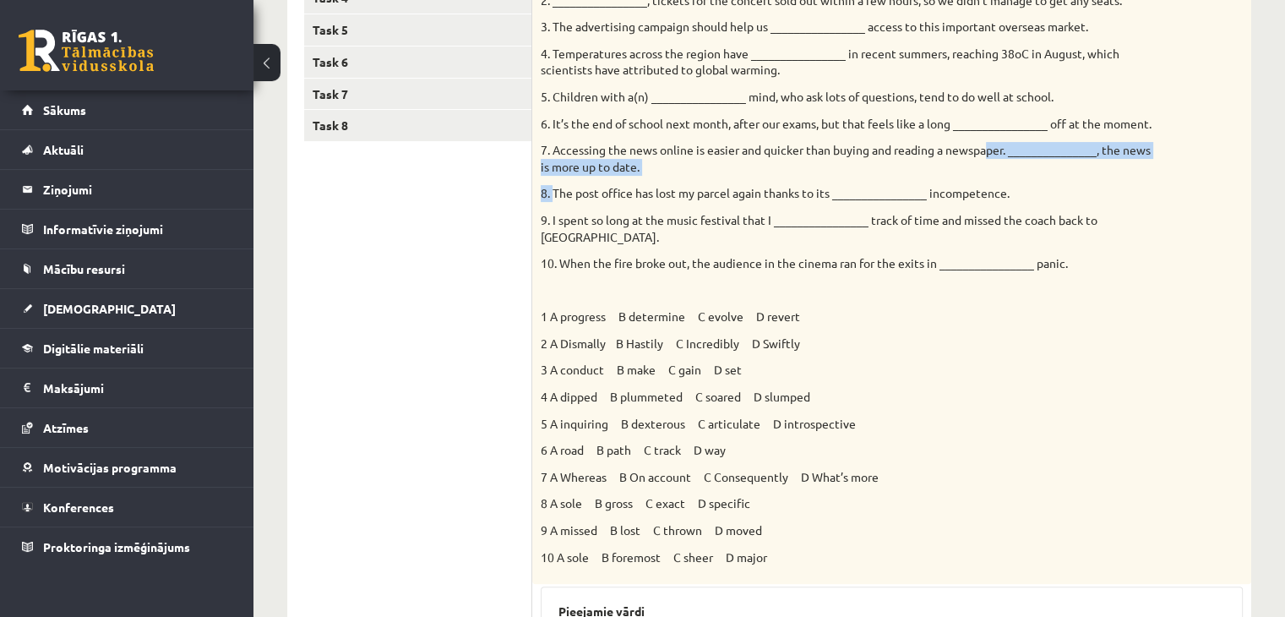
drag, startPoint x: 553, startPoint y: 19, endPoint x: 988, endPoint y: 150, distance: 454.4
click at [988, 150] on div "Choose the correct answers. 1. The genes we inherit from our parents __________…" at bounding box center [891, 244] width 719 height 680
click at [988, 150] on p "7. Accessing the news online is easier and quicker than buying and reading a ne…" at bounding box center [850, 158] width 618 height 33
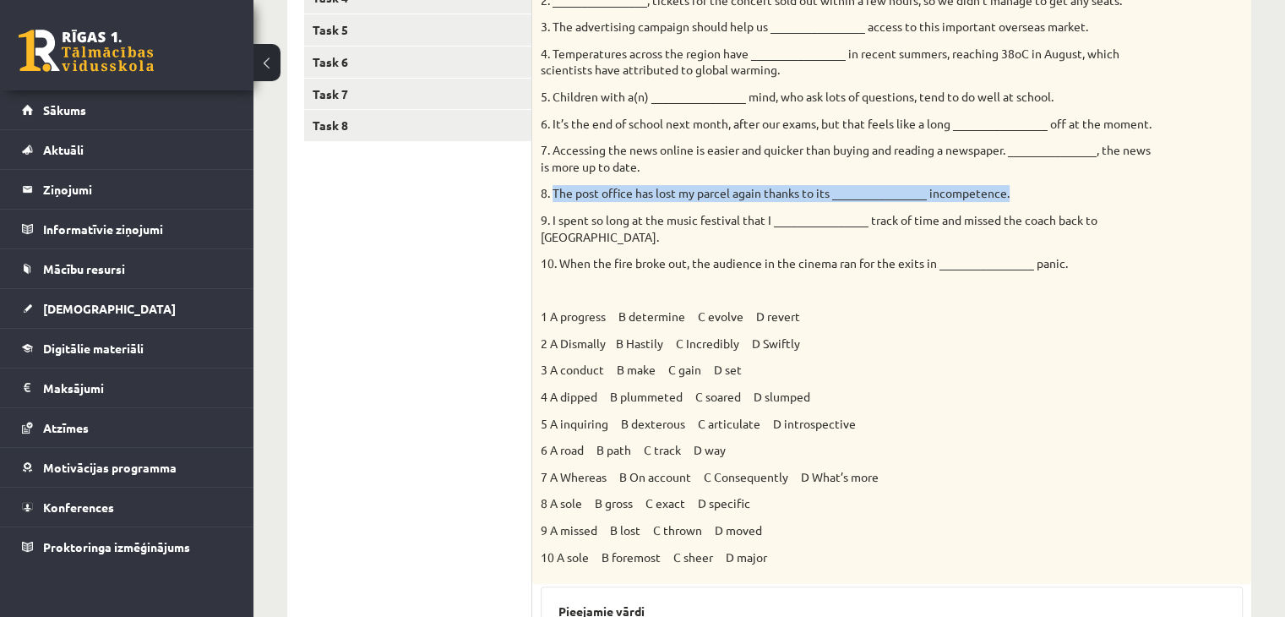
drag, startPoint x: 1021, startPoint y: 189, endPoint x: 554, endPoint y: 183, distance: 466.4
click at [554, 183] on div "Choose the correct answers. 1. The genes we inherit from our parents __________…" at bounding box center [891, 244] width 719 height 680
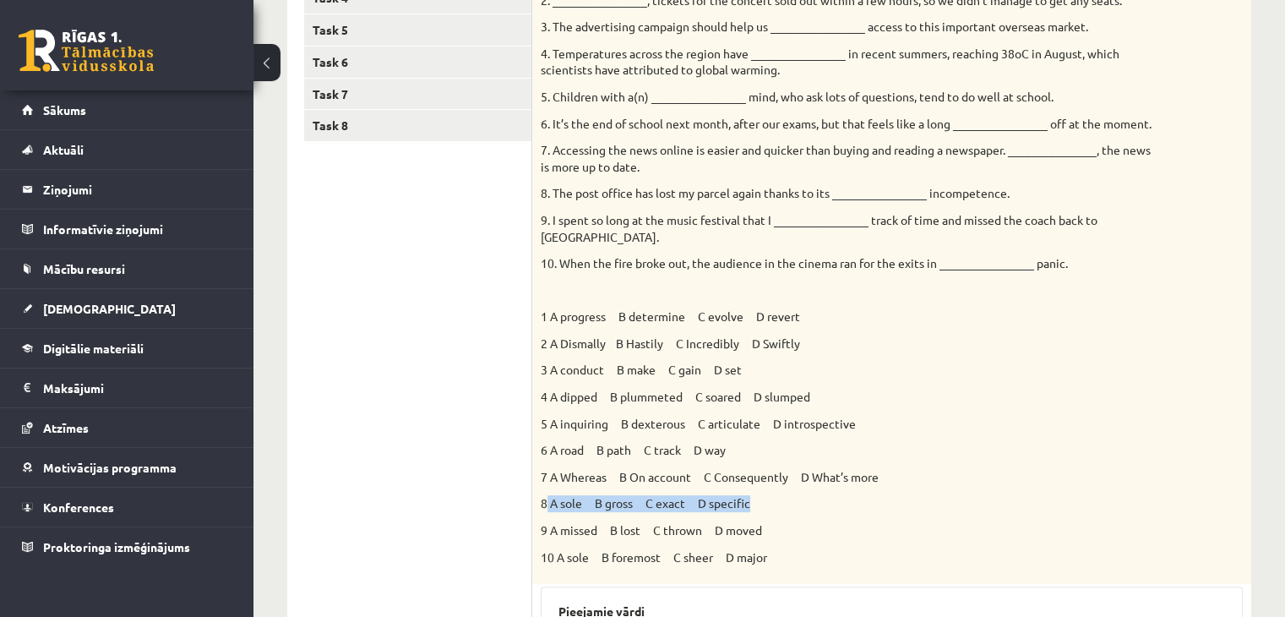
drag, startPoint x: 547, startPoint y: 489, endPoint x: 774, endPoint y: 494, distance: 226.5
click at [774, 495] on p "8 A sole B gross C exact D specific" at bounding box center [850, 503] width 618 height 17
click at [972, 367] on div "Choose the correct answers. 1. The genes we inherit from our parents __________…" at bounding box center [891, 244] width 719 height 680
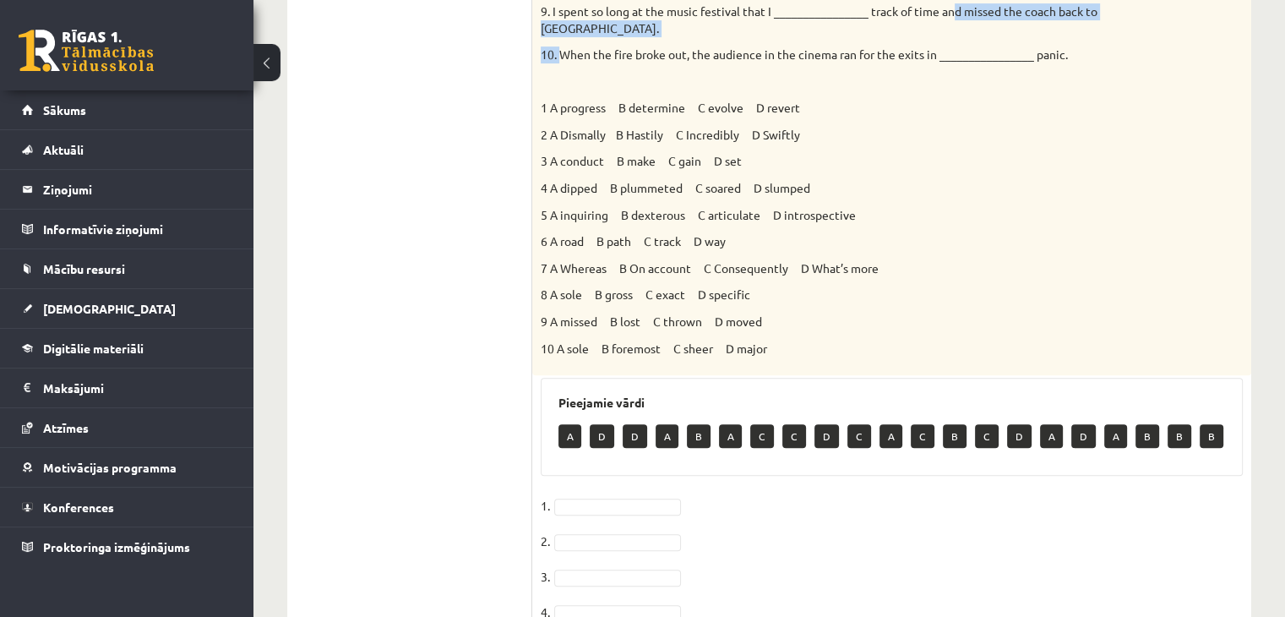
scroll to position [606, 0]
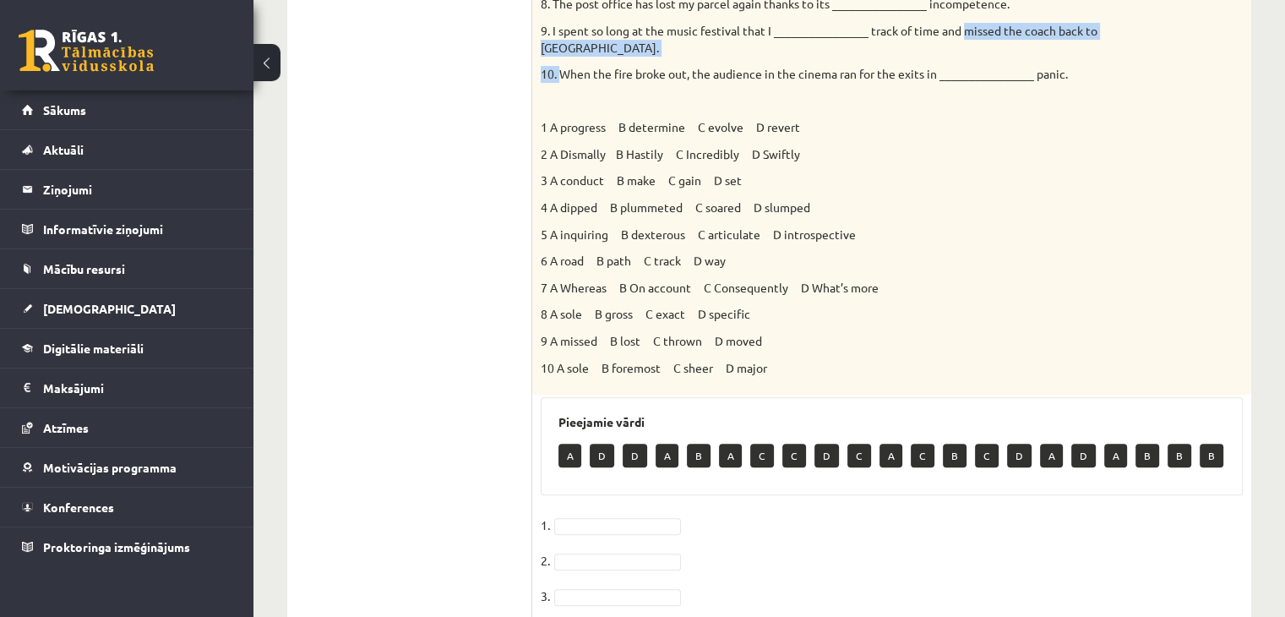
drag, startPoint x: 561, startPoint y: 14, endPoint x: 984, endPoint y: 15, distance: 423.2
click at [984, 15] on div "Choose the correct answers. 1. The genes we inherit from our parents __________…" at bounding box center [891, 54] width 719 height 680
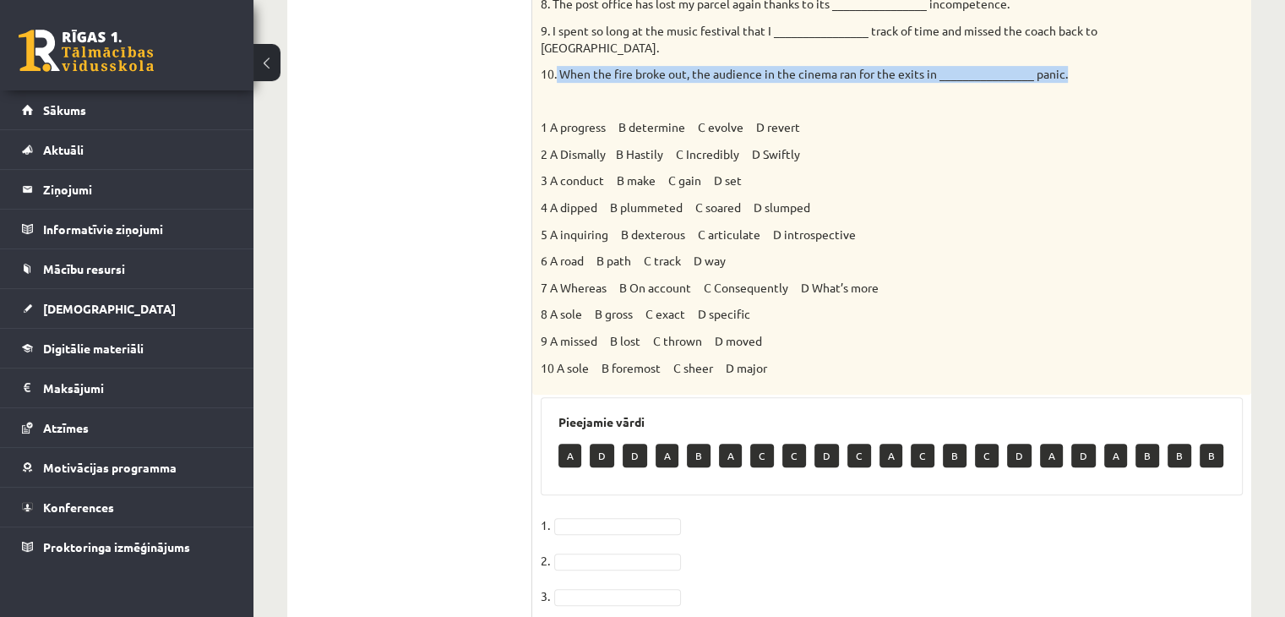
drag, startPoint x: 1087, startPoint y: 63, endPoint x: 557, endPoint y: 50, distance: 530.7
click at [557, 66] on p "10. When the fire broke out, the audience in the cinema ran for the exits in __…" at bounding box center [850, 74] width 618 height 17
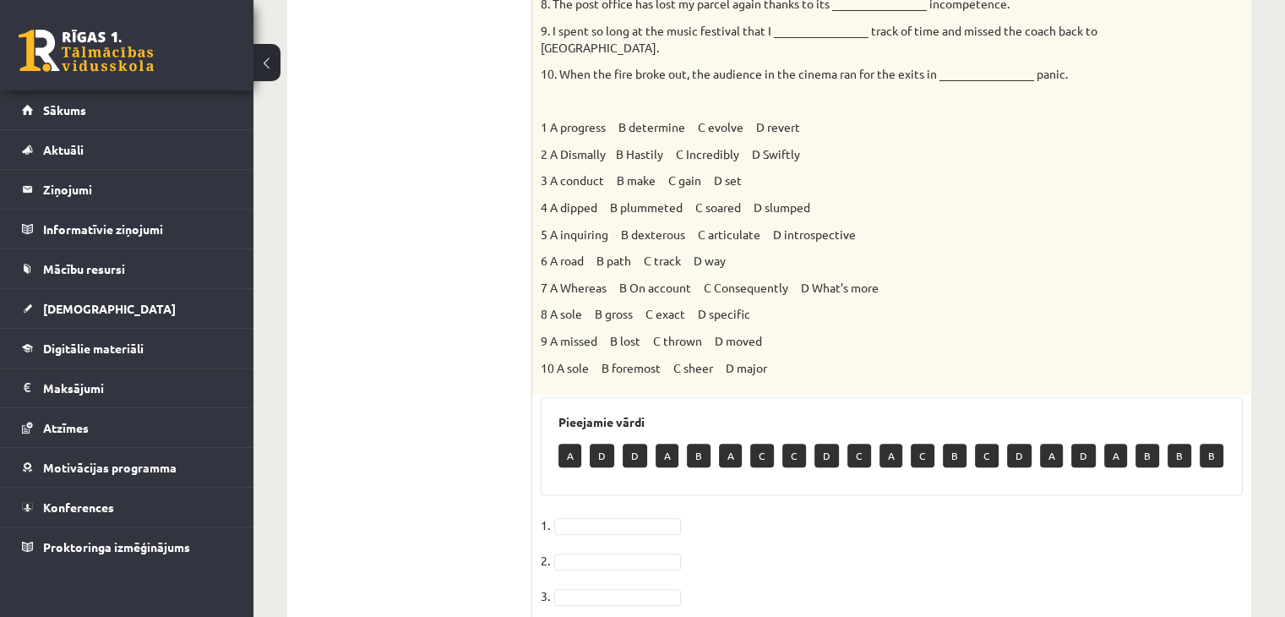
click at [796, 360] on p "10 A sole B foremost C sheer D major" at bounding box center [850, 368] width 618 height 17
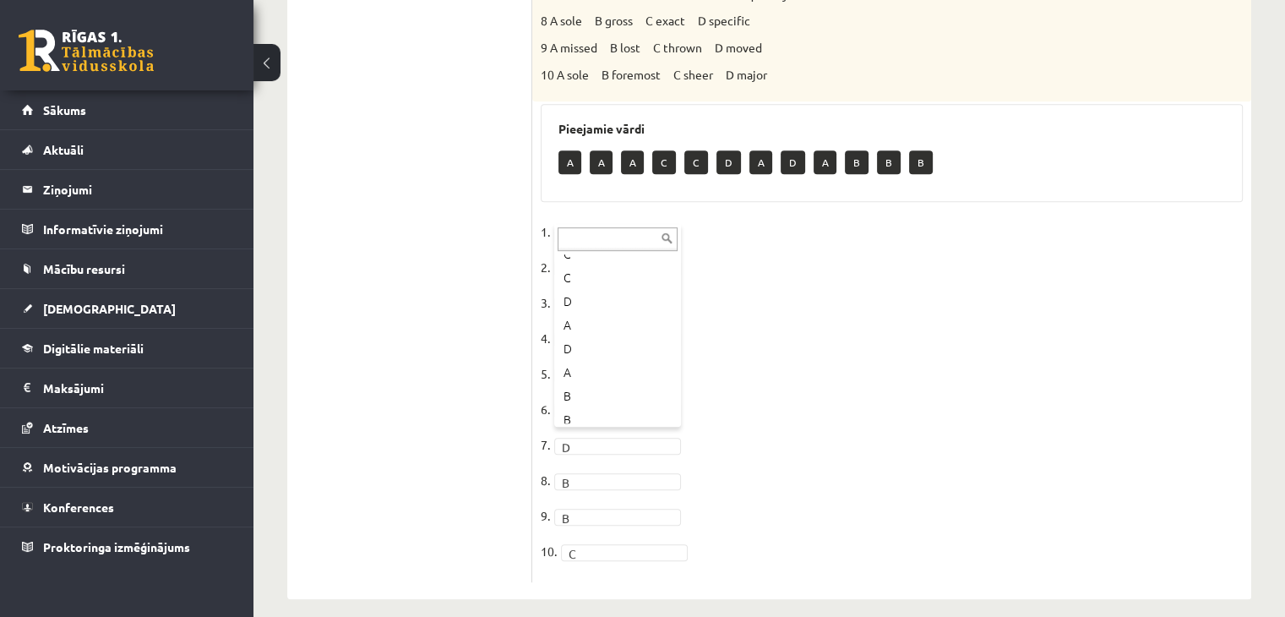
scroll to position [139, 0]
click at [1114, 294] on fieldset "1. B * 2. D * 3. C * 4. C * 5. A * 6. D * 7. D * 8. B * 9. B * 10. C *" at bounding box center [892, 396] width 702 height 355
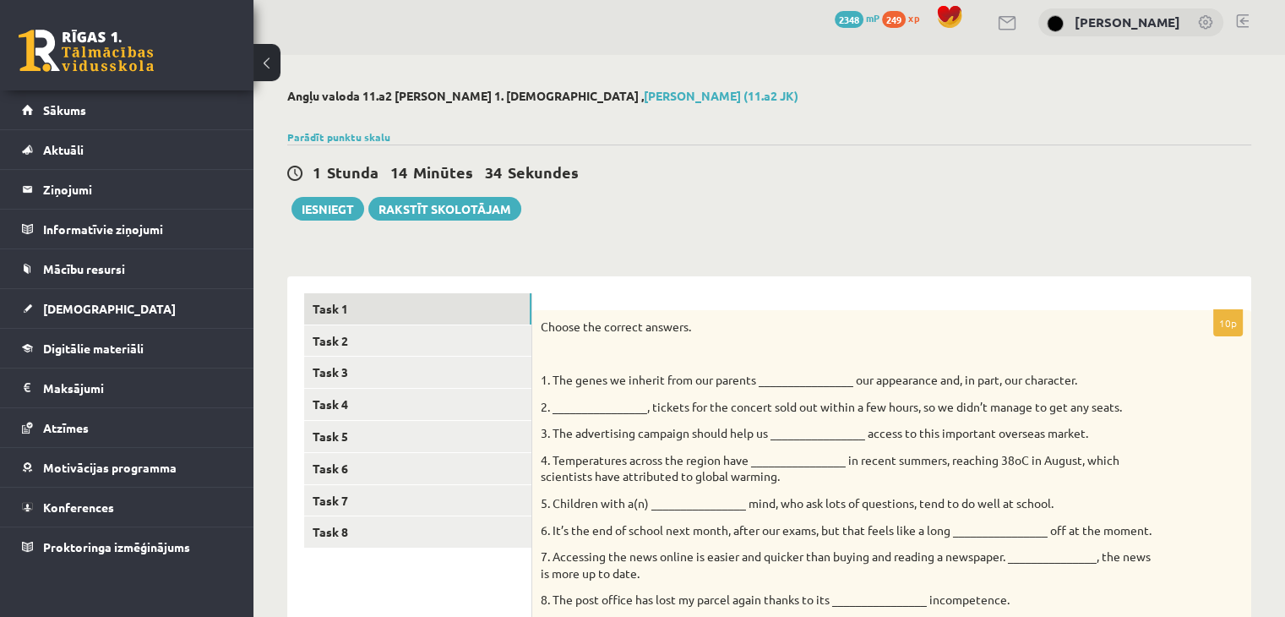
scroll to position [0, 0]
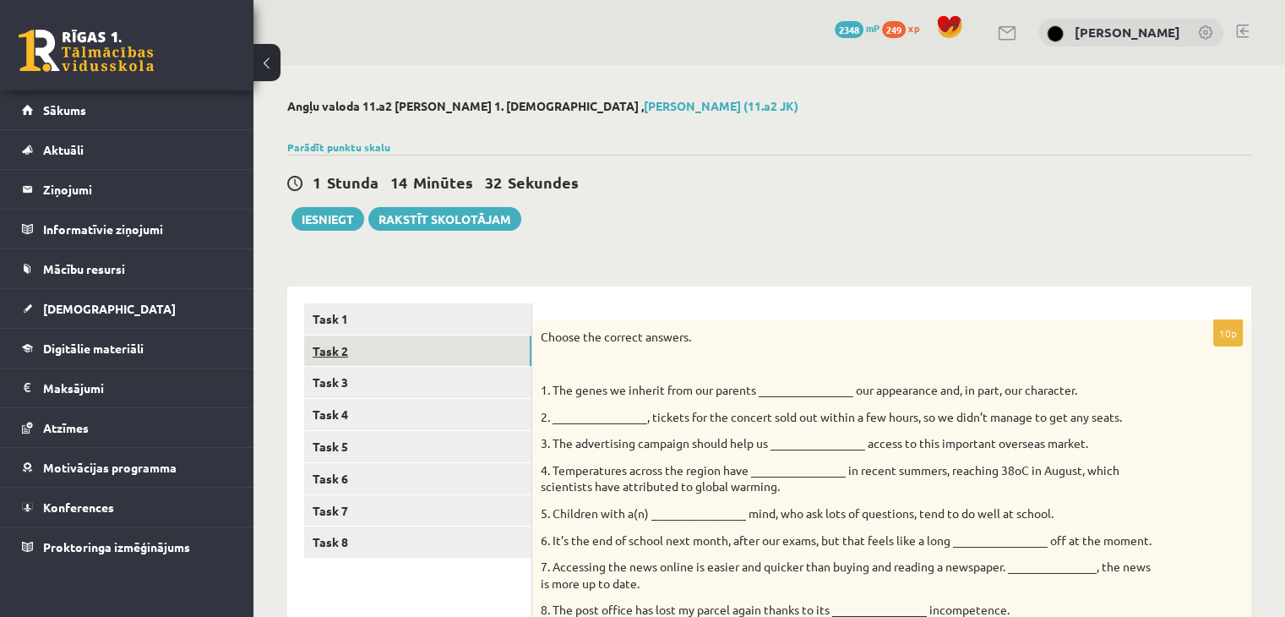
click at [477, 344] on link "Task 2" at bounding box center [417, 350] width 227 height 31
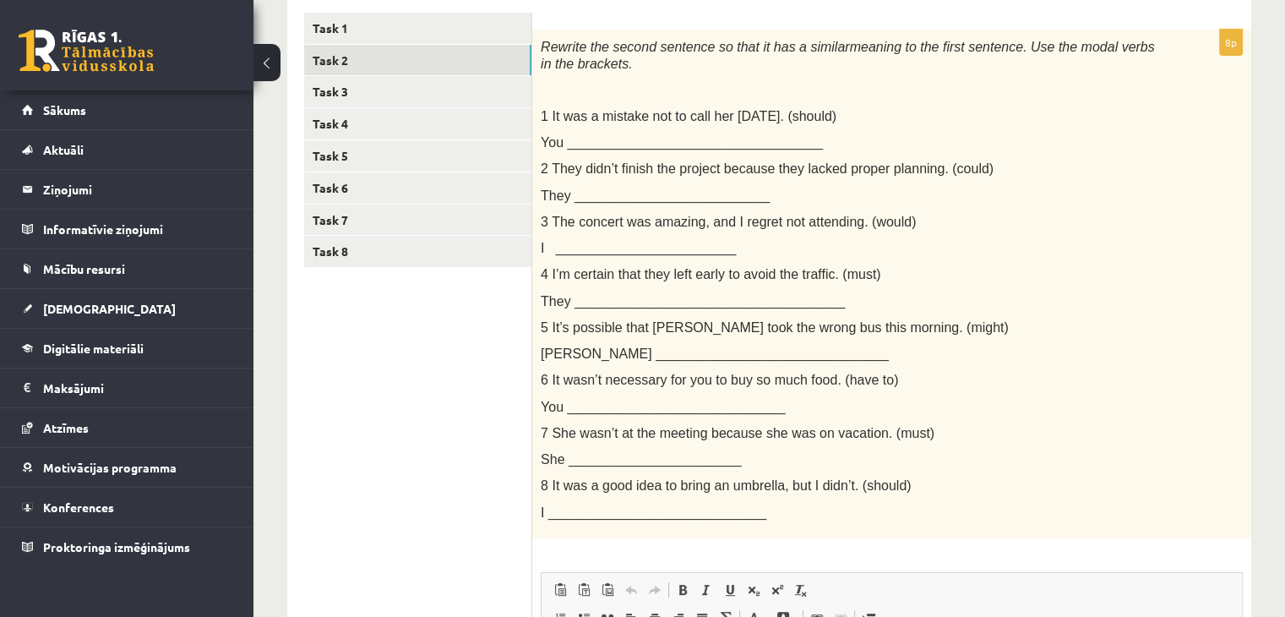
scroll to position [289, 0]
click at [56, 443] on link "Atzīmes" at bounding box center [127, 427] width 210 height 39
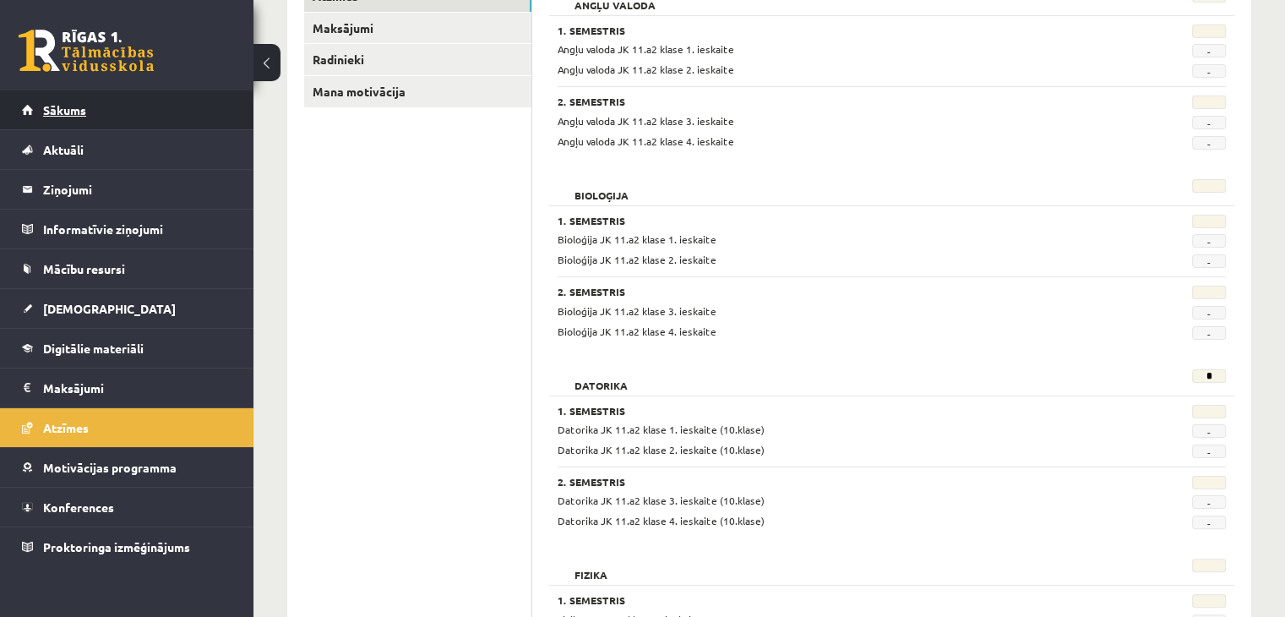
click at [117, 112] on link "Sākums" at bounding box center [127, 109] width 210 height 39
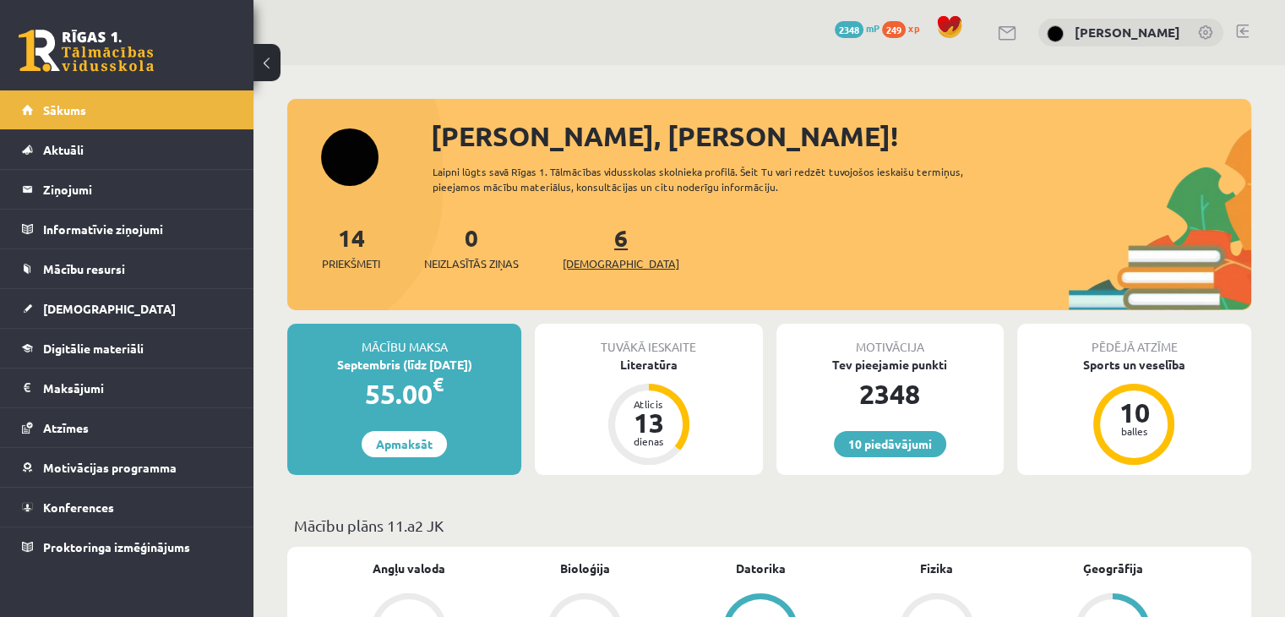
click at [595, 237] on link "6 Ieskaites" at bounding box center [621, 247] width 117 height 50
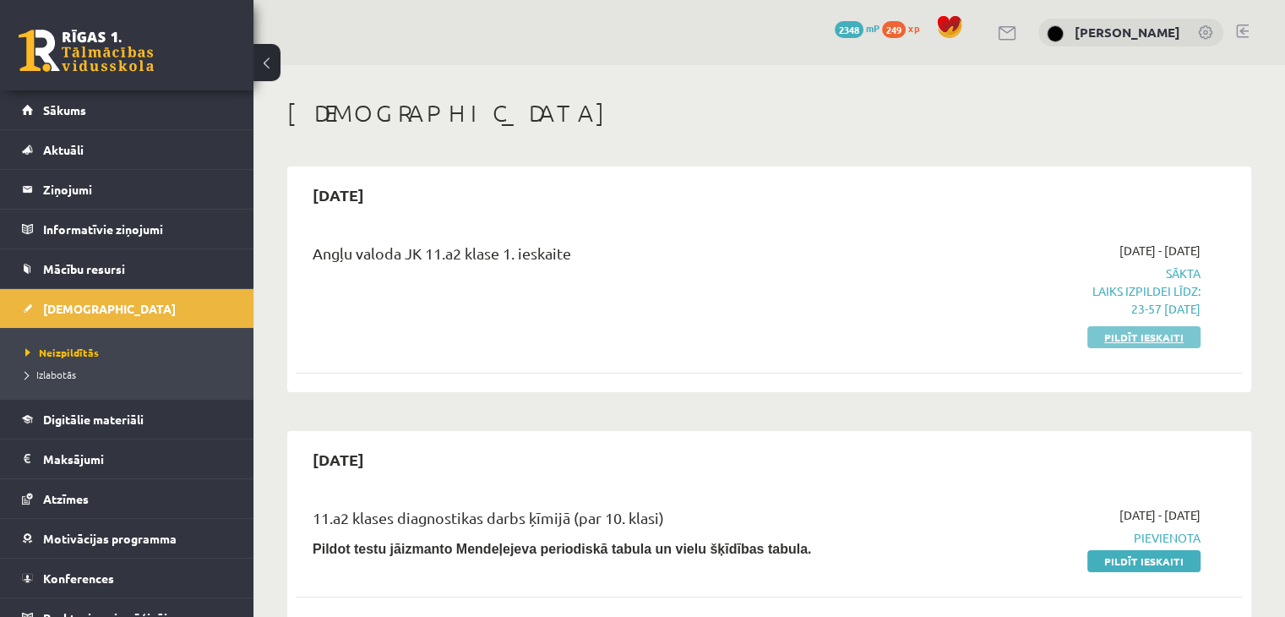
click at [1122, 342] on link "Pildīt ieskaiti" at bounding box center [1143, 337] width 113 height 22
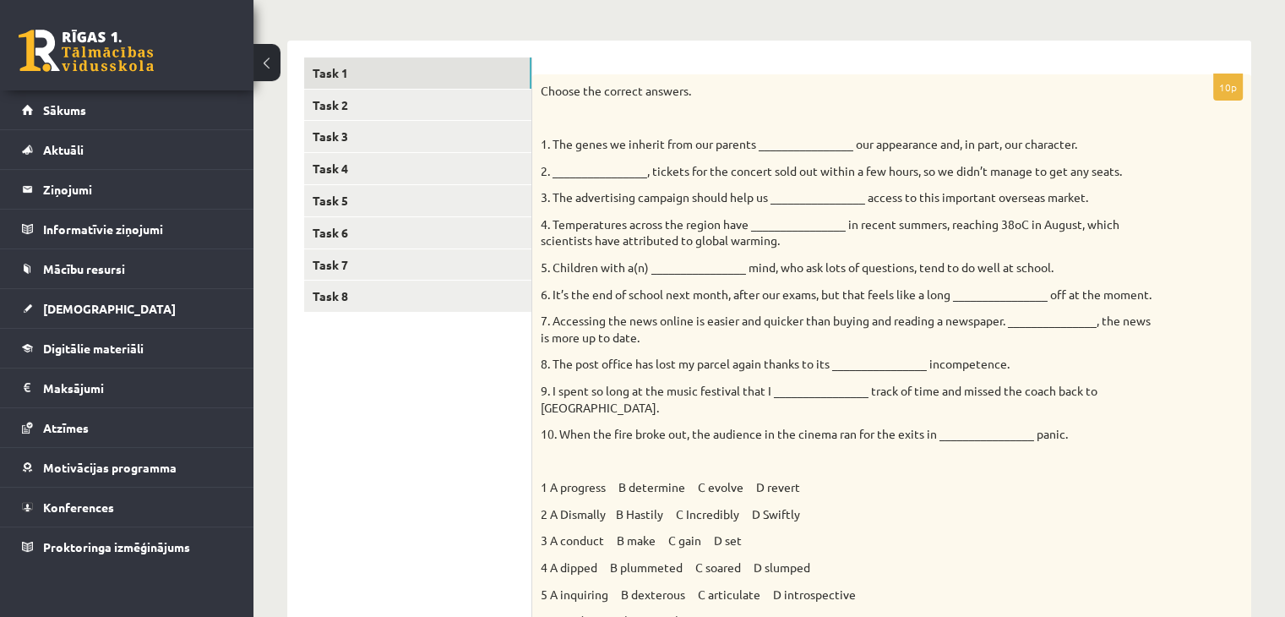
scroll to position [133, 0]
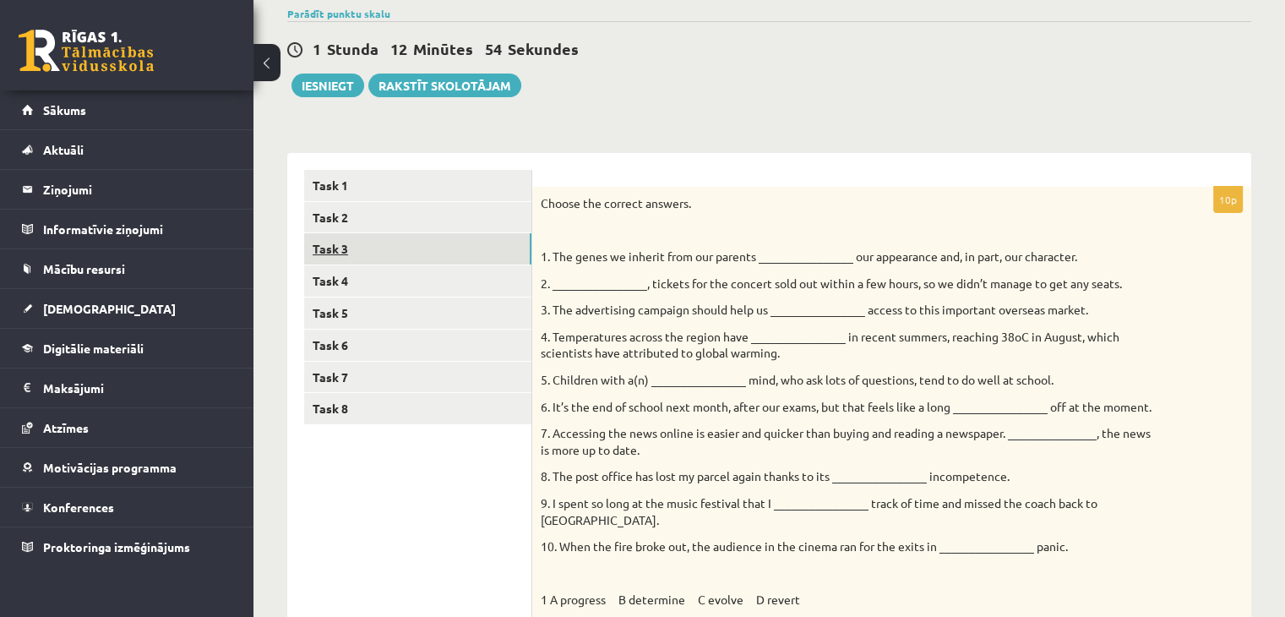
click at [476, 258] on link "Task 3" at bounding box center [417, 248] width 227 height 31
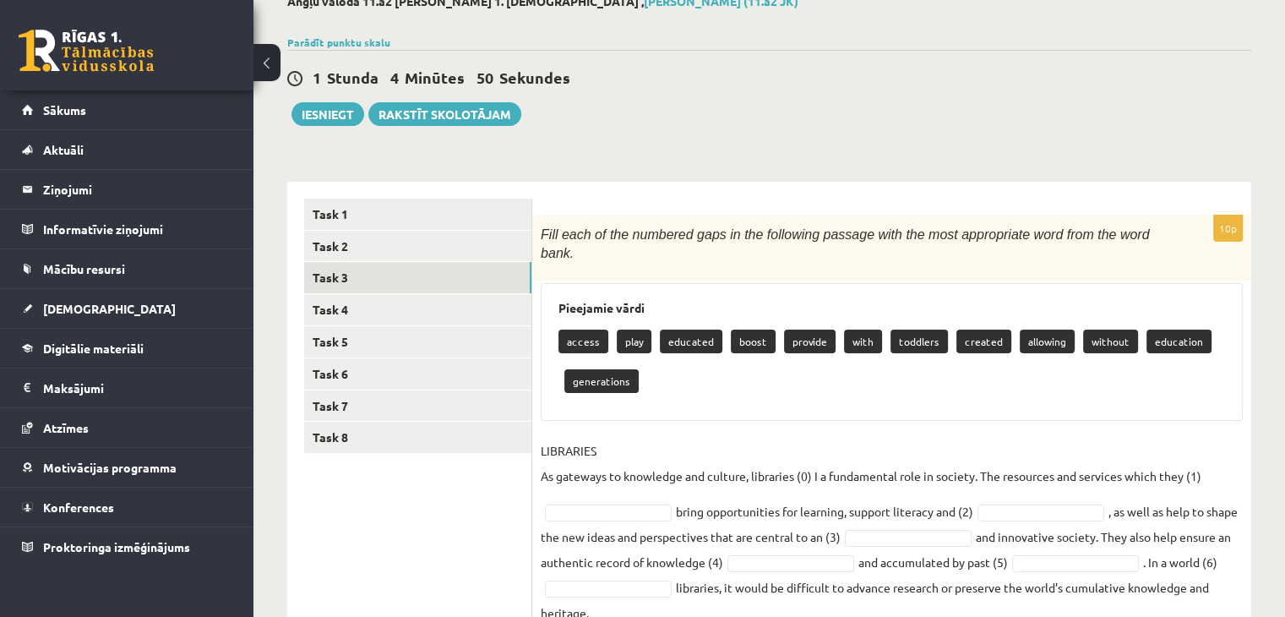
scroll to position [101, 0]
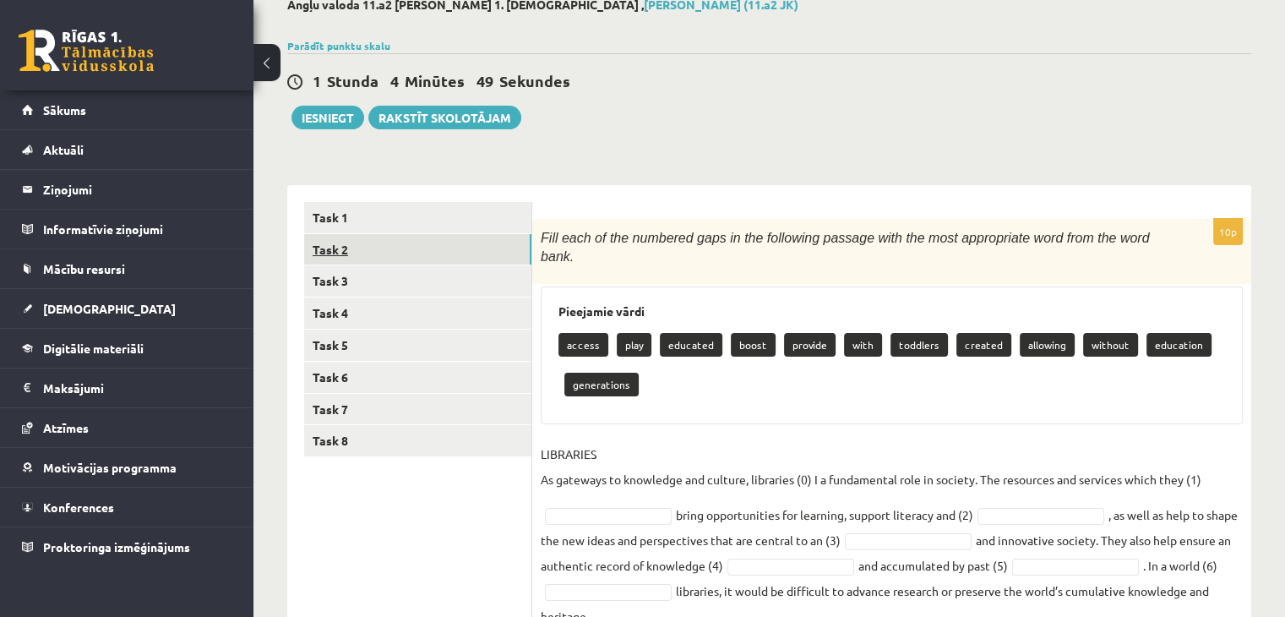
click at [427, 258] on link "Task 2" at bounding box center [417, 249] width 227 height 31
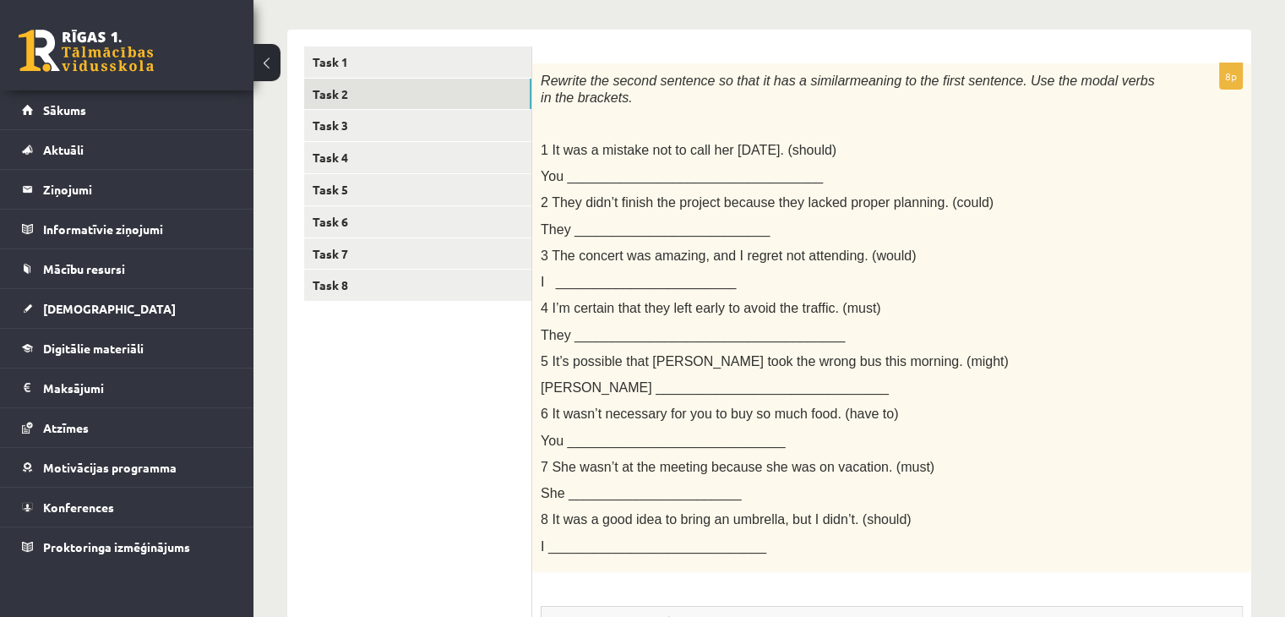
scroll to position [255, 0]
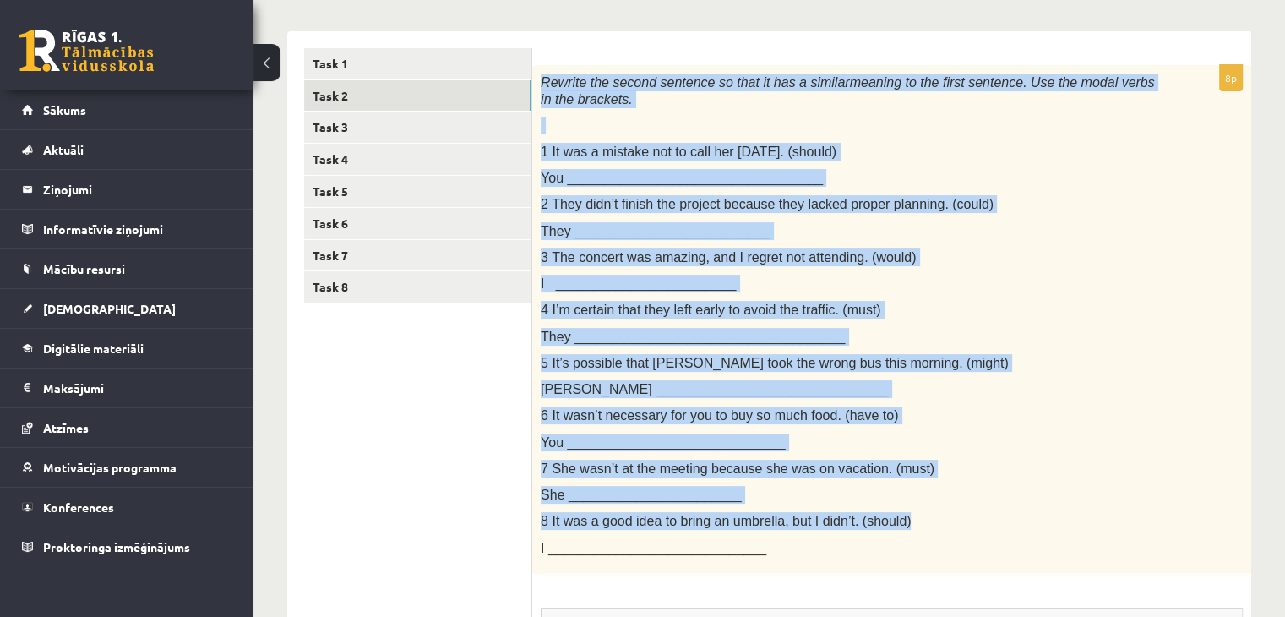
drag, startPoint x: 541, startPoint y: 81, endPoint x: 903, endPoint y: 511, distance: 562.4
click at [903, 511] on div "Rewrite the second sentence so that it has a similar meaning to the first sente…" at bounding box center [891, 319] width 719 height 509
copy div "Rewrite the second sentence so that it has a similar meaning to the first sente…"
click at [1247, 188] on div "Rewrite the second sentence so that it has a similar meaning to the first sente…" at bounding box center [891, 319] width 719 height 509
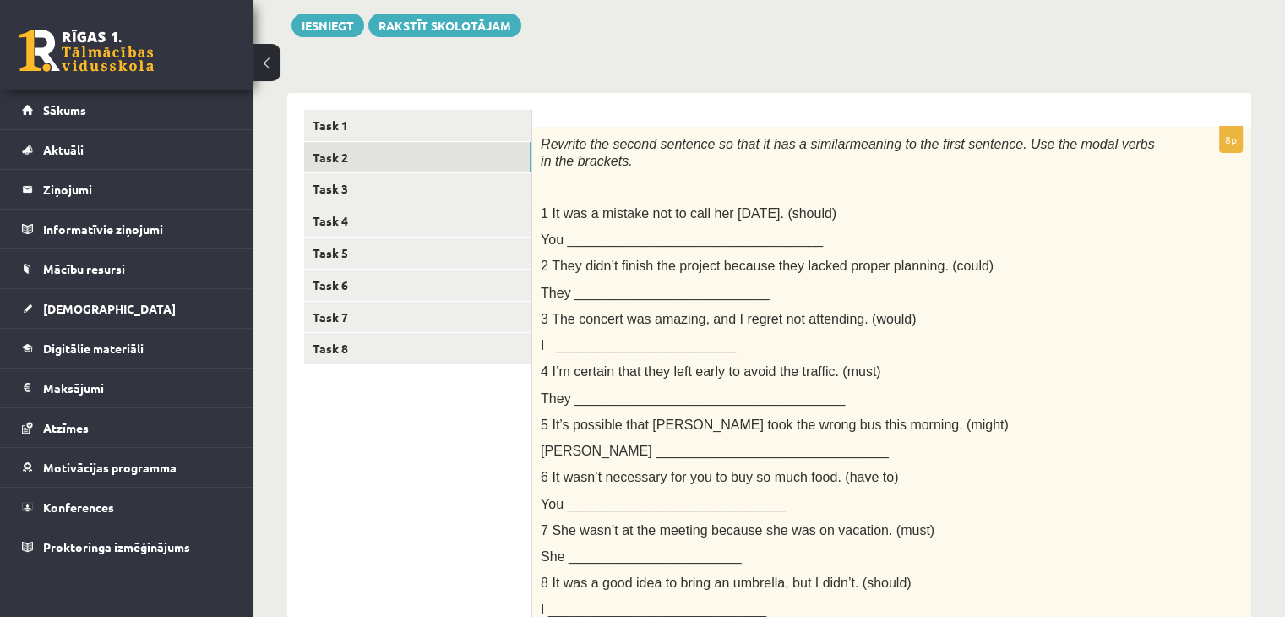
scroll to position [197, 0]
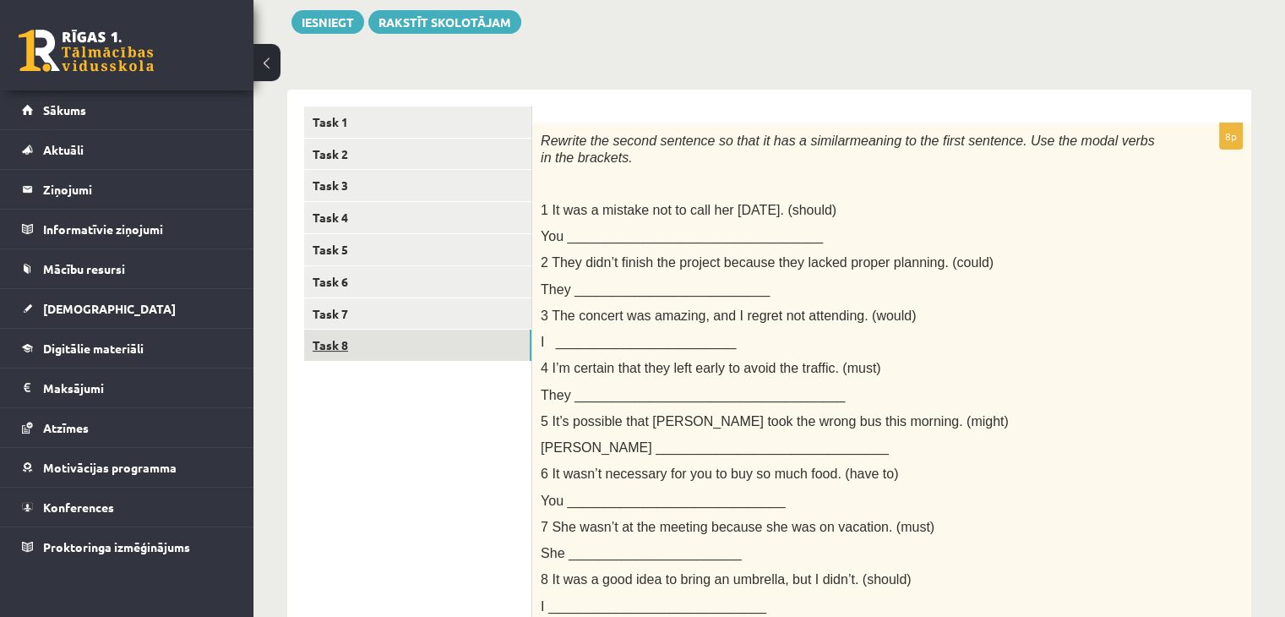
click at [454, 340] on link "Task 8" at bounding box center [417, 344] width 227 height 31
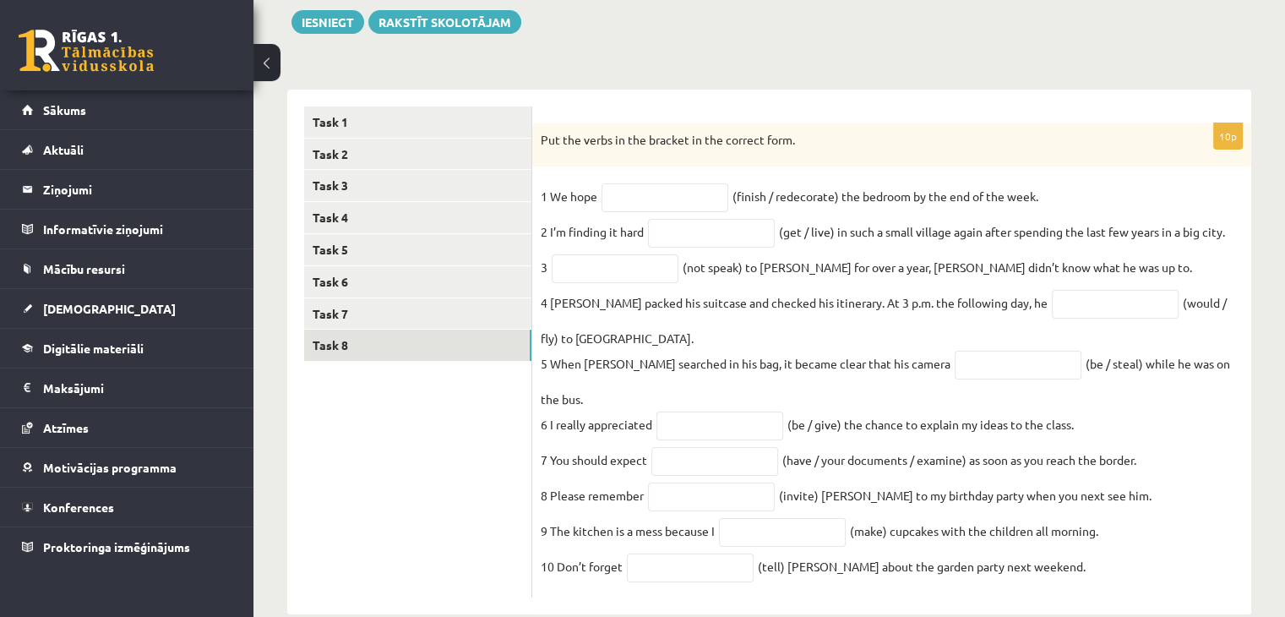
scroll to position [220, 0]
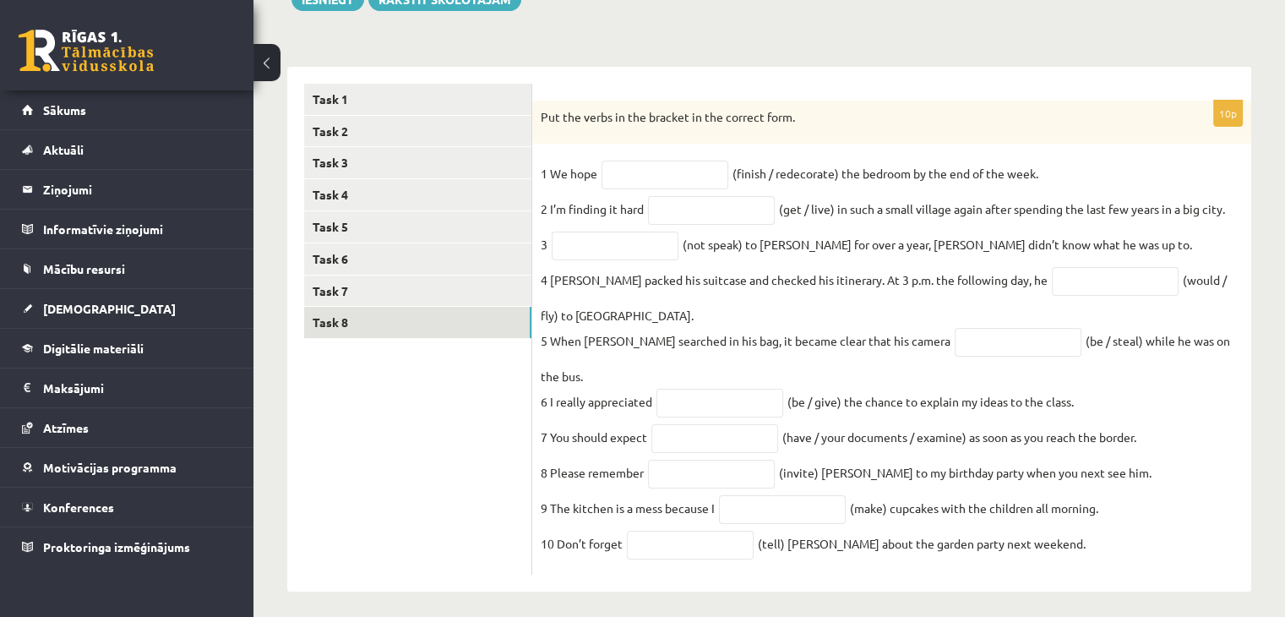
click at [710, 190] on fieldset "1 We hope (finish / redecorate) the bedroom by the end of the week. 2 I’m findi…" at bounding box center [892, 364] width 702 height 406
click at [709, 189] on fieldset "1 We hope (finish / redecorate) the bedroom by the end of the week. 2 I’m findi…" at bounding box center [892, 364] width 702 height 406
click at [696, 187] on input "text" at bounding box center [664, 175] width 127 height 29
click at [780, 103] on div "Put the verbs in the bracket in the correct form." at bounding box center [891, 123] width 719 height 44
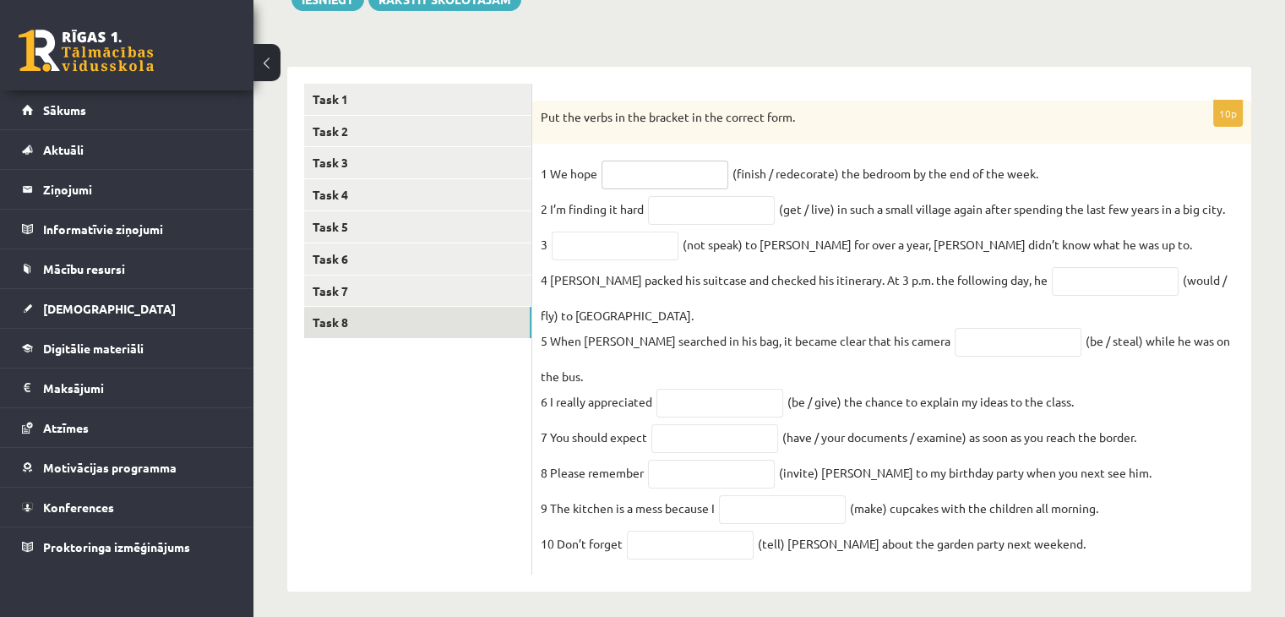
click at [677, 167] on input "text" at bounding box center [664, 175] width 127 height 29
type input "*"
click at [690, 207] on input "text" at bounding box center [711, 210] width 127 height 29
click at [649, 170] on input "text" at bounding box center [664, 175] width 127 height 29
click at [622, 254] on input "text" at bounding box center [615, 245] width 127 height 29
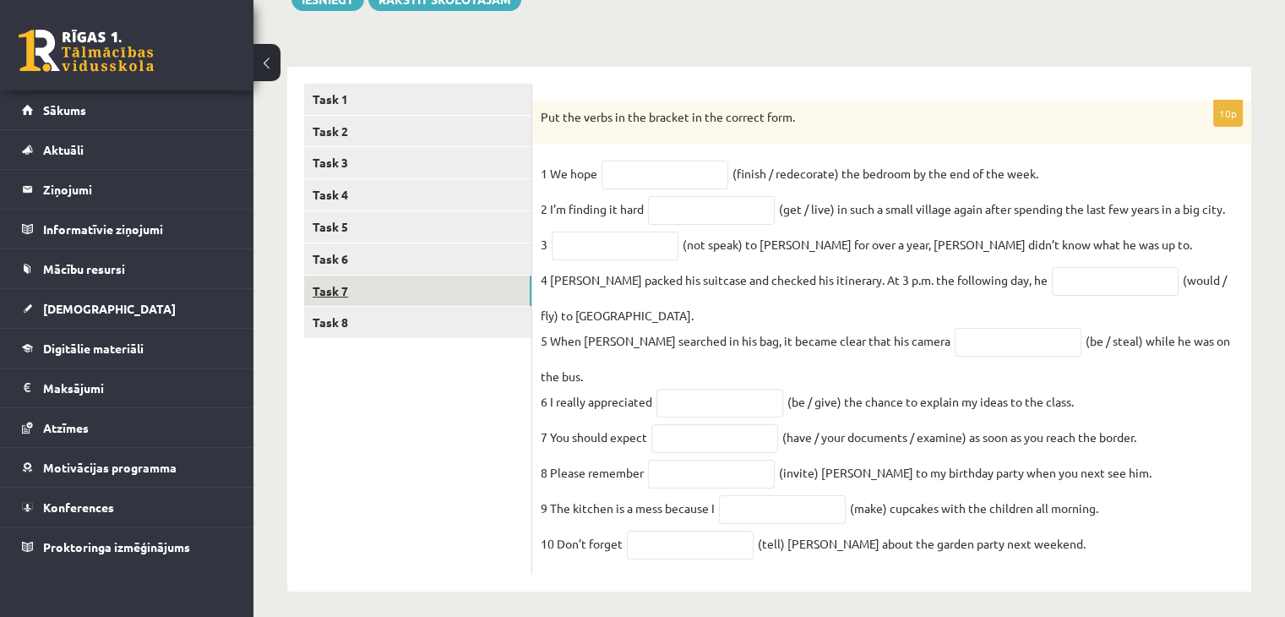
click at [457, 281] on link "Task 7" at bounding box center [417, 290] width 227 height 31
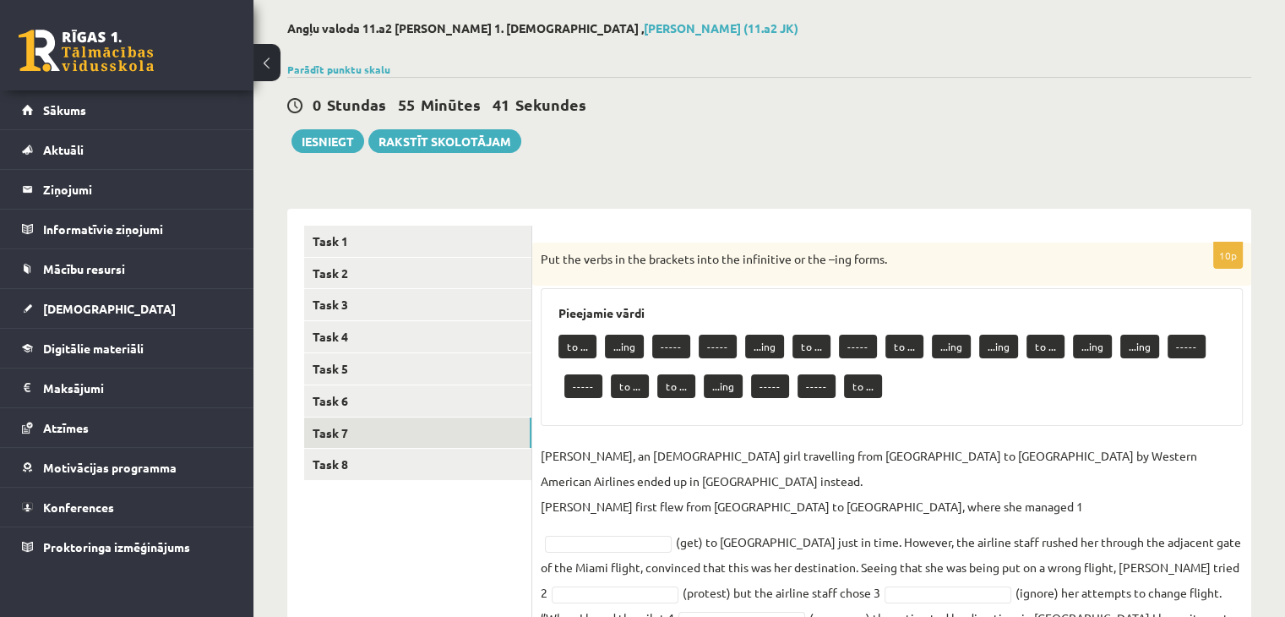
scroll to position [83, 0]
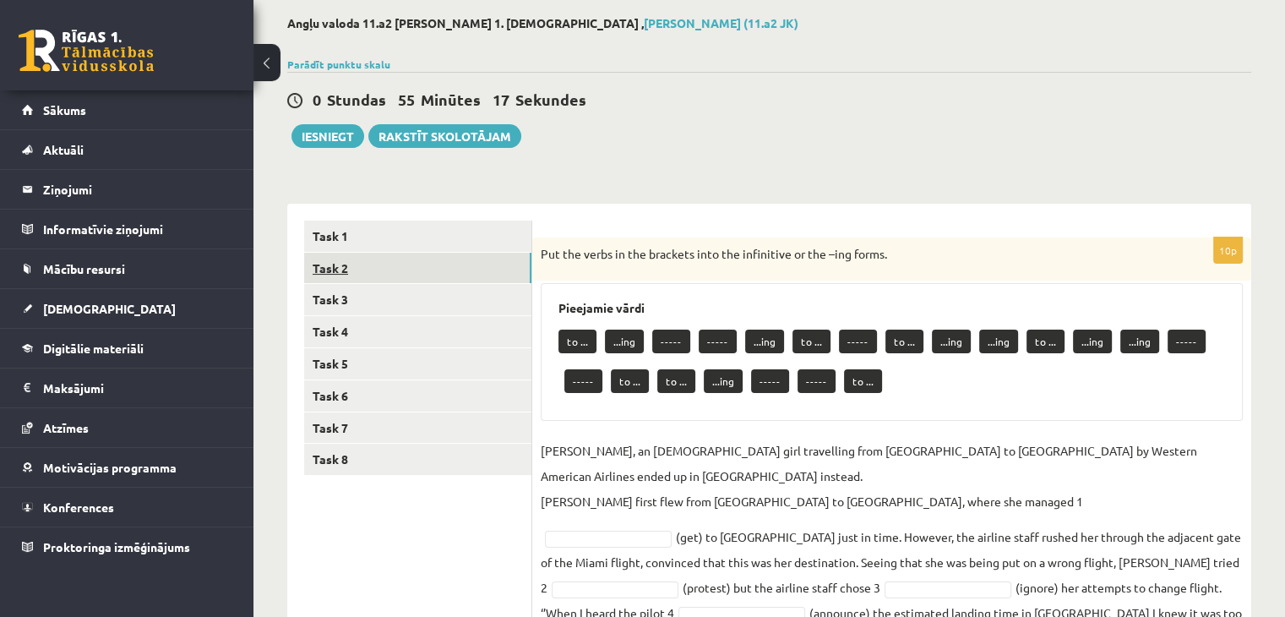
click at [431, 275] on link "Task 2" at bounding box center [417, 268] width 227 height 31
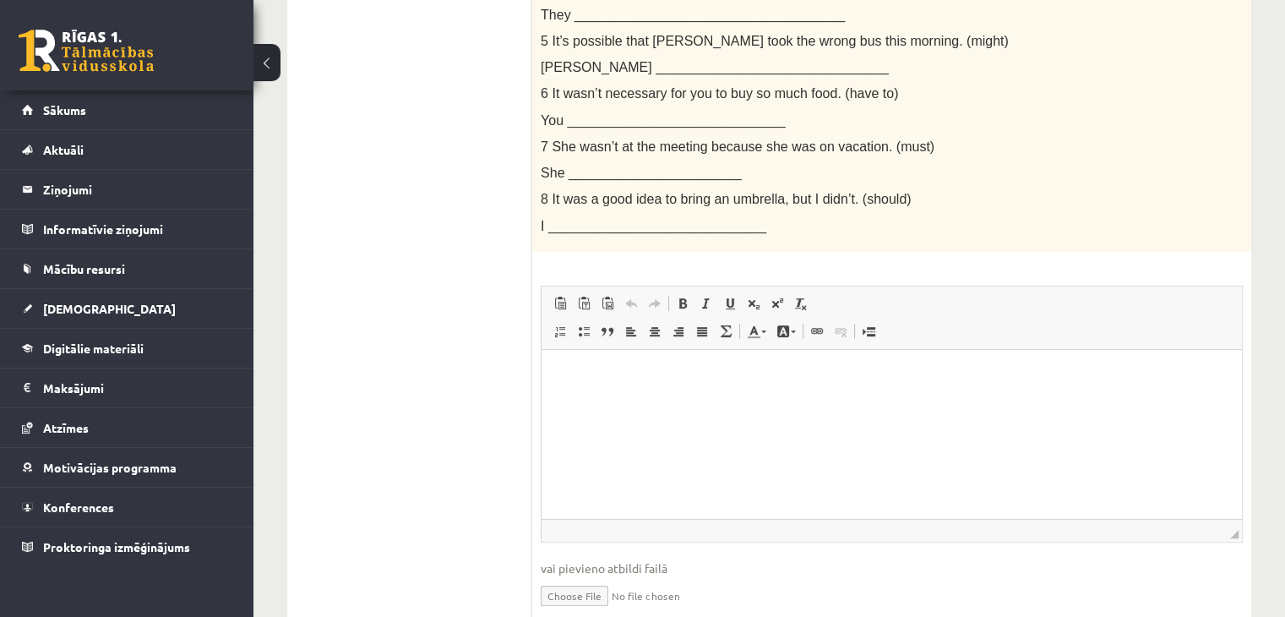
scroll to position [580, 0]
click at [562, 380] on p "Bagātinātā teksta redaktors, wiswyg-editor-user-answer-47024837364100" at bounding box center [891, 372] width 667 height 18
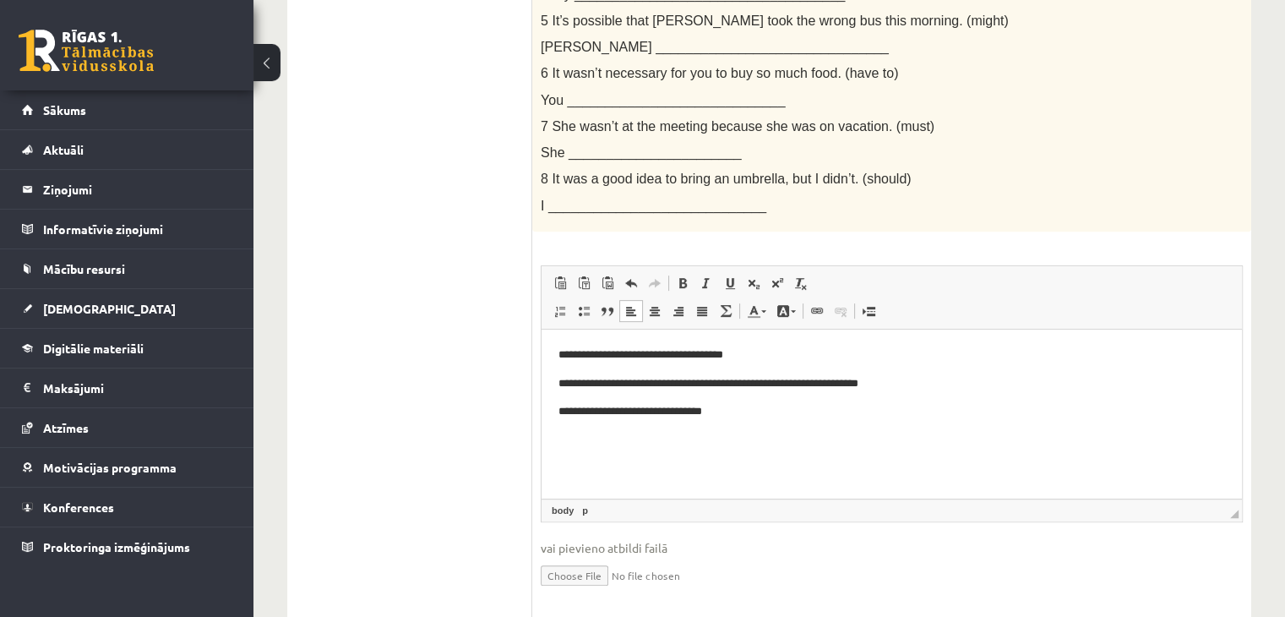
scroll to position [601, 0]
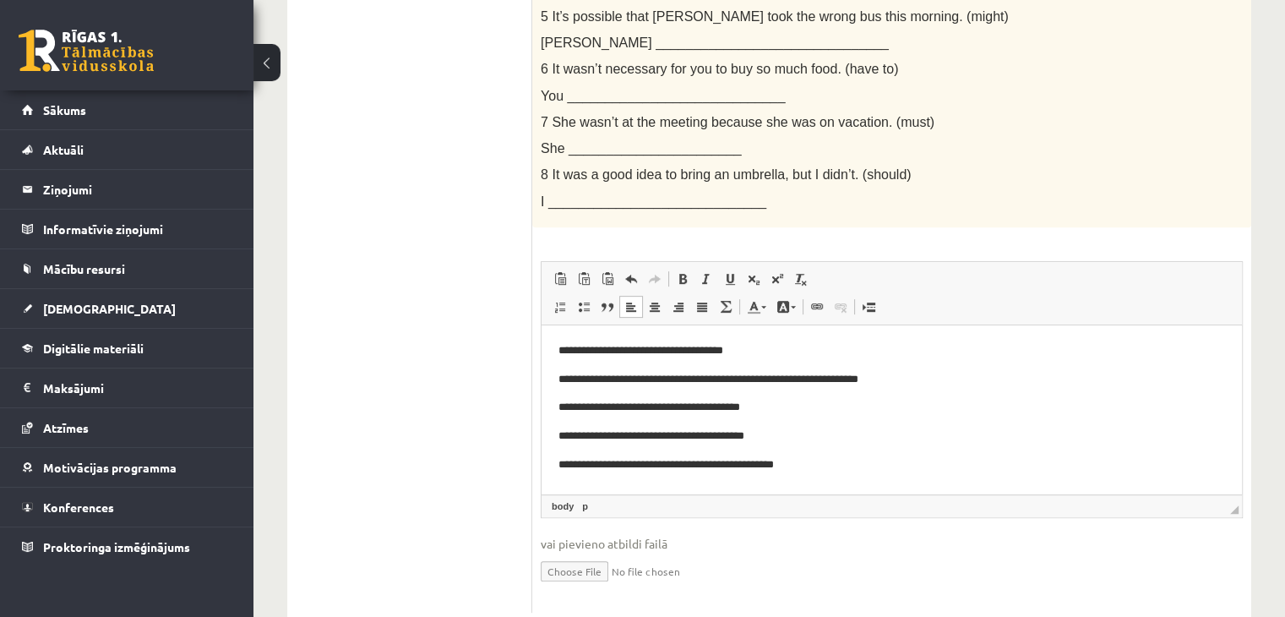
click at [789, 428] on p "**********" at bounding box center [891, 436] width 667 height 18
click at [832, 467] on p "**********" at bounding box center [891, 464] width 667 height 18
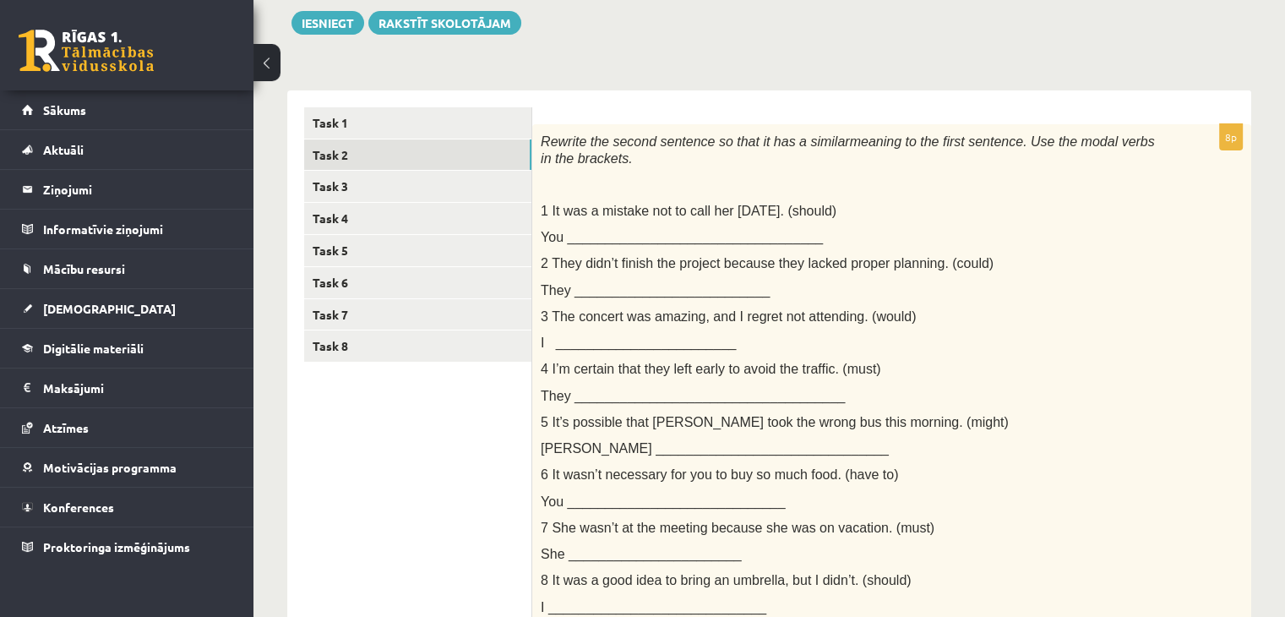
scroll to position [115, 0]
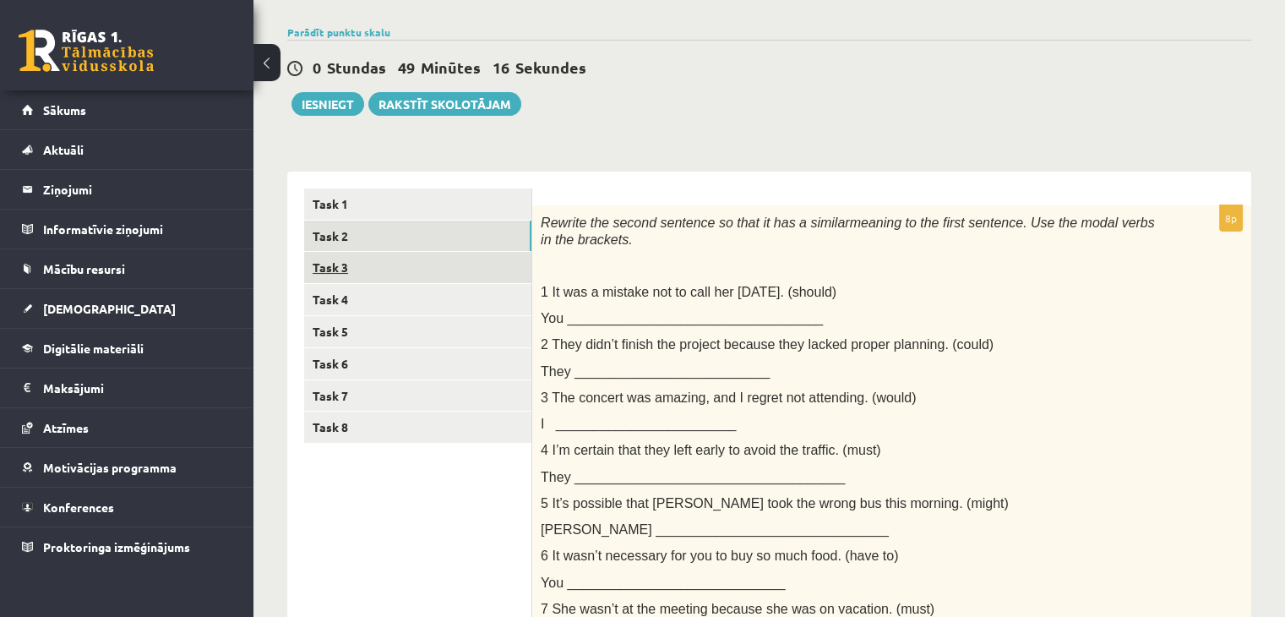
click at [471, 255] on link "Task 3" at bounding box center [417, 267] width 227 height 31
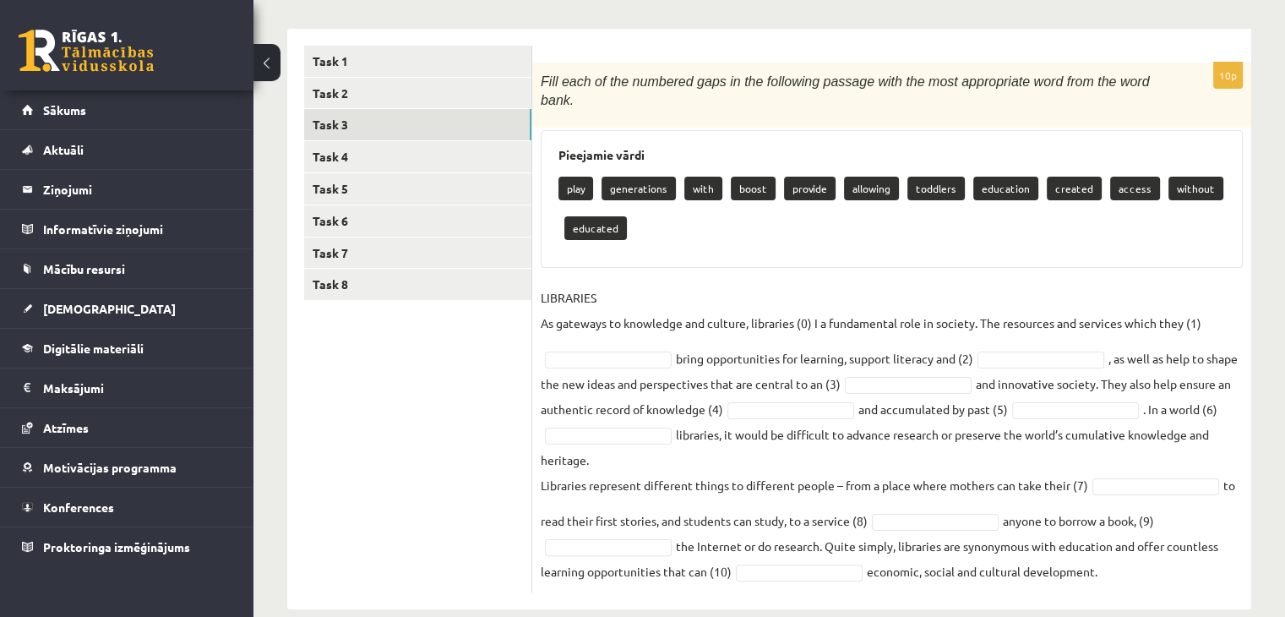
scroll to position [265, 0]
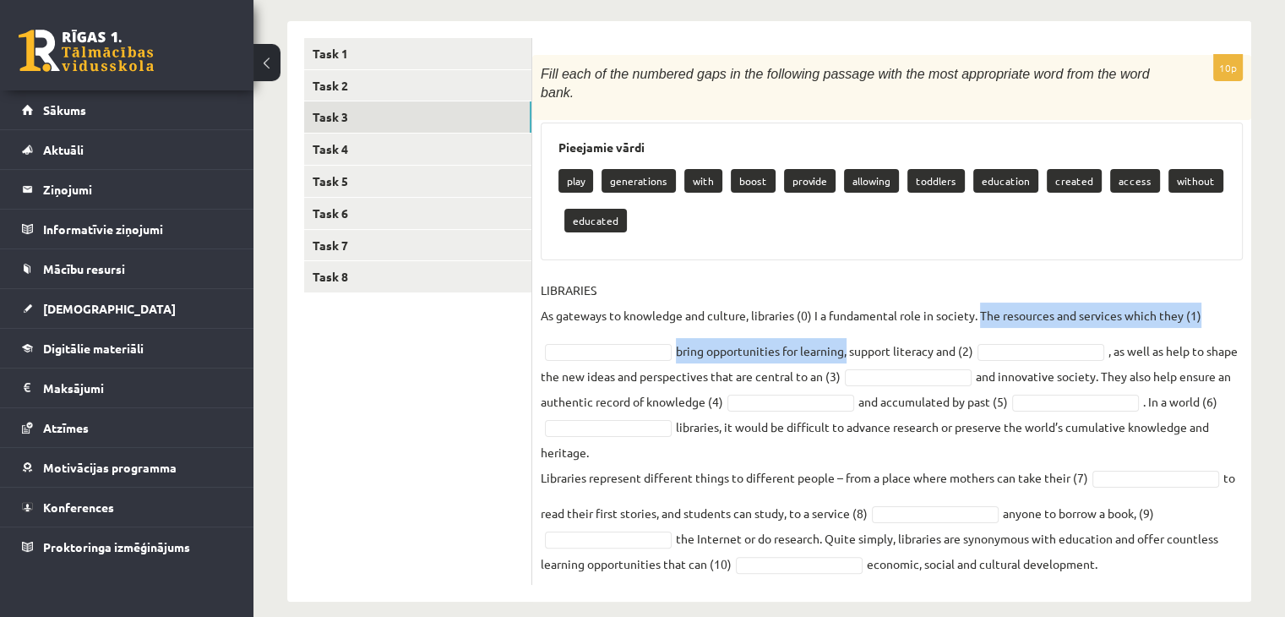
drag, startPoint x: 986, startPoint y: 295, endPoint x: 847, endPoint y: 329, distance: 142.6
click at [847, 329] on fieldset "LIBRARIES As gateways to knowledge and culture, libraries (0) I a fundamental r…" at bounding box center [892, 426] width 702 height 299
copy fieldset "The resources and services which they (1) bring opportunities for learning"
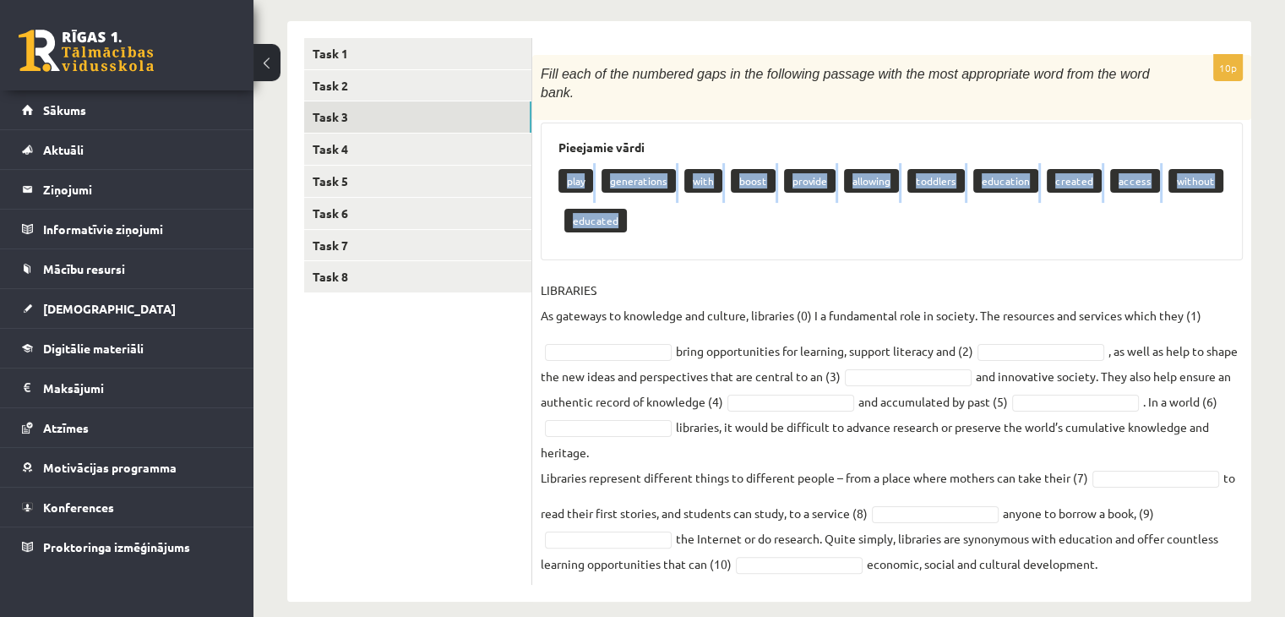
drag, startPoint x: 556, startPoint y: 160, endPoint x: 687, endPoint y: 193, distance: 135.2
click at [687, 193] on div "Pieejamie vārdi play generations with boost provide allowing toddlers education…" at bounding box center [892, 191] width 702 height 138
copy div "play generations with boost provide allowing toddlers education created access …"
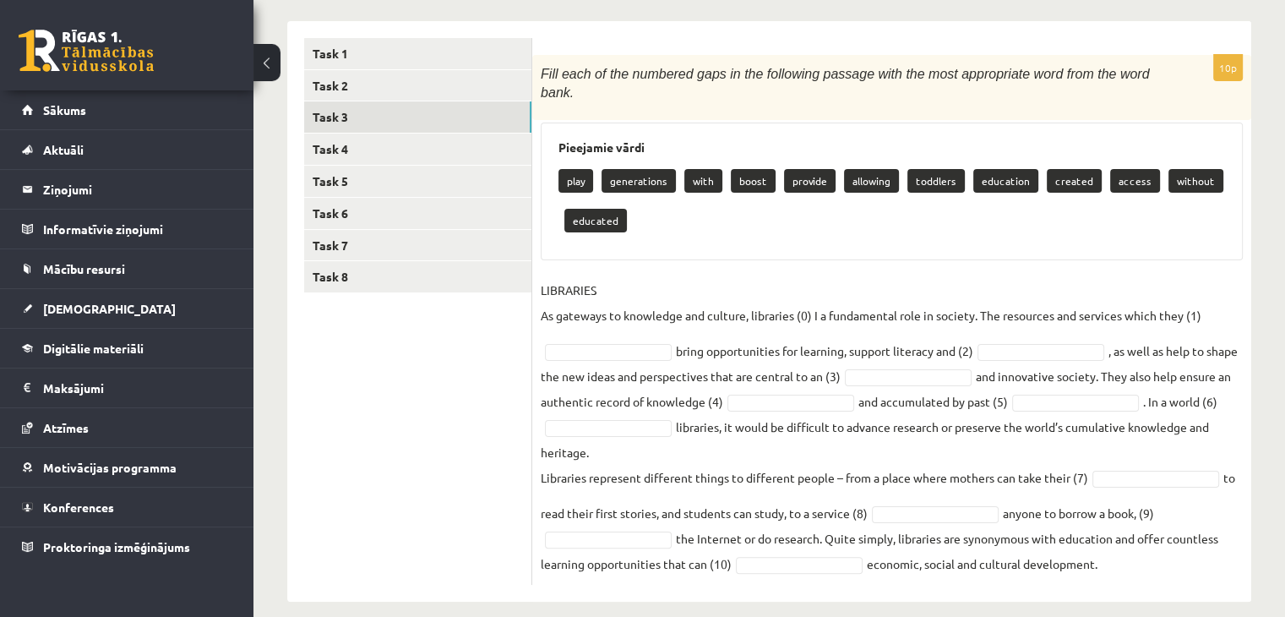
click at [712, 204] on div "play generations with boost provide allowing toddlers education created access …" at bounding box center [891, 202] width 667 height 79
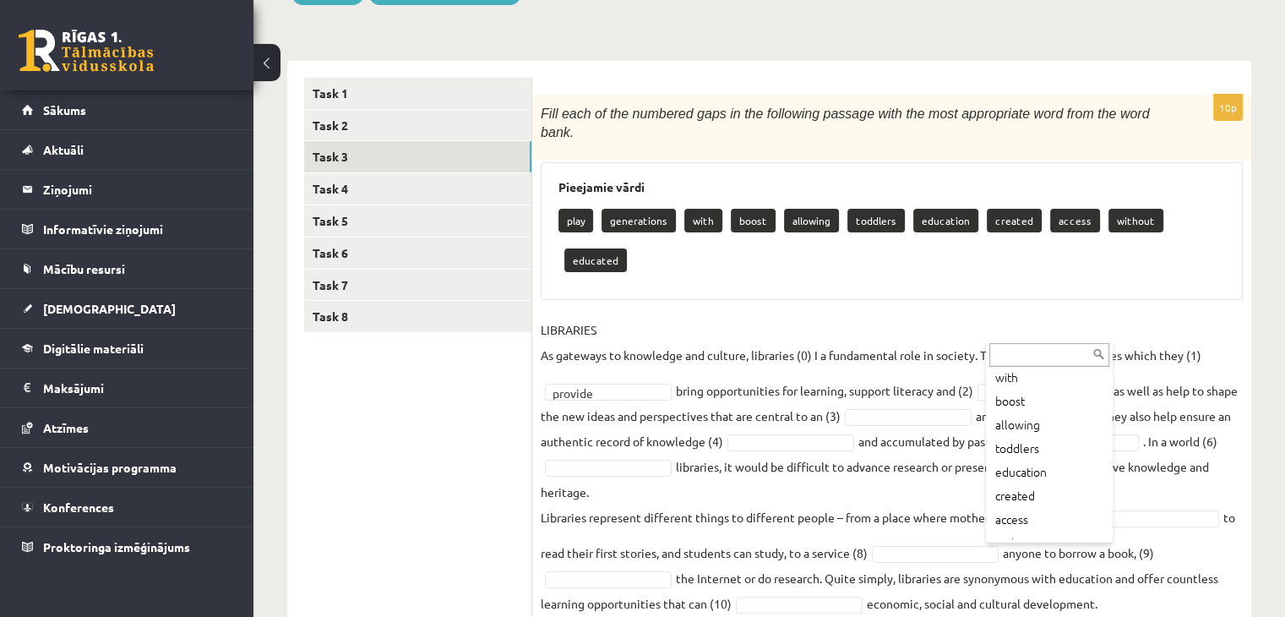
scroll to position [115, 0]
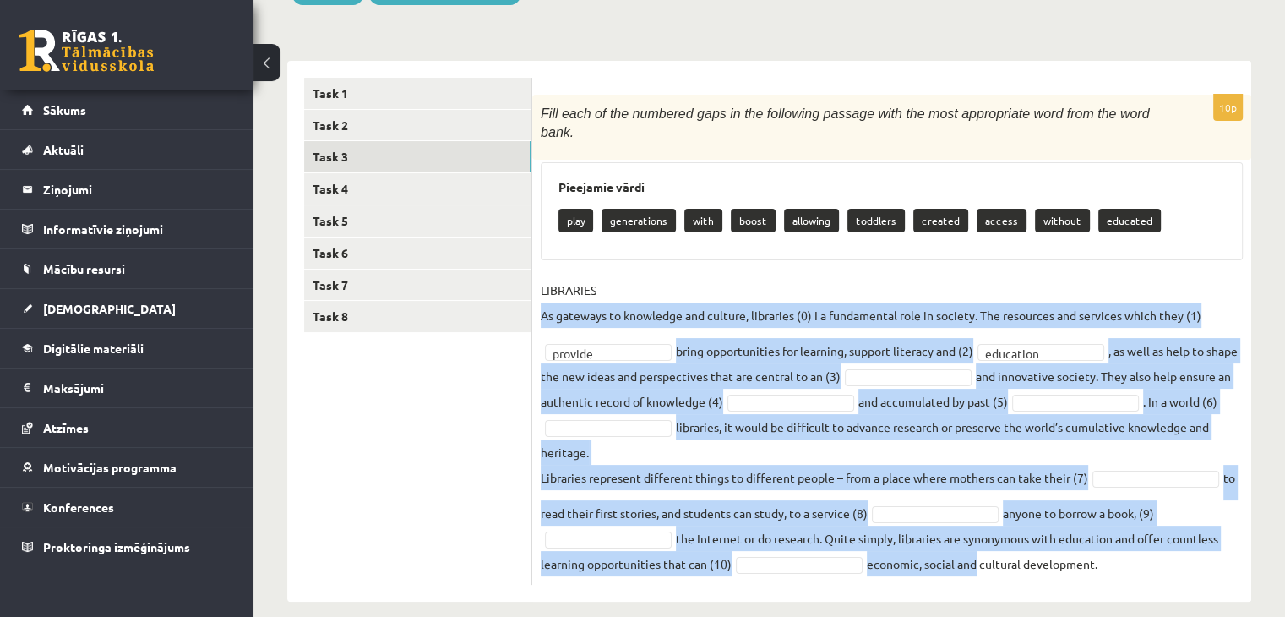
drag, startPoint x: 541, startPoint y: 291, endPoint x: 978, endPoint y: 546, distance: 506.5
click at [978, 546] on fieldset "LIBRARIES As gateways to knowledge and culture, libraries (0) I a fundamental r…" at bounding box center [892, 426] width 702 height 299
drag, startPoint x: 1102, startPoint y: 551, endPoint x: 1102, endPoint y: 337, distance: 213.7
click at [1102, 337] on fieldset "LIBRARIES As gateways to knowledge and culture, libraries (0) I a fundamental r…" at bounding box center [892, 426] width 702 height 299
copy fieldset ", as well as help to shape the new ideas and perspectives that are central to a…"
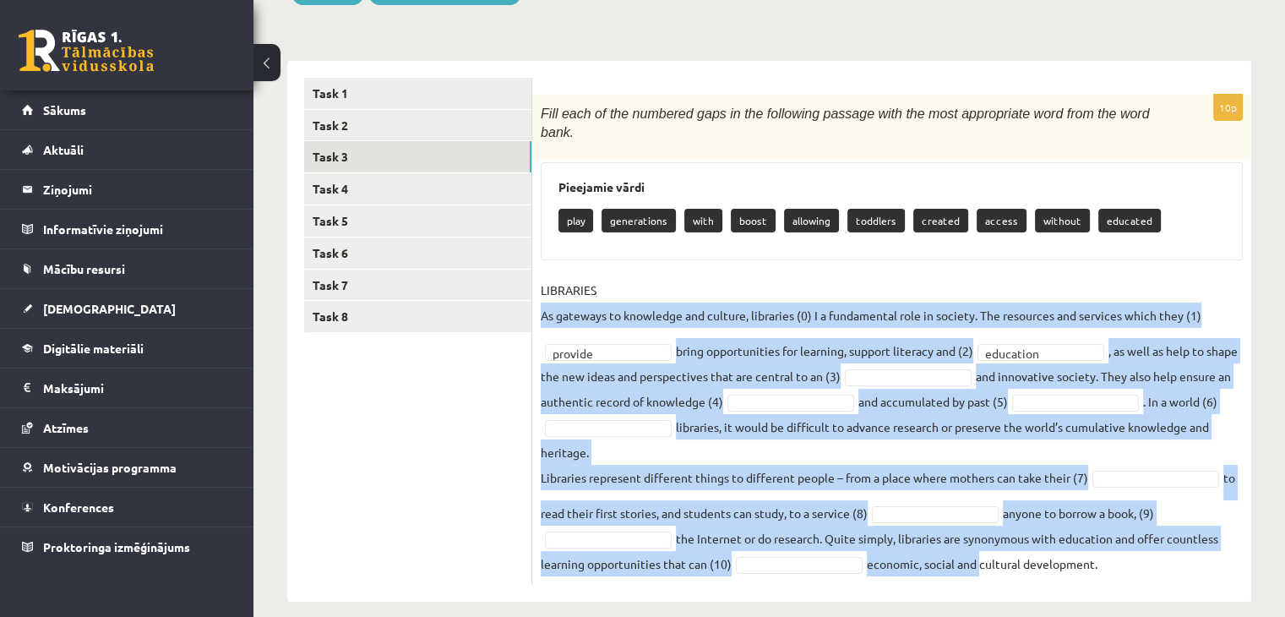
click at [1139, 319] on fieldset "LIBRARIES As gateways to knowledge and culture, libraries (0) I a fundamental r…" at bounding box center [892, 426] width 702 height 299
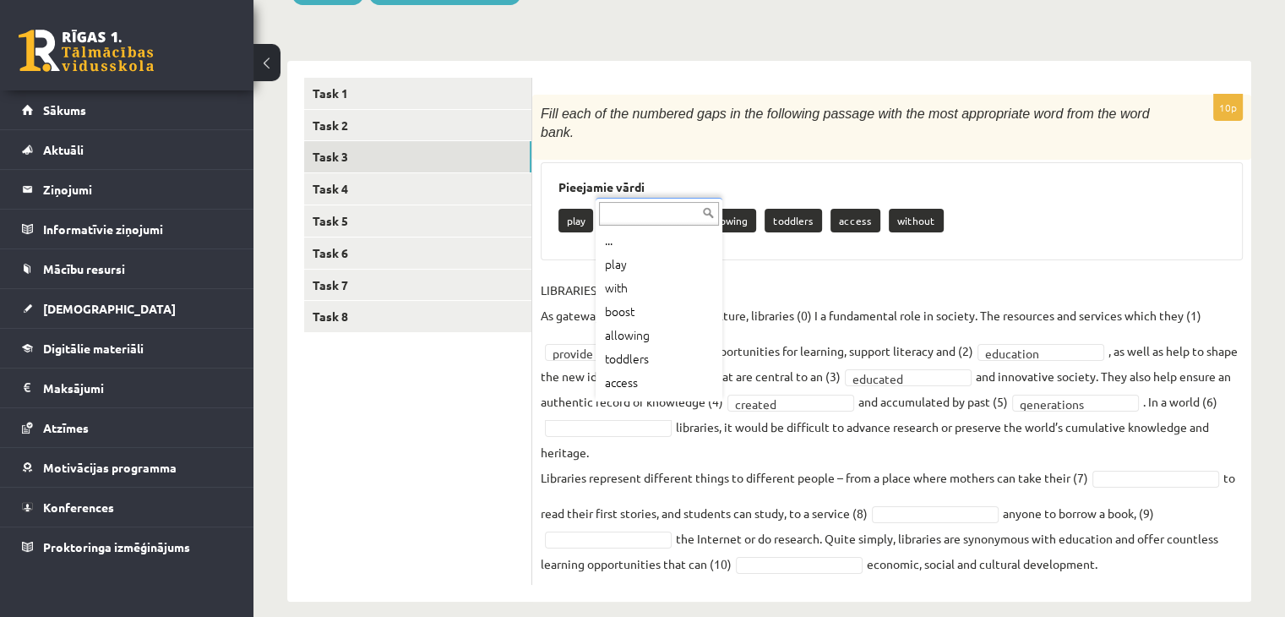
scroll to position [20, 0]
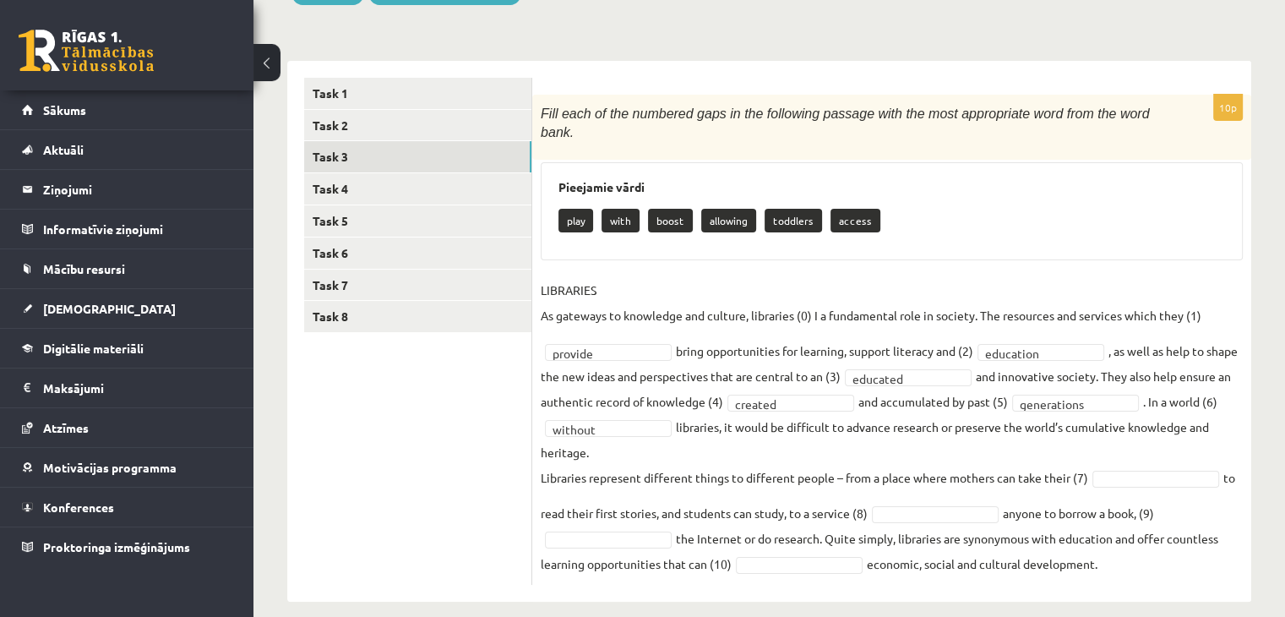
click at [868, 470] on p "Libraries represent different things to different people – from a place where m…" at bounding box center [814, 477] width 547 height 25
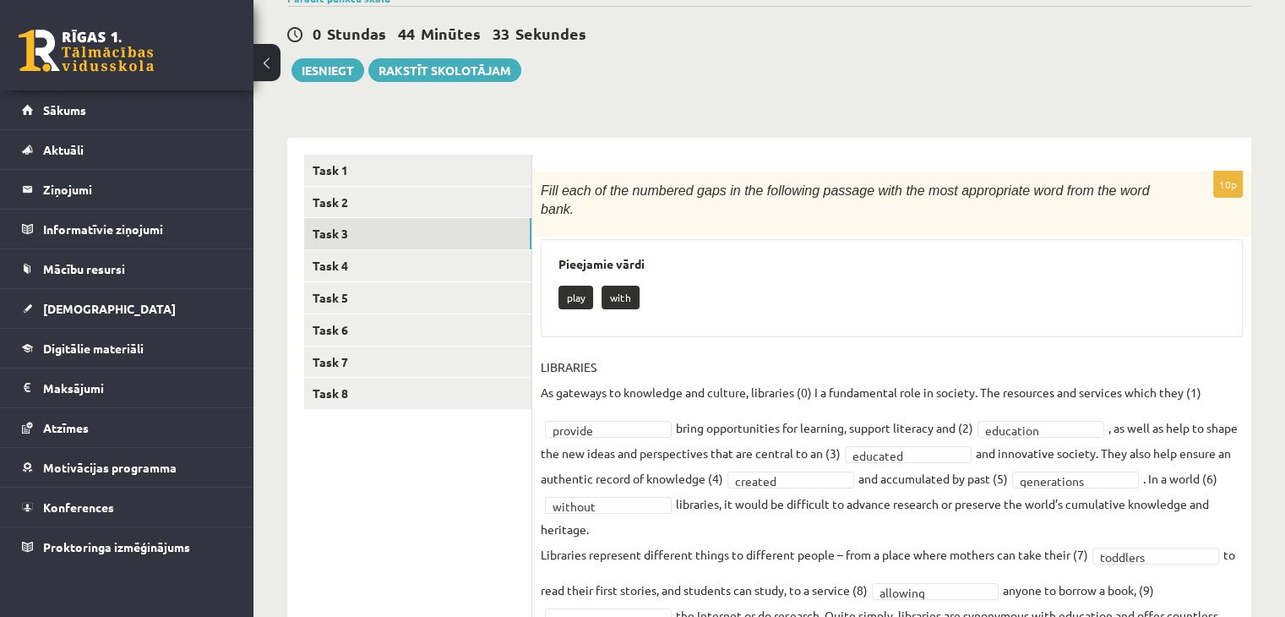
scroll to position [152, 0]
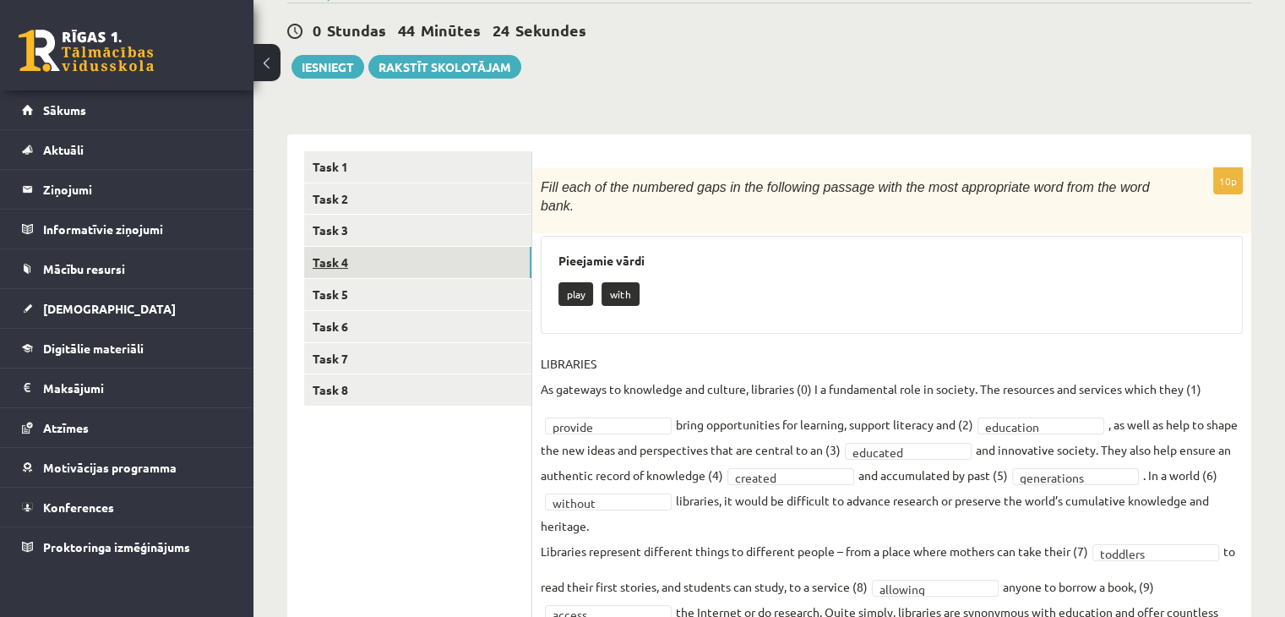
click at [417, 267] on link "Task 4" at bounding box center [417, 262] width 227 height 31
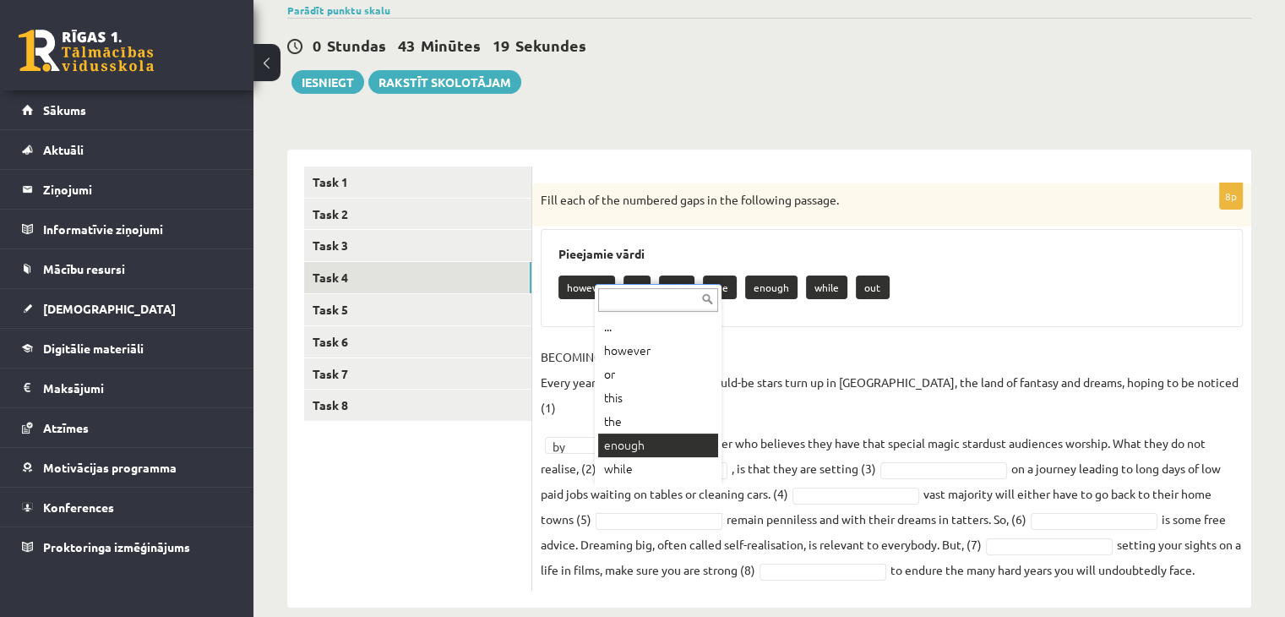
scroll to position [20, 0]
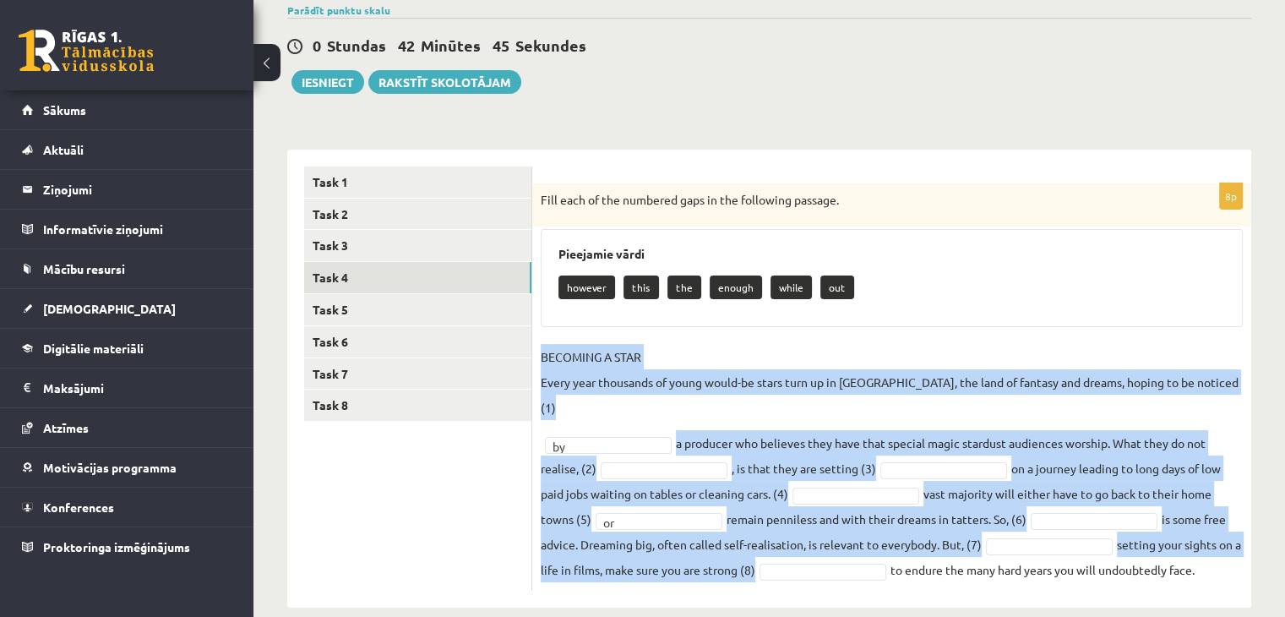
drag, startPoint x: 536, startPoint y: 376, endPoint x: 805, endPoint y: 547, distance: 318.7
click at [805, 547] on div "8p Fill each of the numbered gaps in the following passage. Pieejamie vārdi how…" at bounding box center [891, 386] width 719 height 407
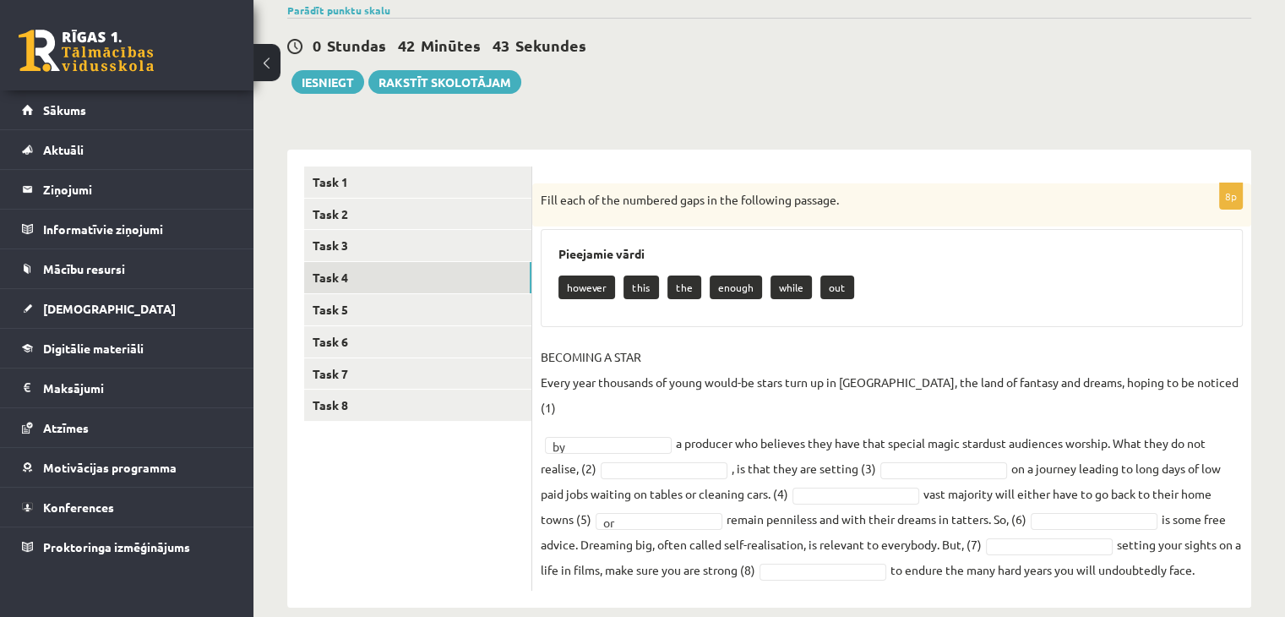
click at [561, 330] on div "8p Fill each of the numbered gaps in the following passage. Pieejamie vārdi how…" at bounding box center [891, 386] width 719 height 407
drag, startPoint x: 539, startPoint y: 380, endPoint x: 1285, endPoint y: 546, distance: 764.1
click at [1284, 480] on html "0 Dāvanas 2348 mP 249 xp Paula Mūrniece Sākums Aktuāli Kā mācīties eSKOLĀ Konta…" at bounding box center [642, 171] width 1285 height 617
copy fieldset "BECOMING A STAR Every year thousands of young would-be stars turn up in Hollywo…"
drag, startPoint x: 559, startPoint y: 288, endPoint x: 879, endPoint y: 285, distance: 320.2
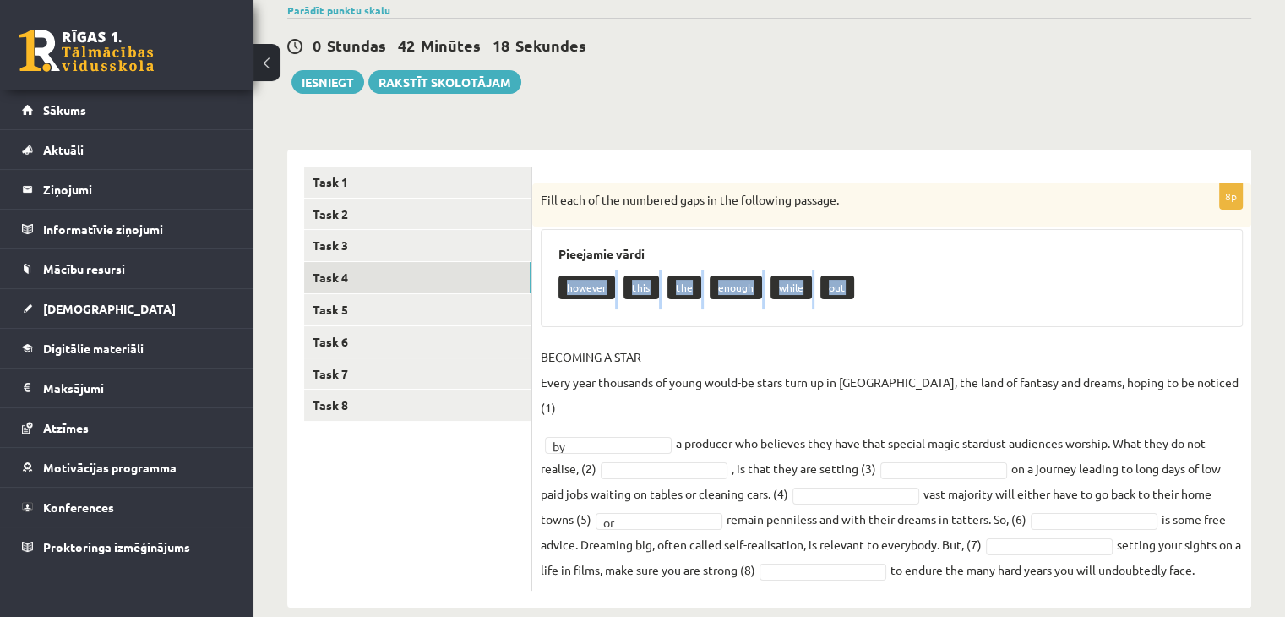
click at [879, 285] on div "however this the enough while out" at bounding box center [891, 289] width 667 height 40
copy div "however this the enough while out"
click at [889, 483] on fieldset "BECOMING A STAR Every year thousands of young would-be stars turn up in Hollywo…" at bounding box center [892, 463] width 702 height 238
click at [912, 506] on fieldset "BECOMING A STAR Every year thousands of young would-be stars turn up in Hollywo…" at bounding box center [892, 463] width 702 height 238
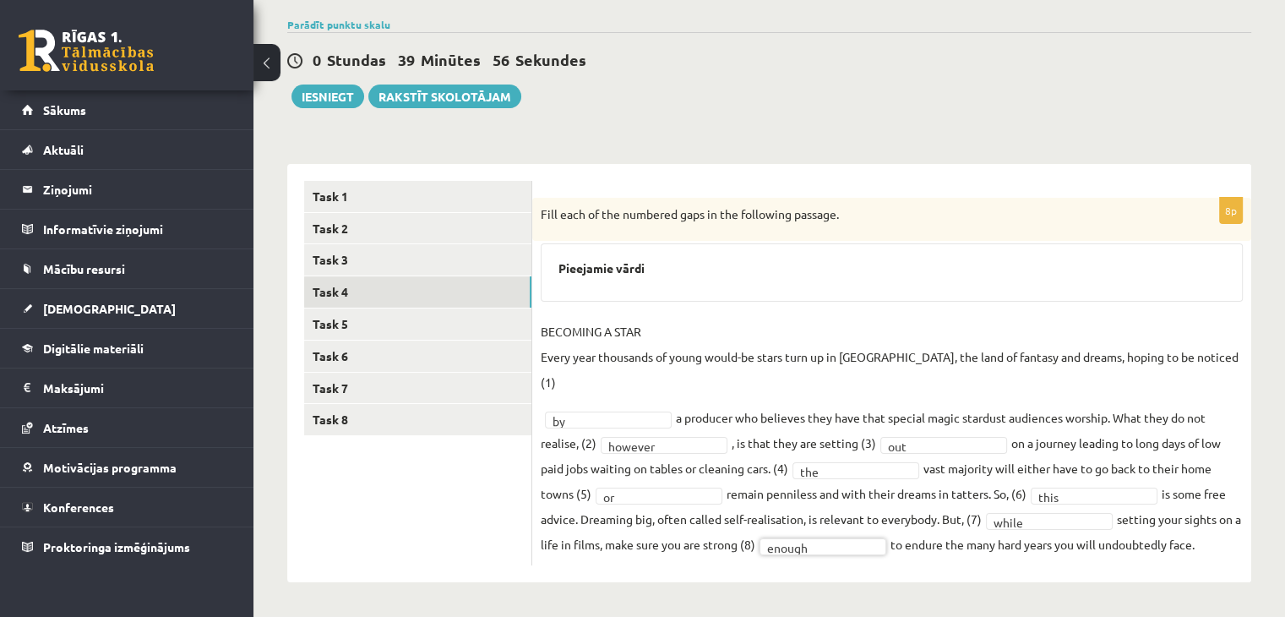
scroll to position [97, 0]
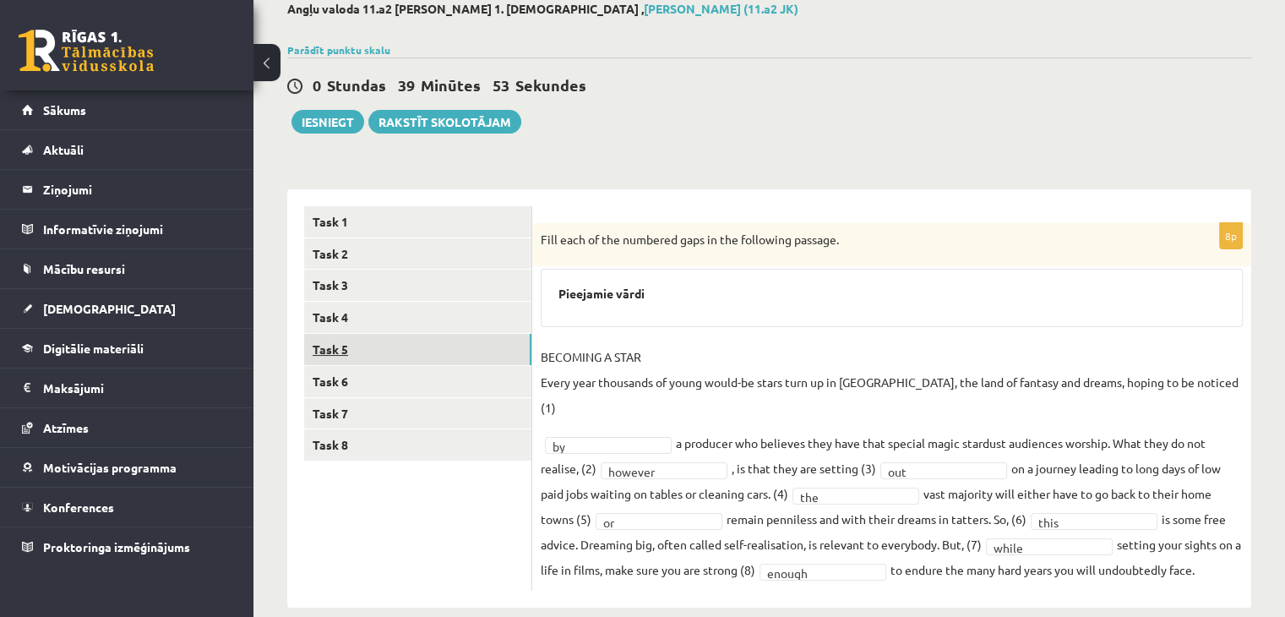
click at [466, 355] on link "Task 5" at bounding box center [417, 349] width 227 height 31
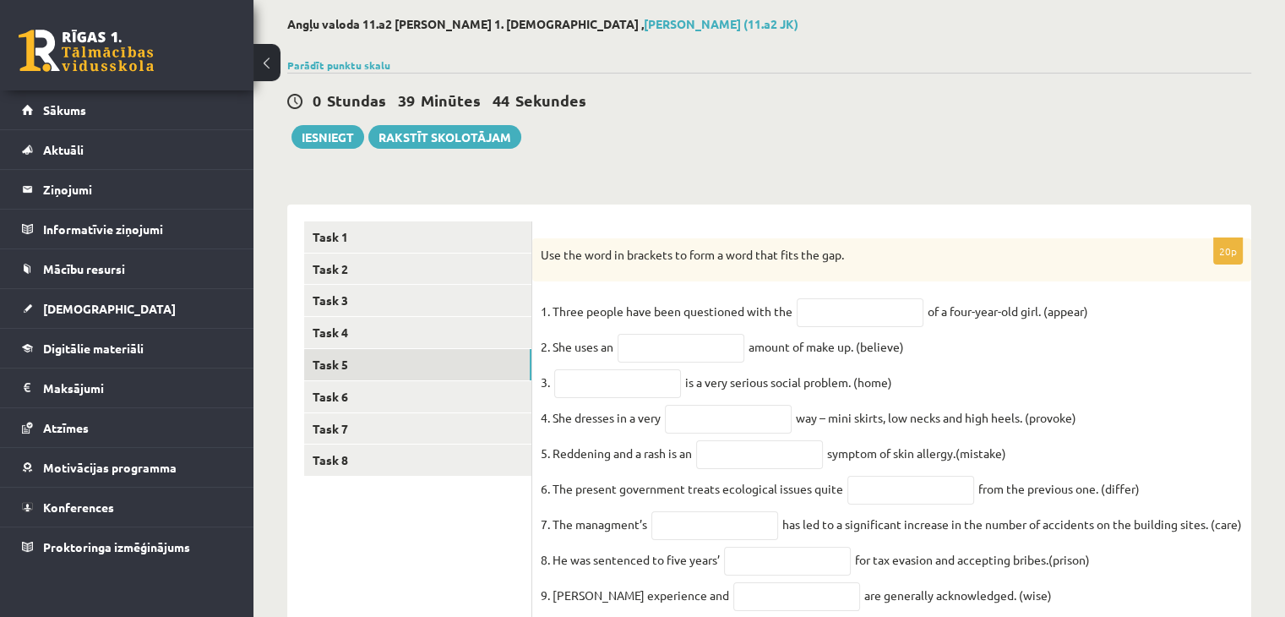
scroll to position [78, 0]
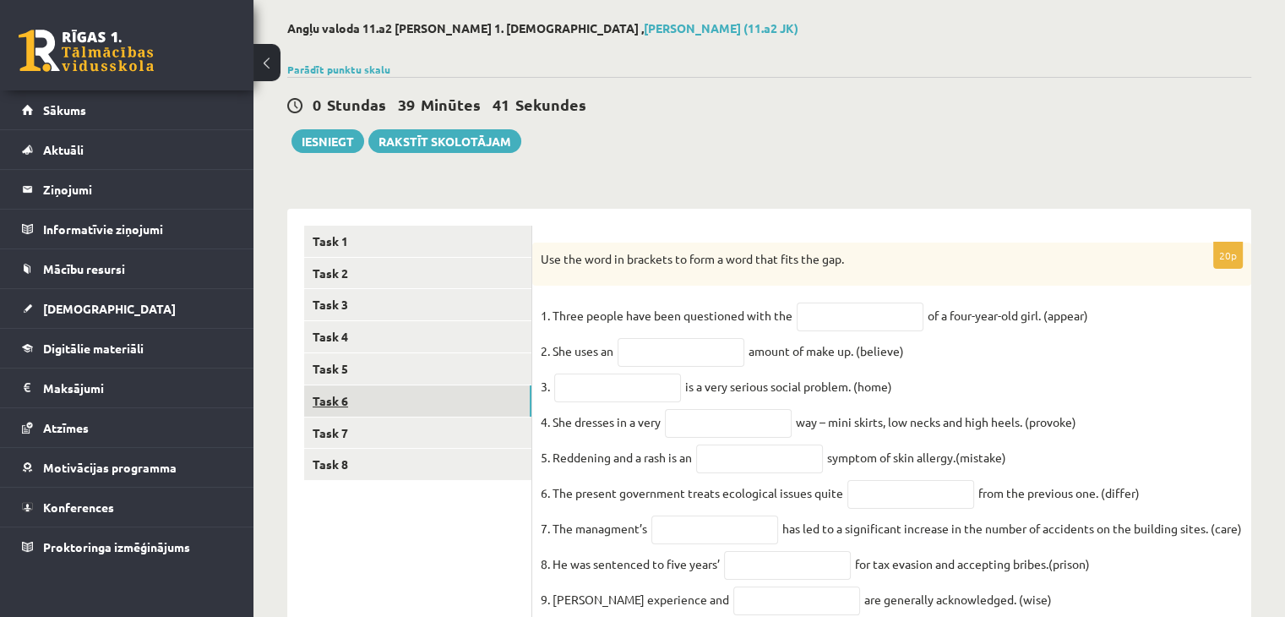
click at [487, 409] on link "Task 6" at bounding box center [417, 400] width 227 height 31
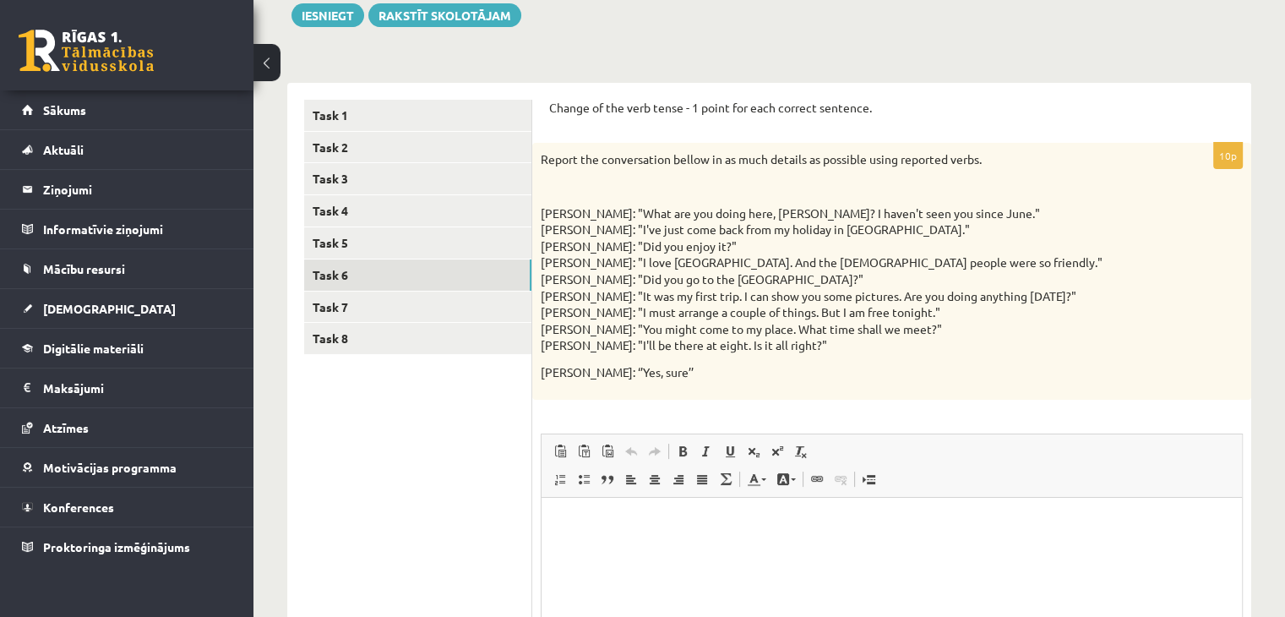
scroll to position [203, 0]
click at [494, 298] on link "Task 7" at bounding box center [417, 307] width 227 height 31
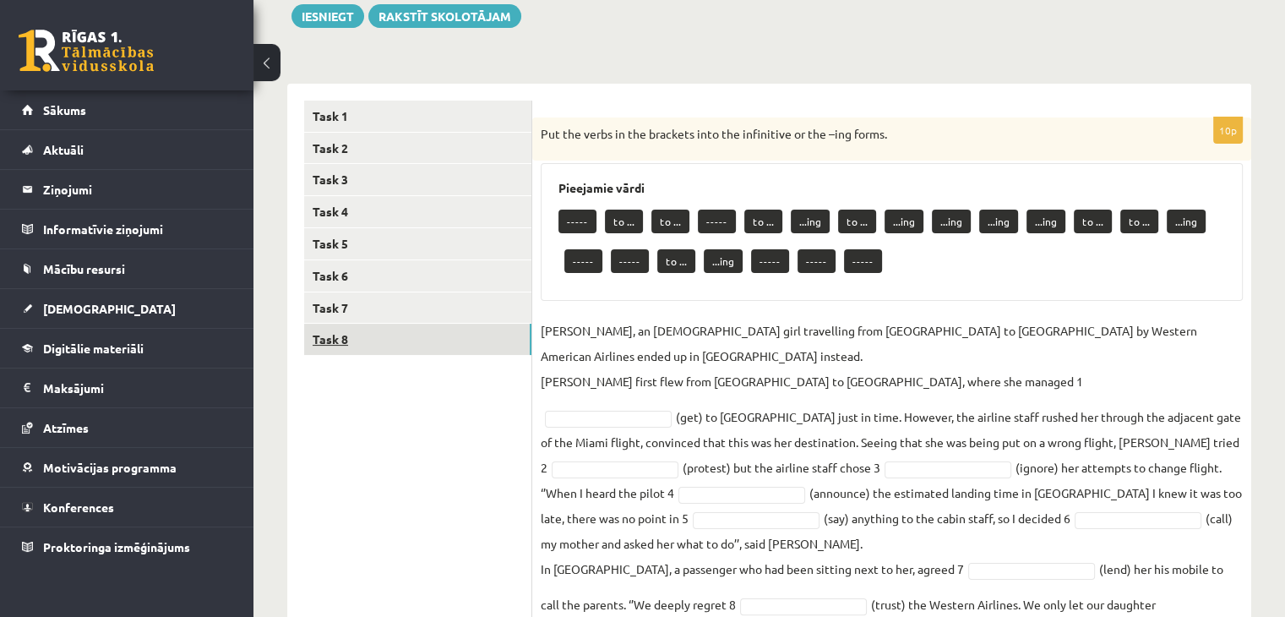
click at [479, 335] on link "Task 8" at bounding box center [417, 339] width 227 height 31
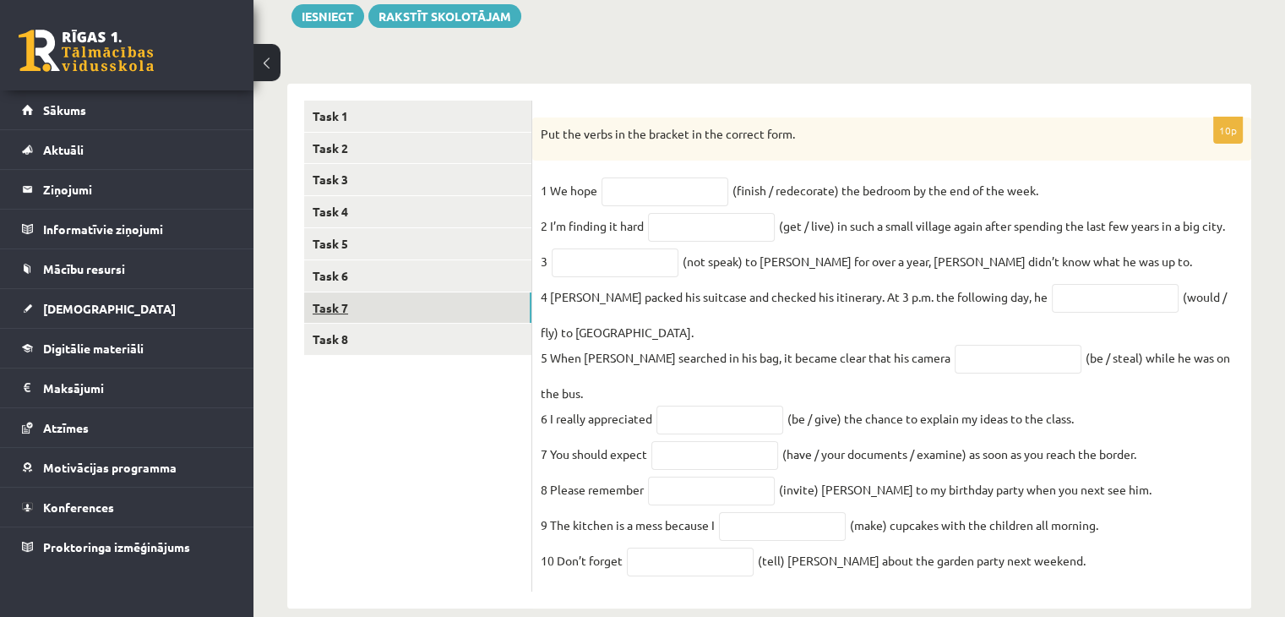
click at [471, 316] on link "Task 7" at bounding box center [417, 307] width 227 height 31
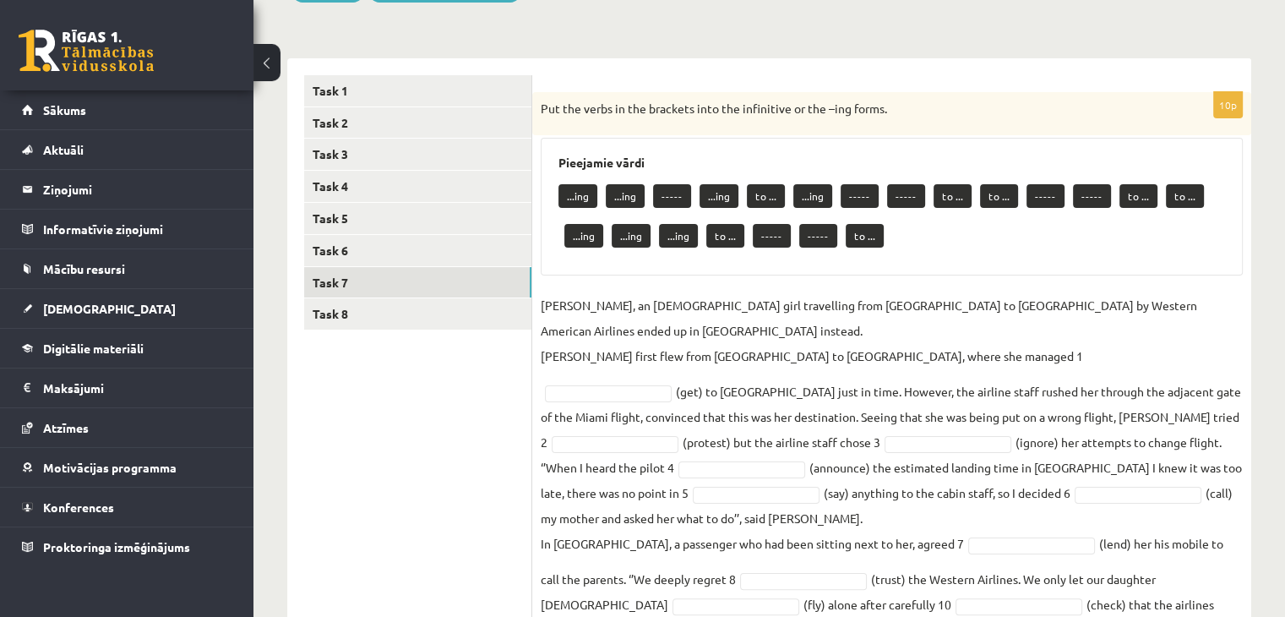
scroll to position [240, 0]
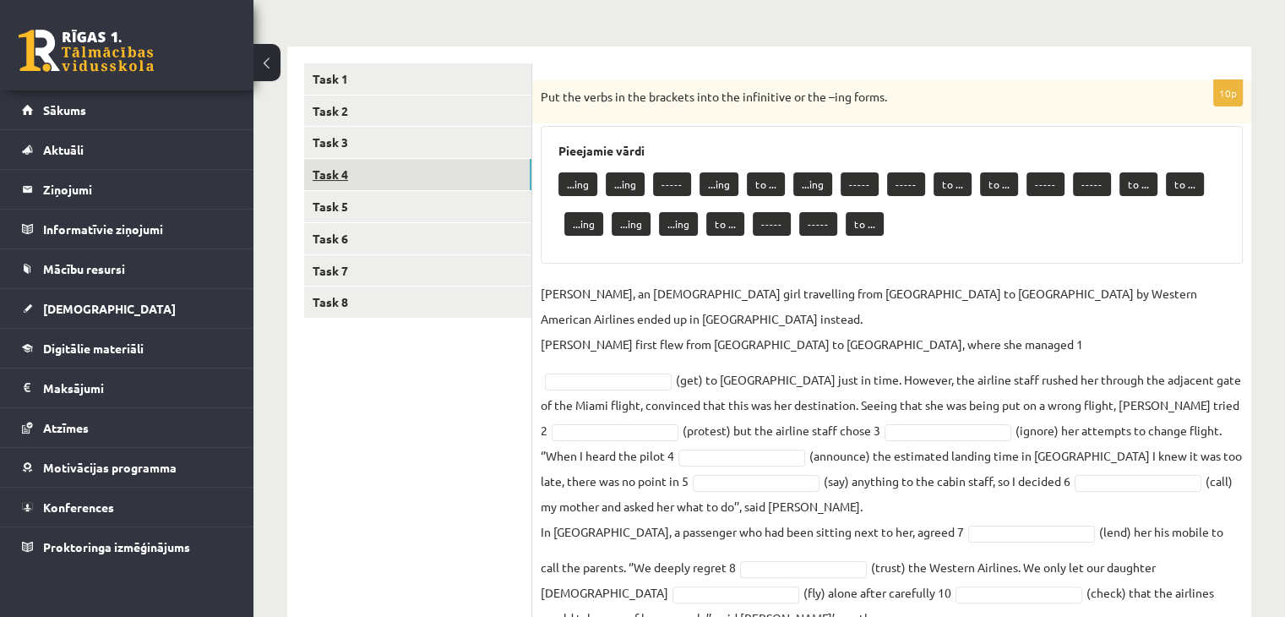
click at [433, 166] on link "Task 4" at bounding box center [417, 174] width 227 height 31
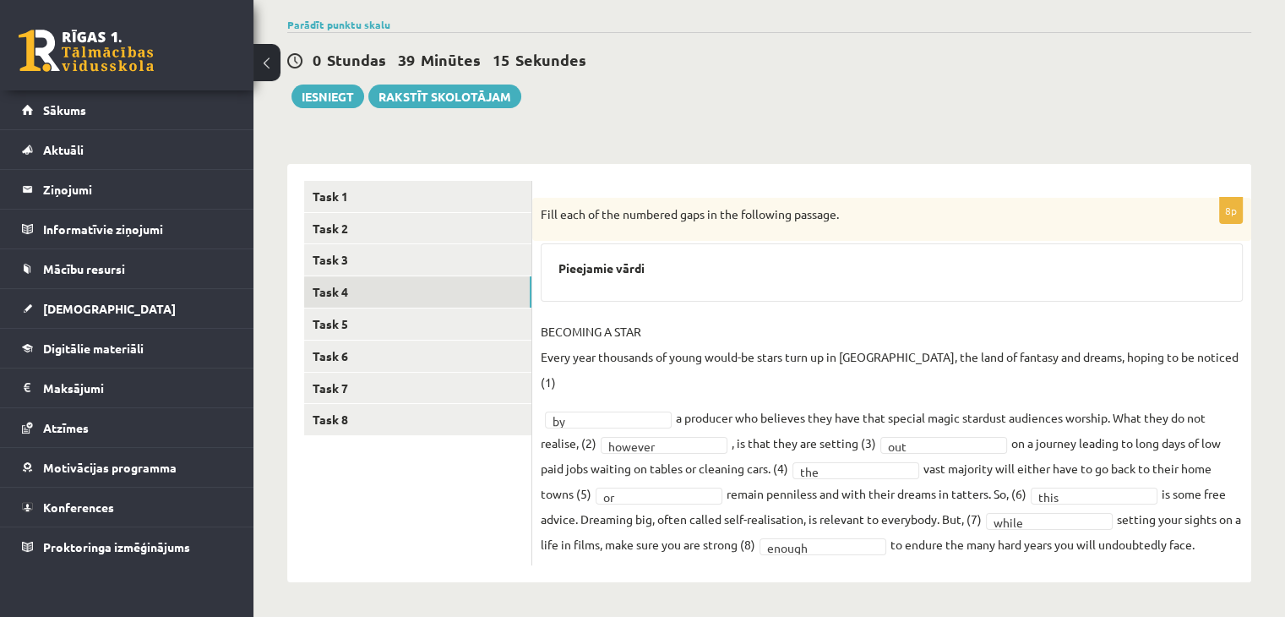
scroll to position [97, 0]
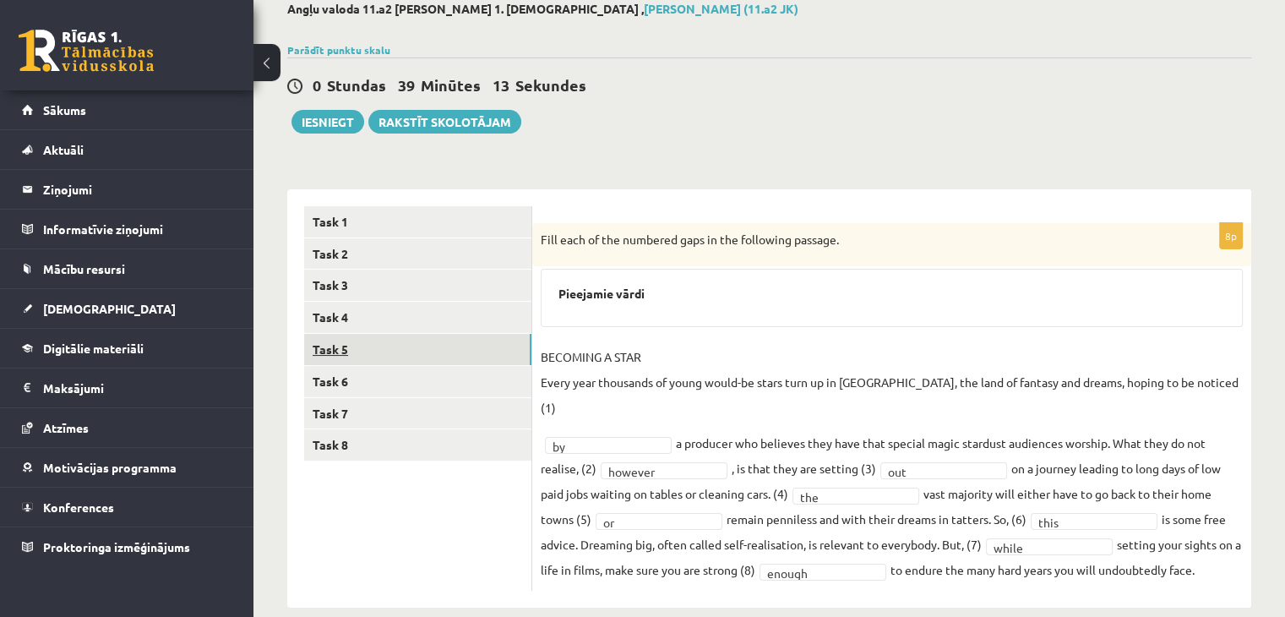
click at [400, 356] on link "Task 5" at bounding box center [417, 349] width 227 height 31
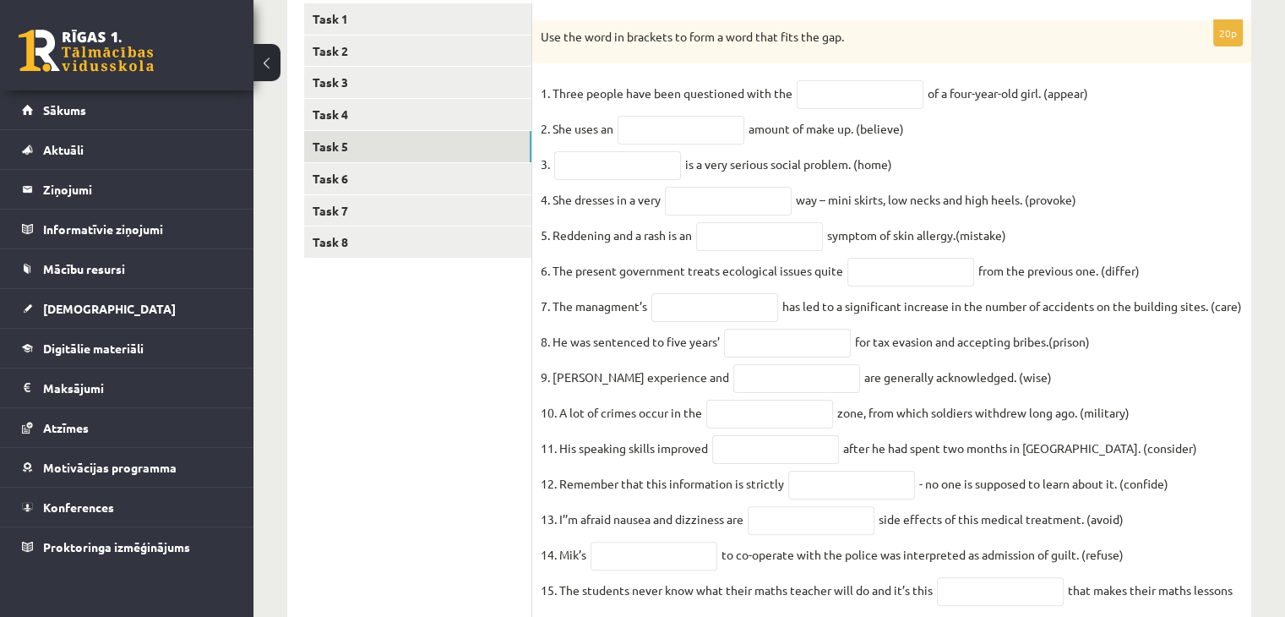
scroll to position [297, 0]
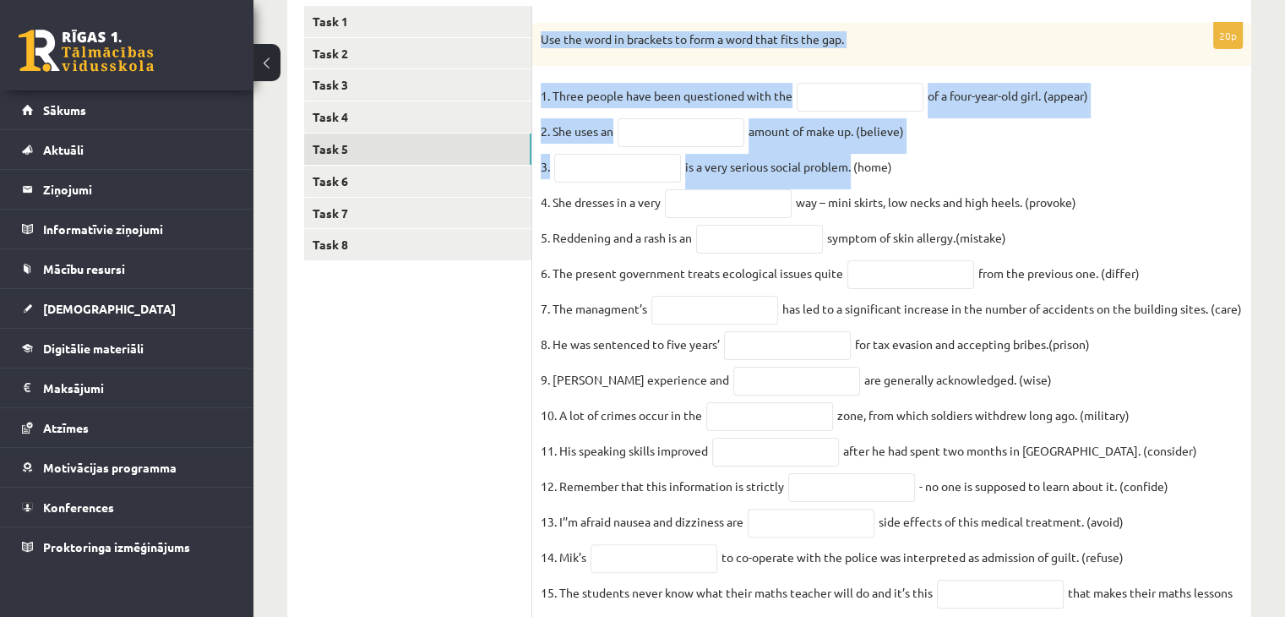
drag, startPoint x: 541, startPoint y: 36, endPoint x: 893, endPoint y: 223, distance: 398.7
click at [893, 223] on div "20p Use the word in brackets to form a word that fits the gap. 1. Three people …" at bounding box center [891, 425] width 719 height 804
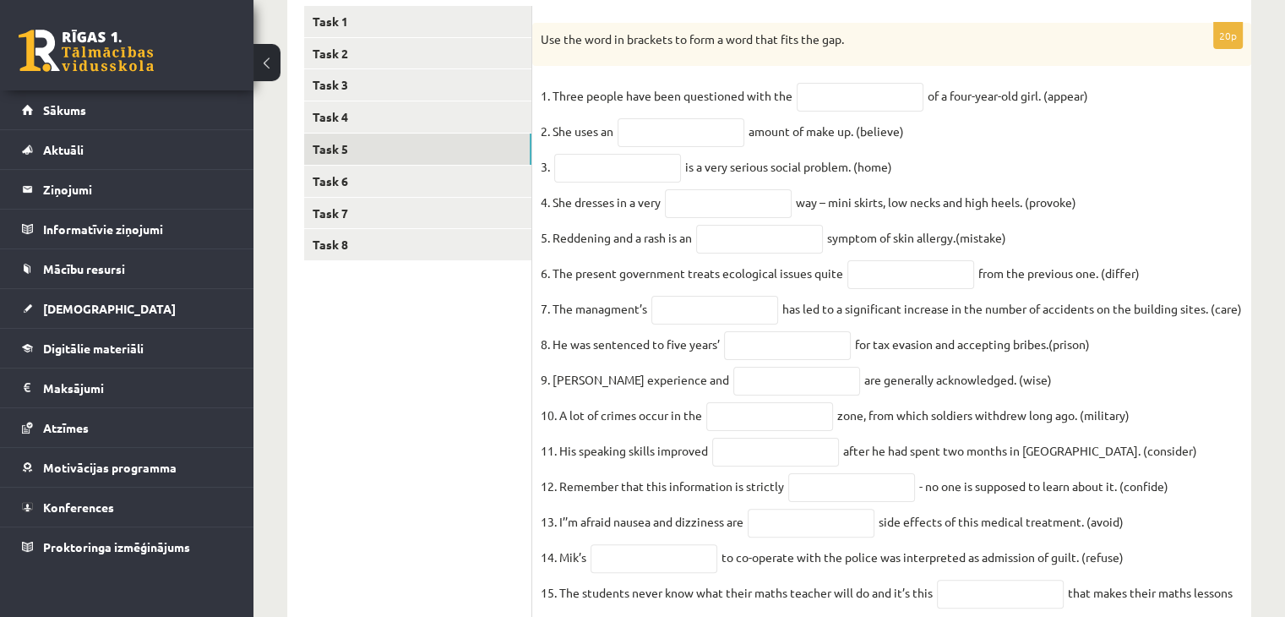
click at [1054, 197] on fieldset "1. Three people have been questioned with the of a four-year-old girl. (appear)…" at bounding box center [892, 450] width 702 height 735
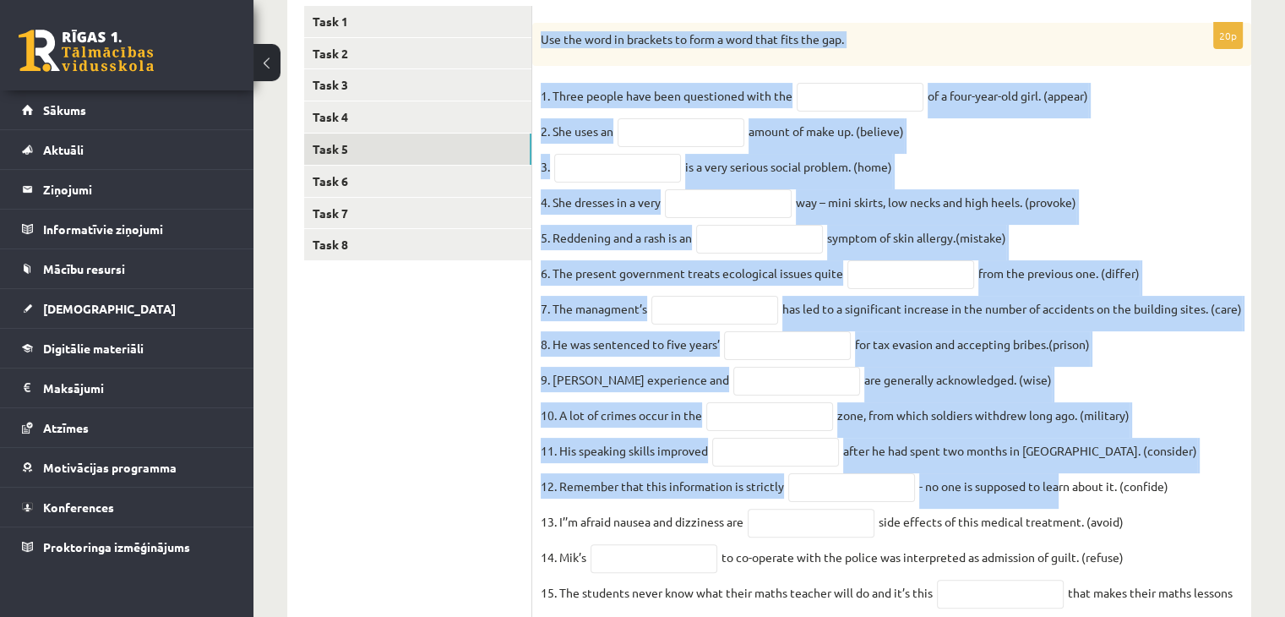
drag, startPoint x: 540, startPoint y: 37, endPoint x: 1059, endPoint y: 537, distance: 720.5
click at [1059, 537] on div "20p Use the word in brackets to form a word that fits the gap. 1. Three people …" at bounding box center [891, 425] width 719 height 804
click at [924, 43] on p "Use the word in brackets to form a word that fits the gap." at bounding box center [850, 39] width 618 height 17
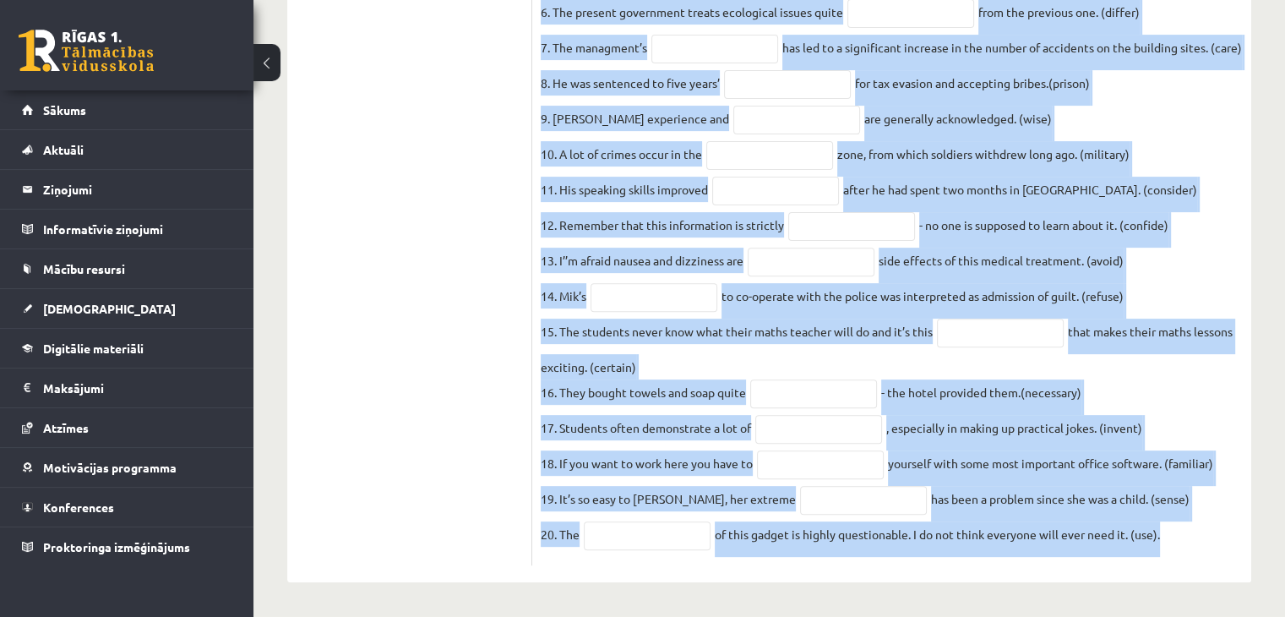
scroll to position [615, 0]
drag, startPoint x: 541, startPoint y: 36, endPoint x: 1179, endPoint y: 546, distance: 816.9
click at [1184, 558] on div "20p Use the word in brackets to form a word that fits the gap. 1. Three people …" at bounding box center [891, 164] width 719 height 804
copy div "Use the word in brackets to form a word that fits the gap. 1. Three people have…"
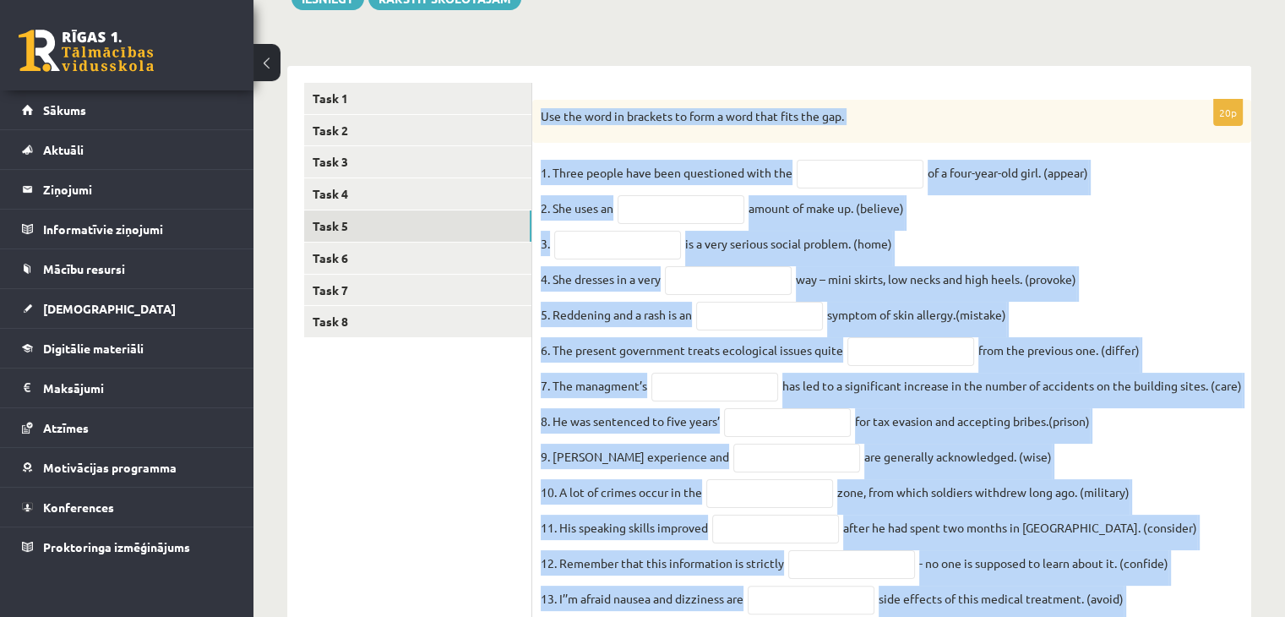
scroll to position [193, 0]
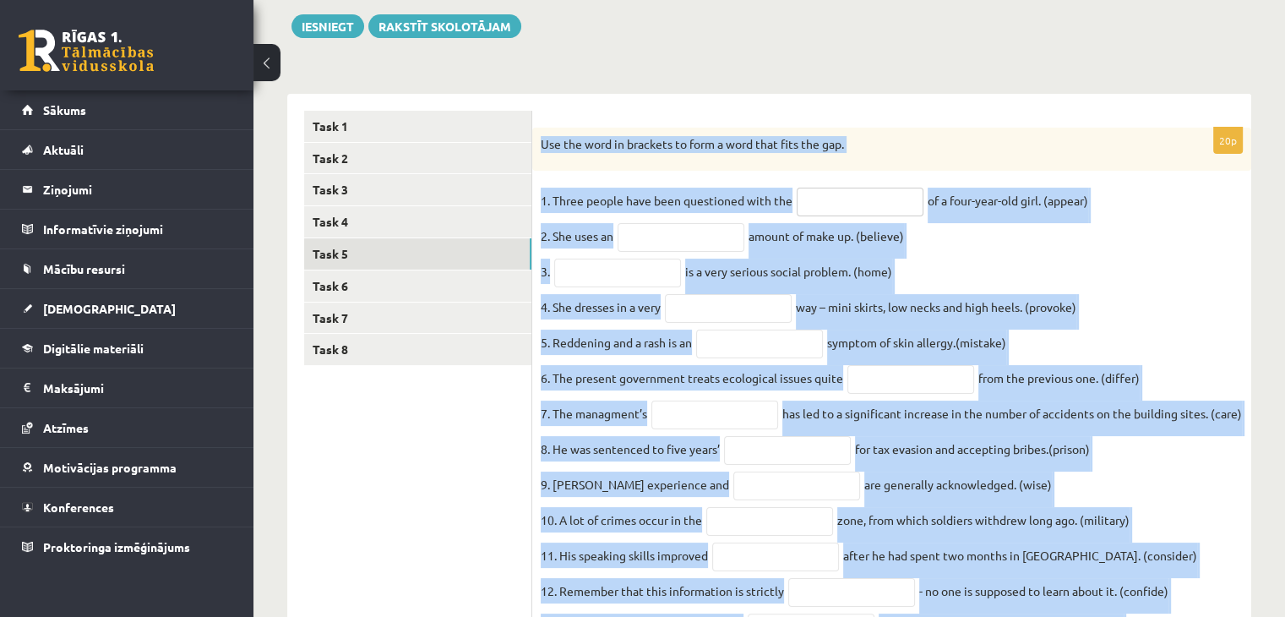
click at [851, 200] on input "text" at bounding box center [860, 202] width 127 height 29
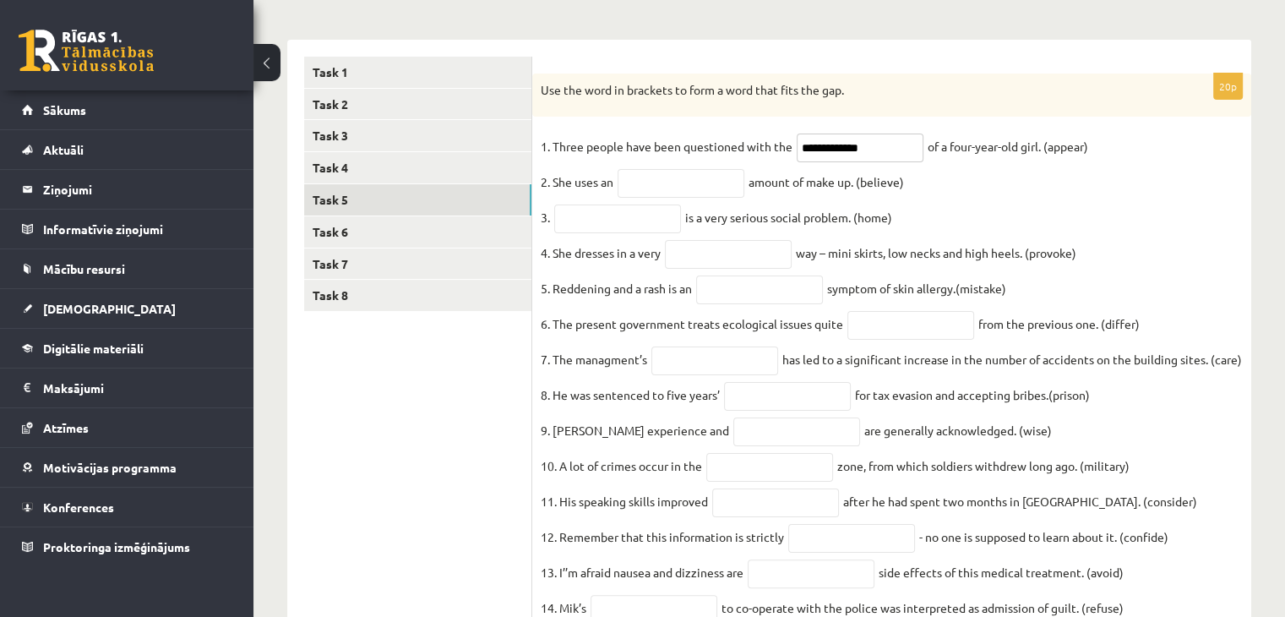
scroll to position [277, 0]
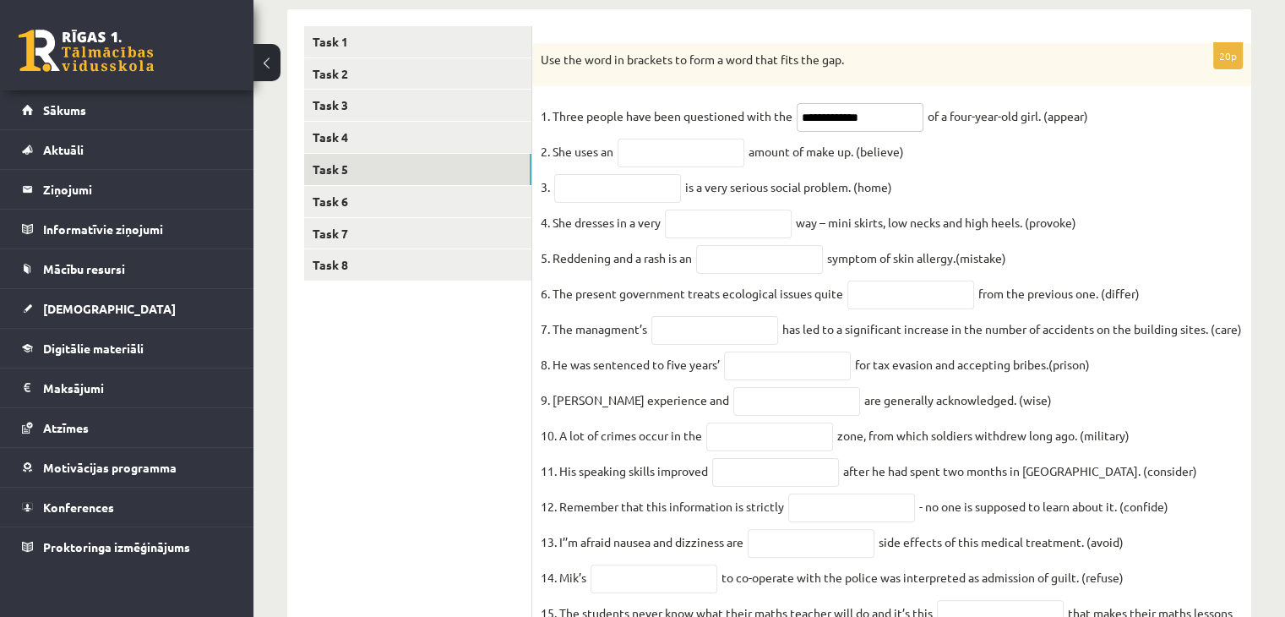
type input "**********"
click at [675, 158] on input "text" at bounding box center [681, 153] width 127 height 29
type input "**********"
click at [665, 193] on input "text" at bounding box center [617, 188] width 127 height 29
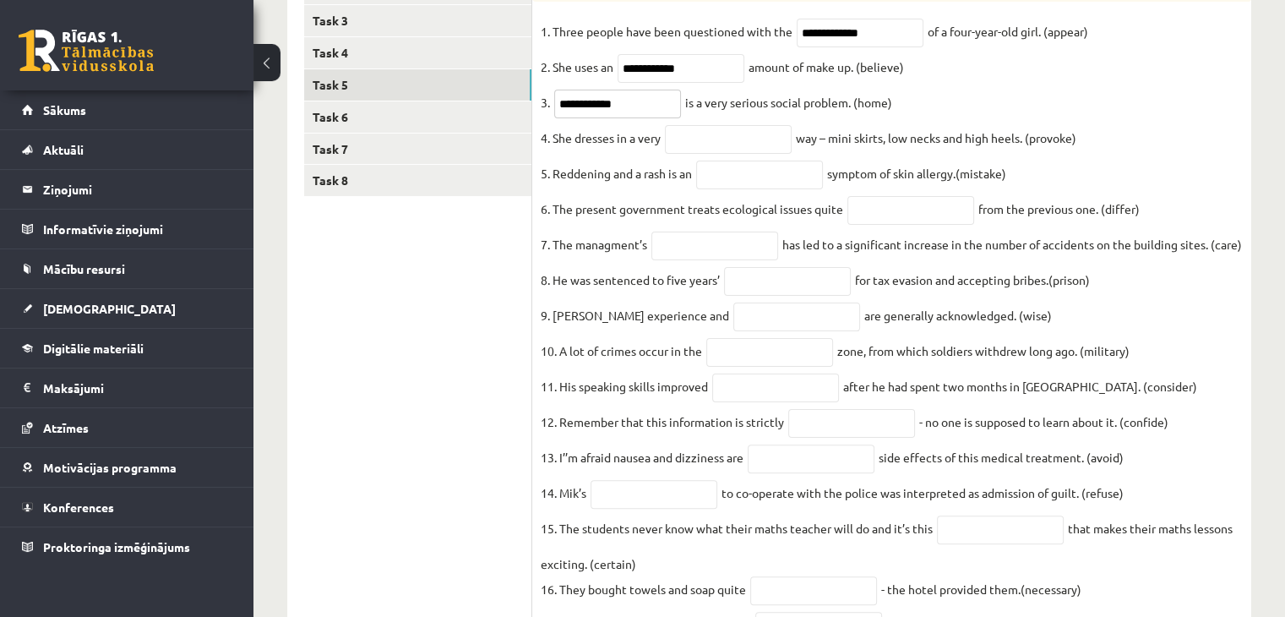
scroll to position [446, 0]
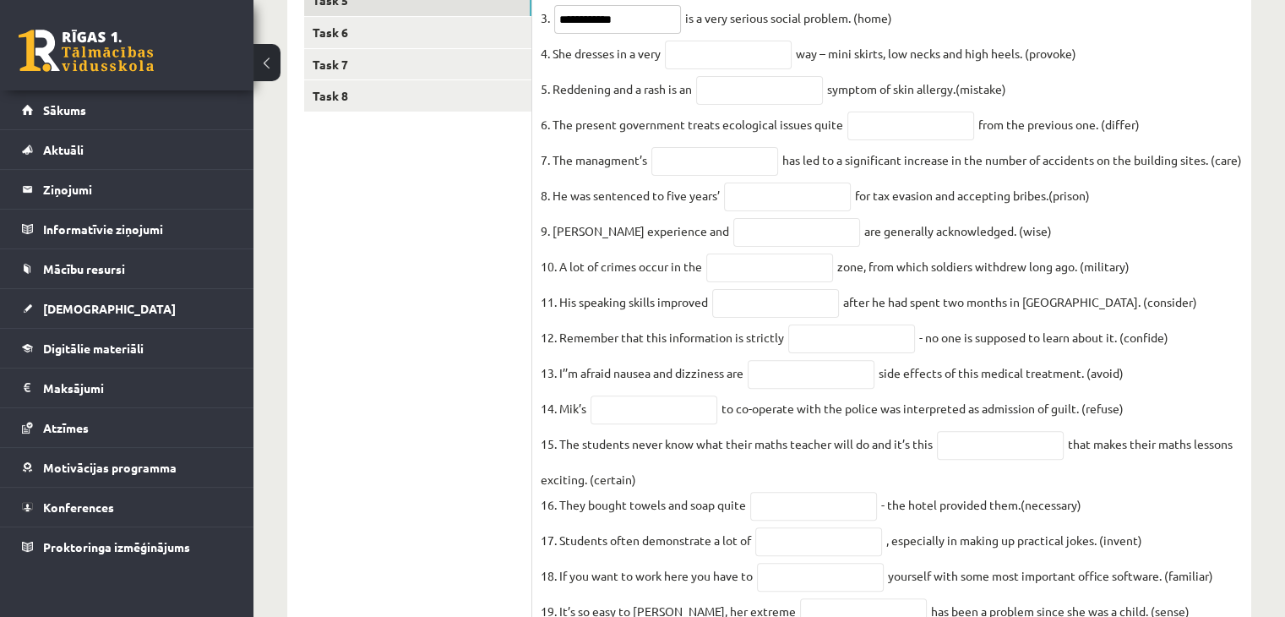
type input "**********"
click at [710, 55] on input "text" at bounding box center [728, 55] width 127 height 29
type input "**********"
click at [748, 95] on input "text" at bounding box center [759, 90] width 127 height 29
type input "********"
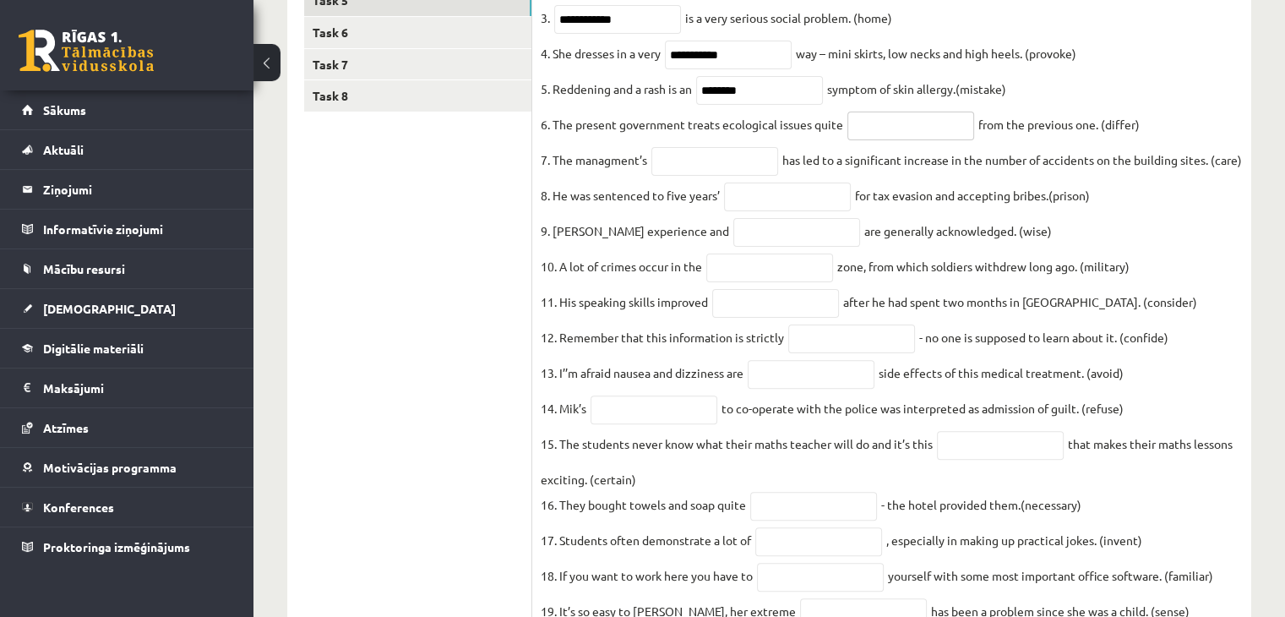
click at [892, 130] on input "text" at bounding box center [910, 126] width 127 height 29
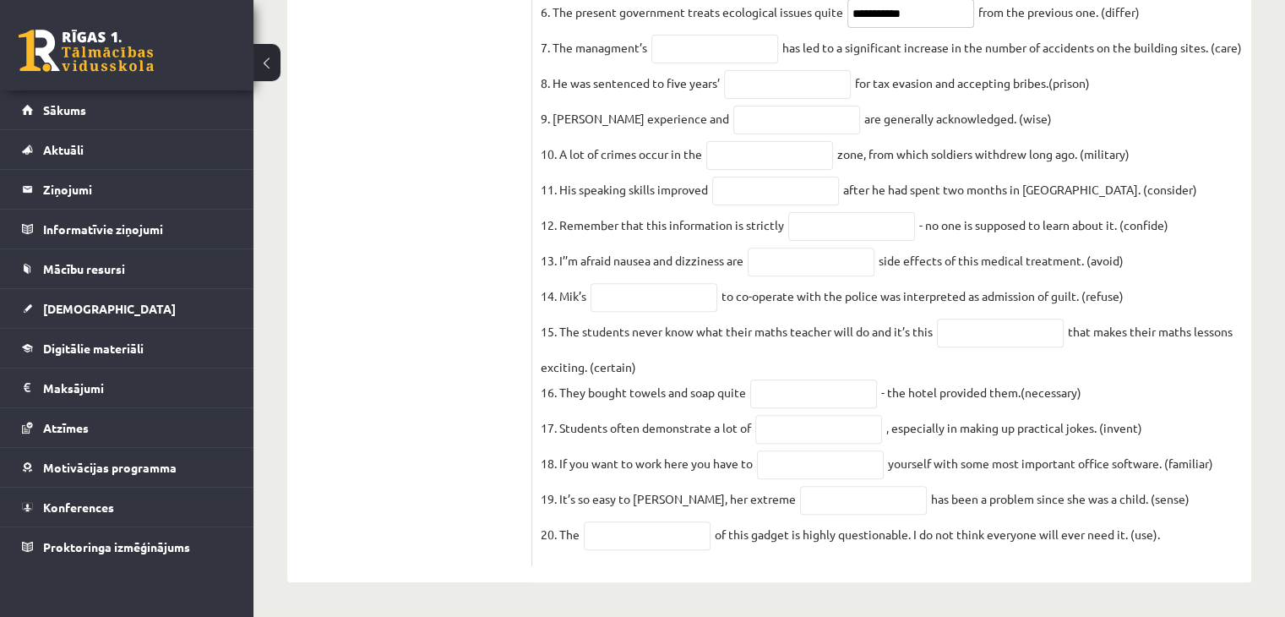
scroll to position [531, 0]
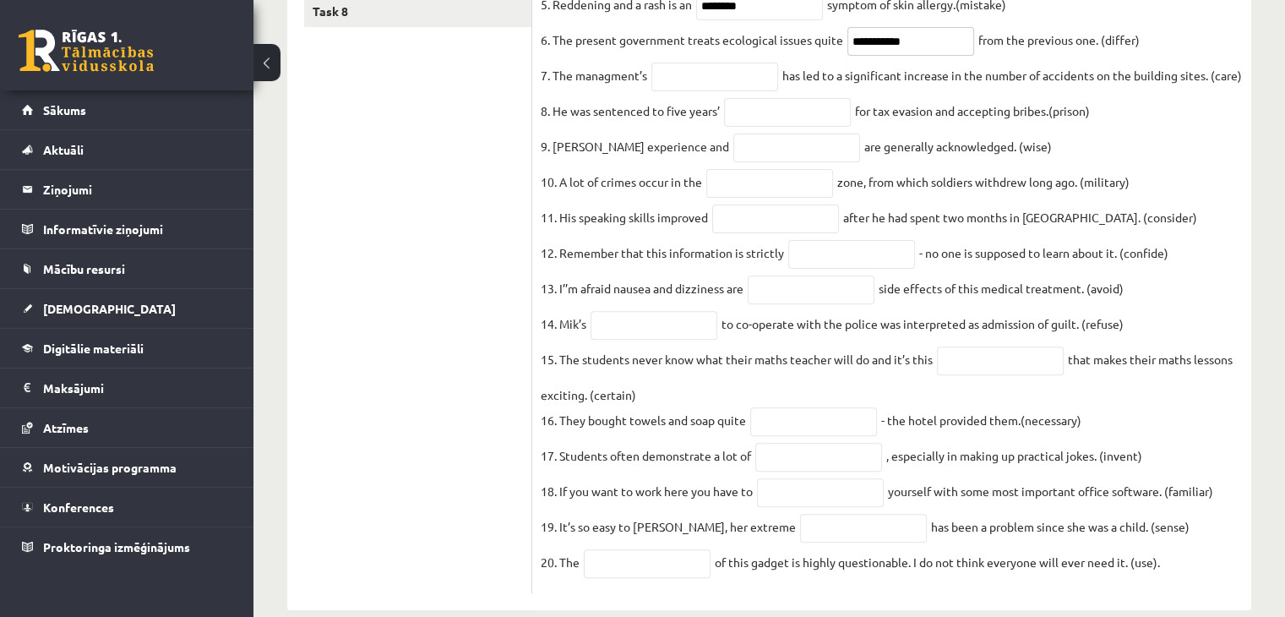
type input "**********"
click at [710, 64] on fieldset "**********" at bounding box center [892, 217] width 702 height 735
click at [706, 83] on input "text" at bounding box center [714, 77] width 127 height 29
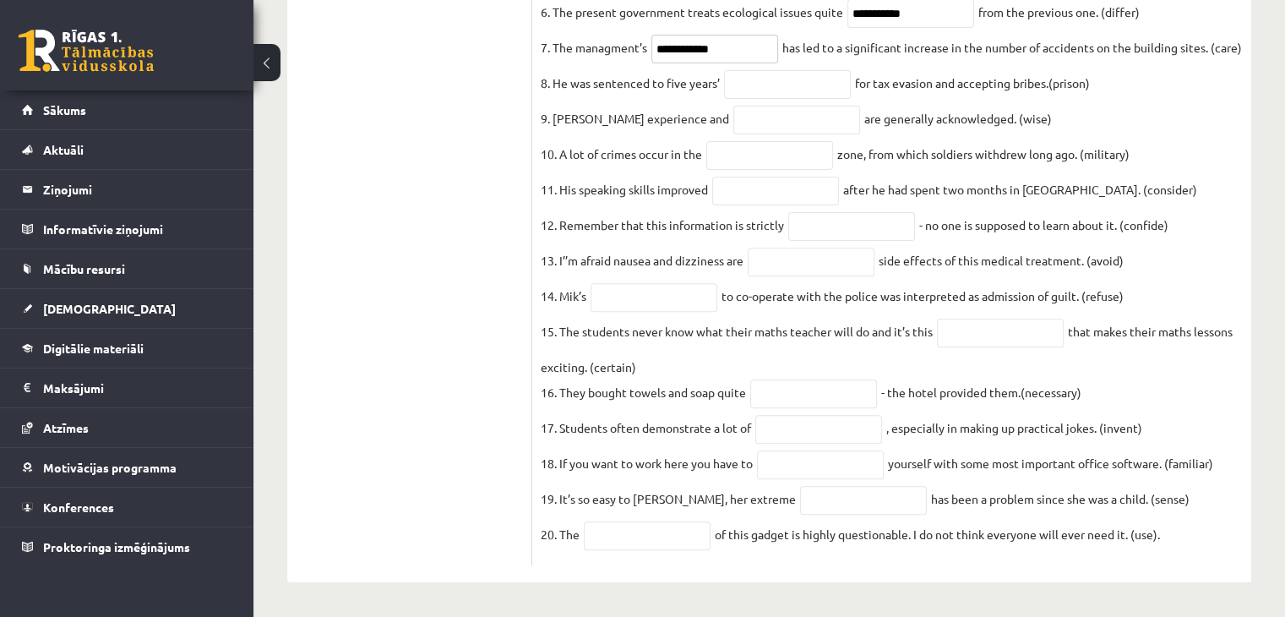
scroll to position [615, 0]
type input "**********"
click at [759, 70] on input "text" at bounding box center [787, 84] width 127 height 29
type input "**********"
click at [733, 106] on input "text" at bounding box center [796, 120] width 127 height 29
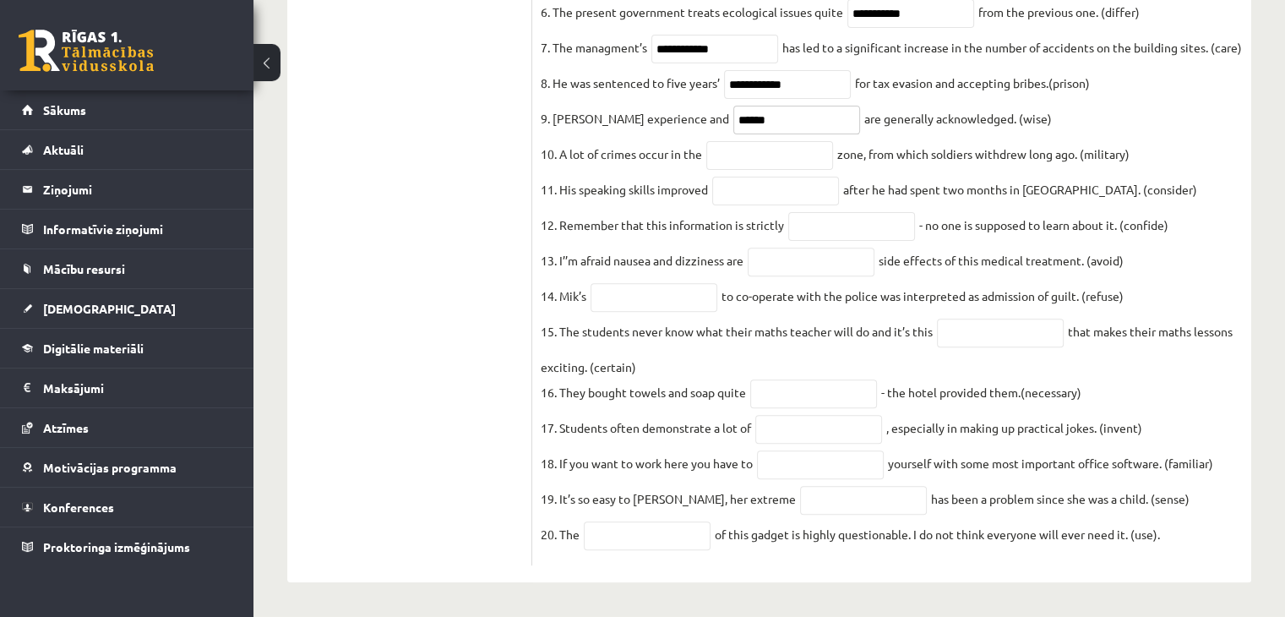
type input "******"
click at [763, 141] on input "text" at bounding box center [769, 155] width 127 height 29
type input "********"
click at [811, 177] on input "text" at bounding box center [775, 191] width 127 height 29
type input "**********"
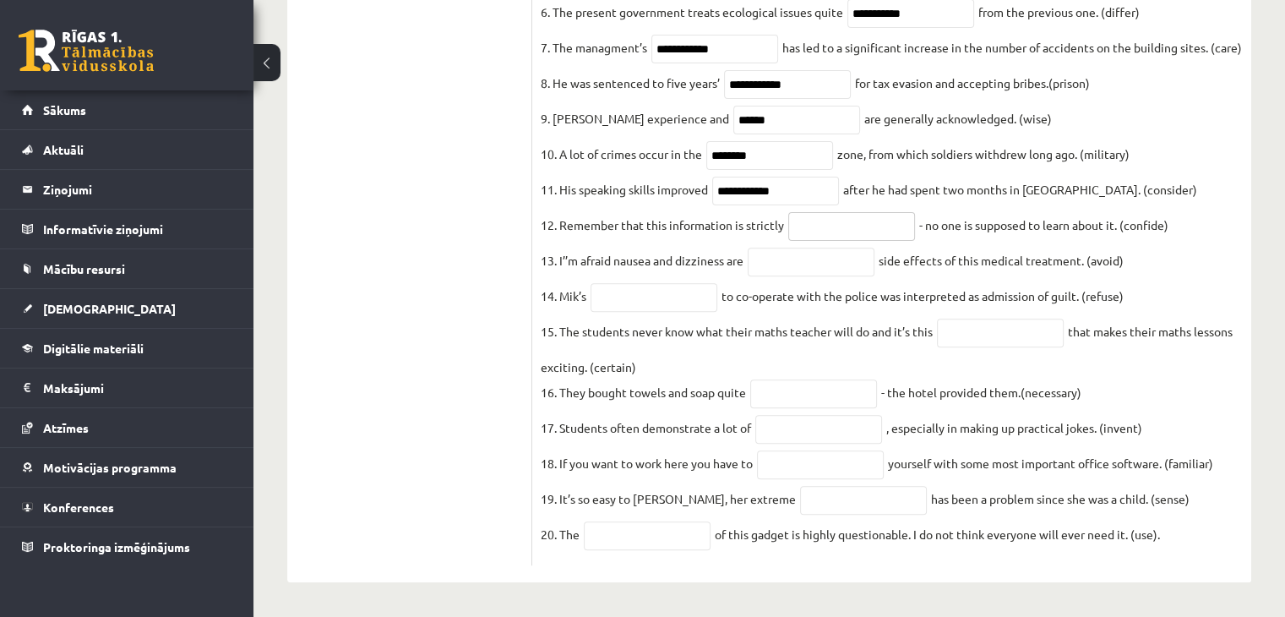
click at [811, 212] on input "text" at bounding box center [851, 226] width 127 height 29
type input "**********"
click at [835, 248] on input "text" at bounding box center [811, 262] width 127 height 29
type input "**********"
click at [665, 285] on input "text" at bounding box center [654, 297] width 127 height 29
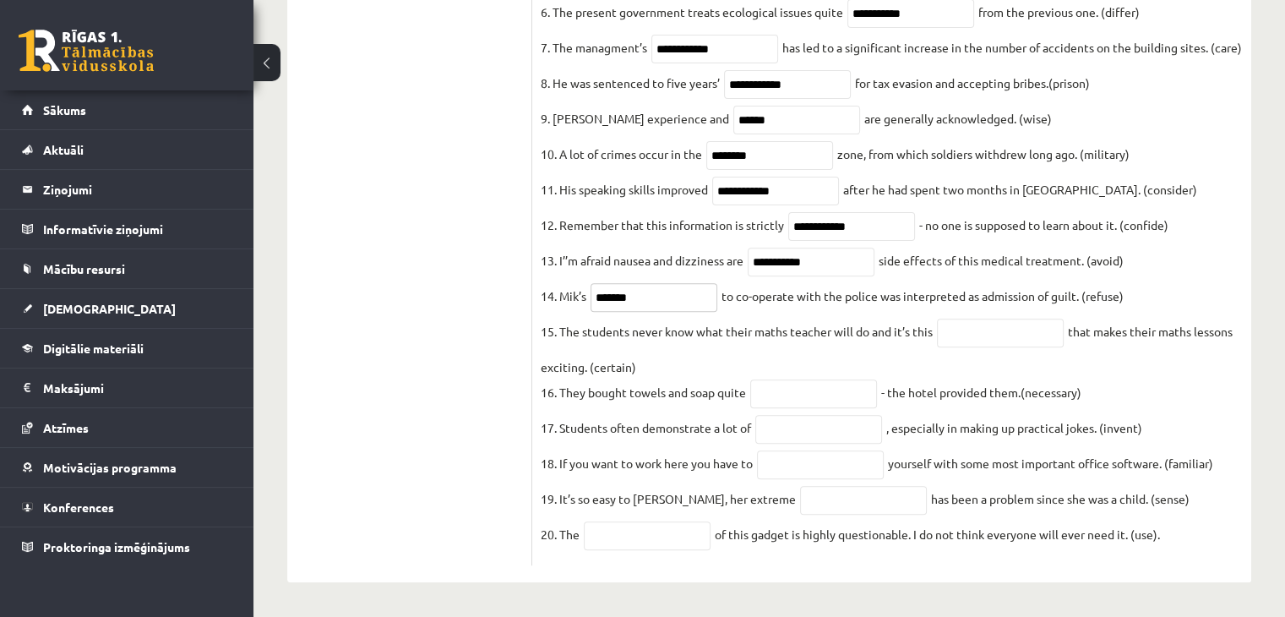
type input "*******"
click at [968, 321] on input "text" at bounding box center [1000, 332] width 127 height 29
type input "**********"
click at [830, 379] on input "text" at bounding box center [813, 393] width 127 height 29
type input "**********"
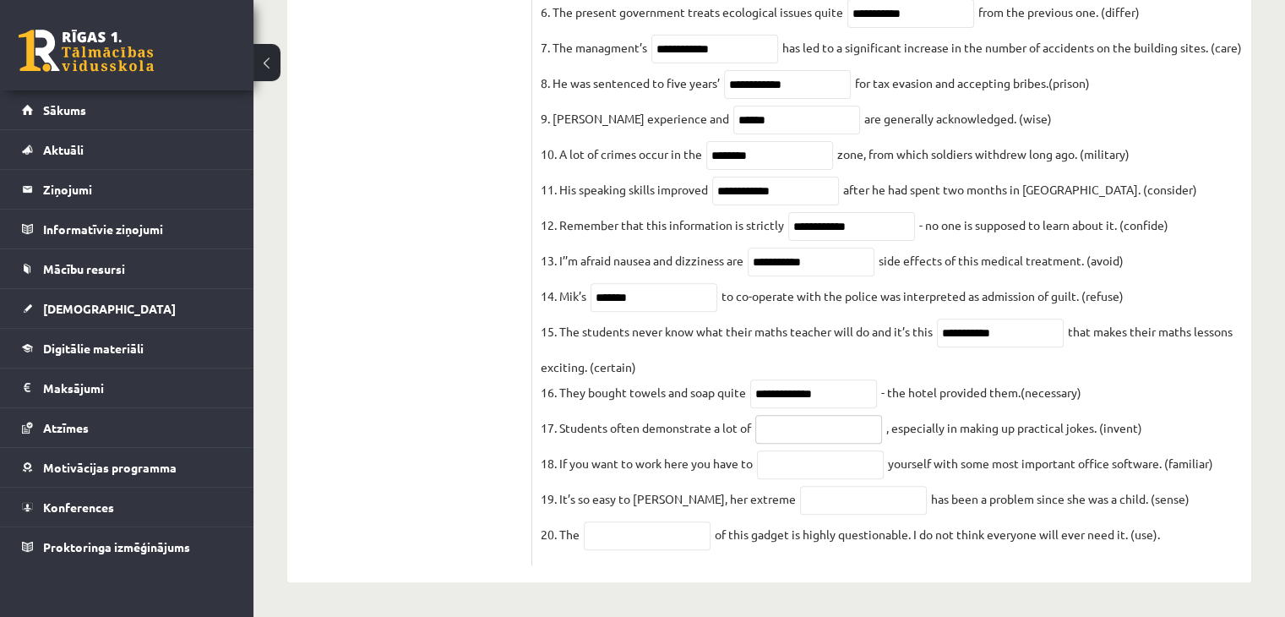
click at [841, 430] on input "text" at bounding box center [818, 429] width 127 height 29
type input "**********"
click at [841, 438] on fieldset "**********" at bounding box center [892, 189] width 702 height 735
click at [841, 440] on fieldset "**********" at bounding box center [892, 189] width 702 height 735
click at [842, 450] on input "text" at bounding box center [820, 464] width 127 height 29
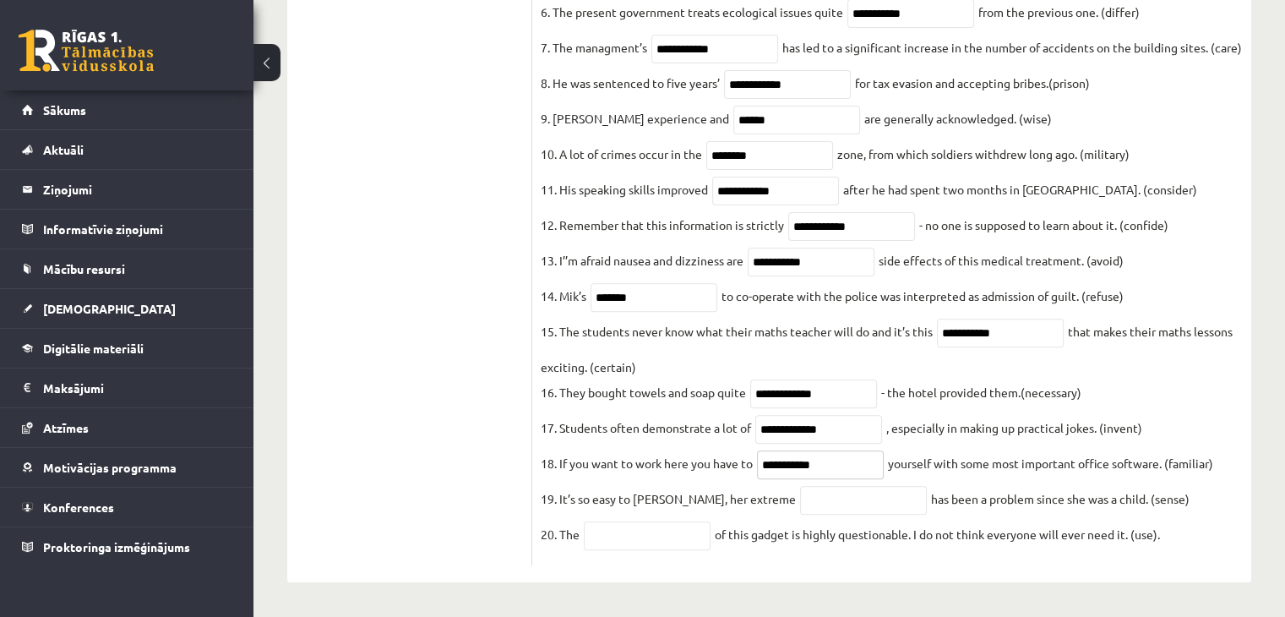
type input "**********"
click at [830, 500] on input "text" at bounding box center [863, 500] width 127 height 29
type input "**********"
click at [704, 539] on input "text" at bounding box center [647, 535] width 127 height 29
type input "**********"
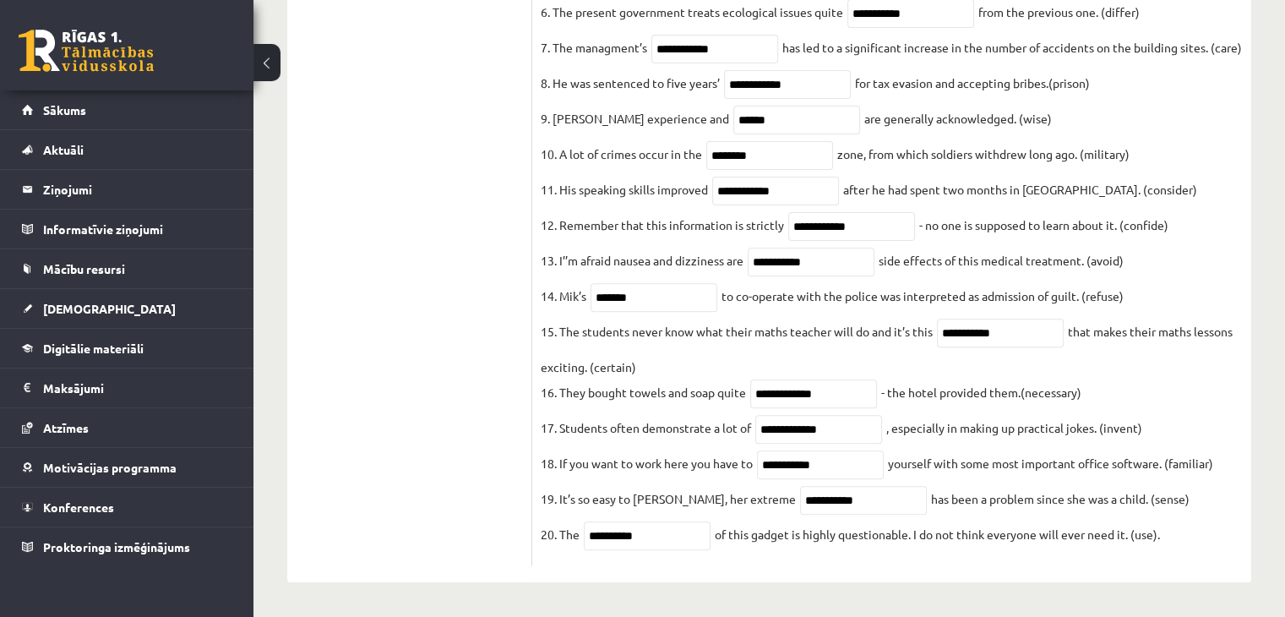
click at [962, 484] on fieldset "**********" at bounding box center [892, 189] width 702 height 735
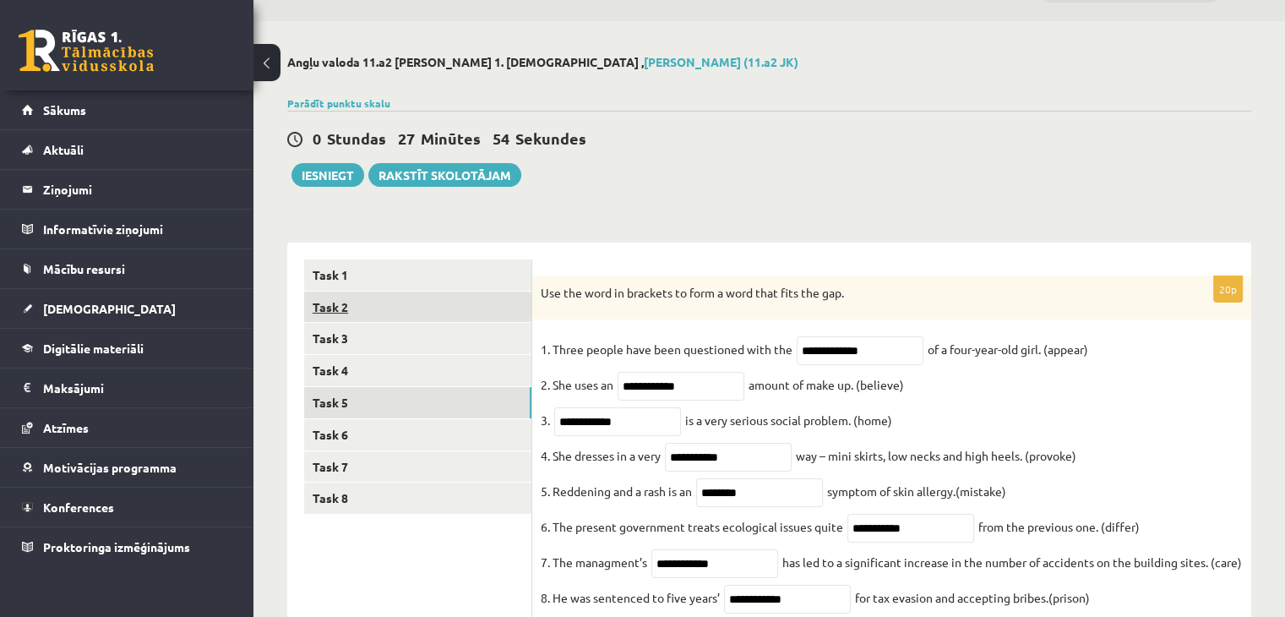
scroll to position [84, 0]
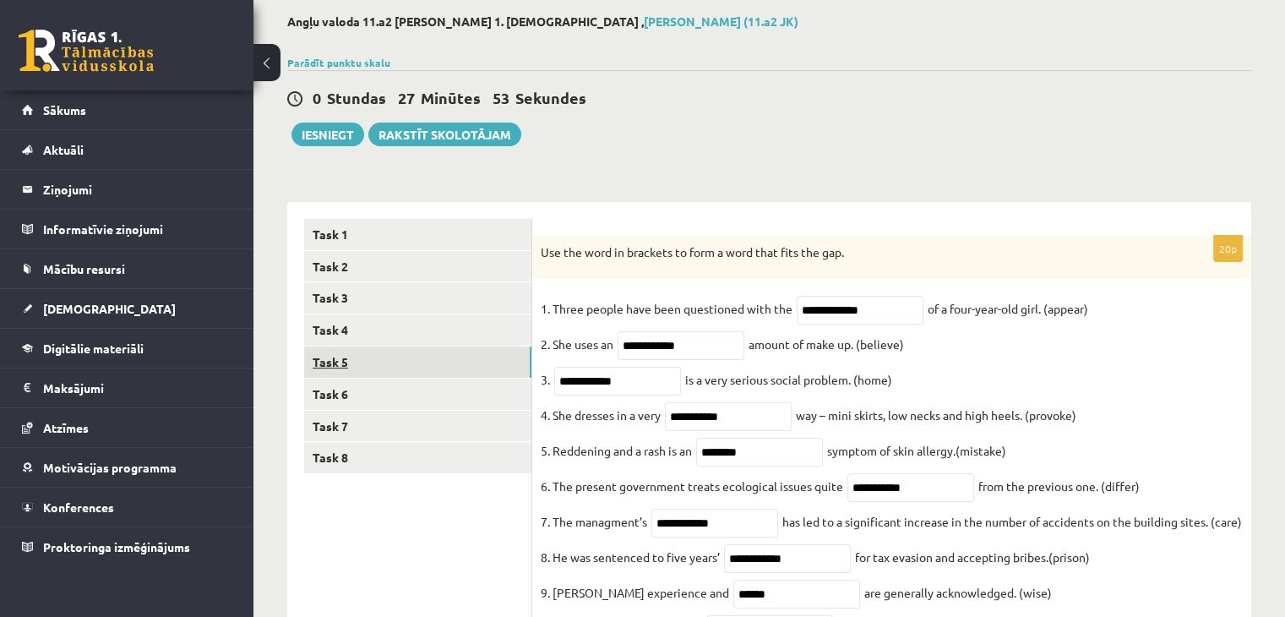
click at [385, 357] on link "Task 5" at bounding box center [417, 361] width 227 height 31
click at [409, 345] on link "Task 4" at bounding box center [417, 329] width 227 height 31
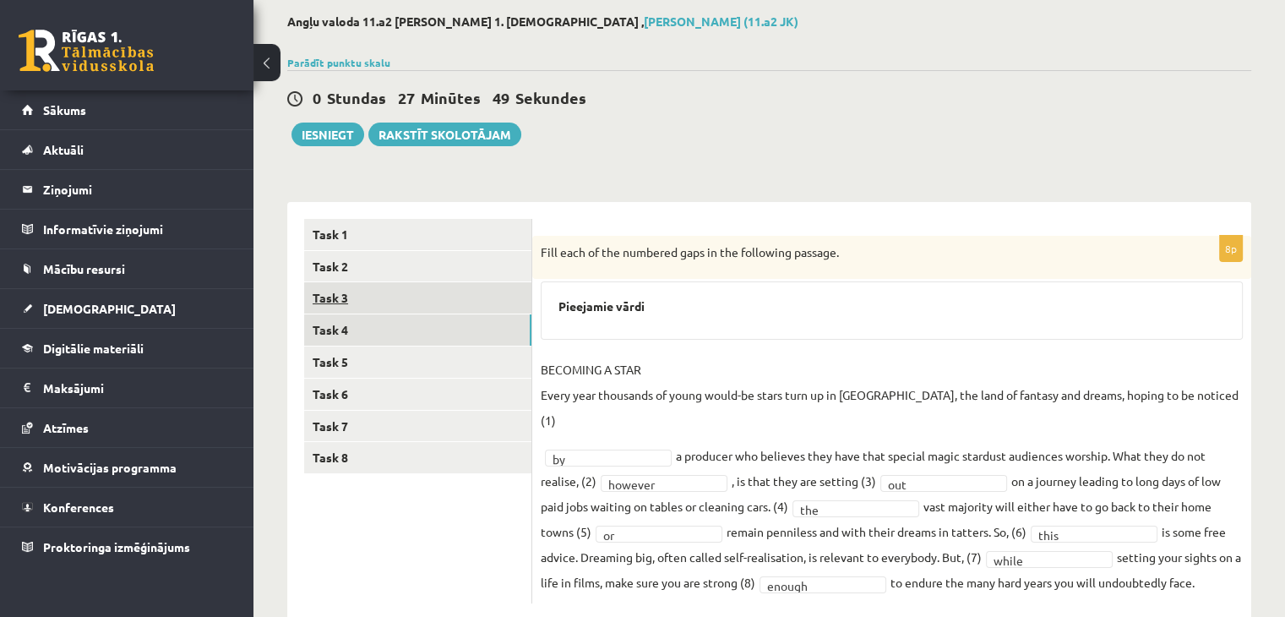
click at [395, 296] on link "Task 3" at bounding box center [417, 297] width 227 height 31
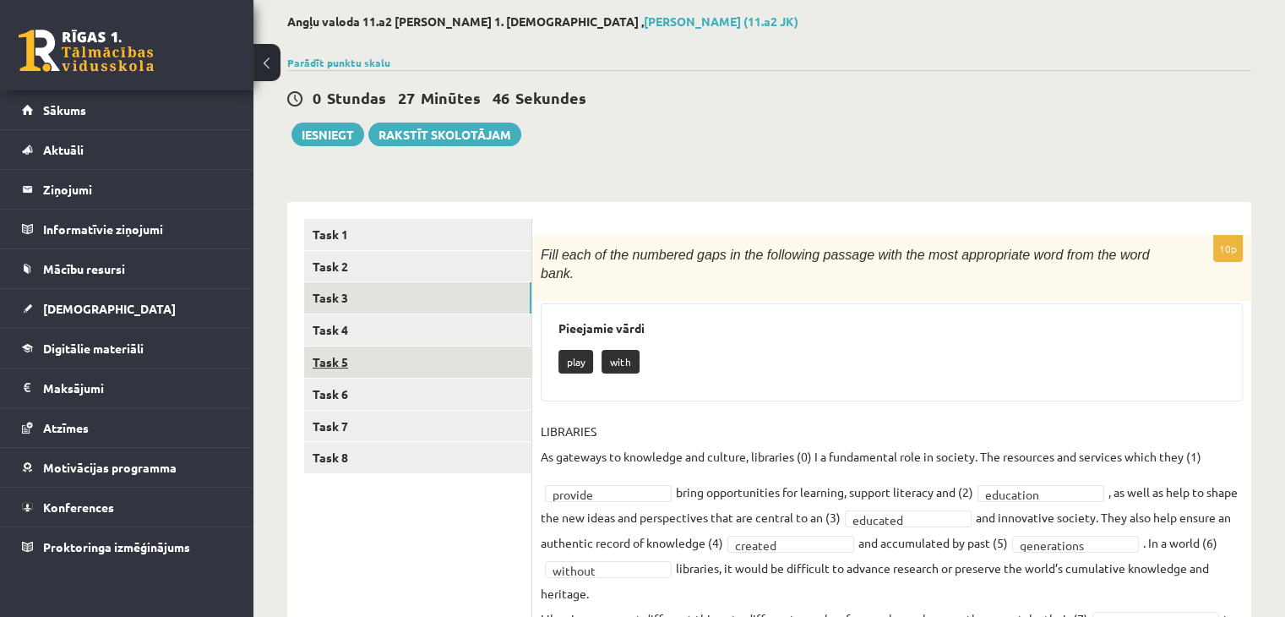
click at [364, 354] on link "Task 5" at bounding box center [417, 361] width 227 height 31
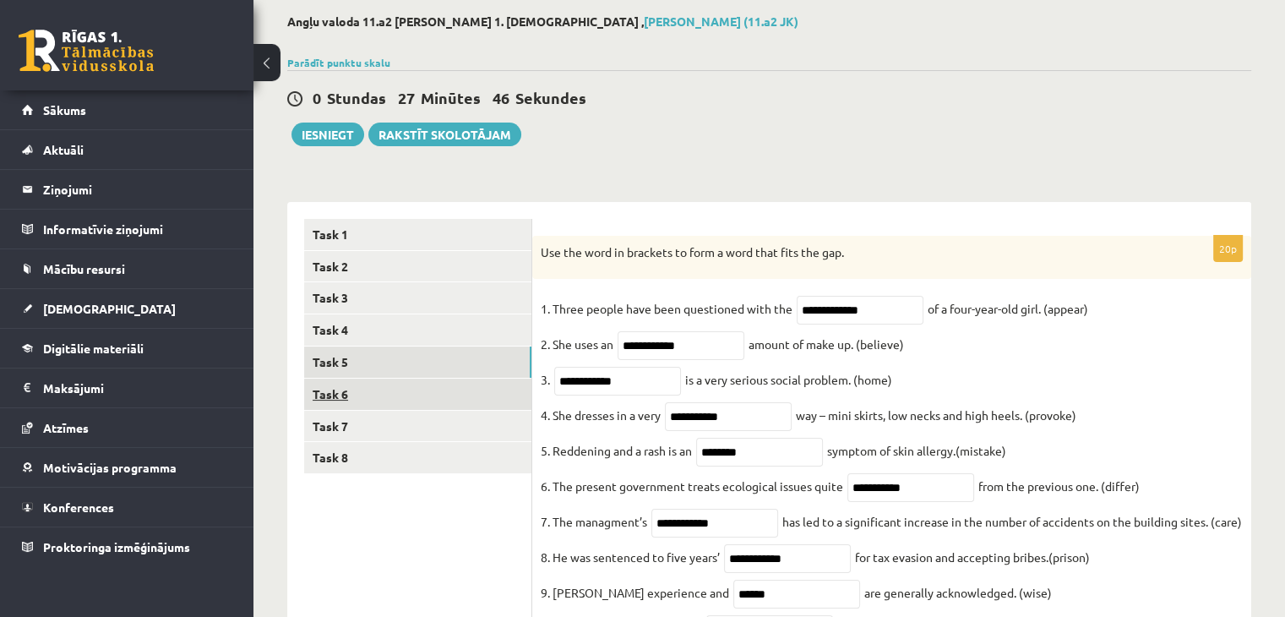
click at [374, 384] on link "Task 6" at bounding box center [417, 393] width 227 height 31
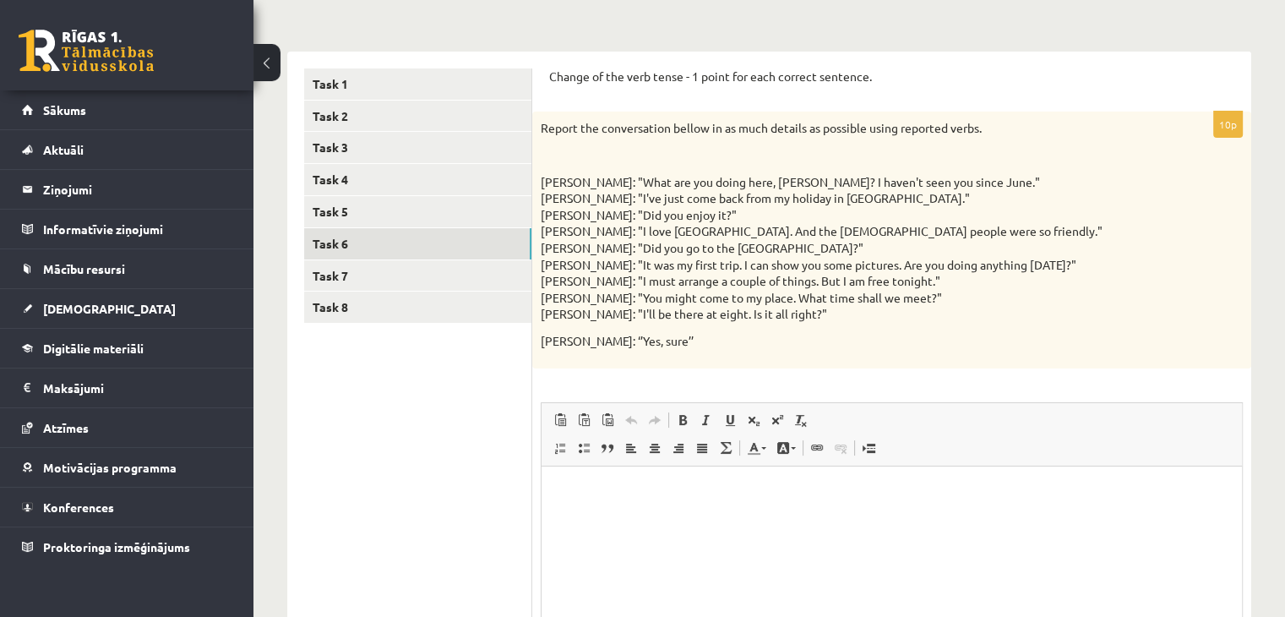
scroll to position [253, 0]
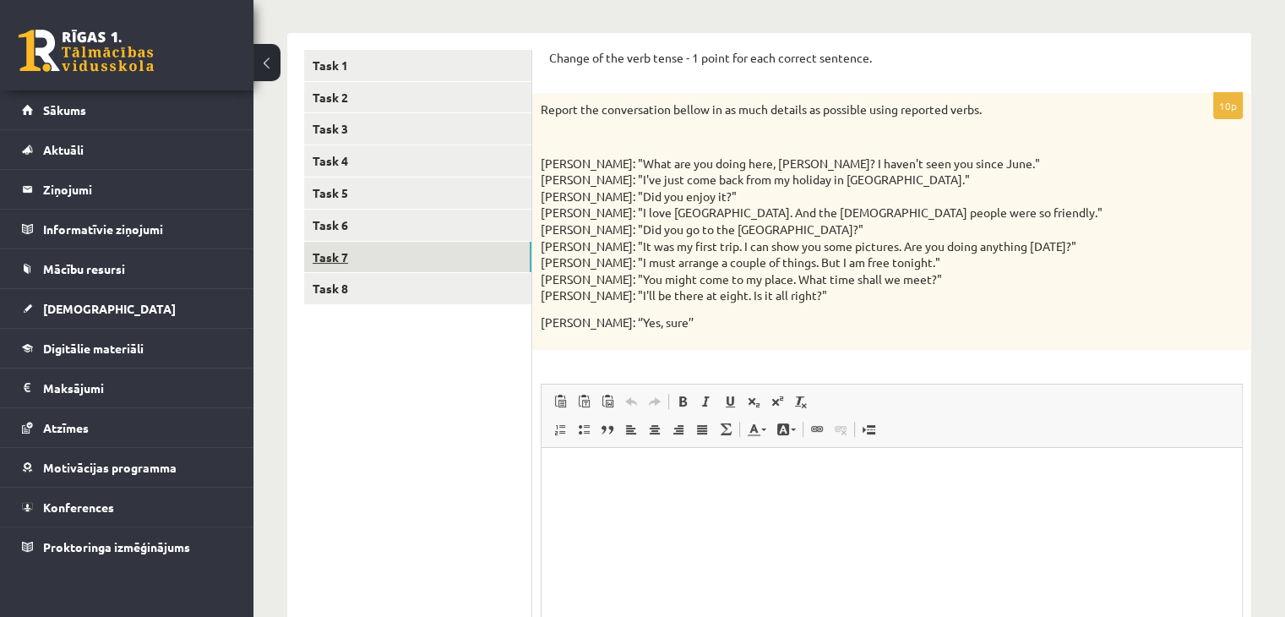
click at [364, 251] on link "Task 7" at bounding box center [417, 257] width 227 height 31
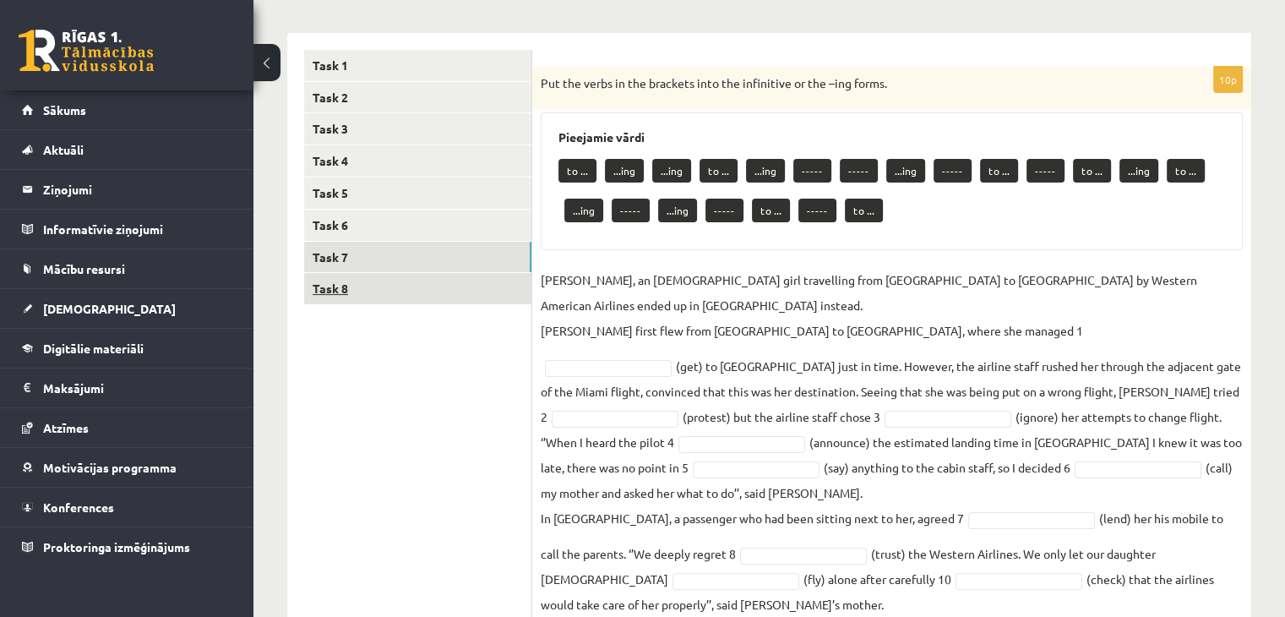
click at [379, 279] on link "Task 8" at bounding box center [417, 288] width 227 height 31
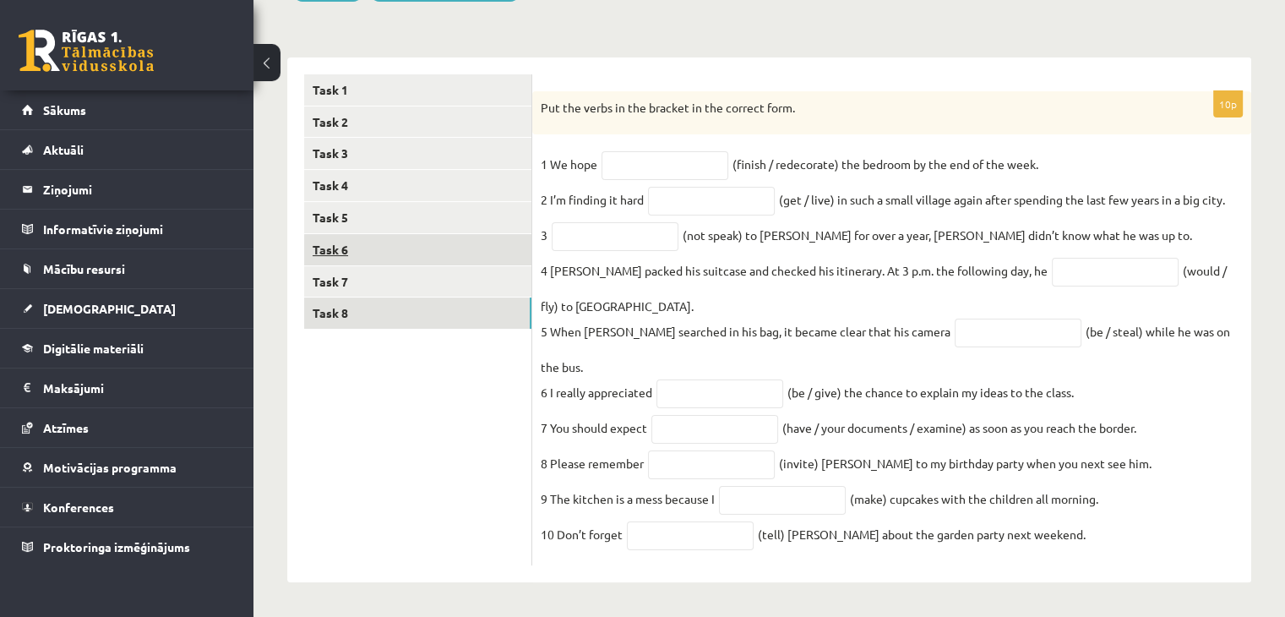
scroll to position [220, 0]
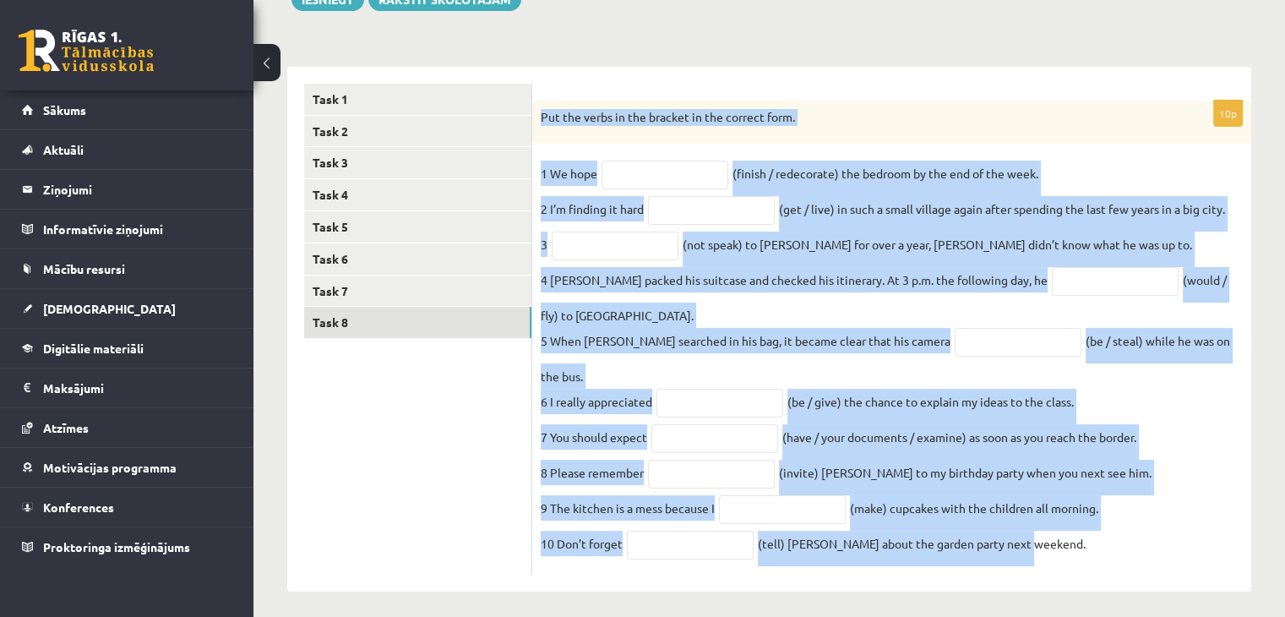
drag, startPoint x: 536, startPoint y: 111, endPoint x: 1068, endPoint y: 538, distance: 682.6
click at [1068, 543] on div "10p Put the verbs in the bracket in the correct form. 1 We hope (finish / redec…" at bounding box center [891, 338] width 719 height 475
copy div "Put the verbs in the bracket in the correct form. 1 We hope (finish / redecorat…"
drag, startPoint x: 703, startPoint y: 110, endPoint x: 667, endPoint y: 150, distance: 53.2
click at [703, 110] on p "Put the verbs in the bracket in the correct form." at bounding box center [850, 117] width 618 height 17
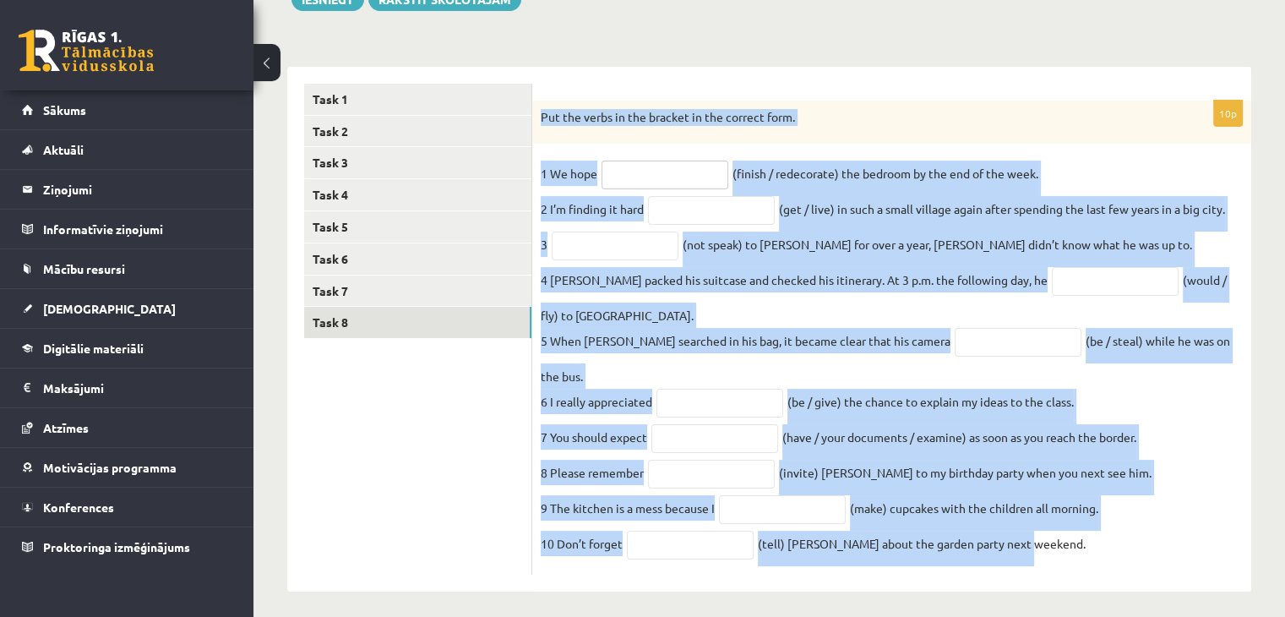
click at [659, 171] on input "text" at bounding box center [664, 175] width 127 height 29
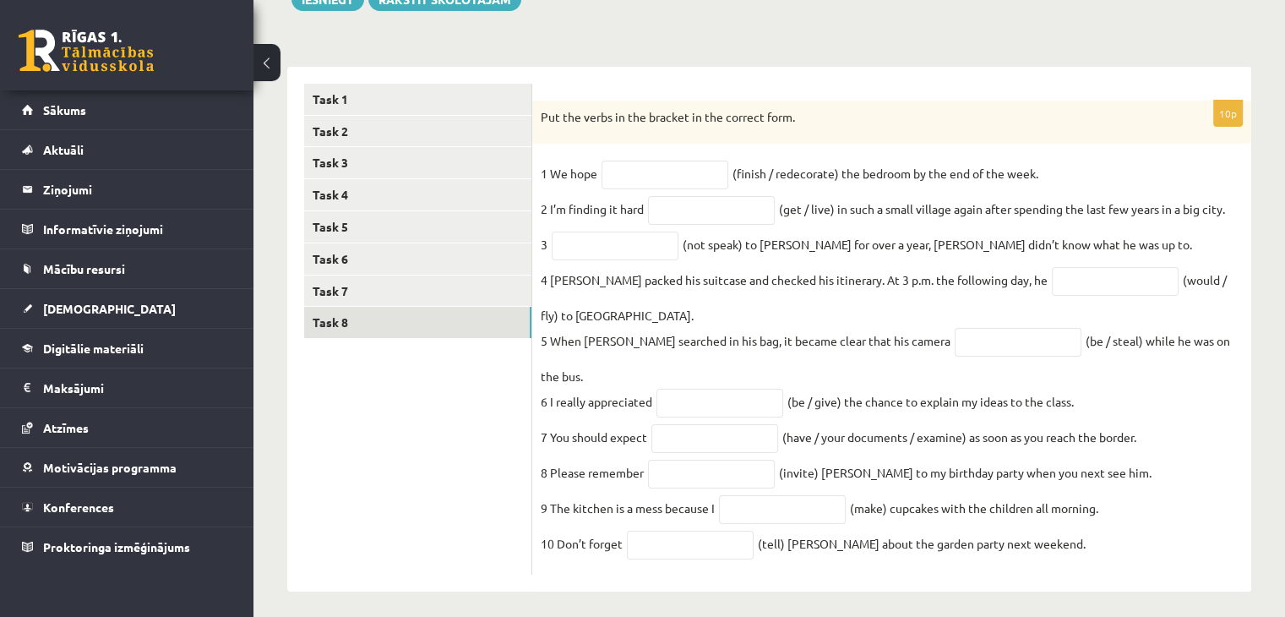
click at [683, 144] on div "10p Put the verbs in the bracket in the correct form. 1 We hope (finish / redec…" at bounding box center [891, 338] width 719 height 475
click at [651, 164] on input "text" at bounding box center [664, 175] width 127 height 29
type input "**********"
click at [689, 220] on input "text" at bounding box center [711, 210] width 127 height 29
type input "**********"
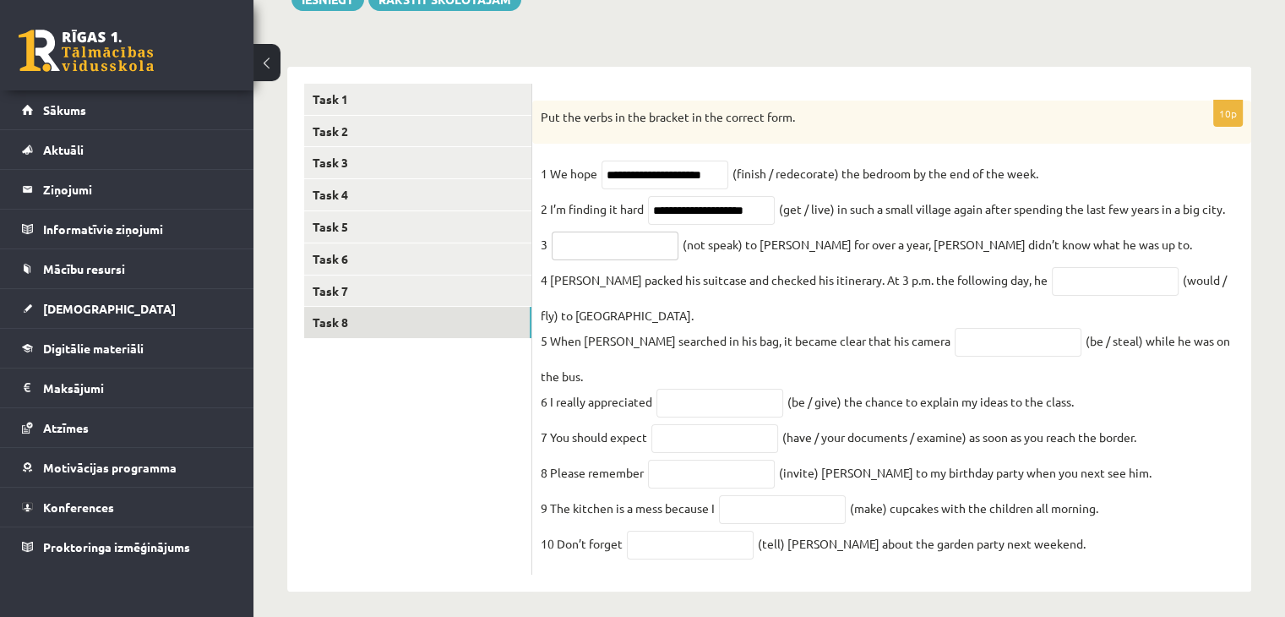
click at [640, 257] on input "text" at bounding box center [615, 245] width 127 height 29
type input "*"
click at [1053, 293] on input "text" at bounding box center [1115, 281] width 127 height 29
type input "**********"
click at [955, 352] on input "text" at bounding box center [1018, 342] width 127 height 29
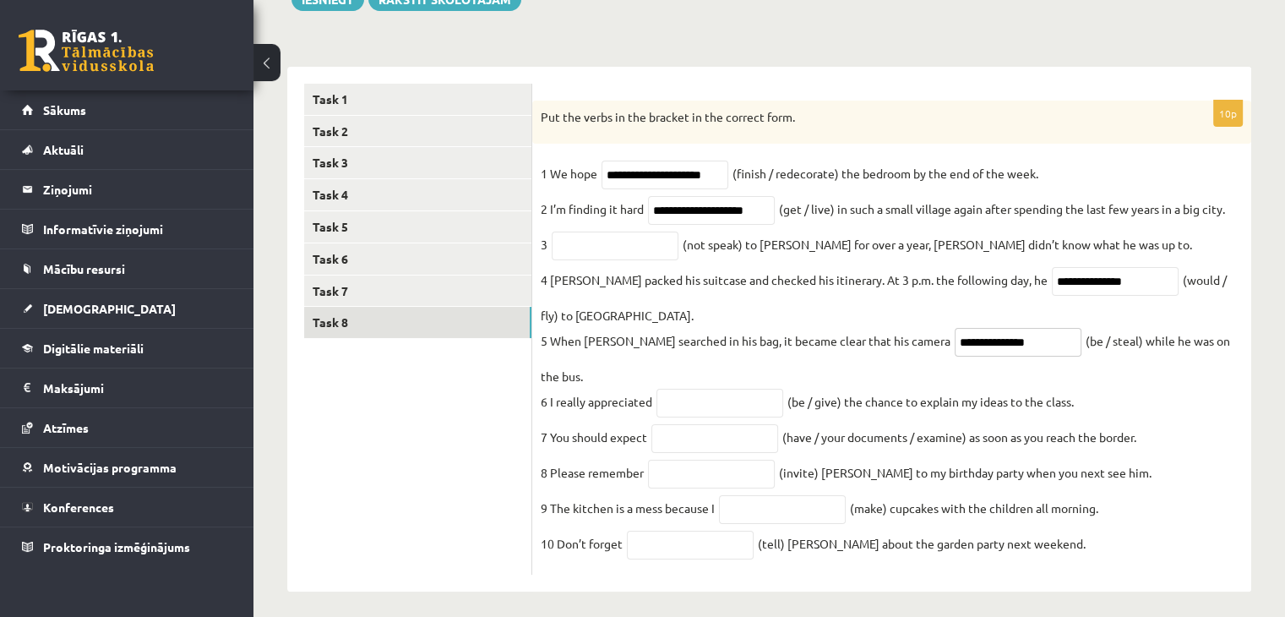
type input "**********"
click at [737, 389] on input "text" at bounding box center [719, 403] width 127 height 29
type input "**********"
click at [693, 431] on input "text" at bounding box center [714, 438] width 127 height 29
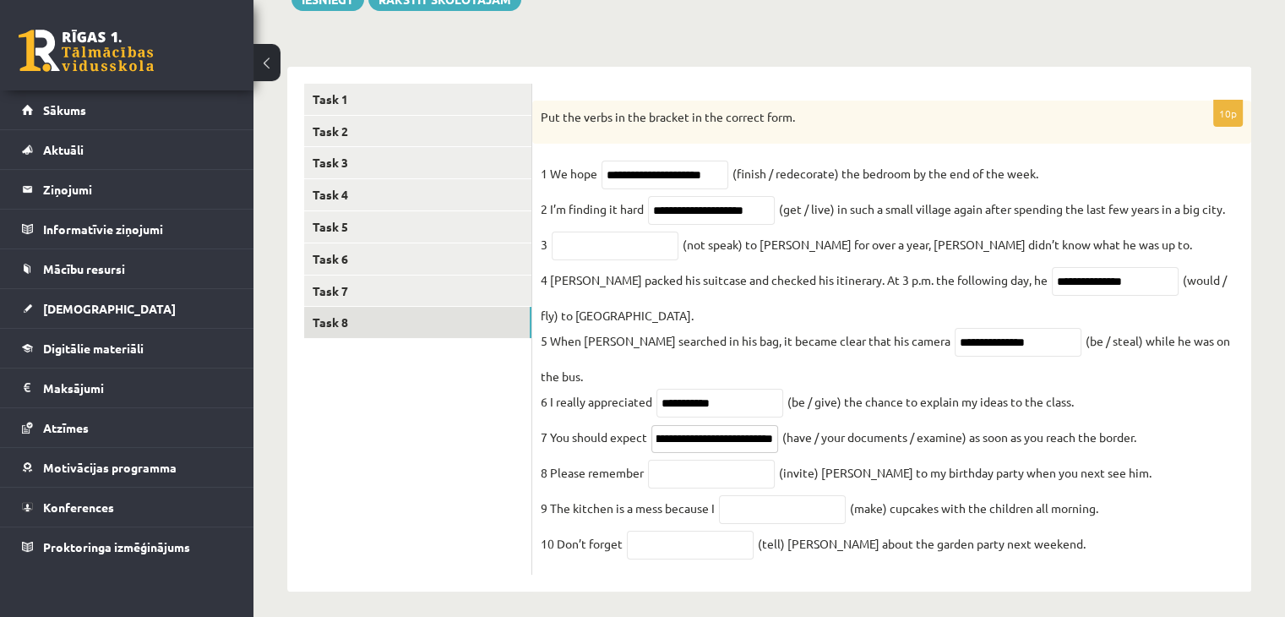
type input "**********"
click at [733, 461] on input "text" at bounding box center [711, 474] width 127 height 29
type input "*********"
click at [754, 501] on input "text" at bounding box center [782, 509] width 127 height 29
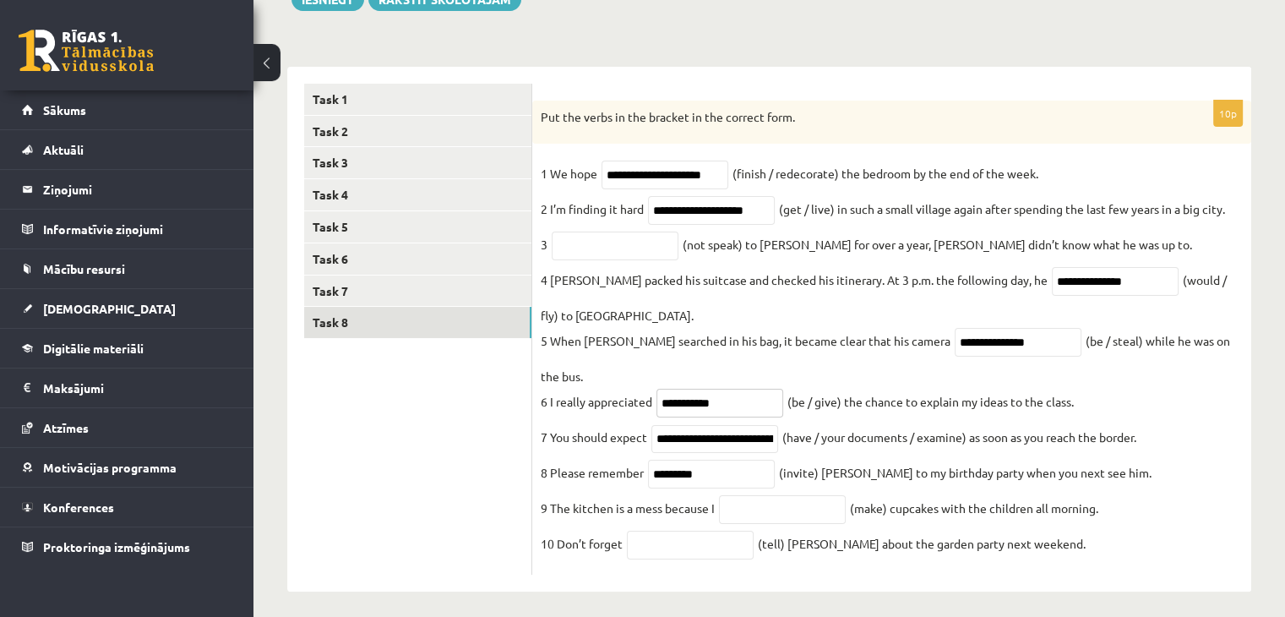
drag, startPoint x: 729, startPoint y: 389, endPoint x: 642, endPoint y: 369, distance: 89.2
click at [642, 369] on fieldset "**********" at bounding box center [892, 364] width 702 height 406
click at [781, 504] on input "text" at bounding box center [782, 509] width 127 height 29
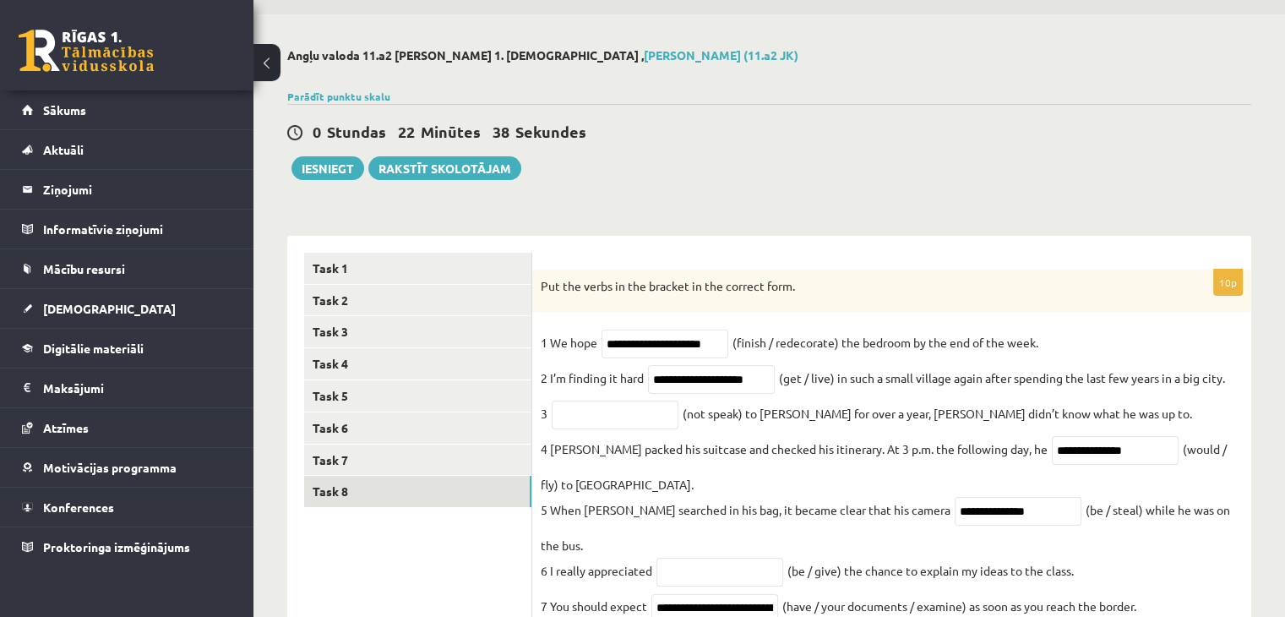
scroll to position [220, 0]
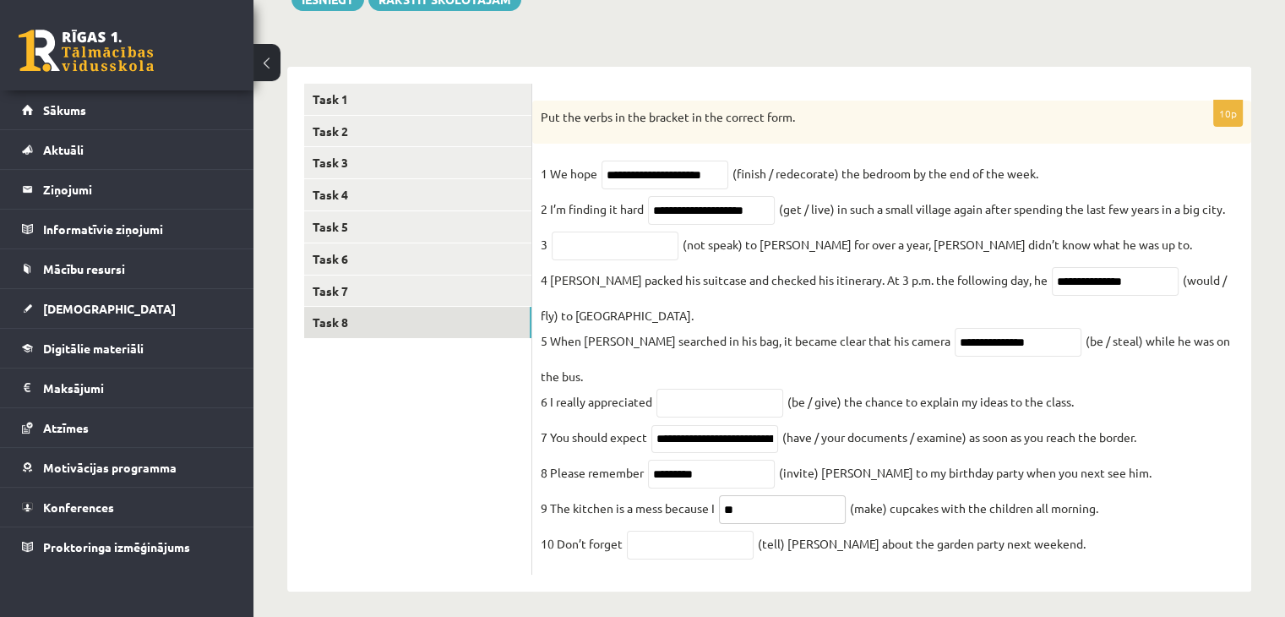
type input "*"
type input "**********"
click at [691, 542] on input "text" at bounding box center [690, 545] width 127 height 29
type input "*******"
click at [347, 302] on link "Task 7" at bounding box center [417, 290] width 227 height 31
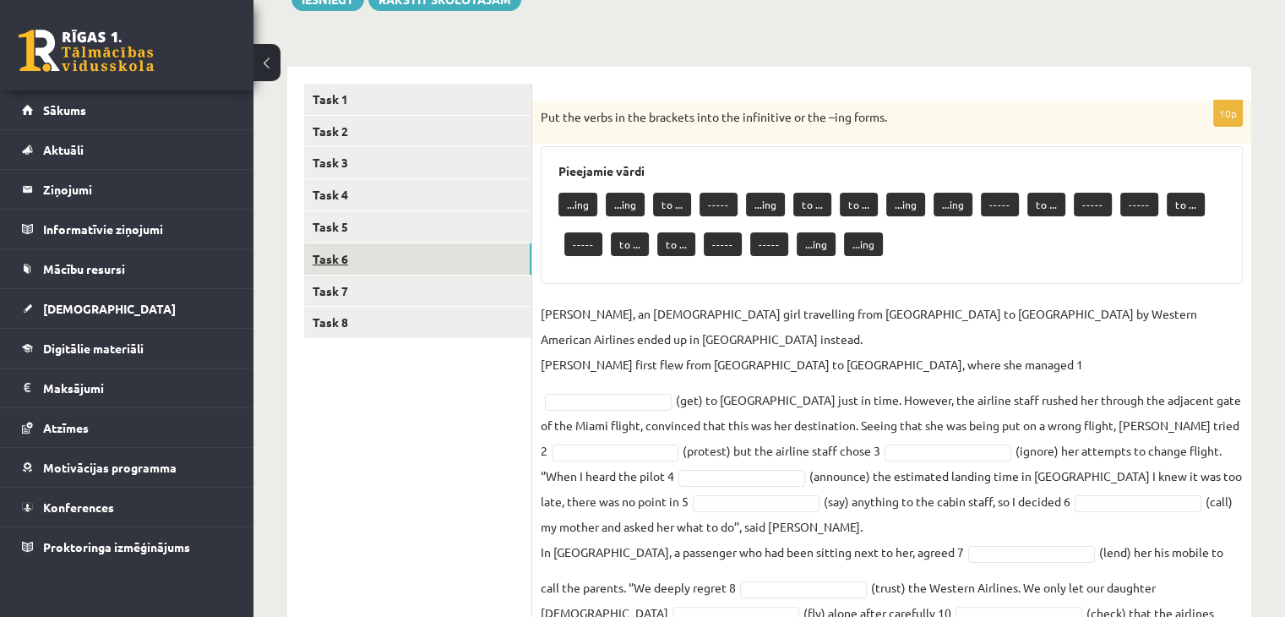
click at [384, 250] on link "Task 6" at bounding box center [417, 258] width 227 height 31
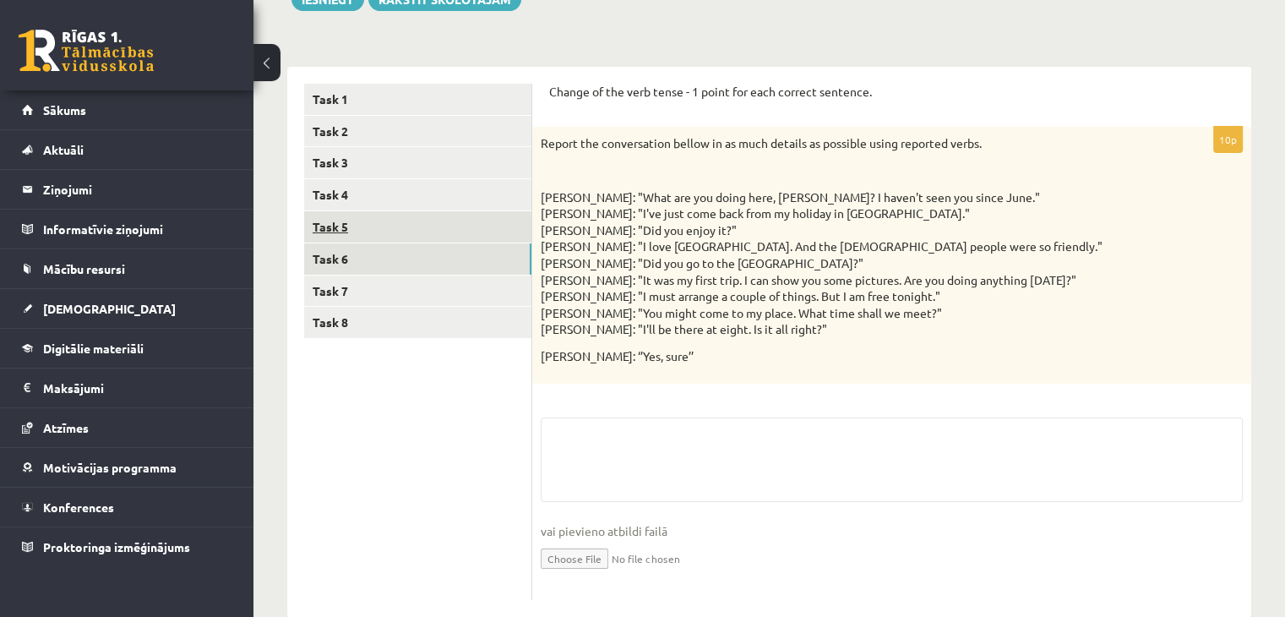
click at [378, 222] on link "Task 5" at bounding box center [417, 226] width 227 height 31
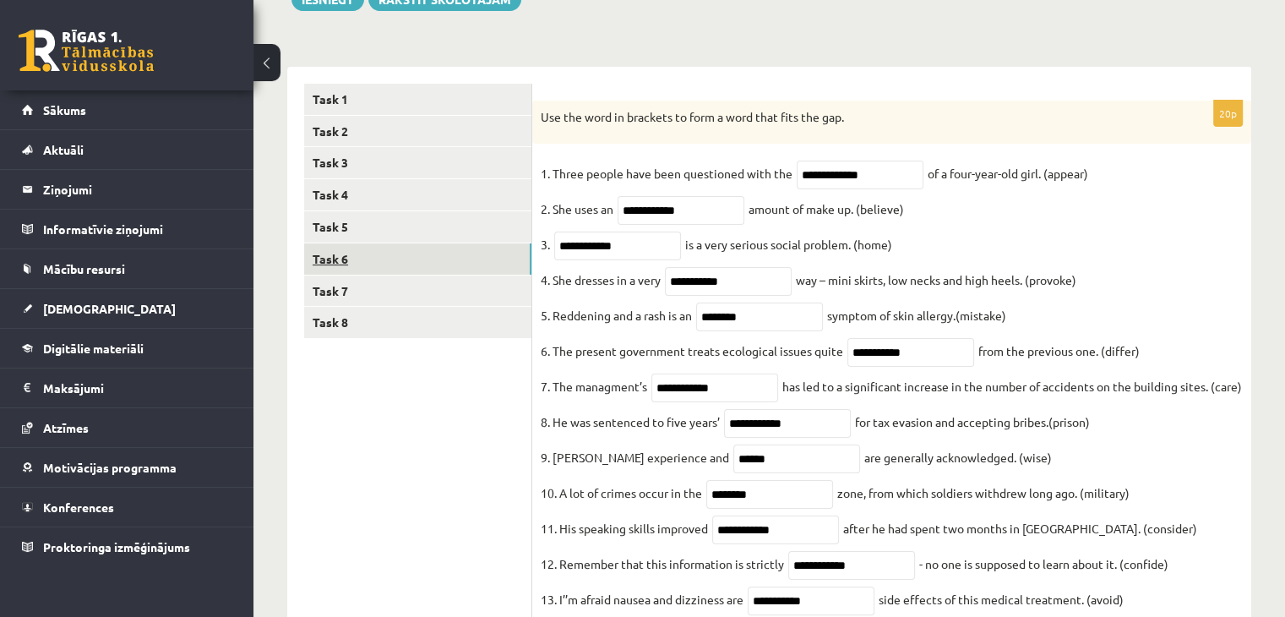
click at [366, 265] on link "Task 6" at bounding box center [417, 258] width 227 height 31
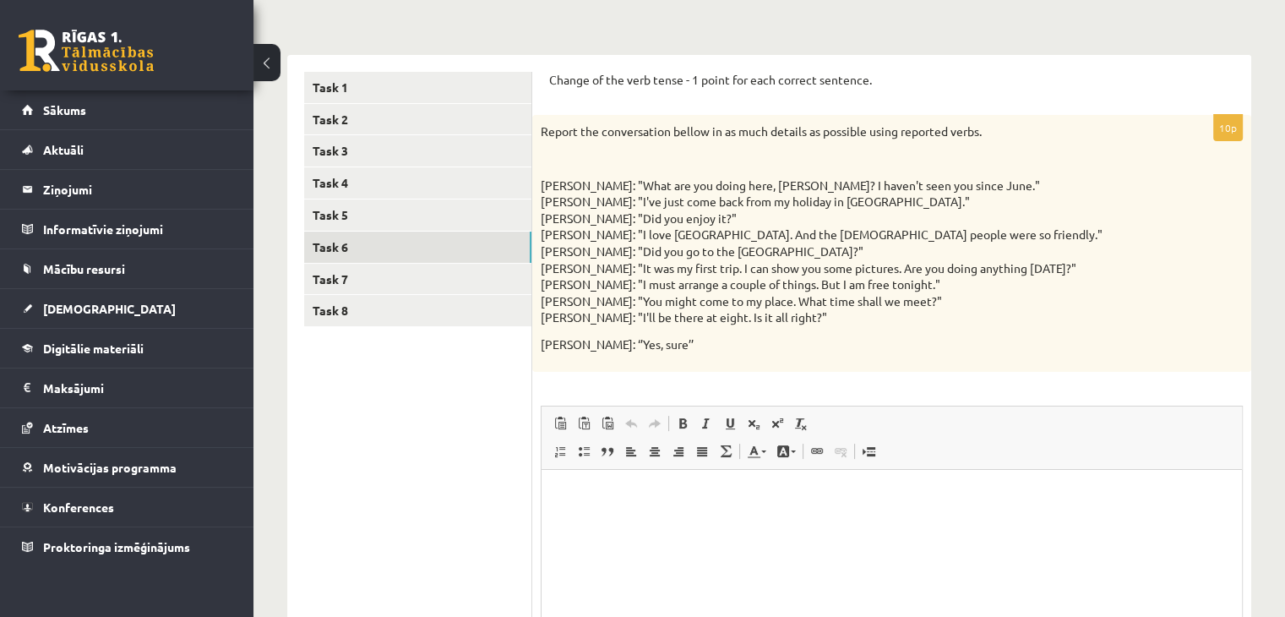
scroll to position [135, 0]
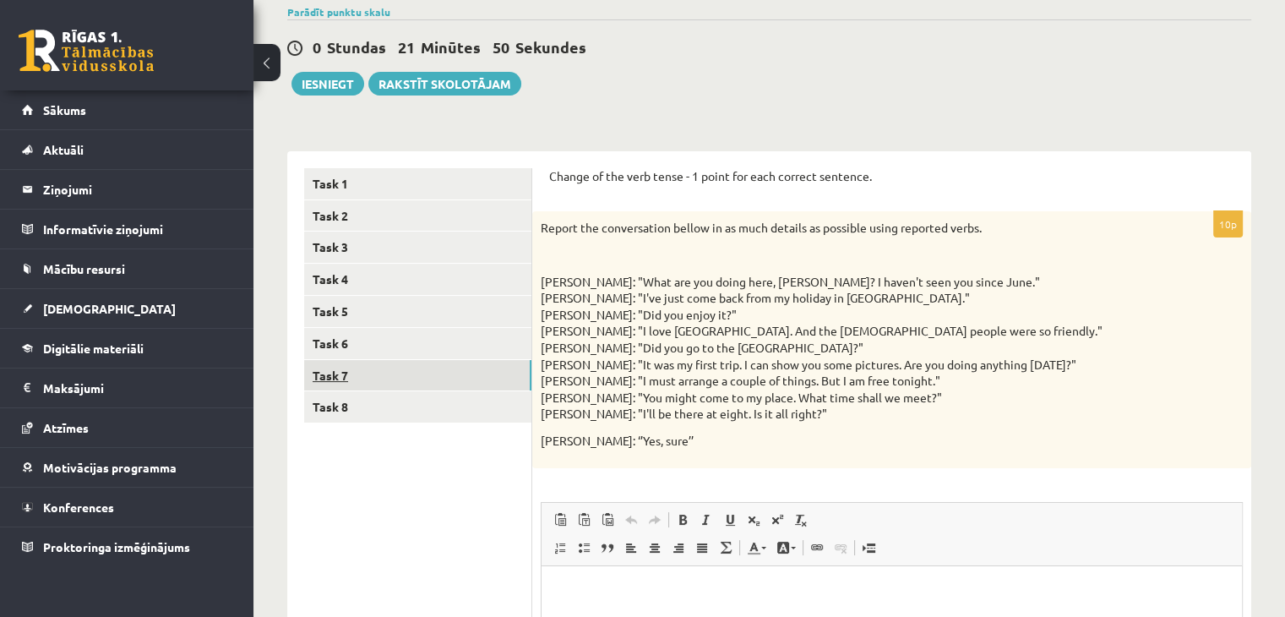
click at [482, 360] on link "Task 7" at bounding box center [417, 375] width 227 height 31
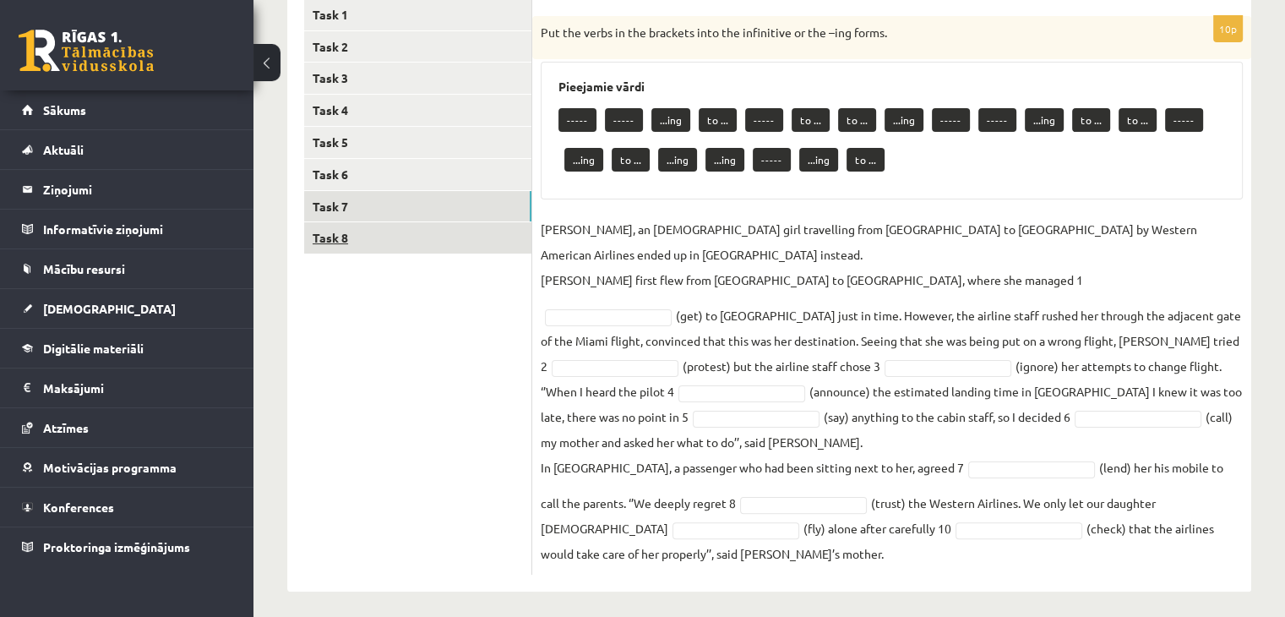
click at [393, 249] on link "Task 8" at bounding box center [417, 237] width 227 height 31
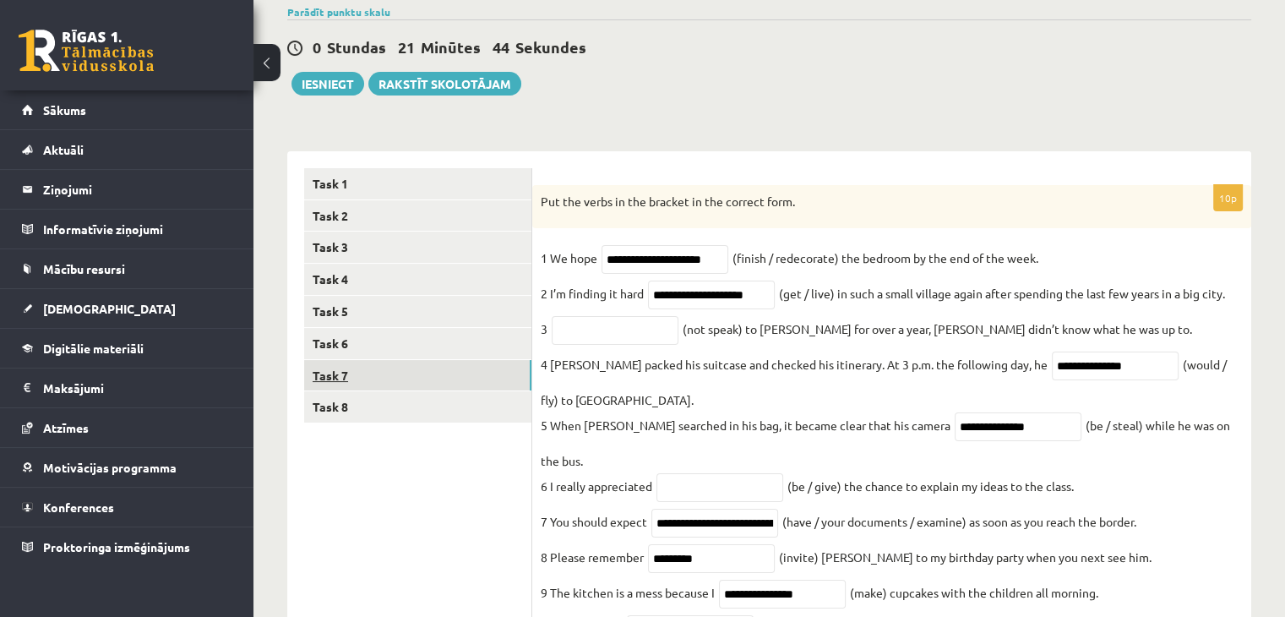
click at [390, 367] on link "Task 7" at bounding box center [417, 375] width 227 height 31
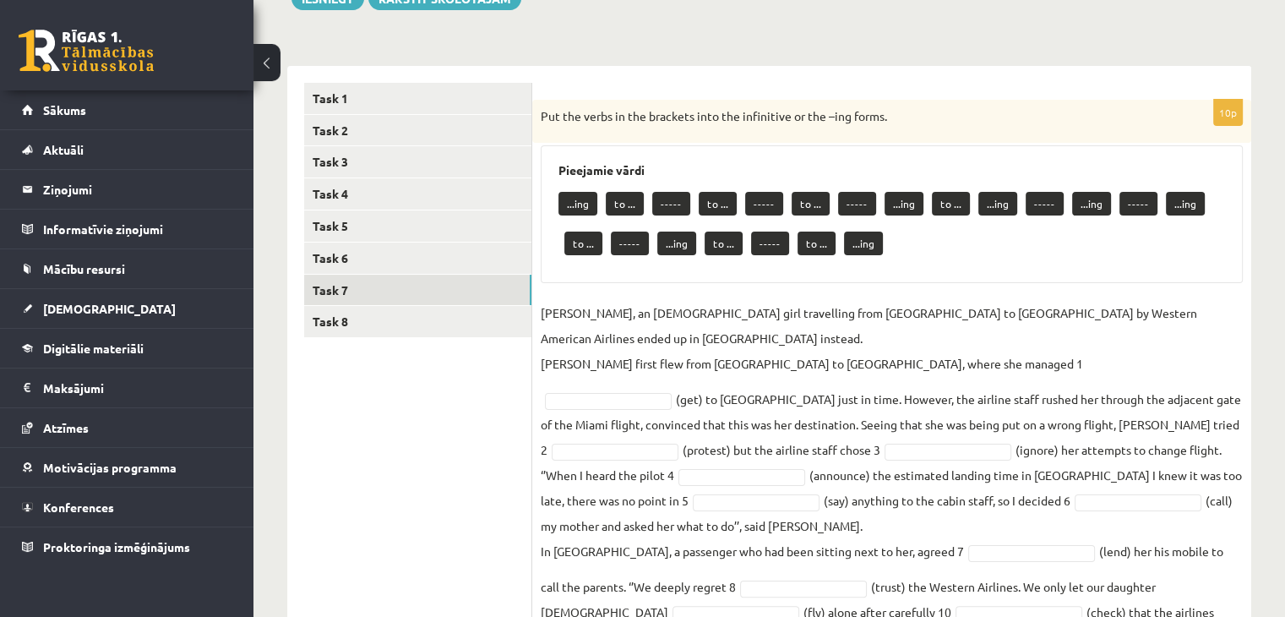
scroll to position [313, 0]
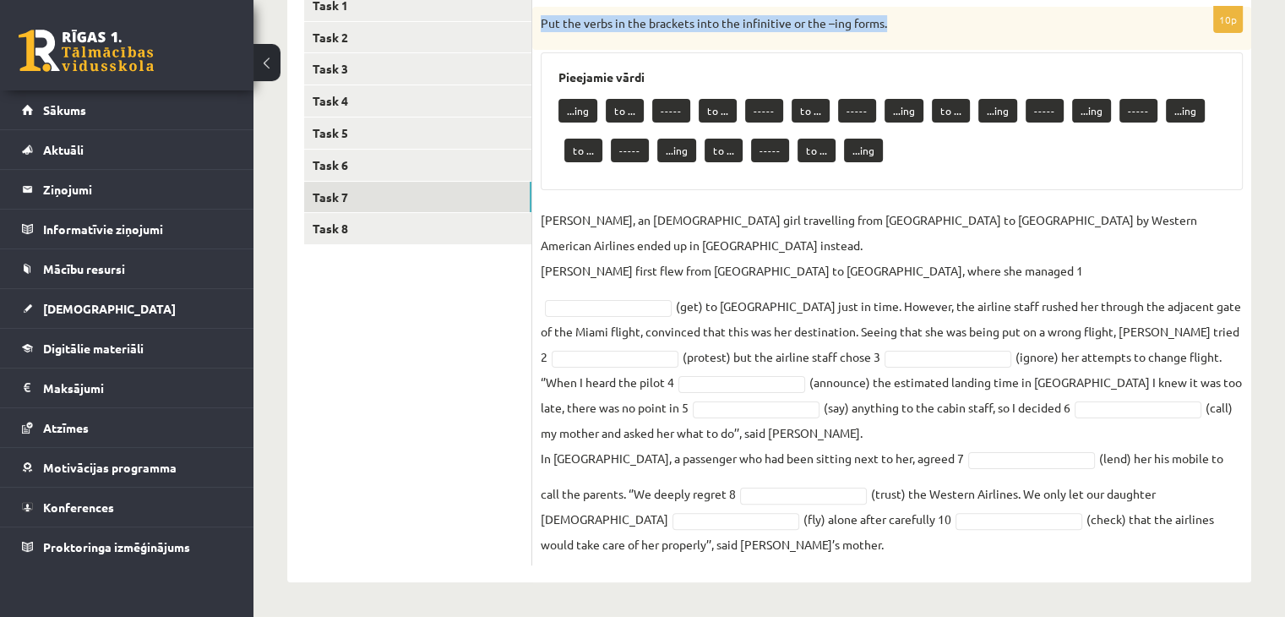
drag, startPoint x: 536, startPoint y: 19, endPoint x: 900, endPoint y: 38, distance: 364.6
click at [900, 38] on div "Put the verbs in the brackets into the infinitive or the –ing forms." at bounding box center [891, 29] width 719 height 44
copy p "Put the verbs in the brackets into the infinitive or the –ing forms."
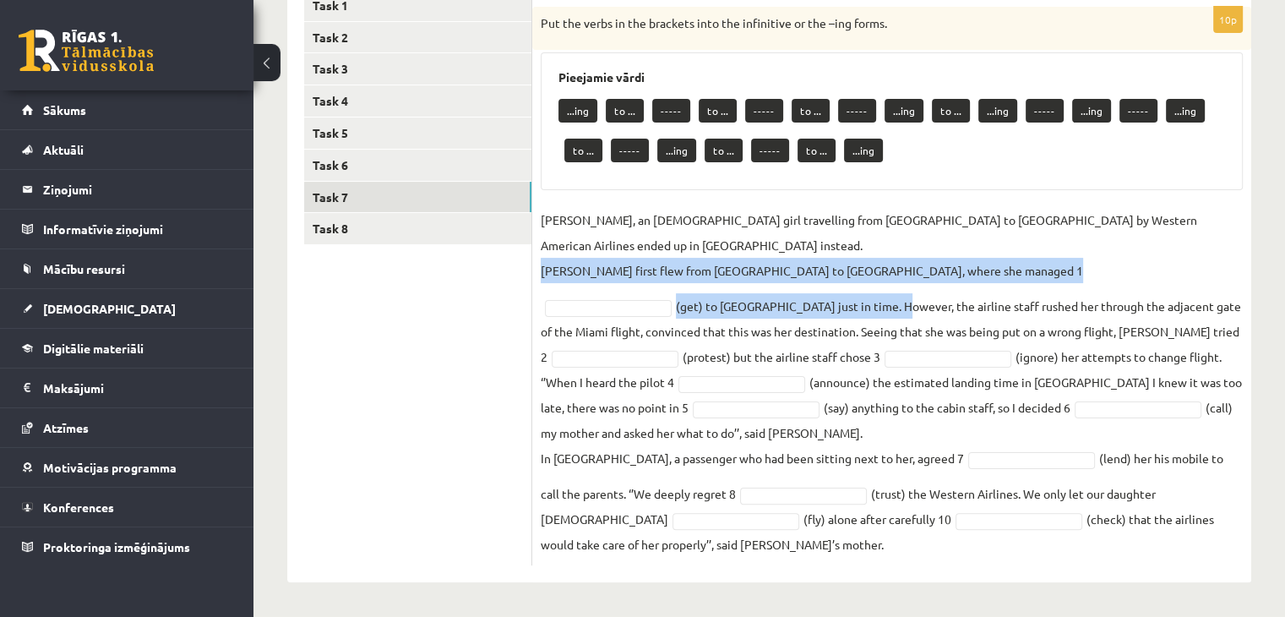
drag, startPoint x: 543, startPoint y: 271, endPoint x: 881, endPoint y: 306, distance: 339.7
click at [881, 306] on fieldset "Jenny Adams, an 11-year-old girl travelling from San Francisco to Philadelphia …" at bounding box center [892, 382] width 702 height 350
copy fieldset "Jenny first flew from San Francisco to Denver, where she managed 1 (get) to Phi…"
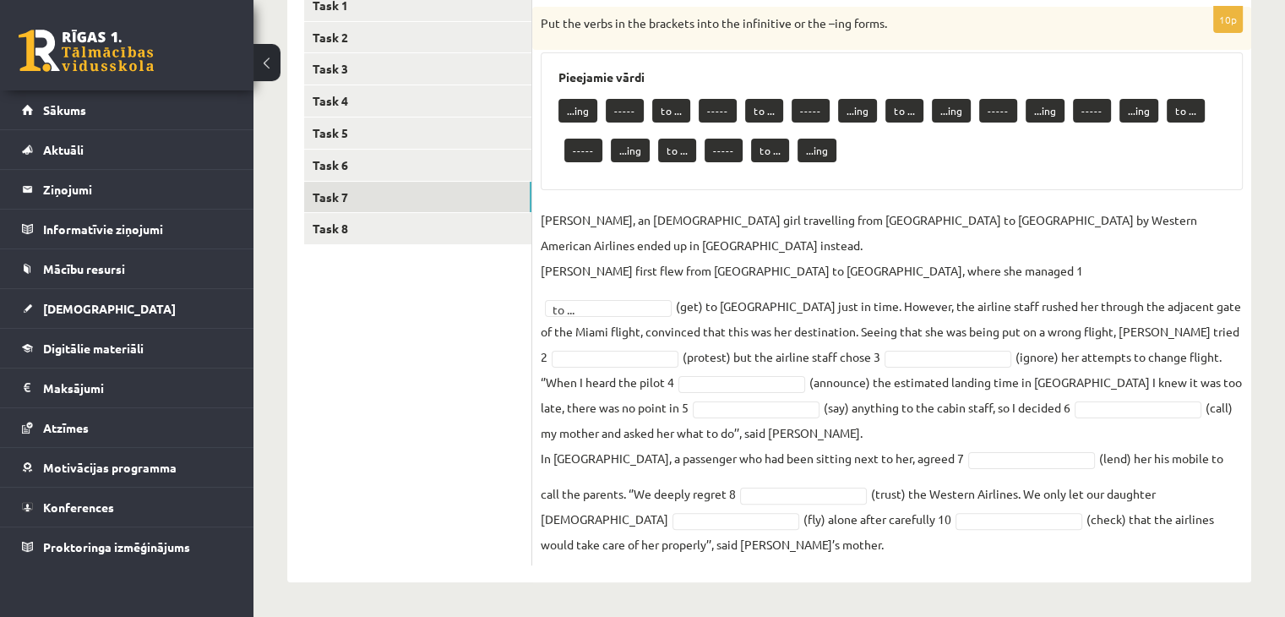
click at [710, 315] on fieldset "Jenny Adams, an 11-year-old girl travelling from San Francisco to Philadelphia …" at bounding box center [892, 382] width 702 height 350
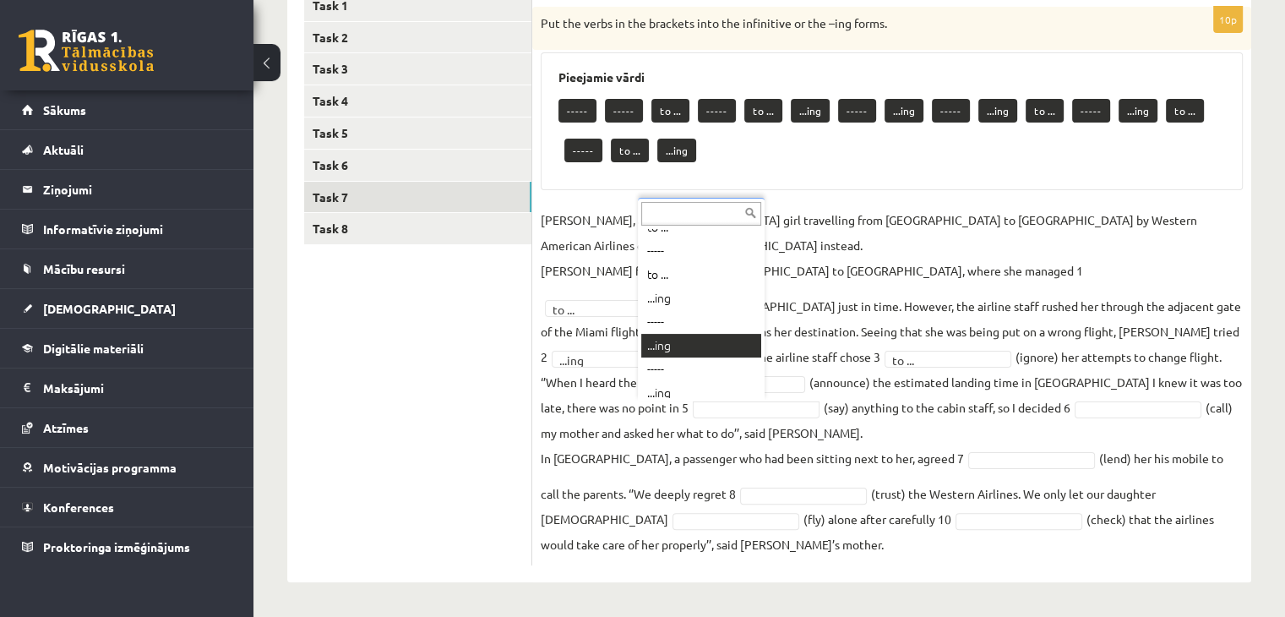
scroll to position [91, 0]
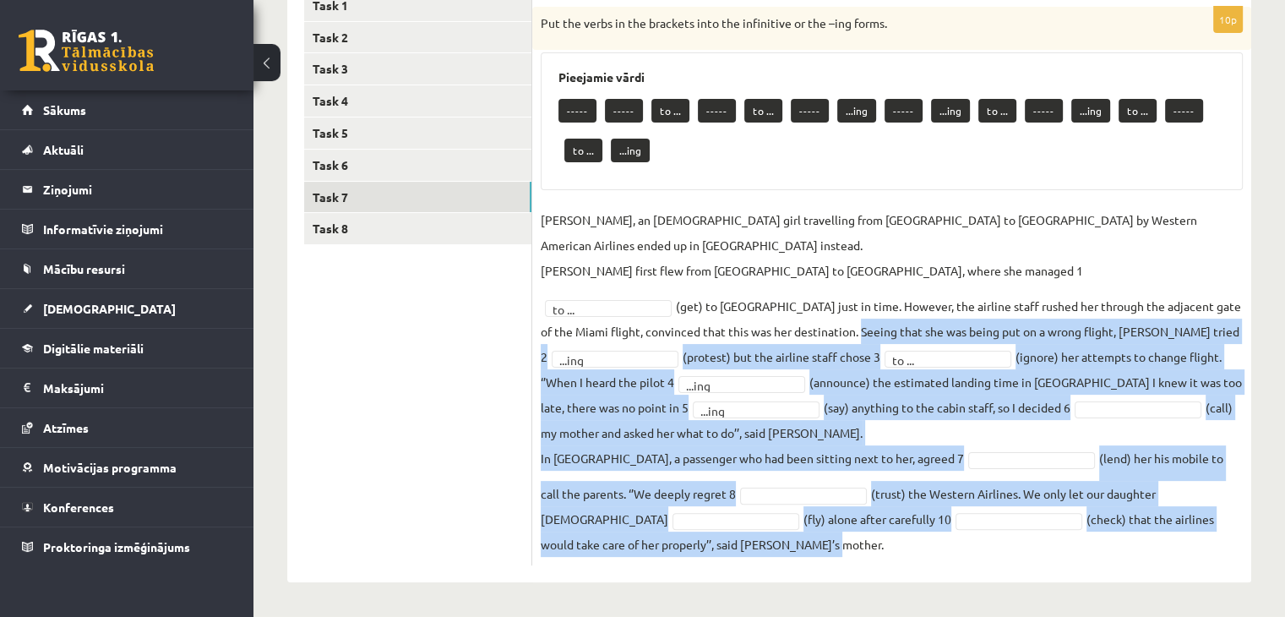
drag, startPoint x: 844, startPoint y: 331, endPoint x: 1165, endPoint y: 514, distance: 369.7
click at [1213, 540] on fieldset "Jenny Adams, an 11-year-old girl travelling from San Francisco to Philadelphia …" at bounding box center [892, 382] width 702 height 350
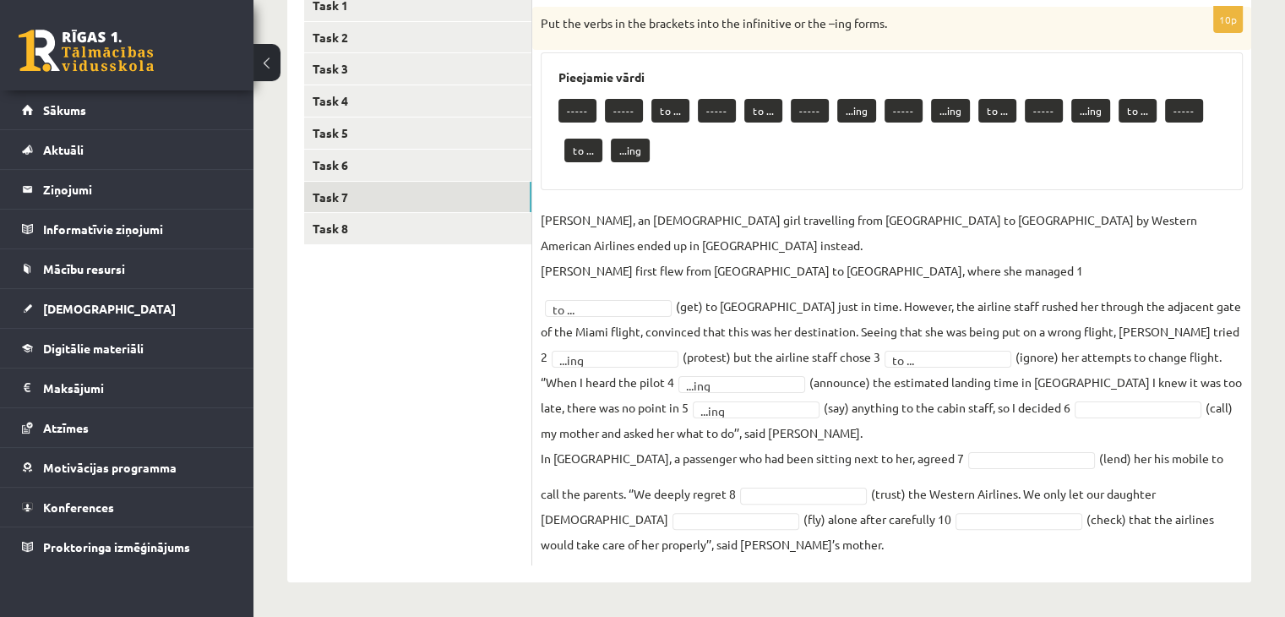
click at [875, 163] on div "----- ----- to ... ----- to ... ----- ...ing ----- ...ing to ... ----- ...ing t…" at bounding box center [891, 132] width 667 height 79
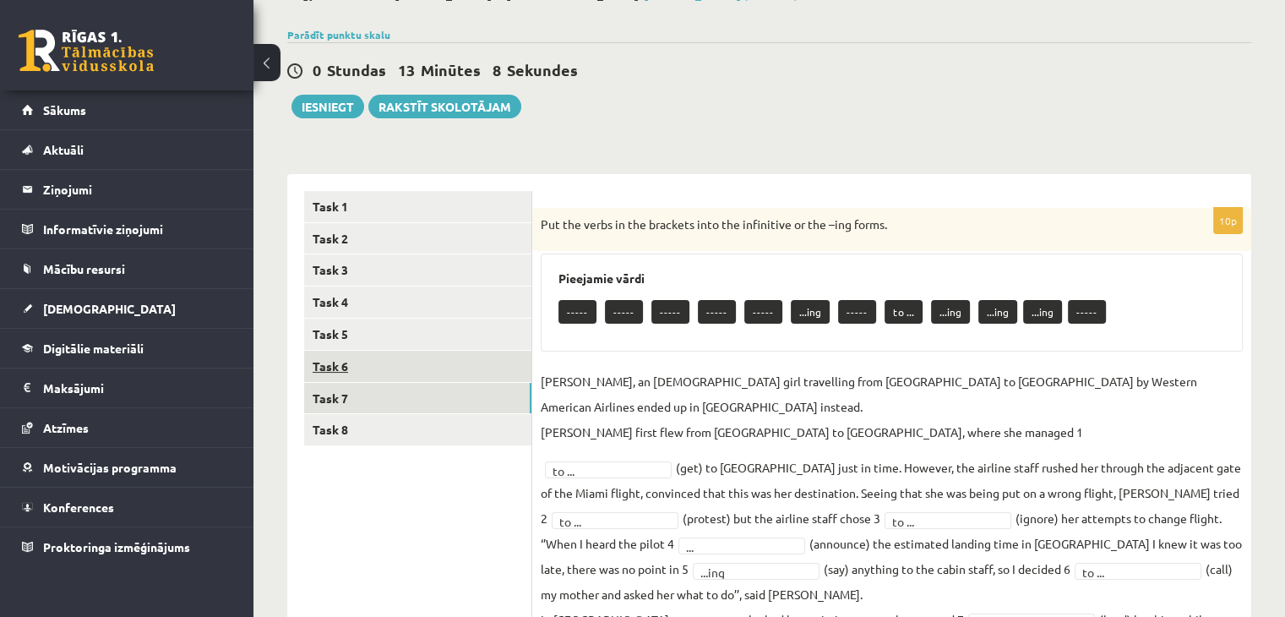
scroll to position [105, 0]
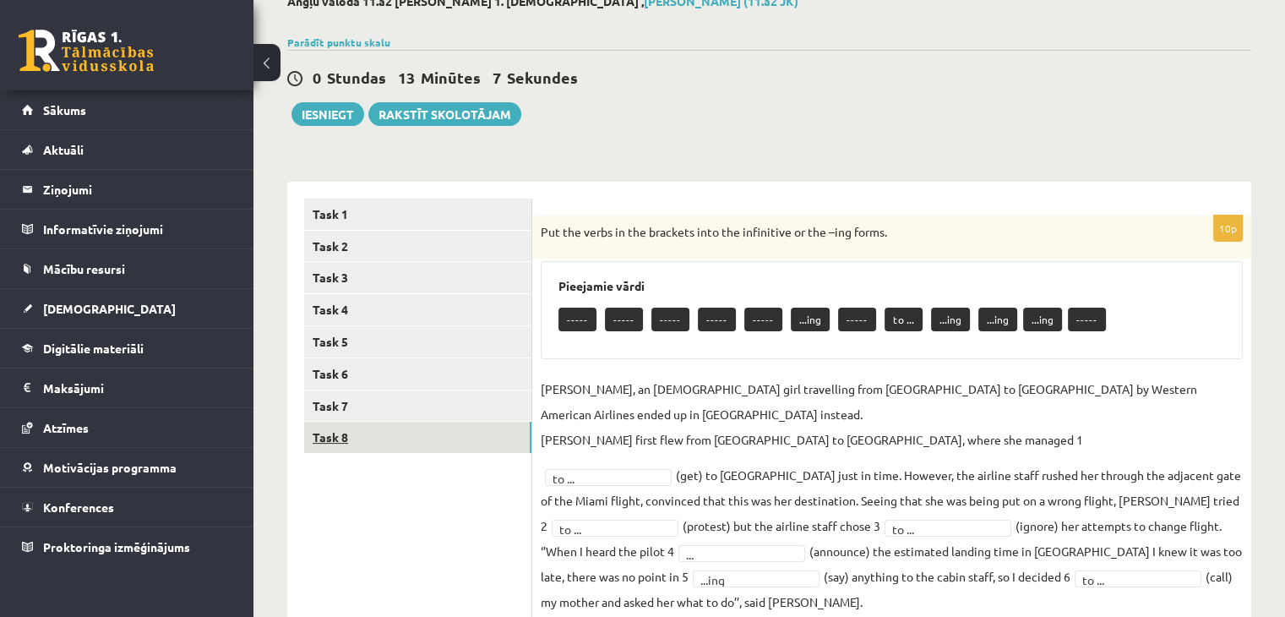
click at [458, 425] on link "Task 8" at bounding box center [417, 437] width 227 height 31
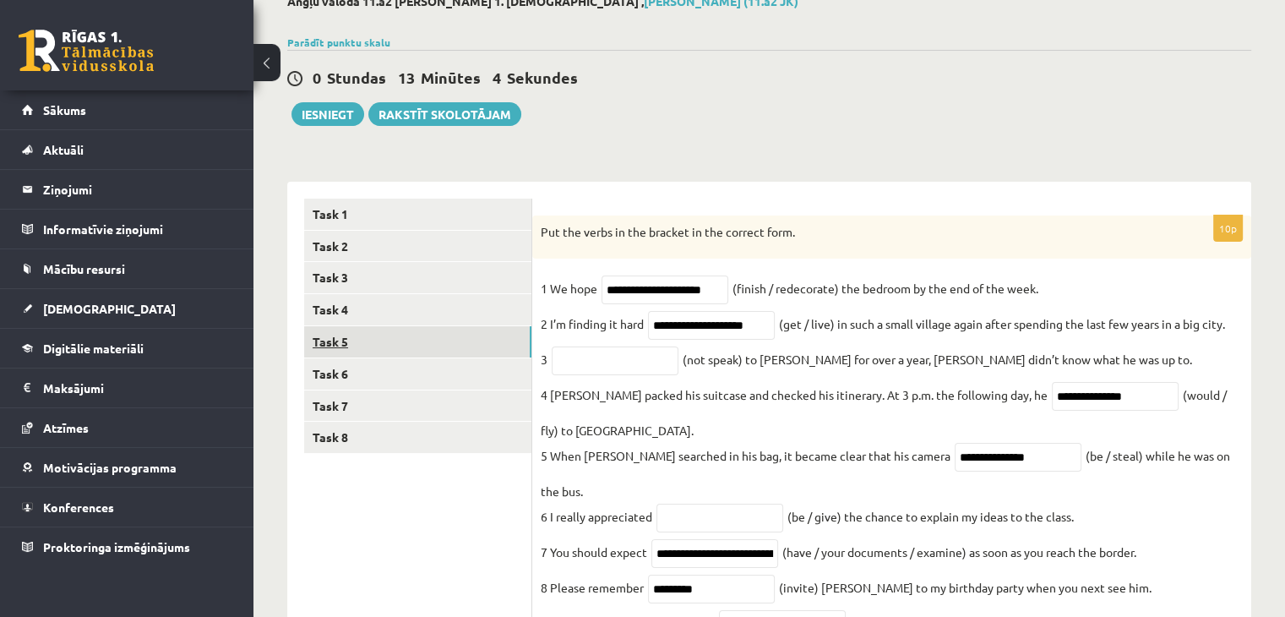
click at [447, 355] on link "Task 5" at bounding box center [417, 341] width 227 height 31
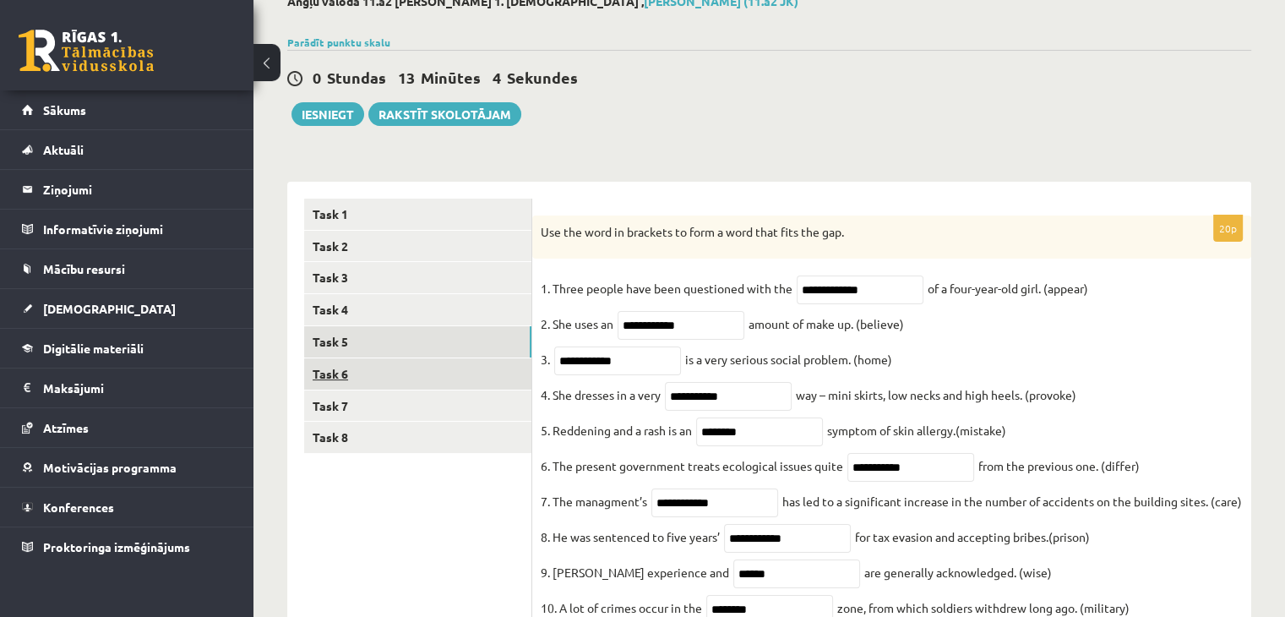
click at [447, 376] on link "Task 6" at bounding box center [417, 373] width 227 height 31
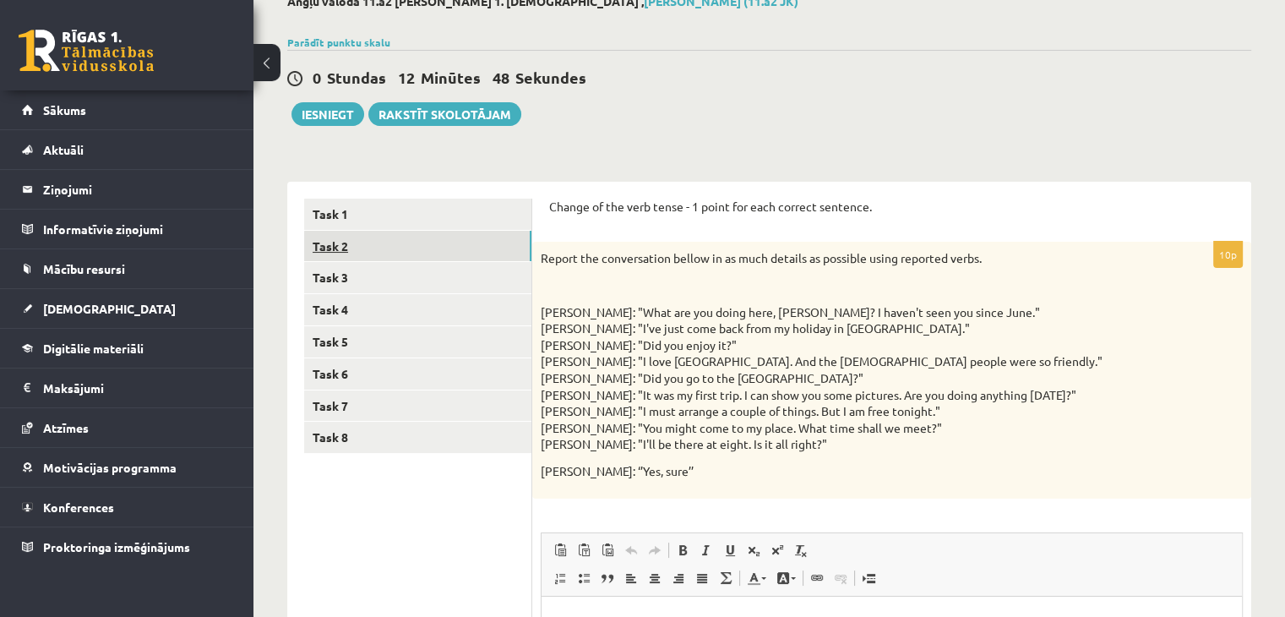
click at [391, 235] on link "Task 2" at bounding box center [417, 246] width 227 height 31
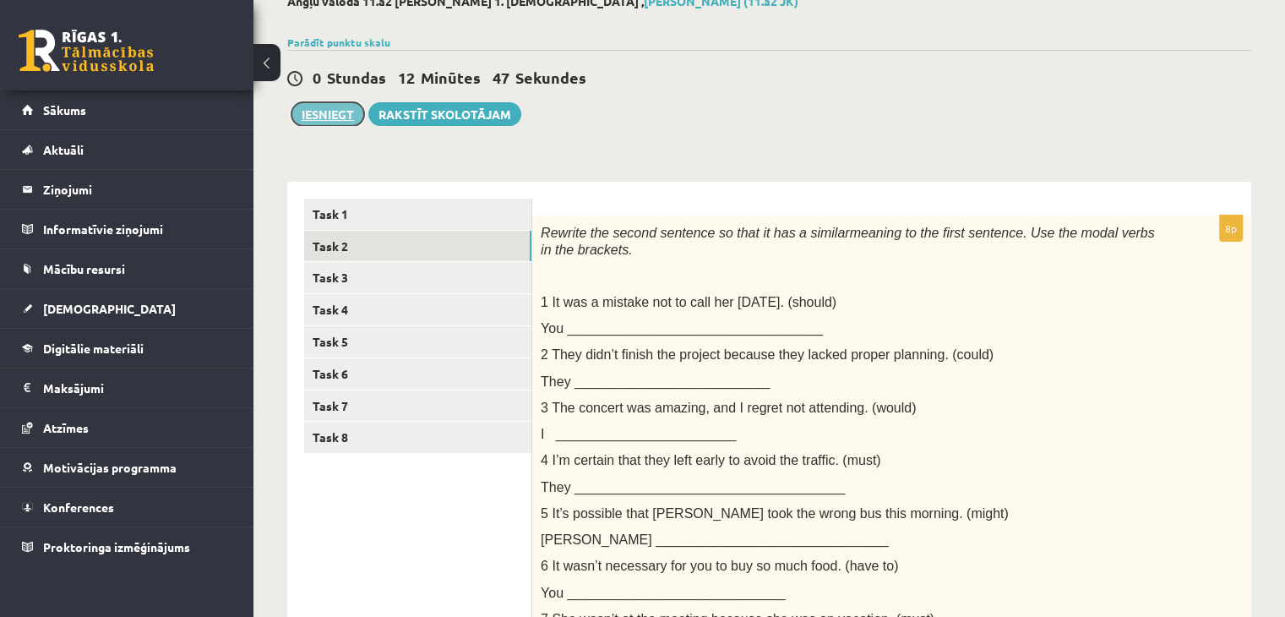
click at [338, 106] on button "Iesniegt" at bounding box center [327, 114] width 73 height 24
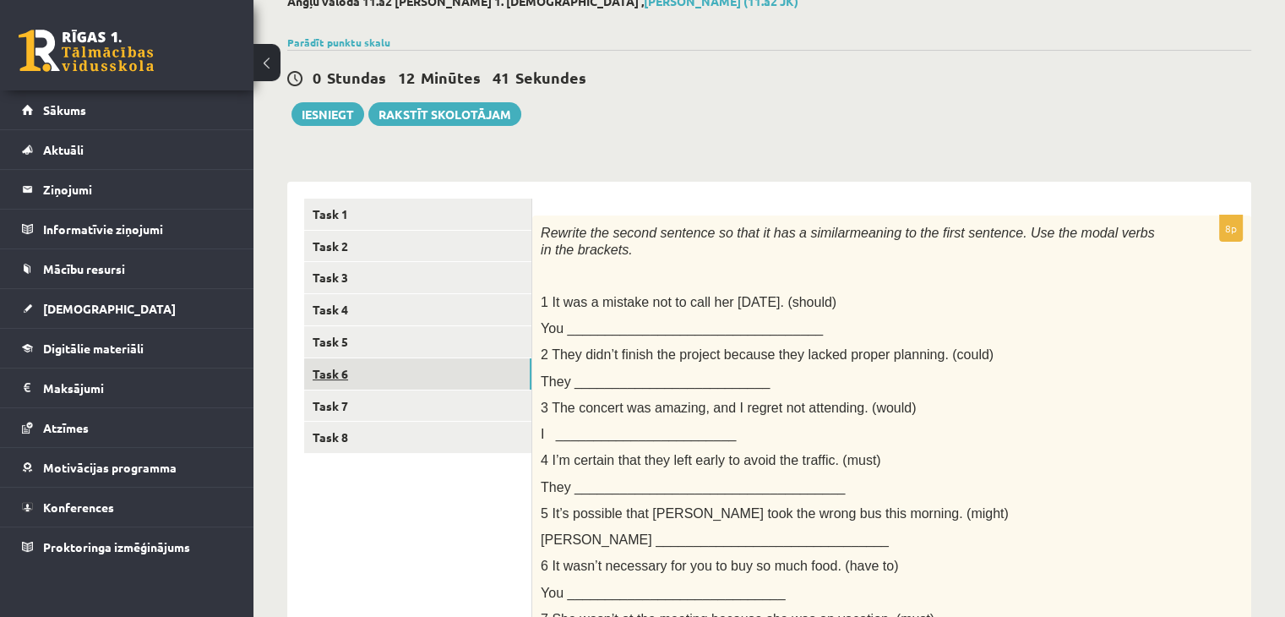
click at [351, 358] on link "Task 6" at bounding box center [417, 373] width 227 height 31
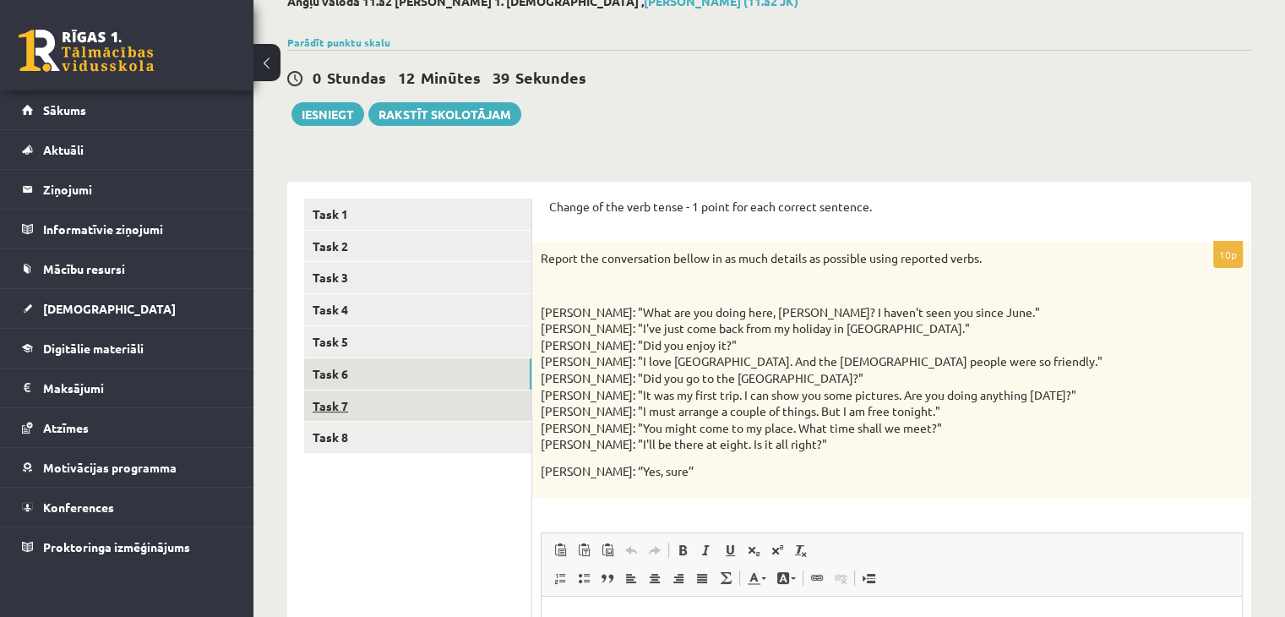
click at [362, 411] on link "Task 7" at bounding box center [417, 405] width 227 height 31
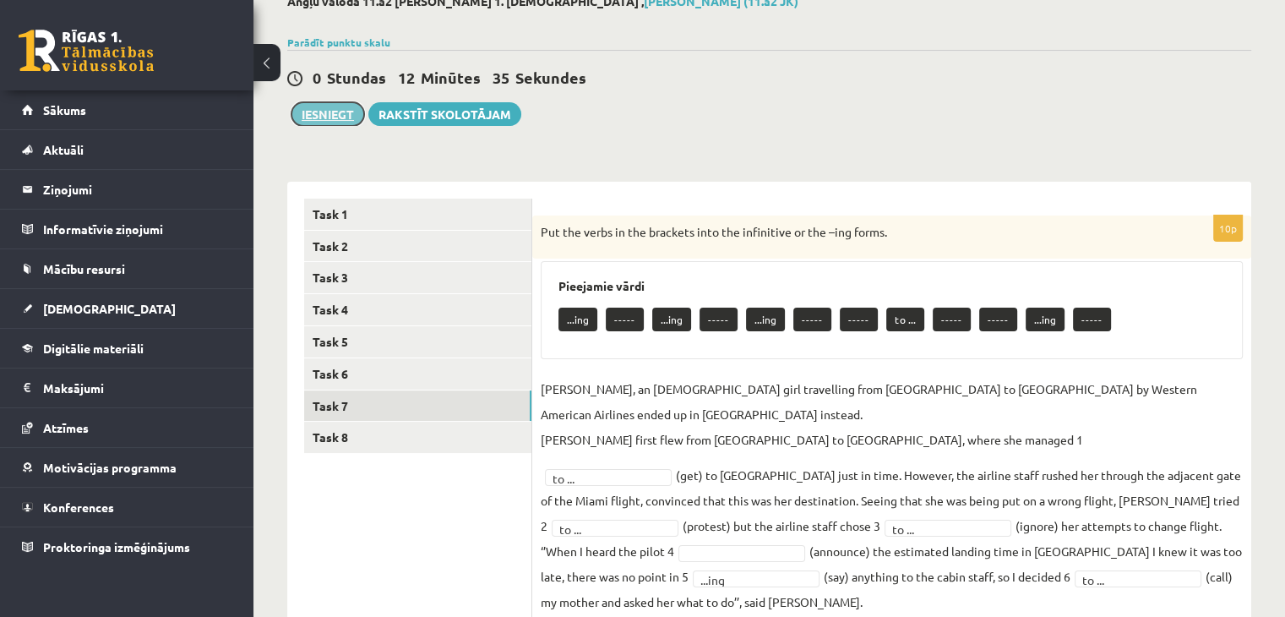
click at [334, 109] on button "Iesniegt" at bounding box center [327, 114] width 73 height 24
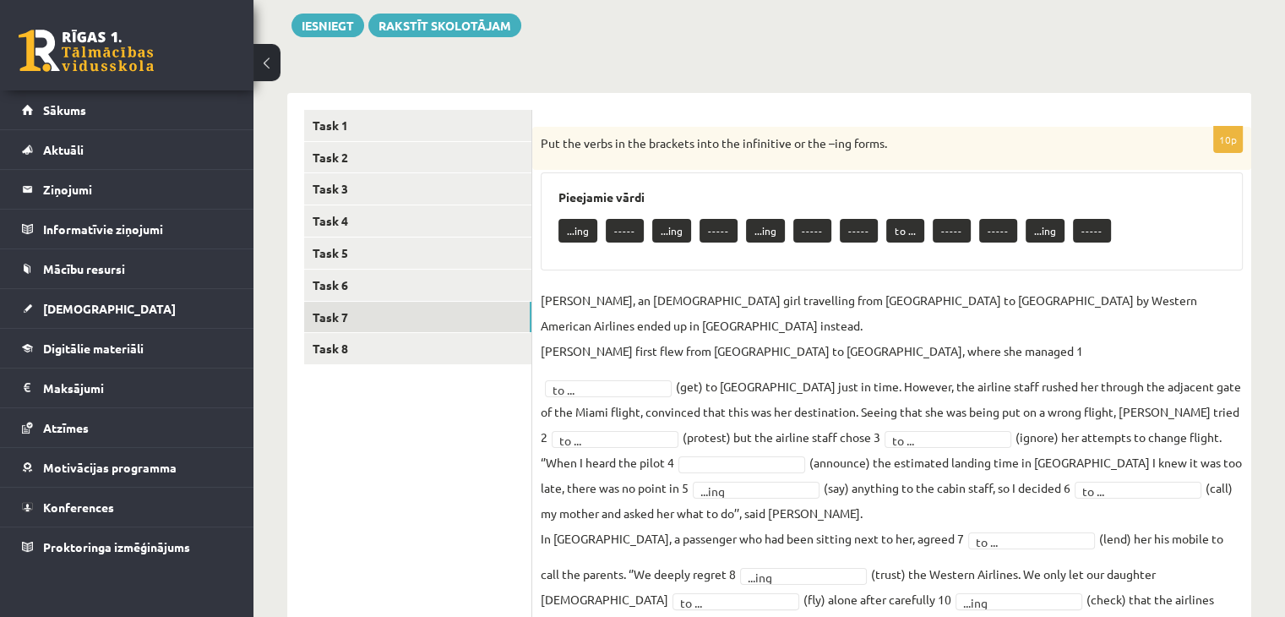
scroll to position [274, 0]
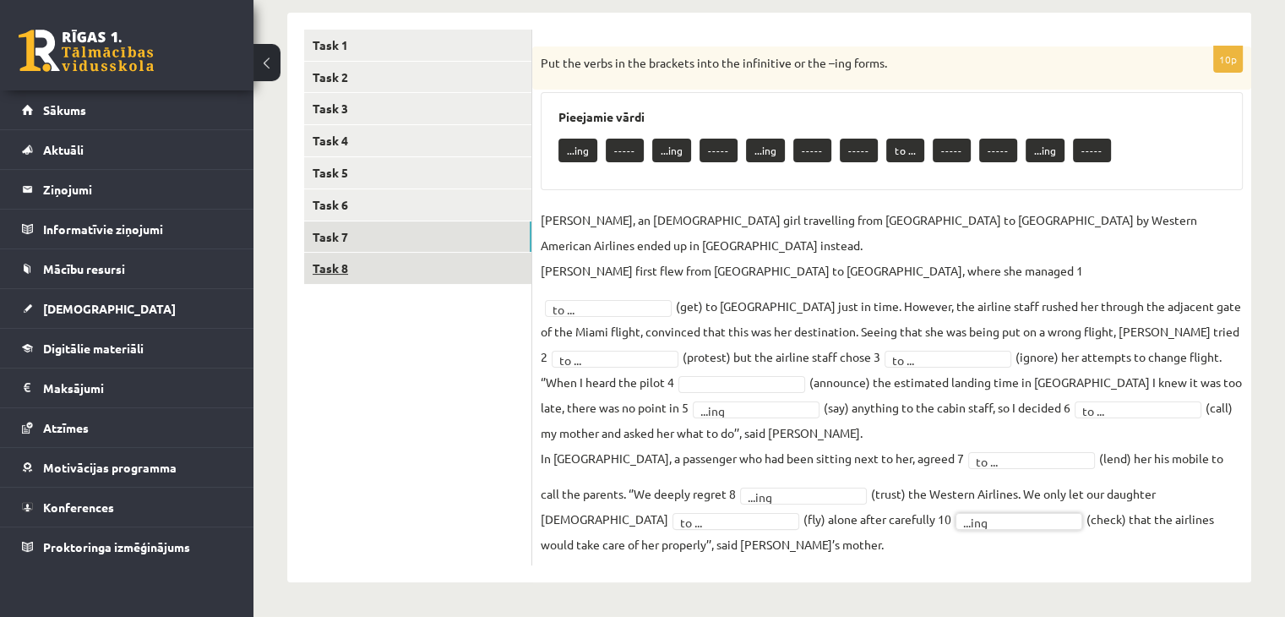
click at [480, 268] on link "Task 8" at bounding box center [417, 268] width 227 height 31
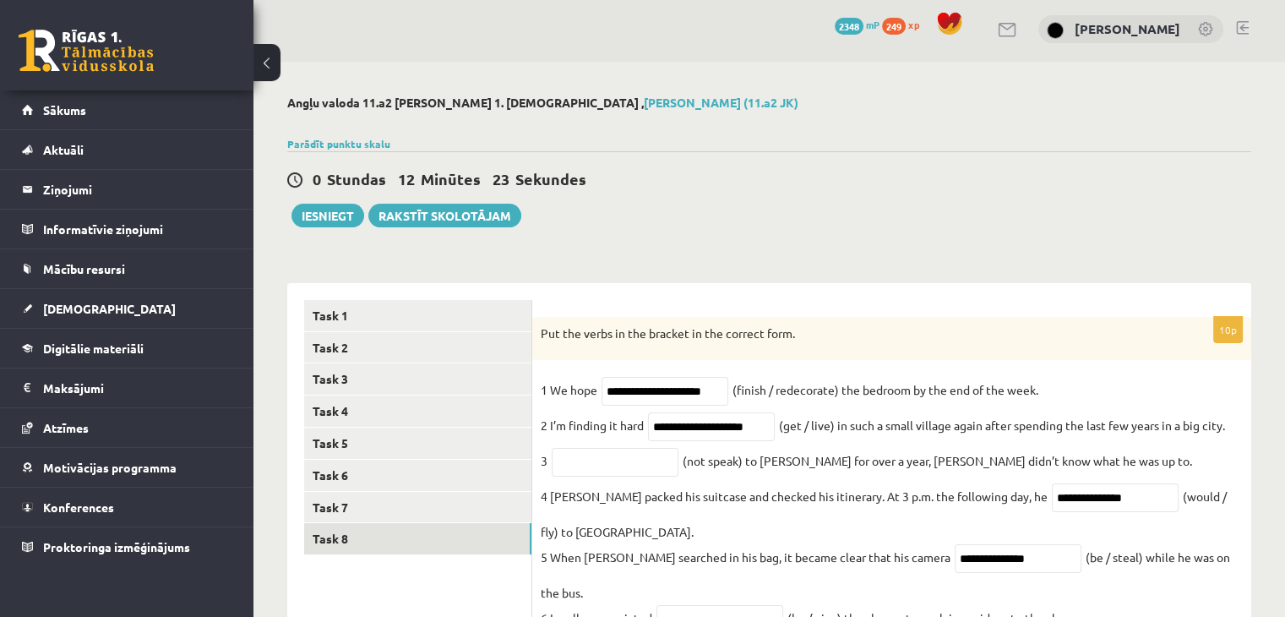
scroll to position [0, 0]
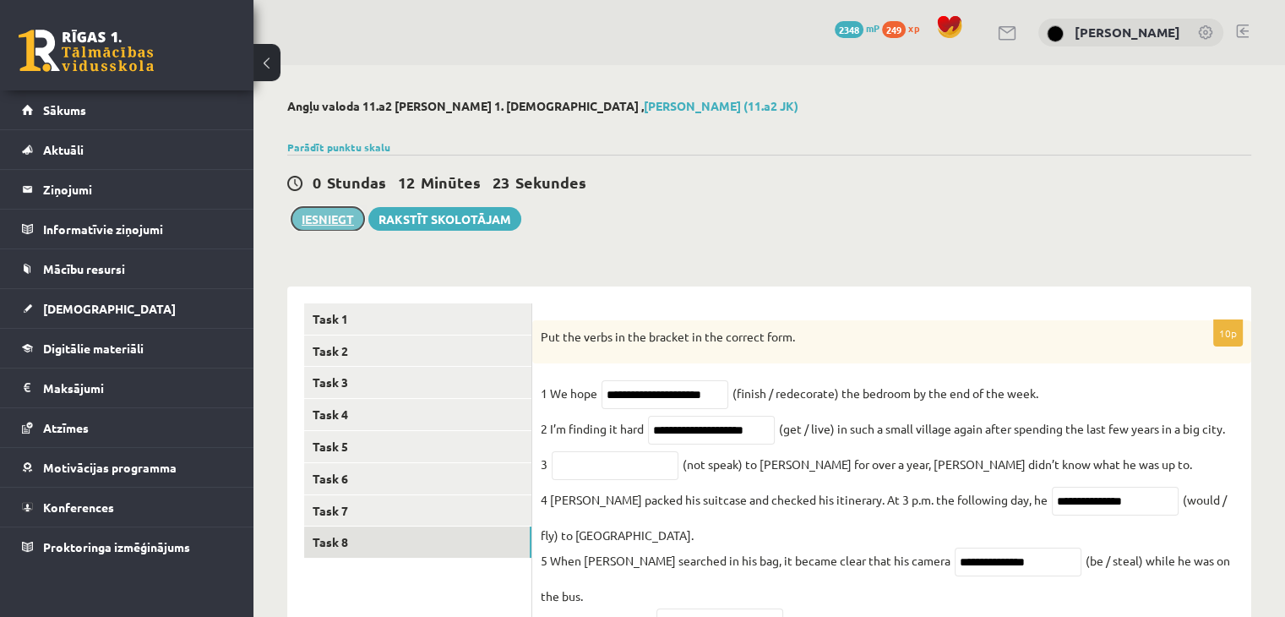
click at [331, 210] on button "Iesniegt" at bounding box center [327, 219] width 73 height 24
click at [472, 505] on link "Task 7" at bounding box center [417, 510] width 227 height 31
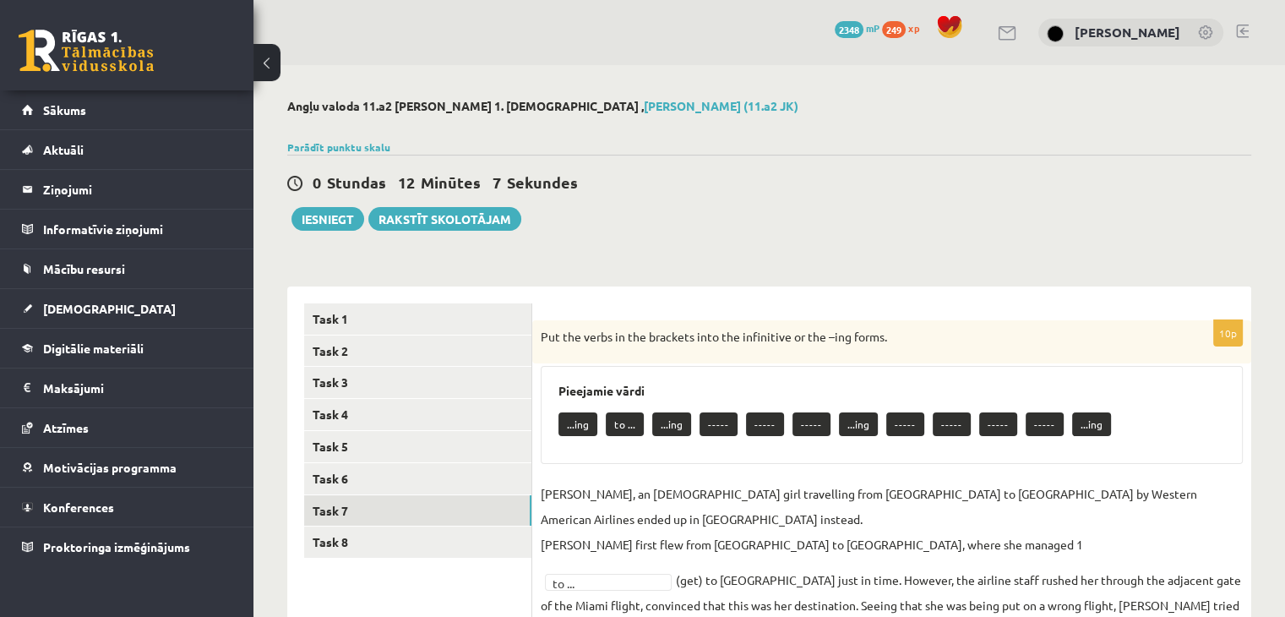
click at [960, 539] on p "Jenny Adams, an 11-year-old girl travelling from San Francisco to Philadelphia …" at bounding box center [892, 519] width 702 height 76
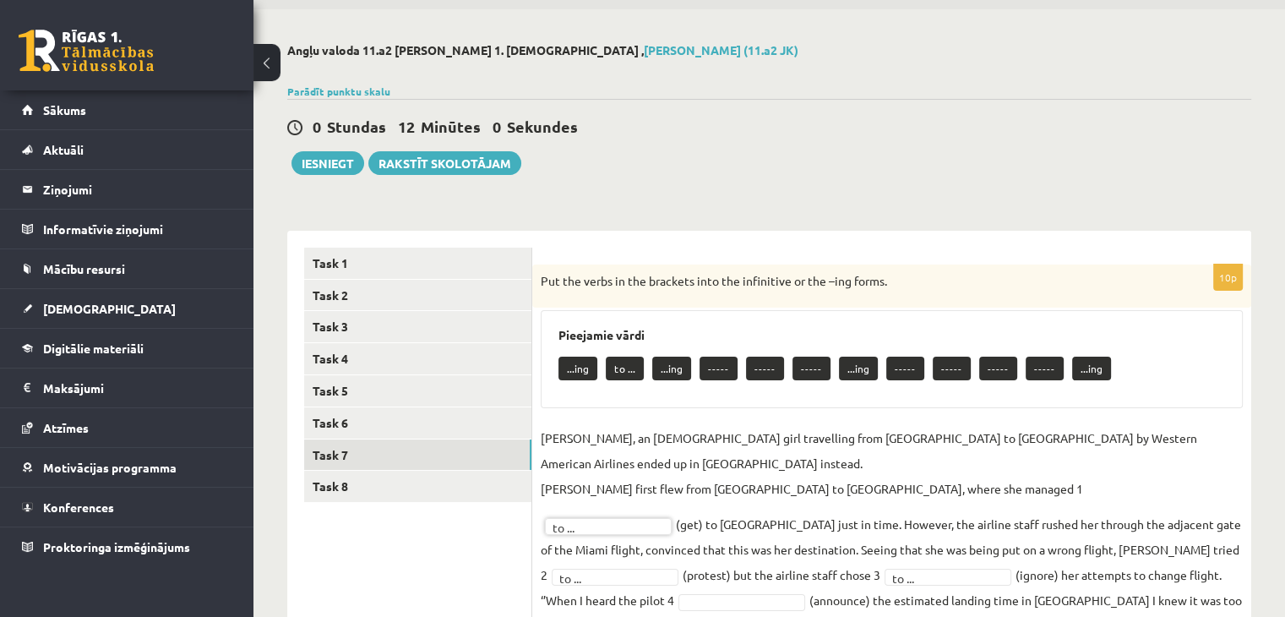
scroll to position [20, 0]
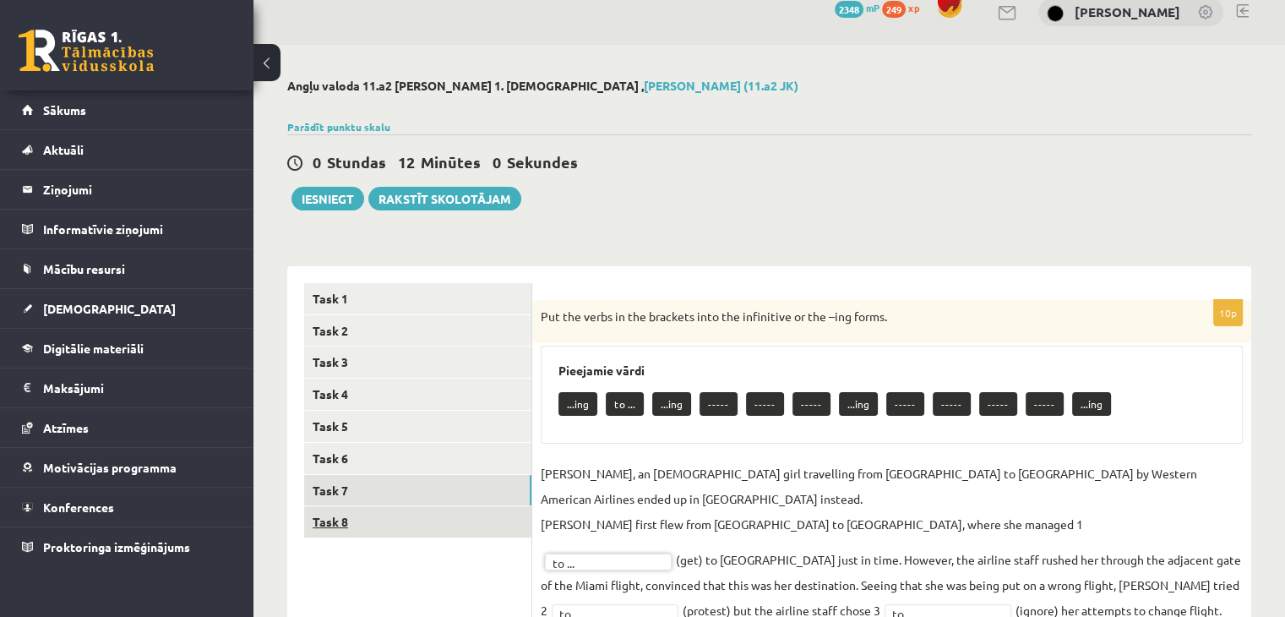
click at [357, 509] on link "Task 8" at bounding box center [417, 521] width 227 height 31
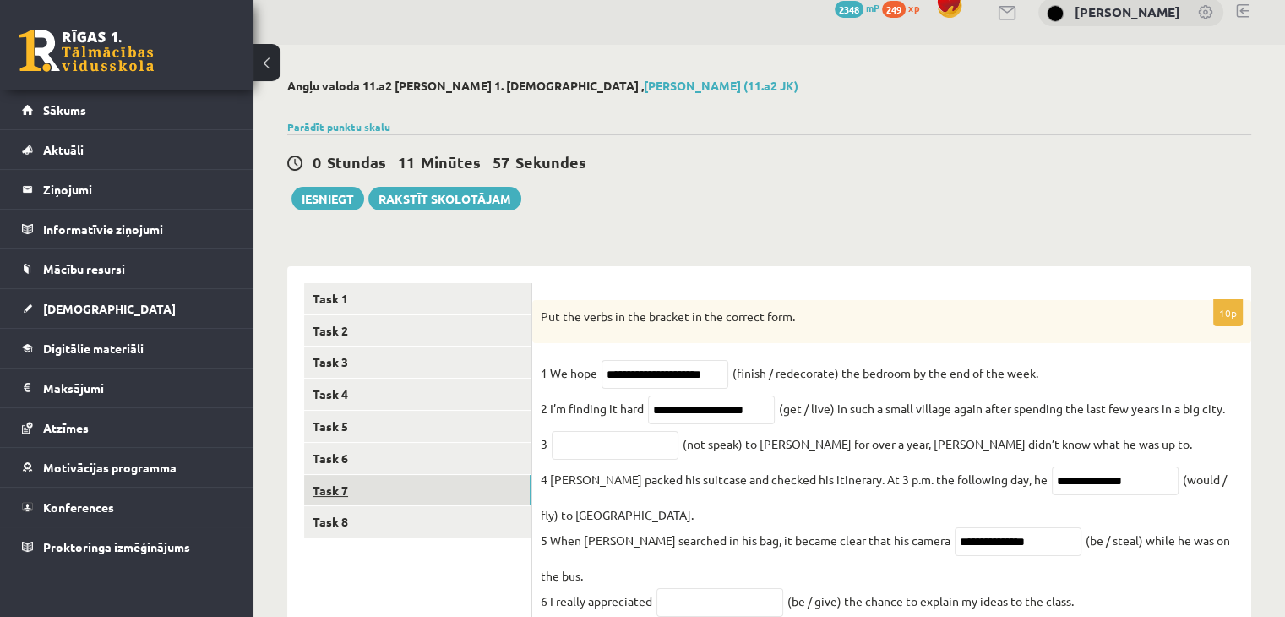
click at [376, 480] on link "Task 7" at bounding box center [417, 490] width 227 height 31
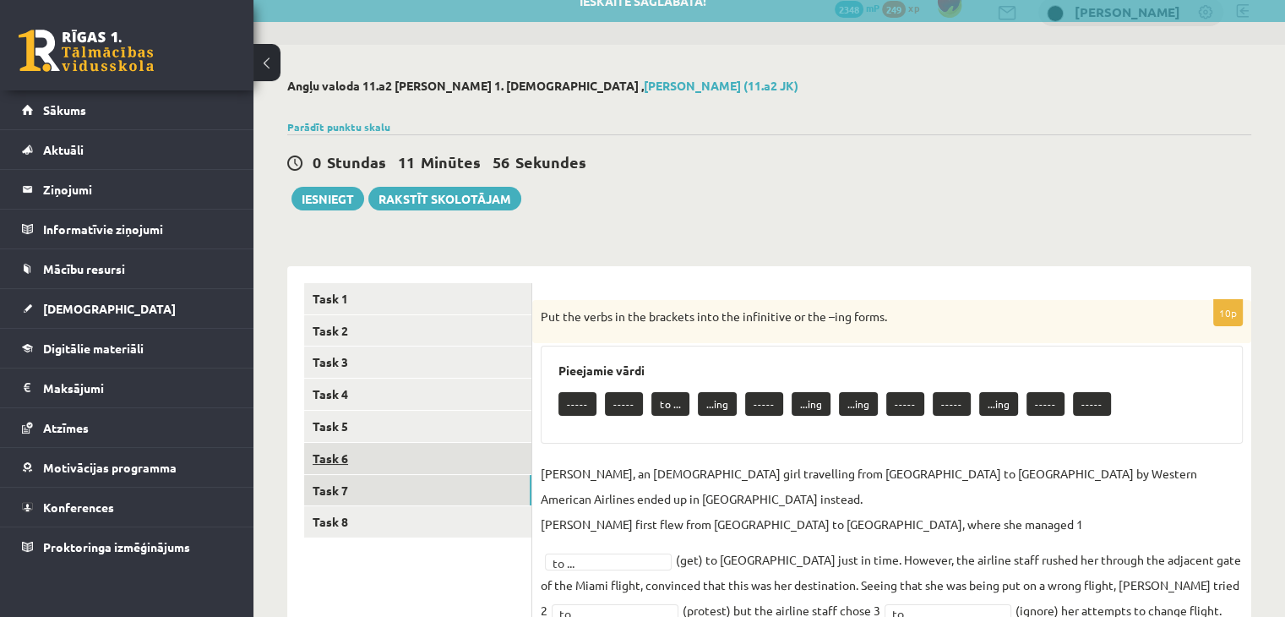
click at [381, 466] on link "Task 6" at bounding box center [417, 458] width 227 height 31
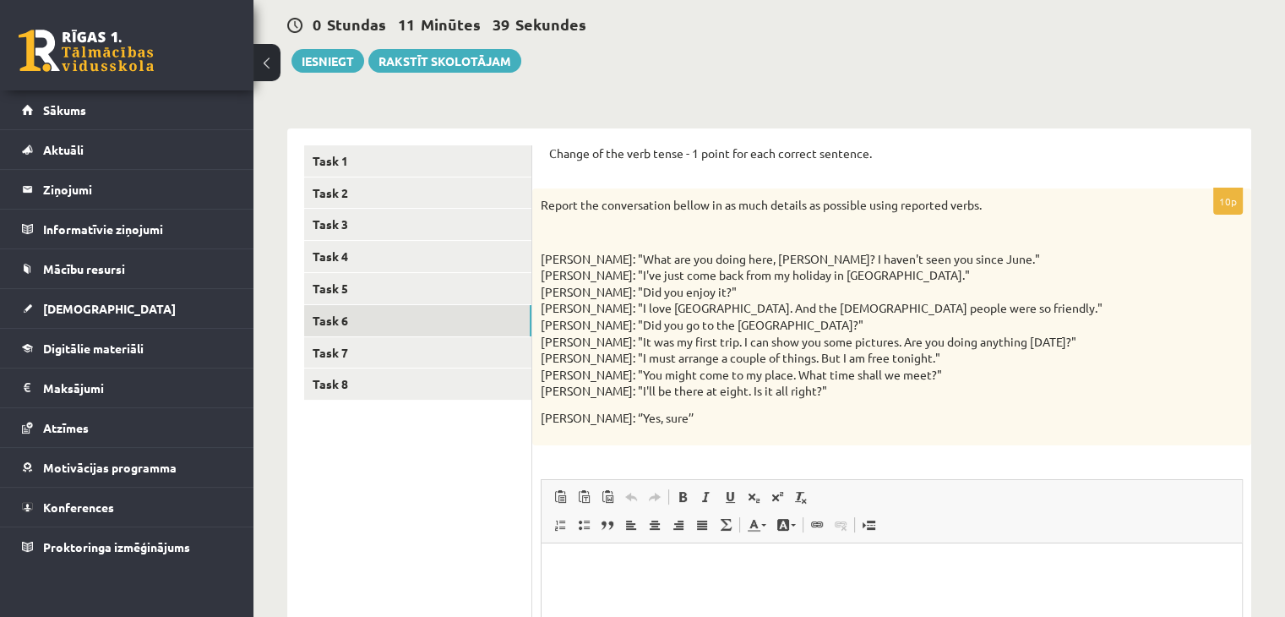
scroll to position [105, 0]
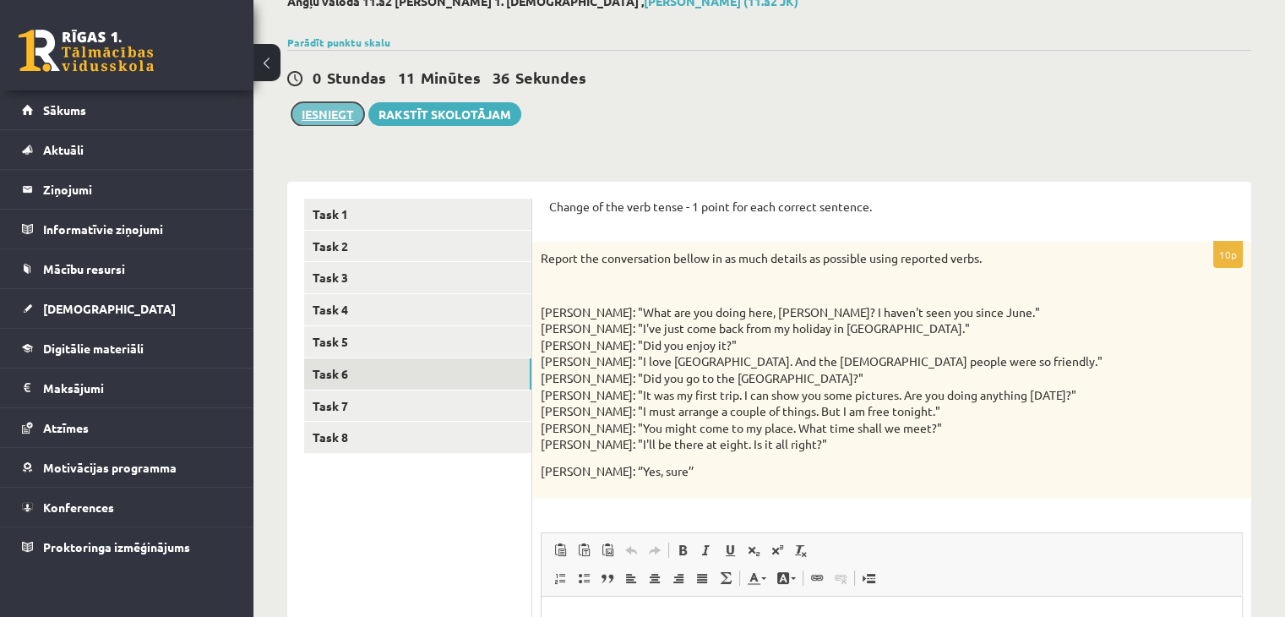
click at [331, 117] on button "Iesniegt" at bounding box center [327, 114] width 73 height 24
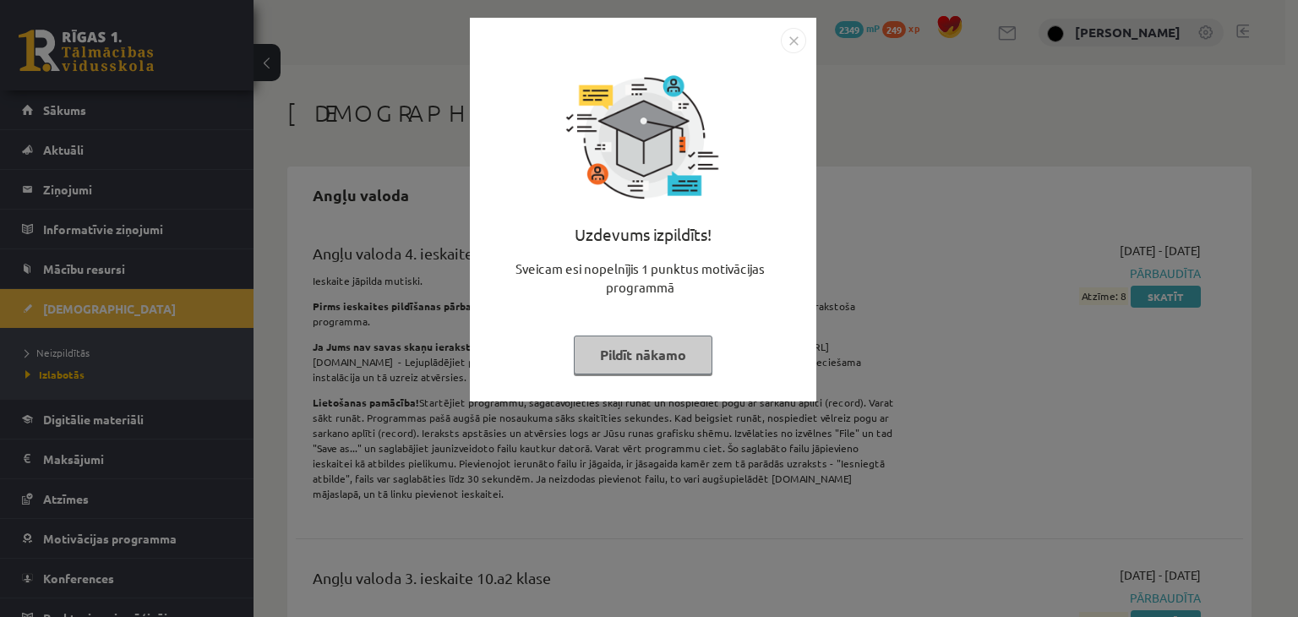
click at [629, 346] on button "Pildīt nākamo" at bounding box center [643, 354] width 139 height 39
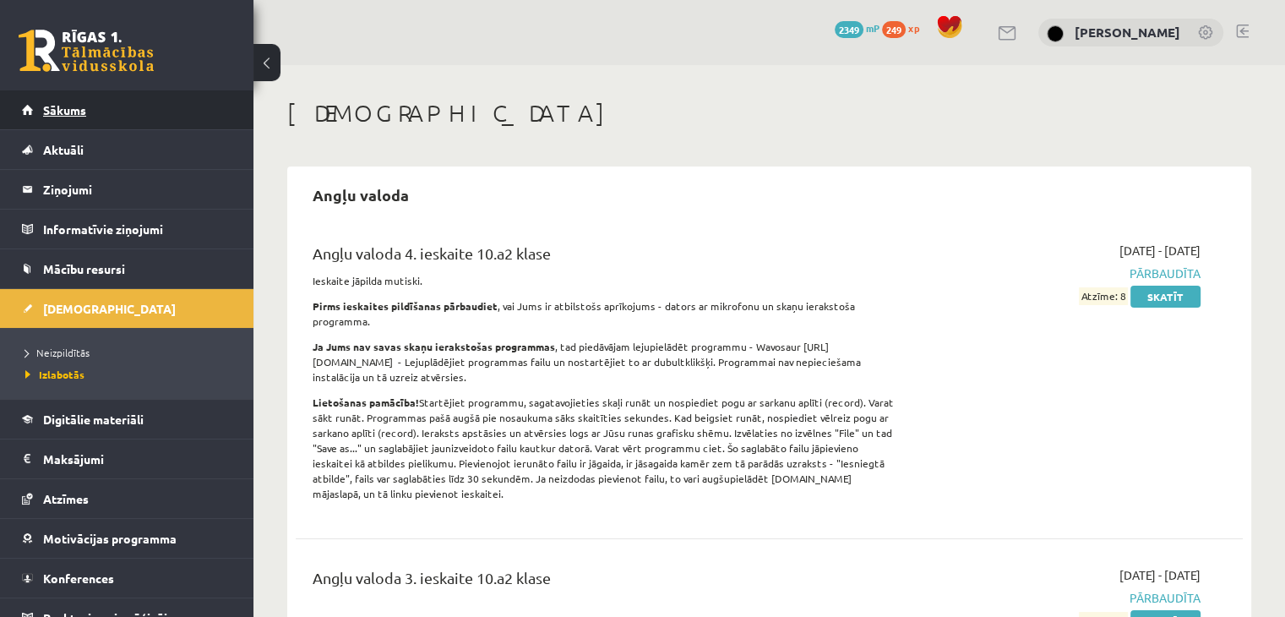
click at [169, 125] on link "Sākums" at bounding box center [127, 109] width 210 height 39
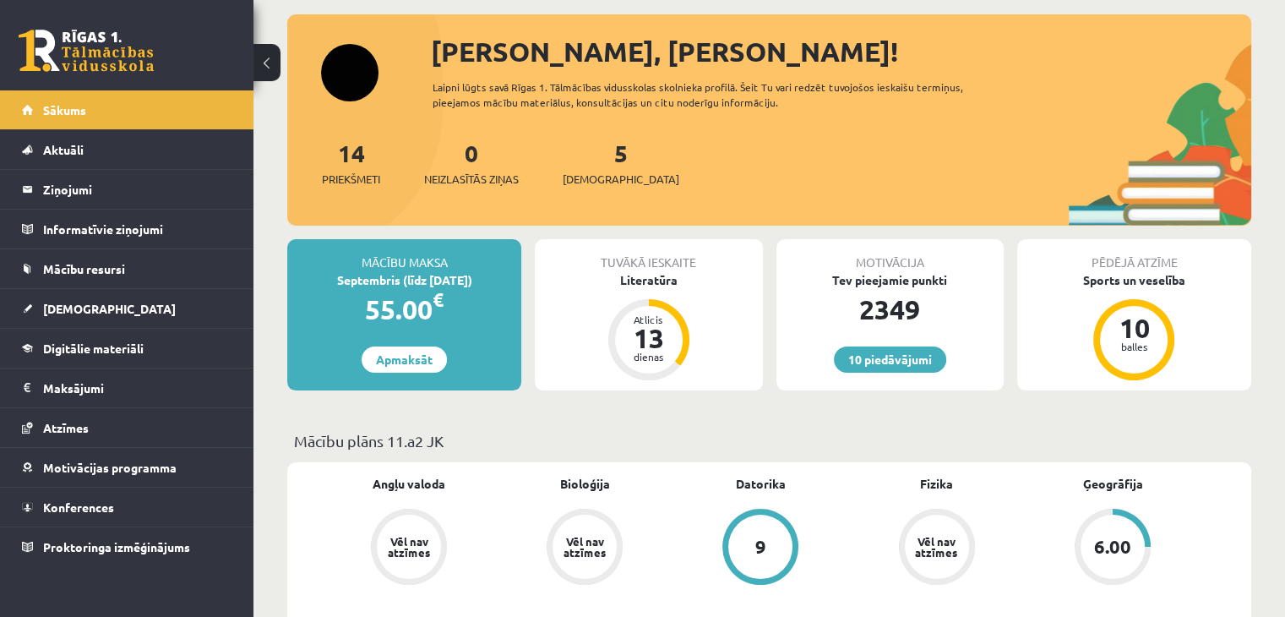
scroll to position [84, 0]
click at [588, 159] on link "5 [DEMOGRAPHIC_DATA]" at bounding box center [621, 163] width 117 height 50
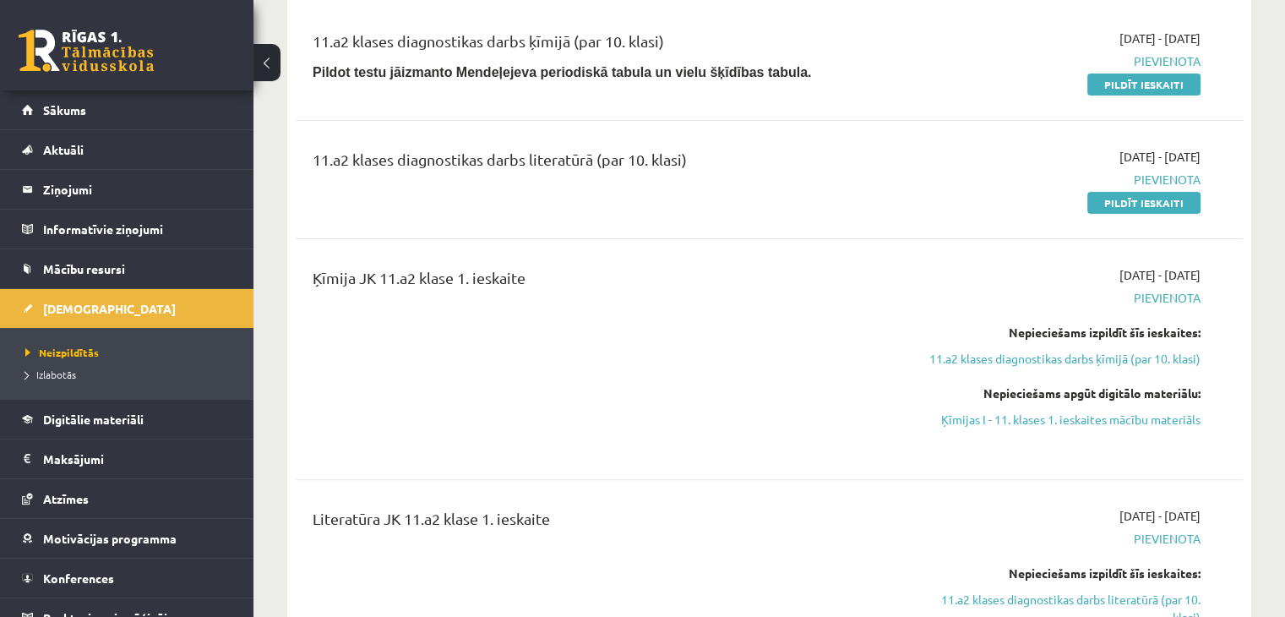
scroll to position [338, 0]
